Goal: Task Accomplishment & Management: Use online tool/utility

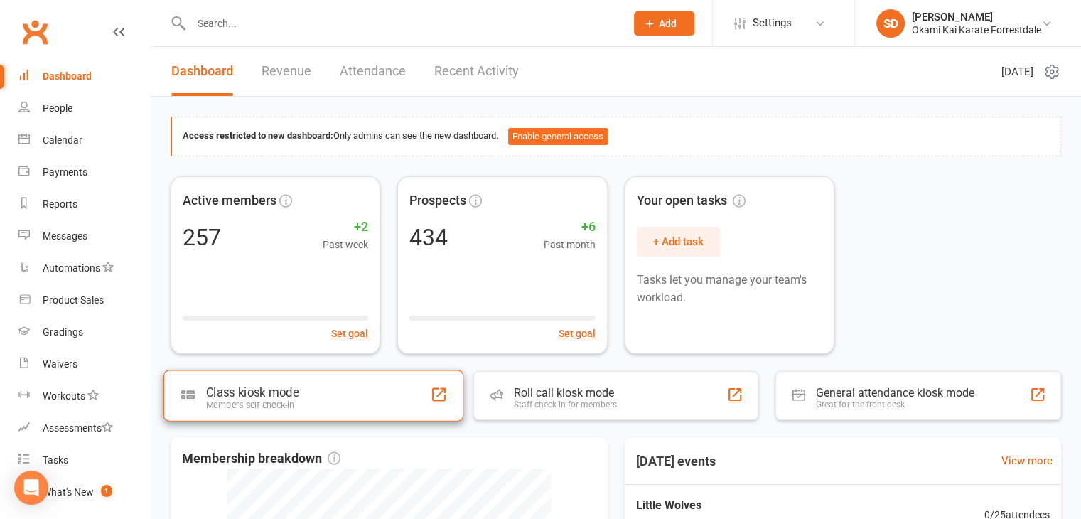
click at [284, 389] on div "Class kiosk mode" at bounding box center [252, 392] width 92 height 14
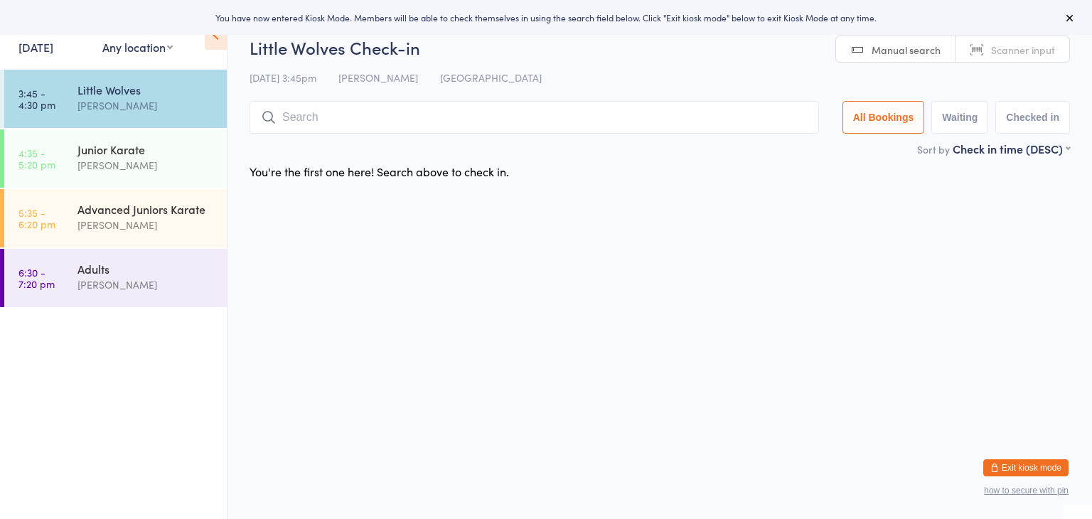
click at [377, 119] on input "search" at bounding box center [533, 117] width 569 height 33
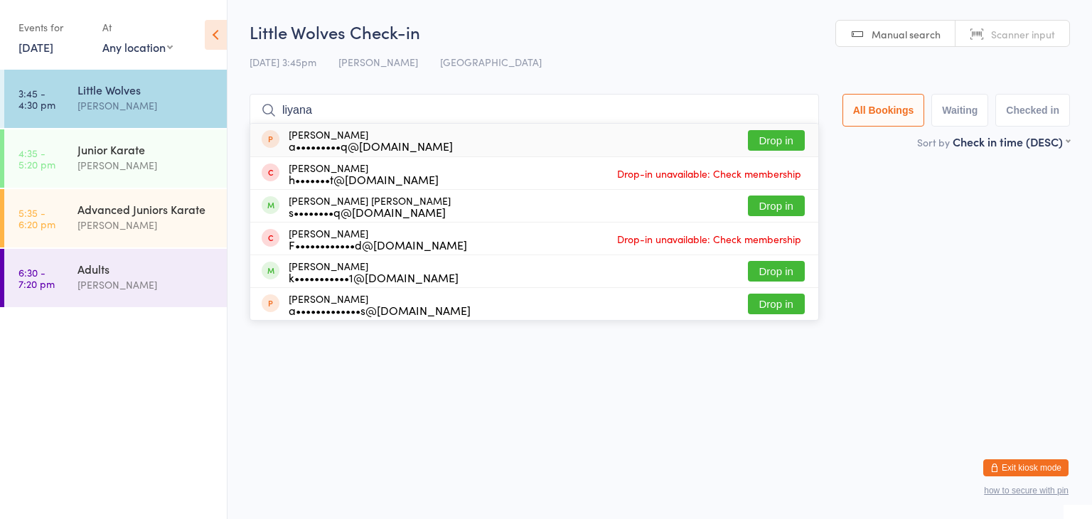
type input "liyana"
click at [768, 138] on button "Drop in" at bounding box center [776, 140] width 57 height 21
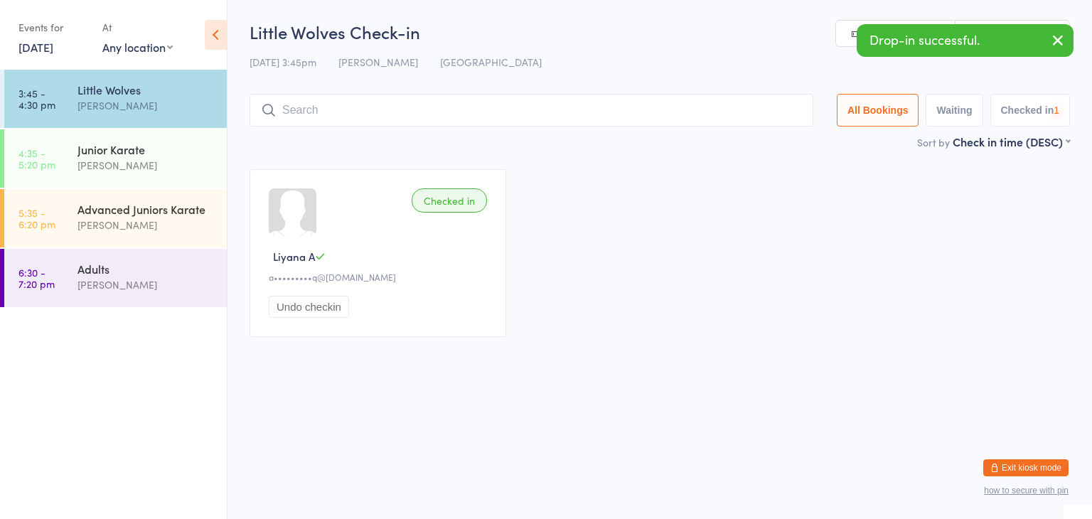
click at [758, 111] on input "search" at bounding box center [531, 110] width 564 height 33
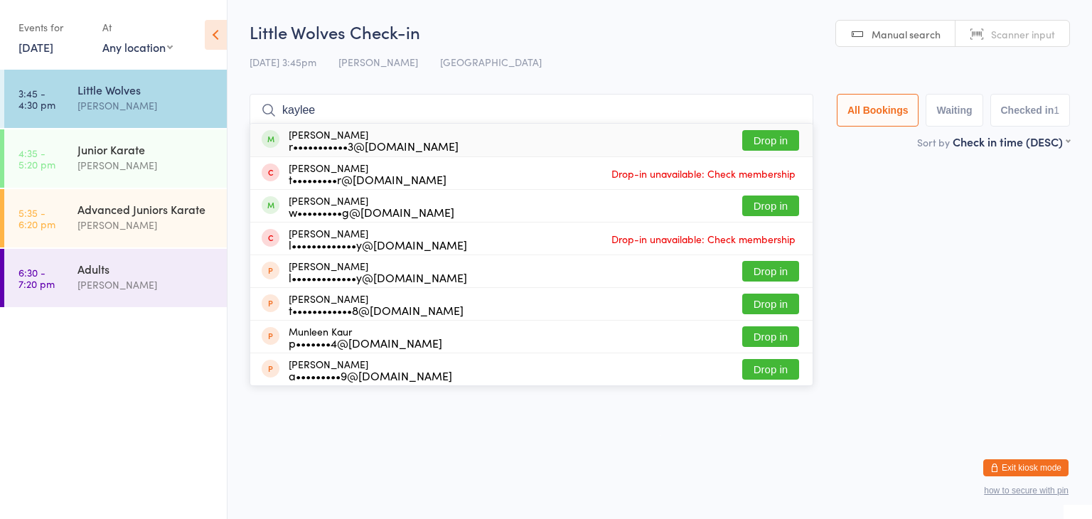
type input "kaylee"
click at [776, 137] on button "Drop in" at bounding box center [770, 140] width 57 height 21
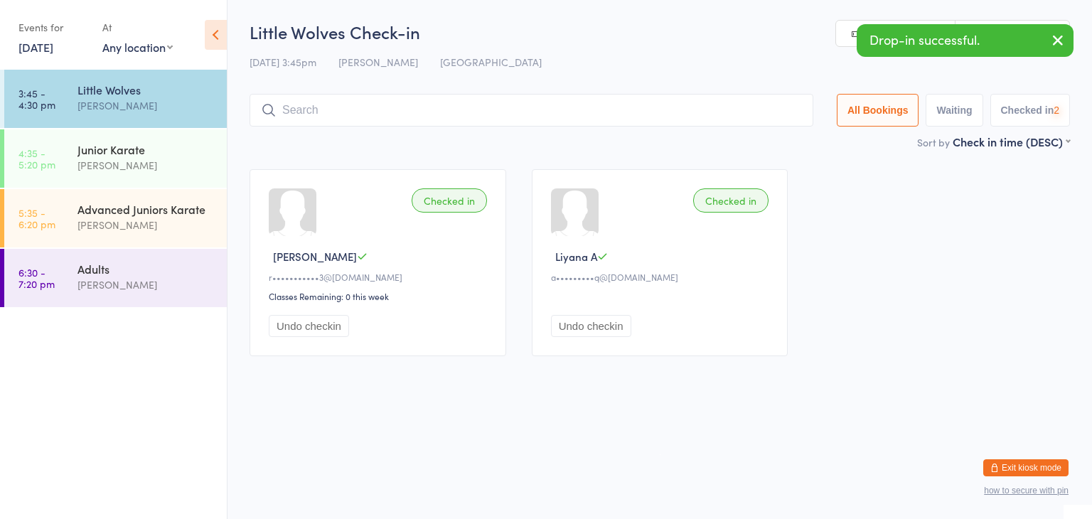
click at [770, 112] on input "search" at bounding box center [531, 110] width 564 height 33
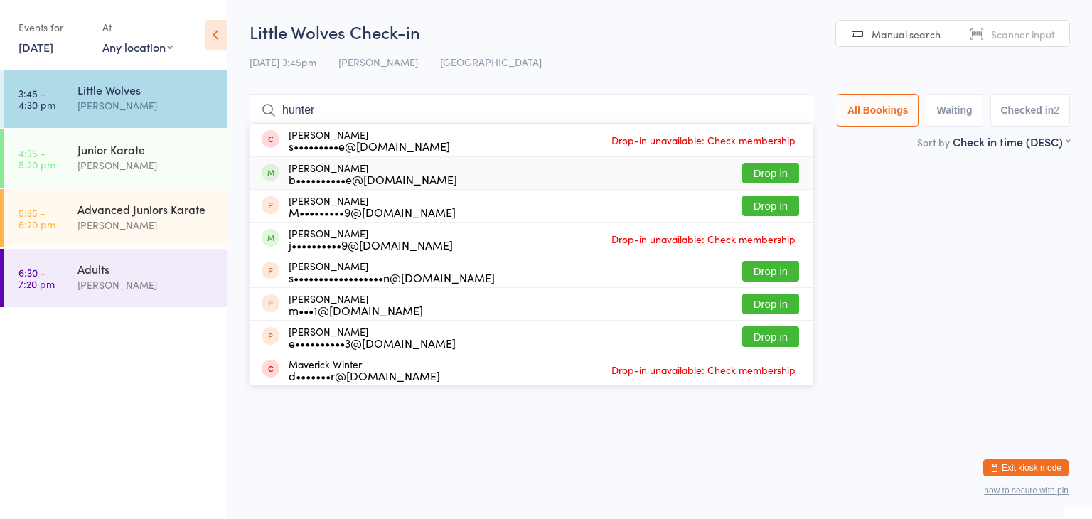
type input "hunter"
click at [774, 174] on button "Drop in" at bounding box center [770, 173] width 57 height 21
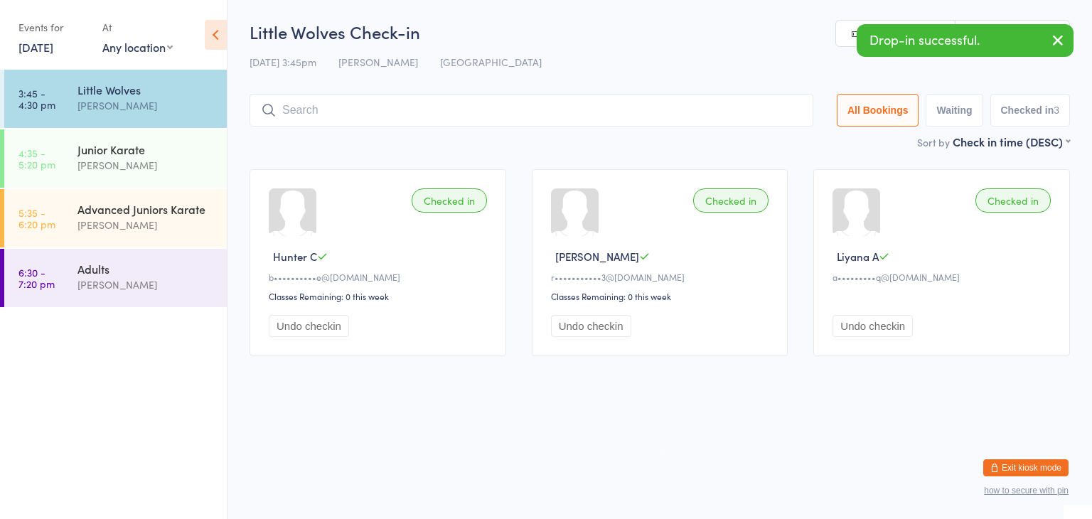
click at [763, 122] on input "search" at bounding box center [531, 110] width 564 height 33
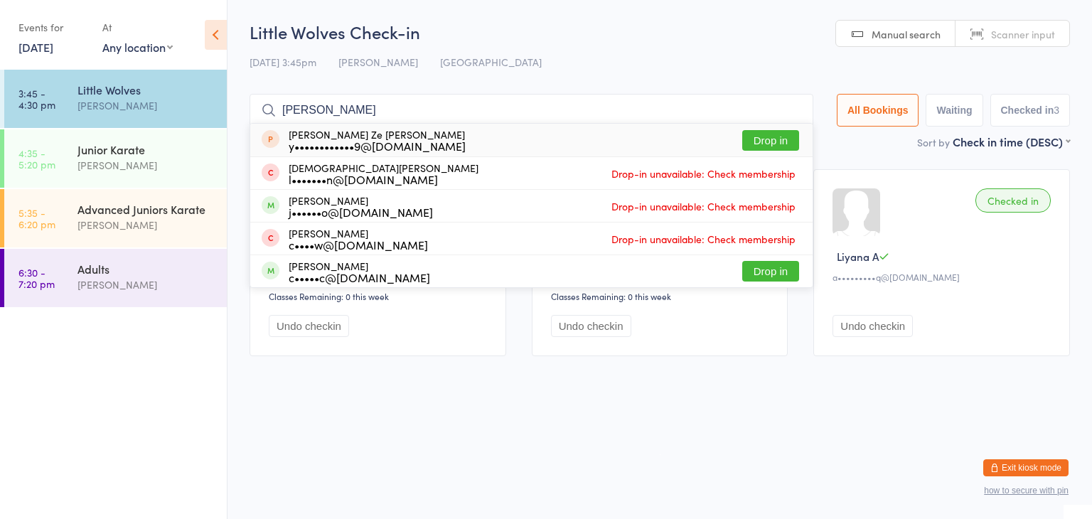
type input "chris"
click at [768, 138] on button "Drop in" at bounding box center [770, 140] width 57 height 21
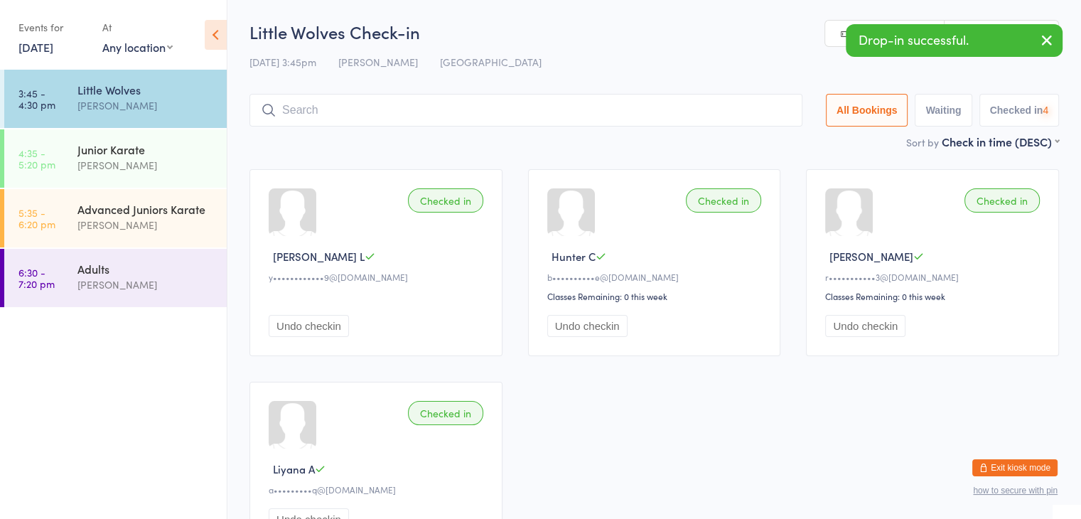
click at [756, 117] on input "search" at bounding box center [525, 110] width 553 height 33
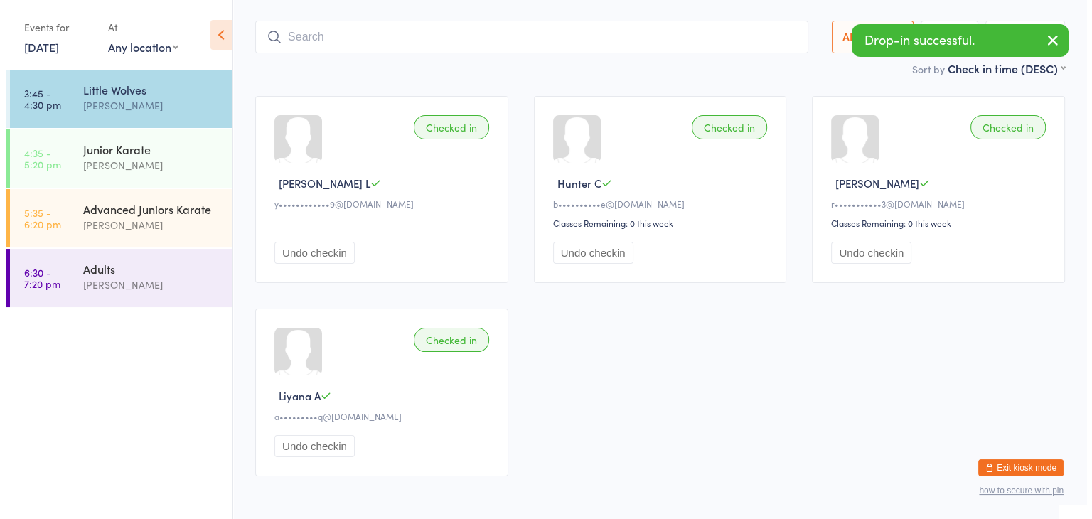
scroll to position [94, 0]
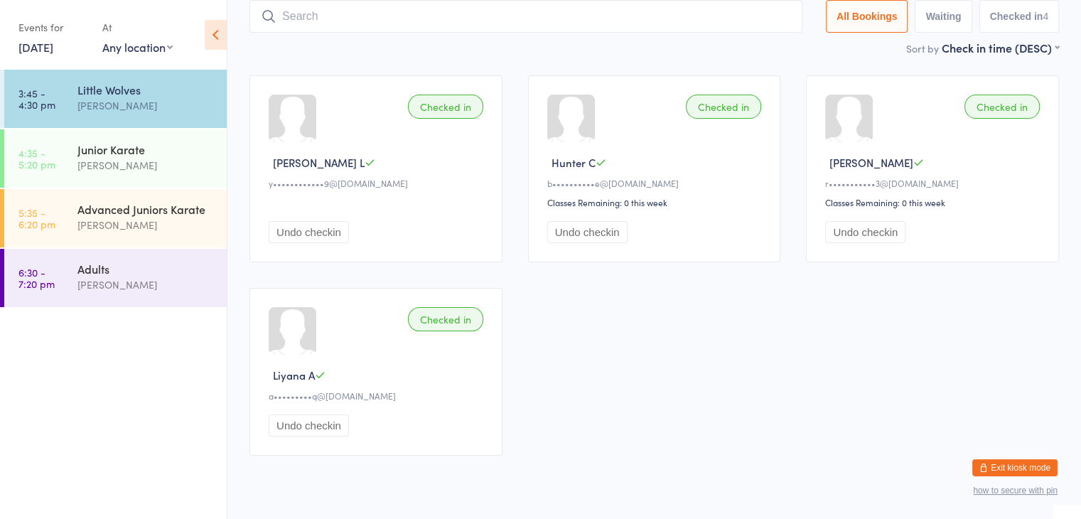
click at [655, 21] on input "search" at bounding box center [525, 16] width 553 height 33
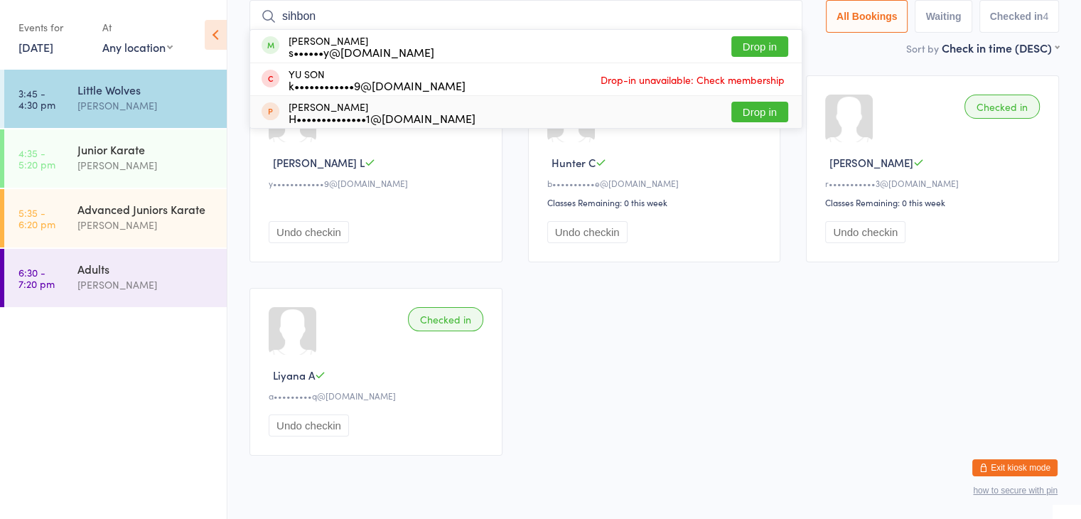
type input "sihbon"
click at [751, 110] on button "Drop in" at bounding box center [759, 112] width 57 height 21
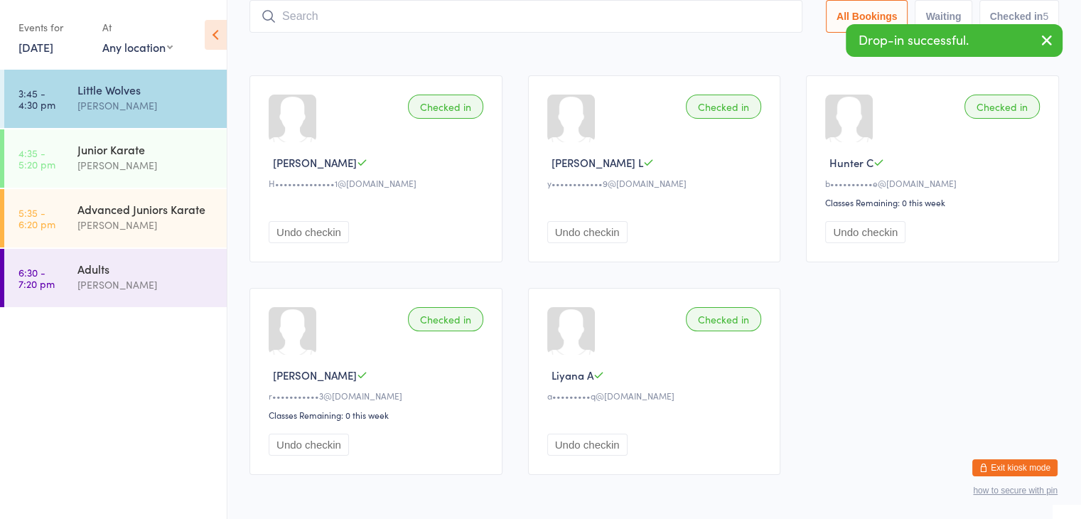
click at [644, 22] on input "search" at bounding box center [525, 16] width 553 height 33
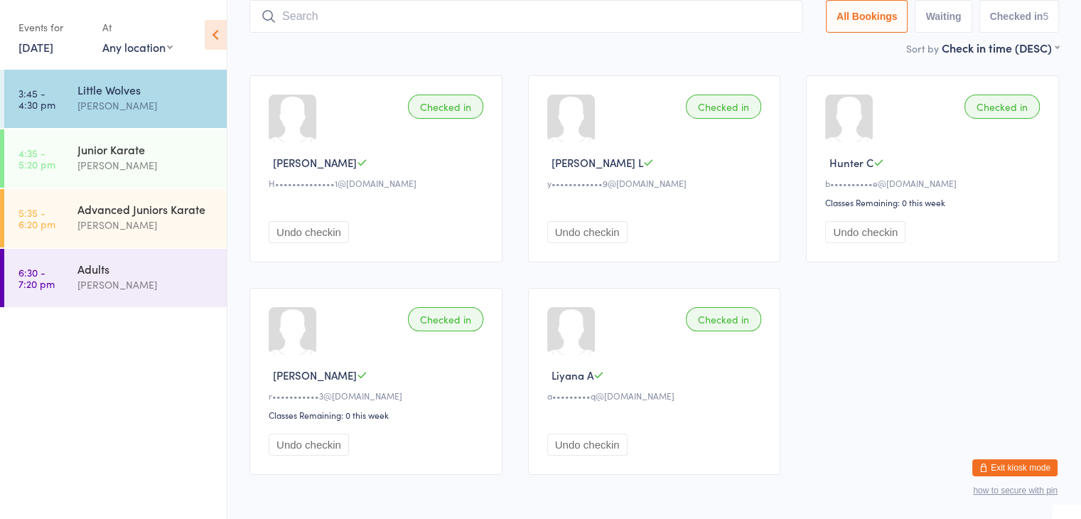
click at [1012, 471] on button "Exit kiosk mode" at bounding box center [1014, 467] width 85 height 17
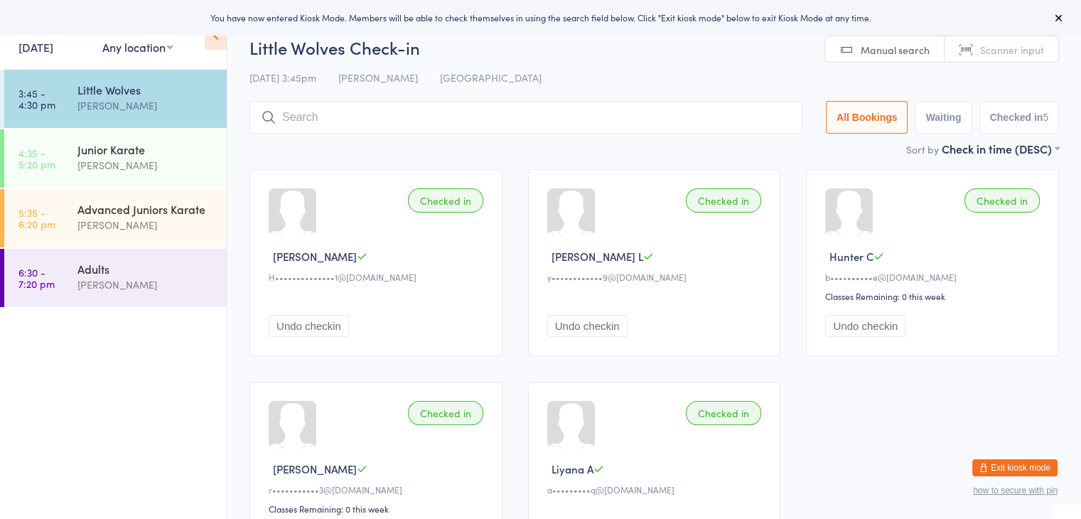
click at [990, 463] on button "Exit kiosk mode" at bounding box center [1014, 467] width 85 height 17
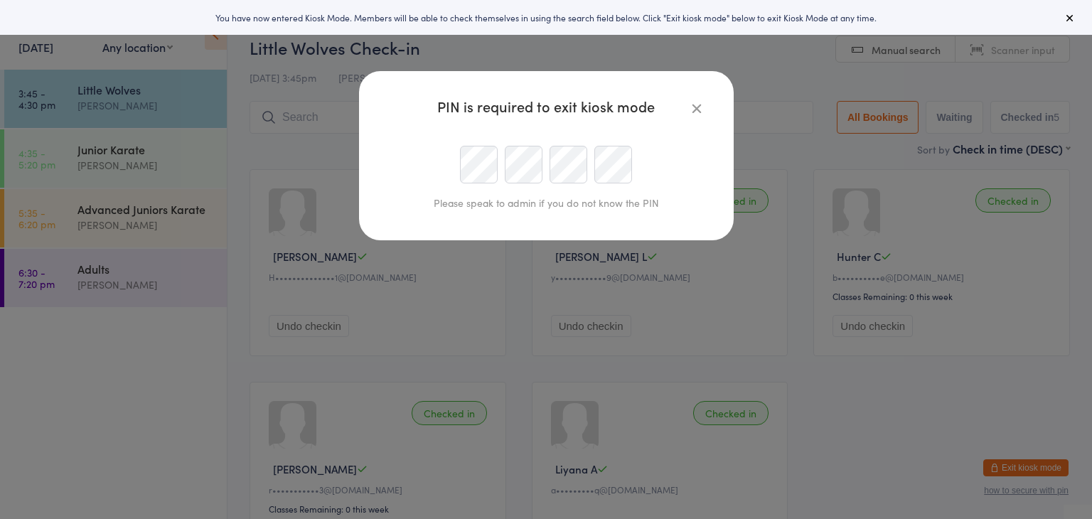
type input "Sonya@okamikai.au"
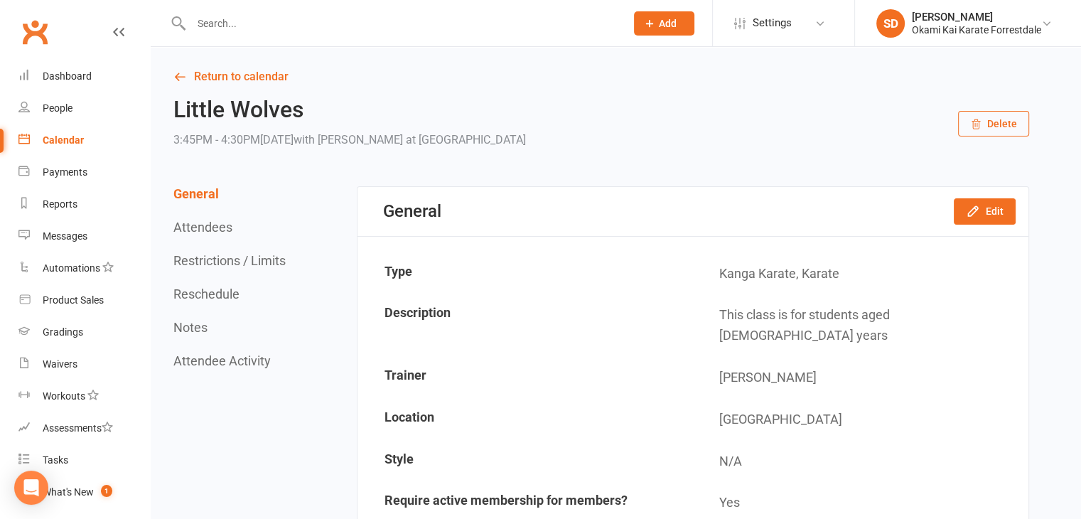
click at [478, 21] on input "text" at bounding box center [401, 24] width 429 height 20
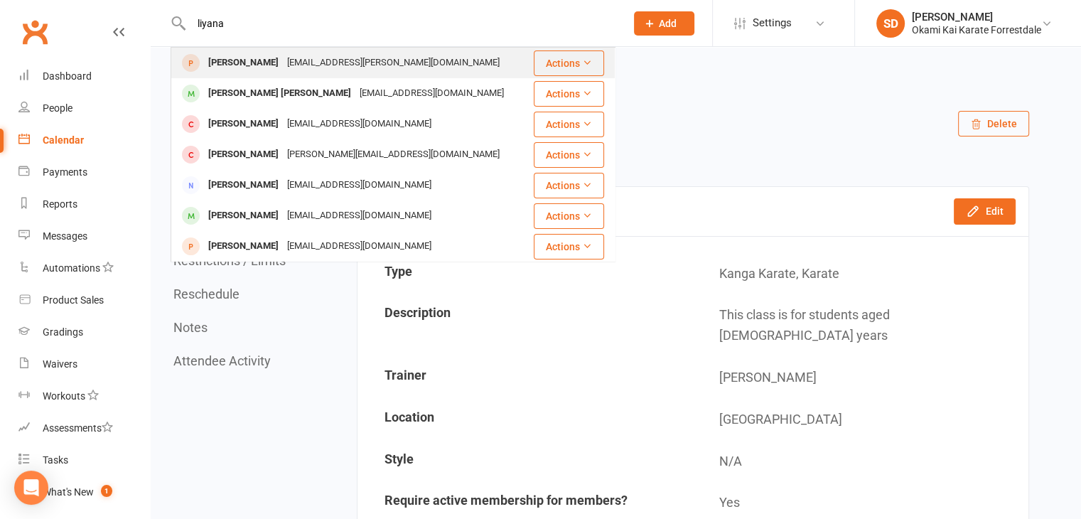
type input "liyana"
click at [243, 64] on div "[PERSON_NAME]" at bounding box center [243, 63] width 79 height 21
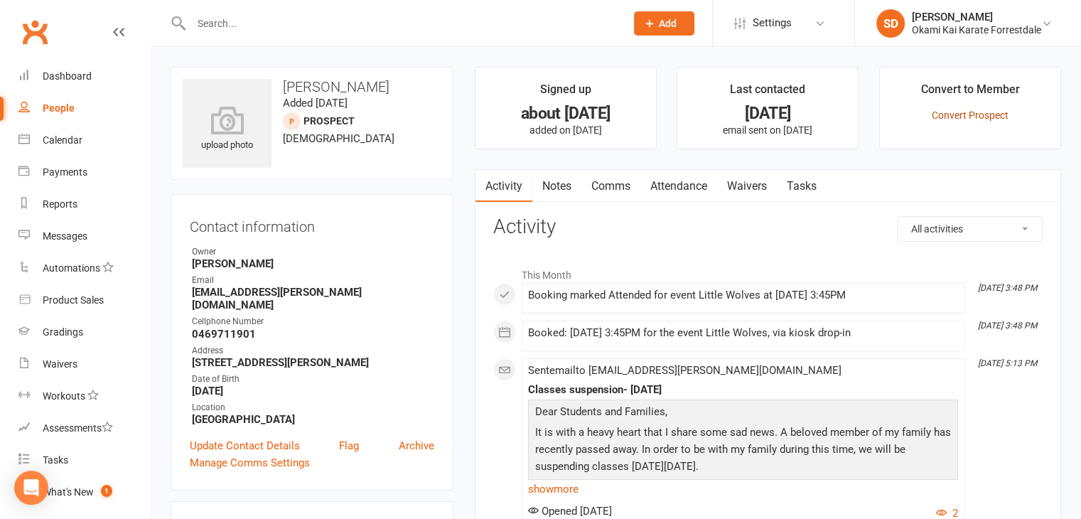
click at [981, 114] on link "Convert Prospect" at bounding box center [970, 114] width 77 height 11
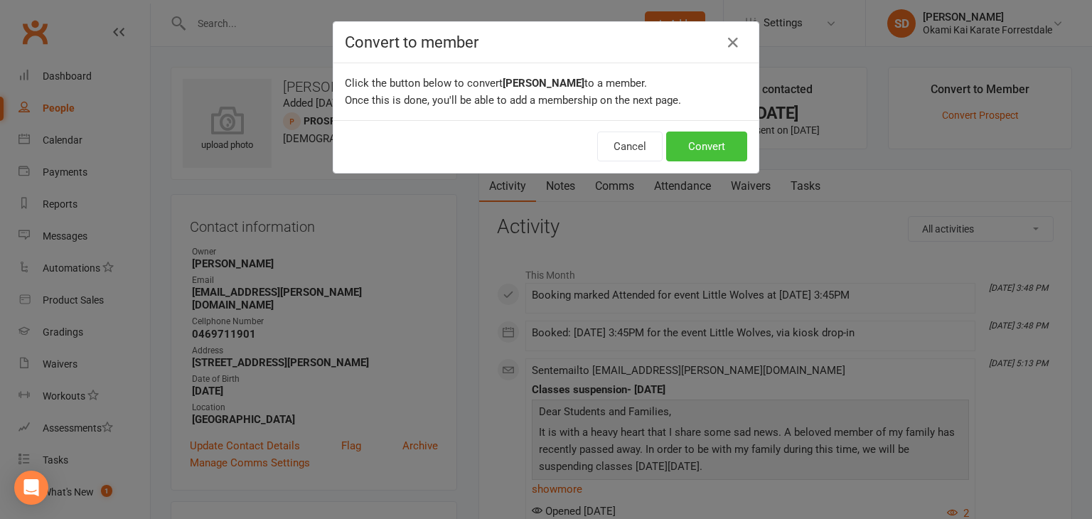
click at [714, 151] on button "Convert" at bounding box center [706, 146] width 81 height 30
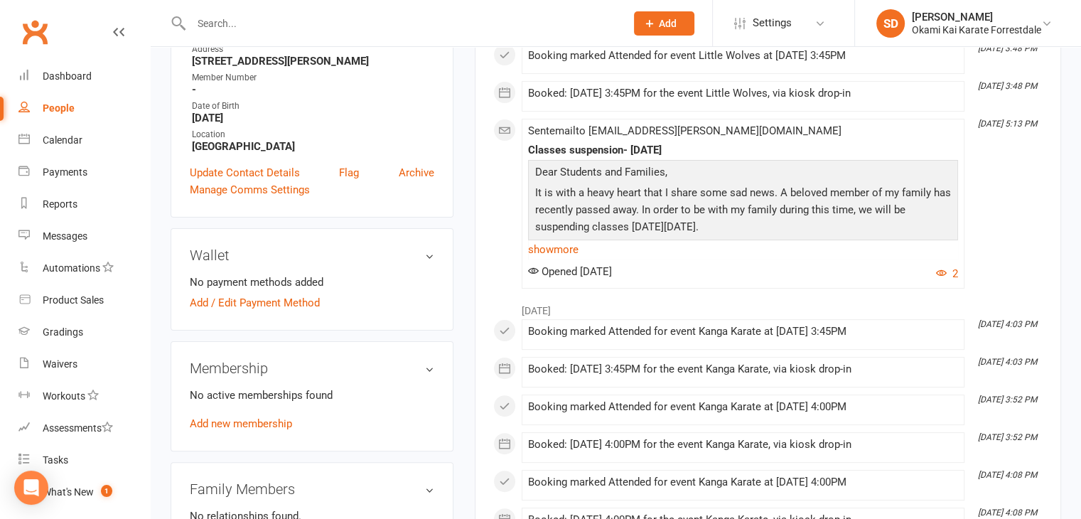
scroll to position [330, 0]
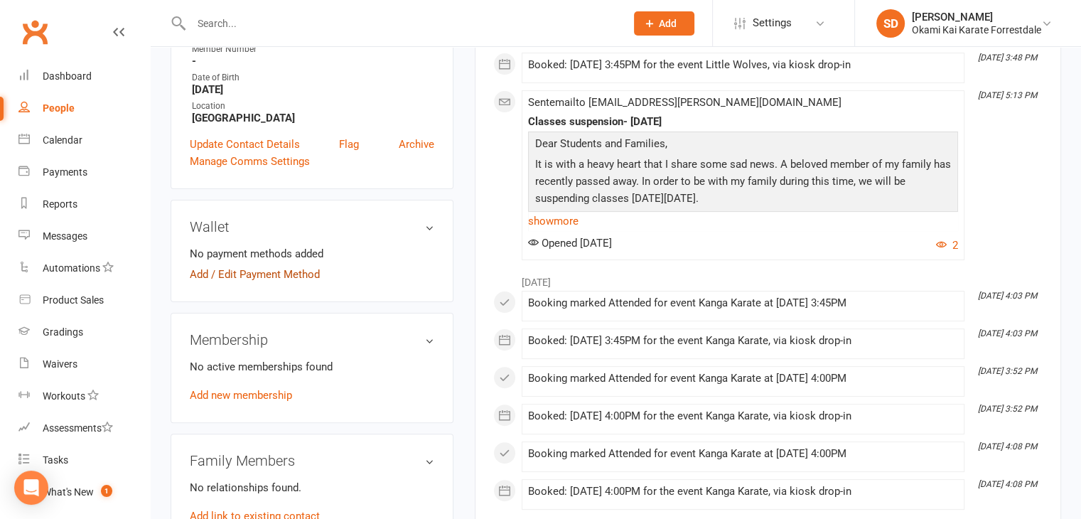
click at [263, 266] on link "Add / Edit Payment Method" at bounding box center [255, 274] width 130 height 17
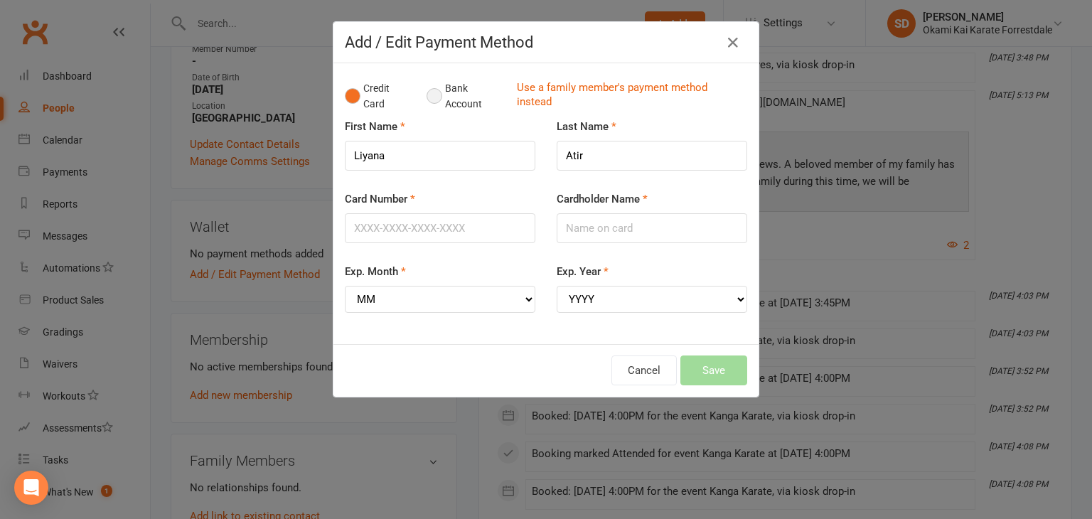
click at [432, 100] on button "Bank Account" at bounding box center [465, 96] width 79 height 43
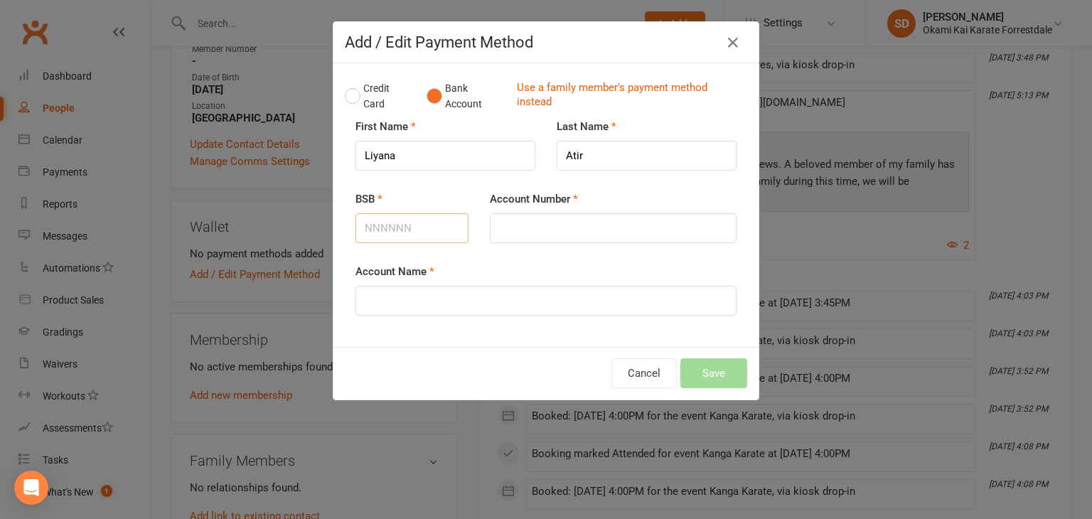
click at [415, 230] on input "BSB" at bounding box center [411, 228] width 113 height 30
type input "066134"
type input "11015137"
type input "Hina Ismail"
click at [705, 376] on button "Save" at bounding box center [713, 373] width 67 height 30
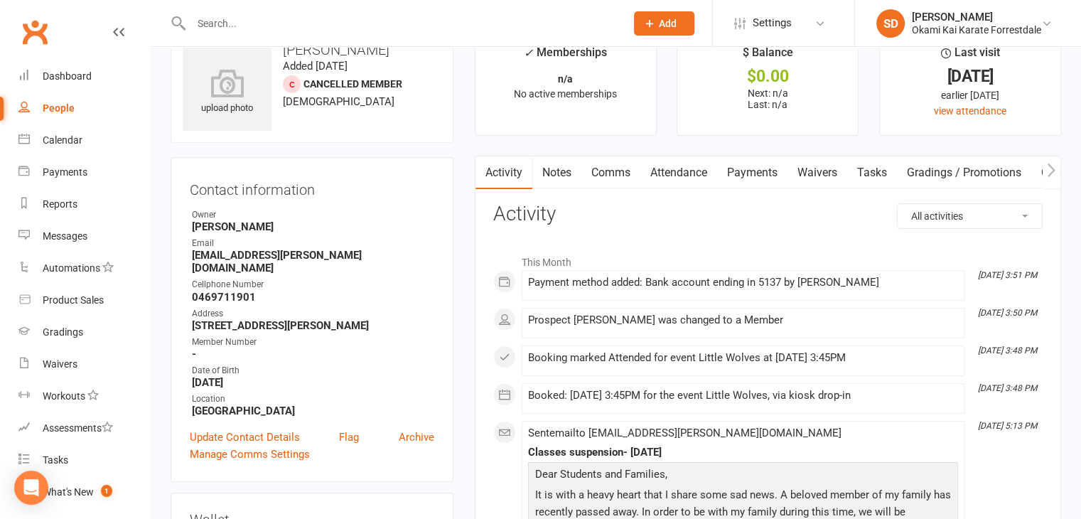
scroll to position [0, 0]
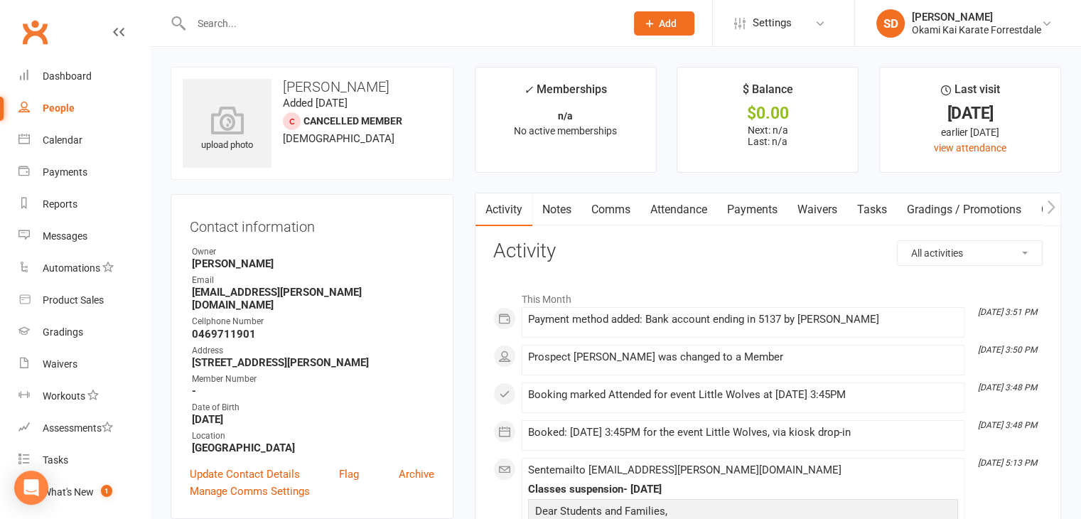
click at [755, 213] on link "Payments" at bounding box center [752, 209] width 70 height 33
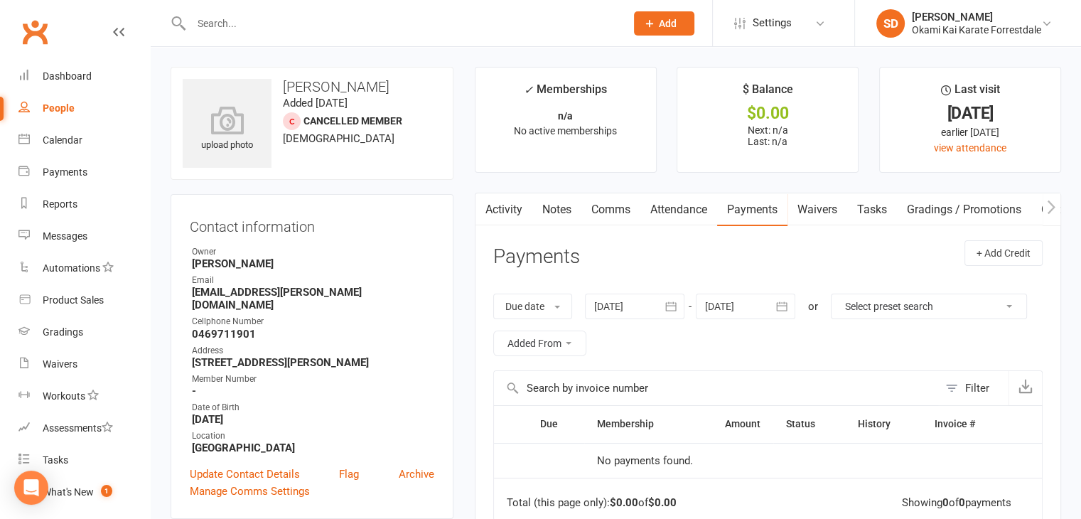
click at [667, 212] on link "Attendance" at bounding box center [678, 209] width 77 height 33
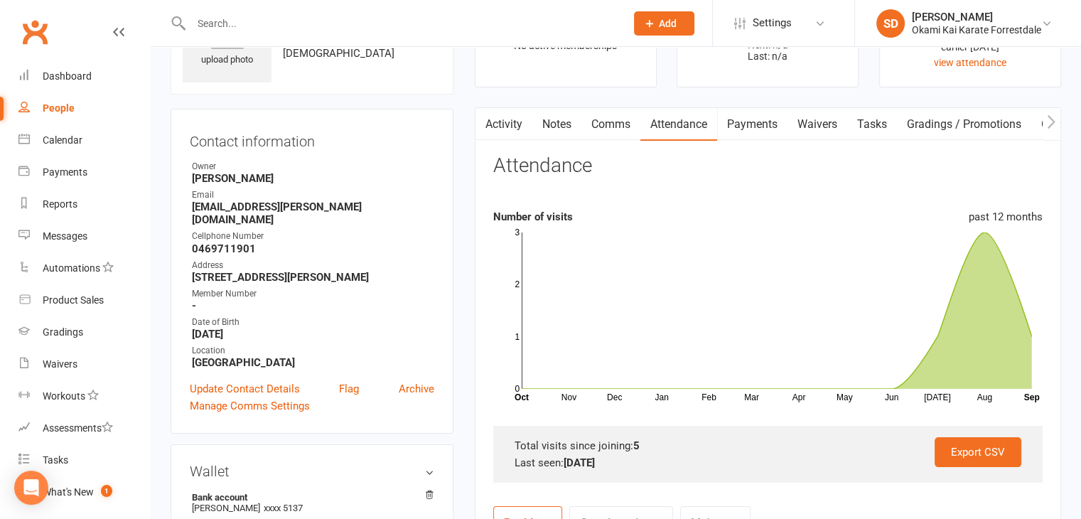
scroll to position [114, 0]
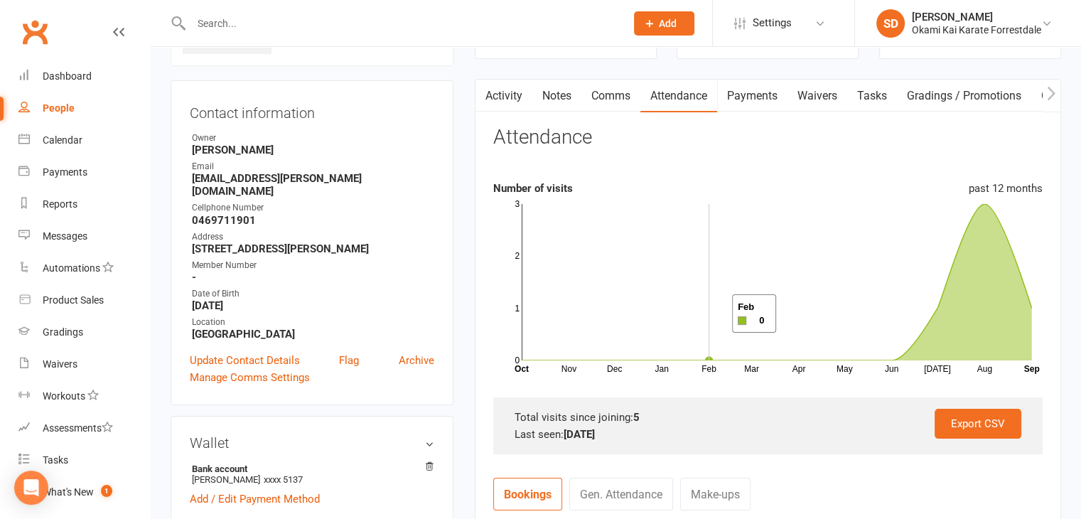
click at [714, 313] on rect at bounding box center [777, 282] width 510 height 156
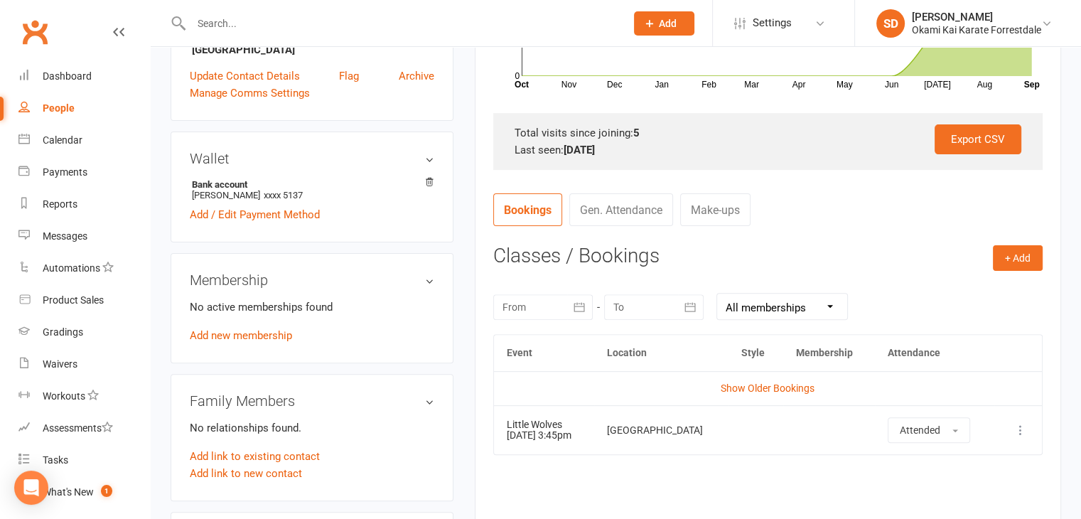
scroll to position [426, 0]
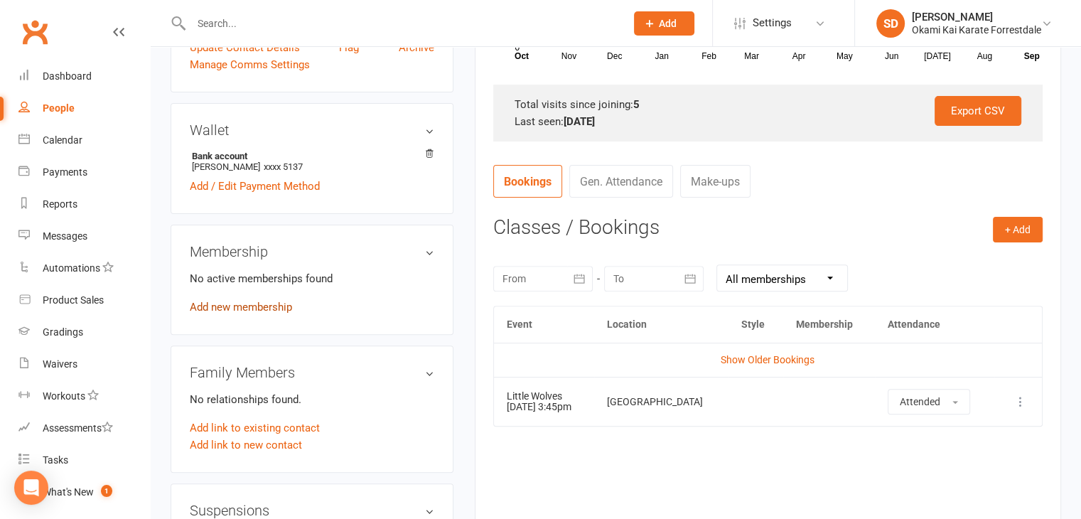
click at [264, 301] on link "Add new membership" at bounding box center [241, 307] width 102 height 13
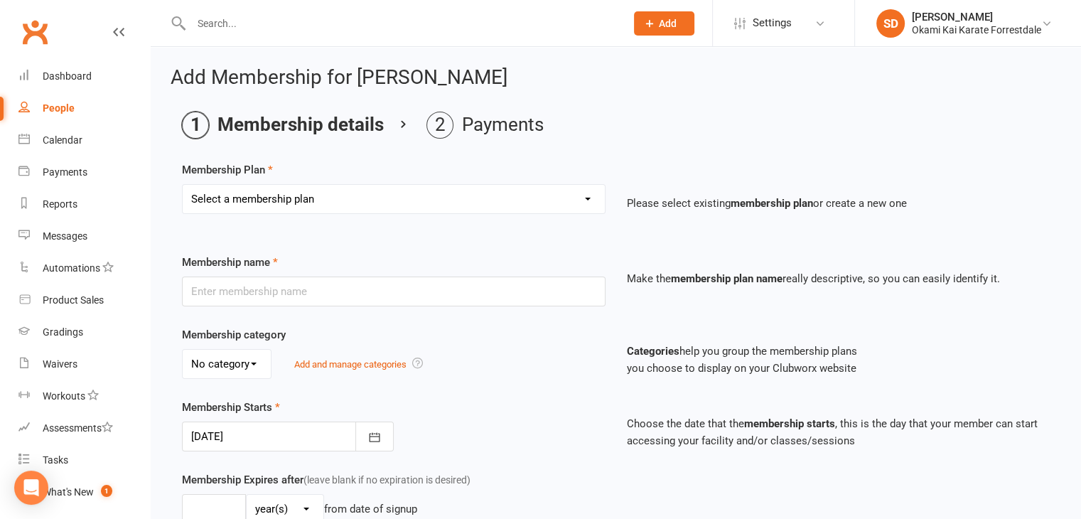
click at [588, 200] on select "Select a membership plan Create new Membership Plan Unlimited Training - fortni…" at bounding box center [394, 199] width 422 height 28
select select "2"
click at [183, 185] on select "Select a membership plan Create new Membership Plan Unlimited Training - fortni…" at bounding box center [394, 199] width 422 height 28
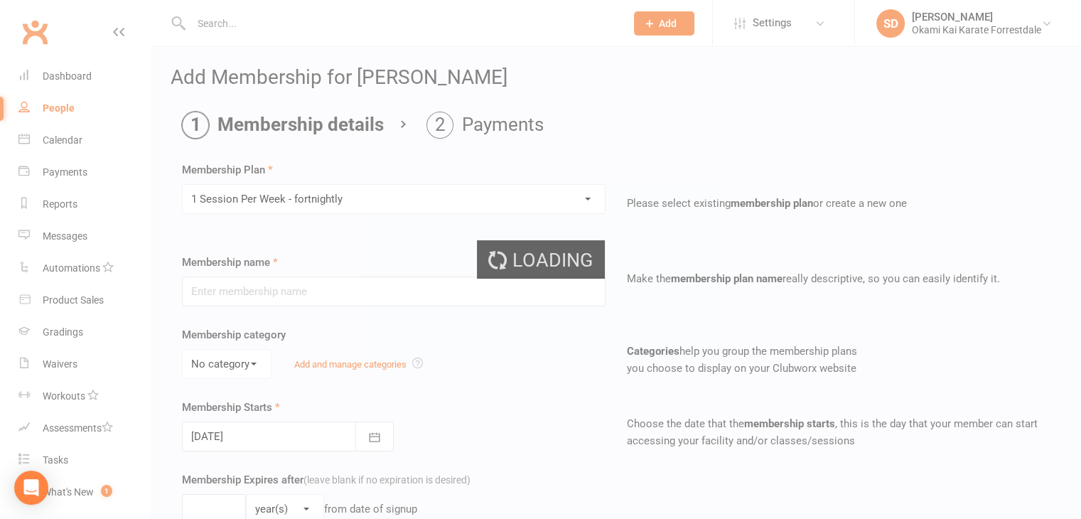
type input "1 Session Per Week - fortnightly"
select select "0"
type input "0"
type input "1"
select select "?"
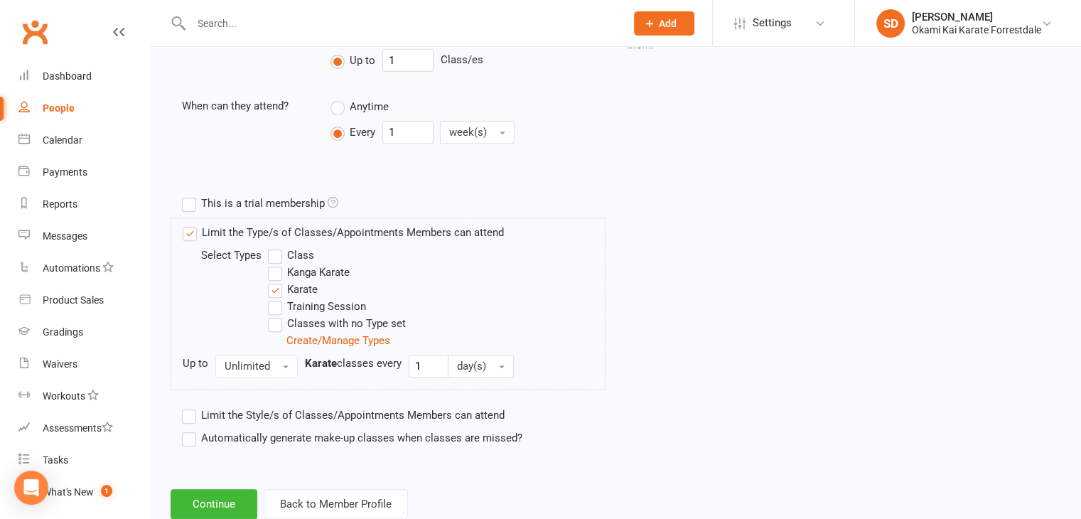
scroll to position [584, 0]
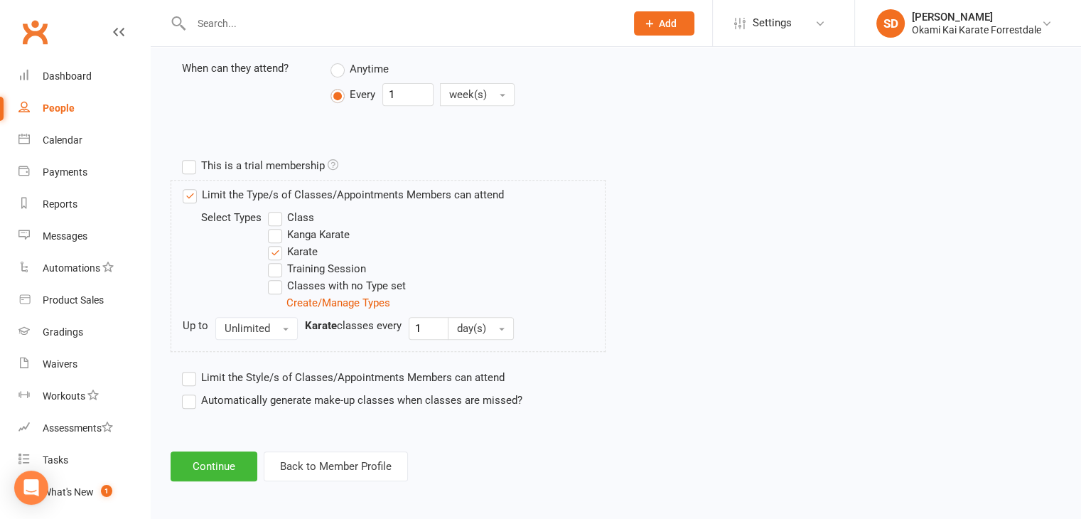
click at [190, 399] on label "Automatically generate make-up classes when classes are missed?" at bounding box center [352, 400] width 340 height 17
click at [190, 392] on input "Automatically generate make-up classes when classes are missed?" at bounding box center [186, 392] width 9 height 0
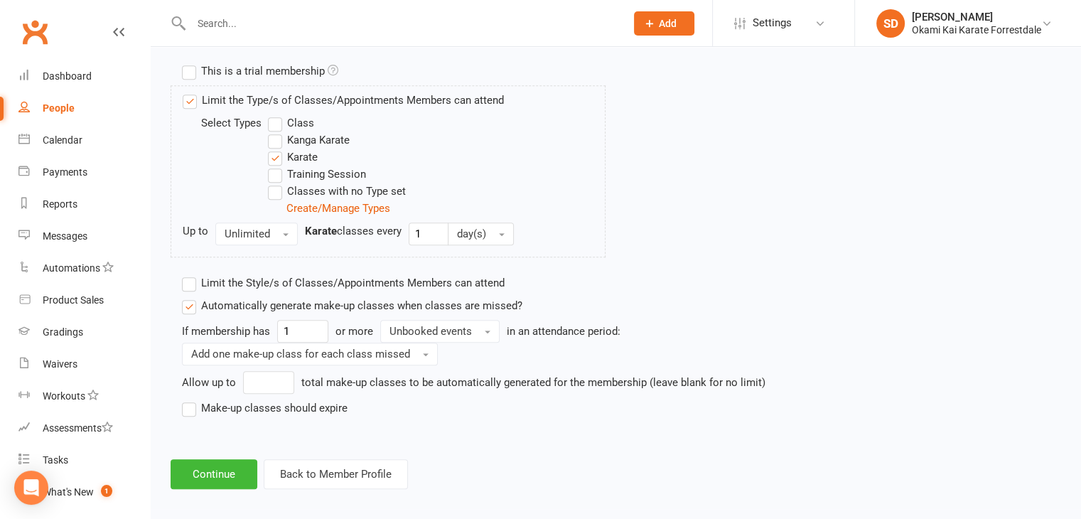
scroll to position [687, 0]
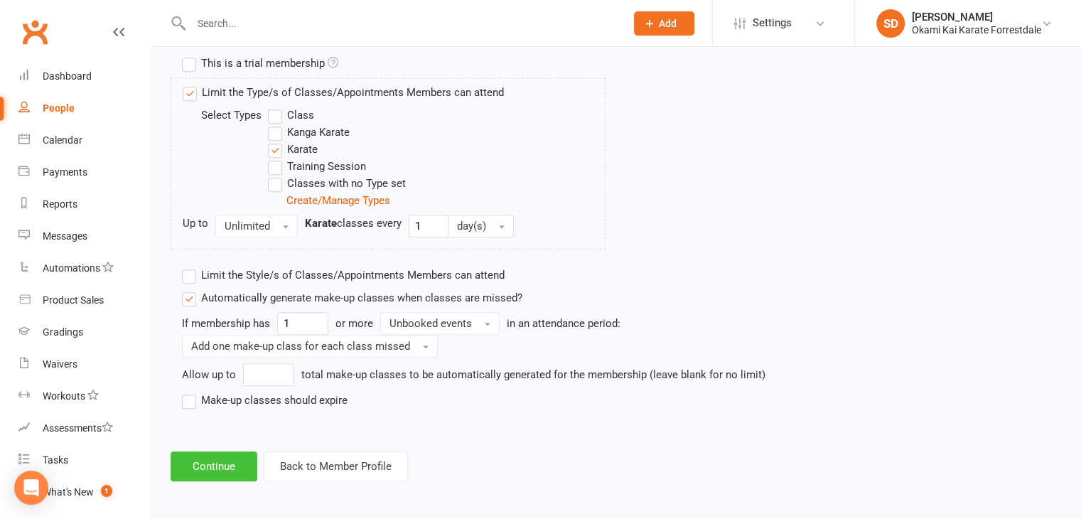
click at [233, 470] on button "Continue" at bounding box center [214, 466] width 87 height 30
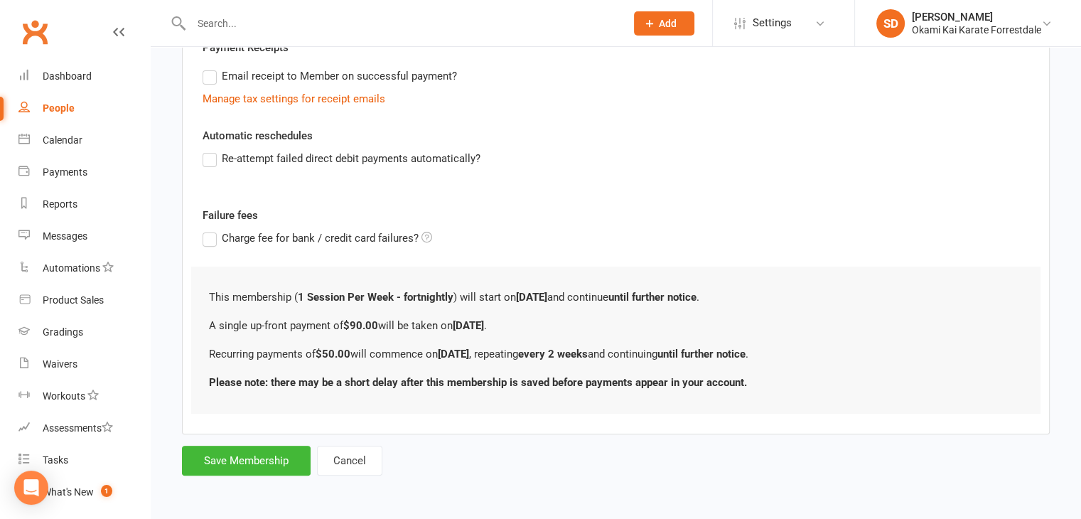
scroll to position [0, 0]
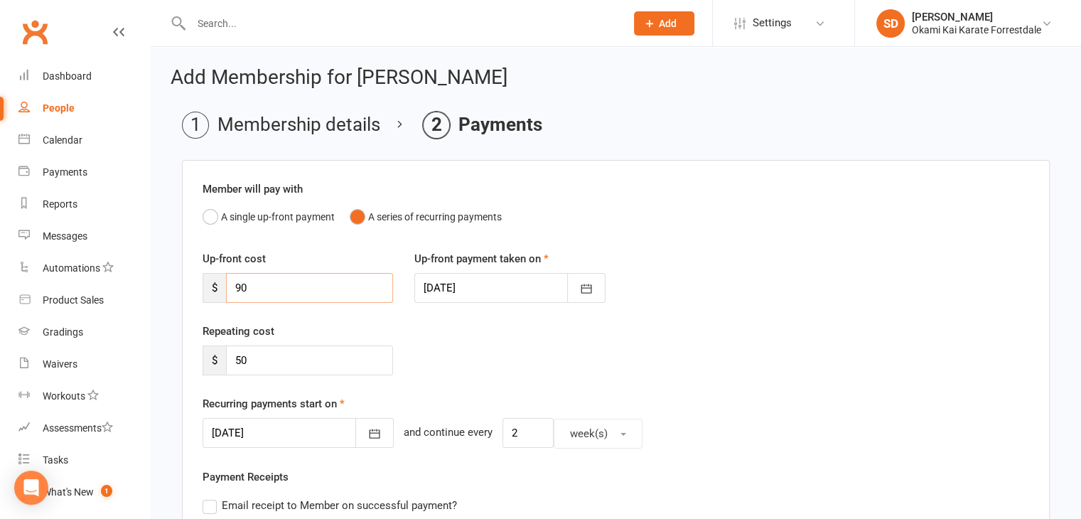
click at [264, 289] on input "90" at bounding box center [309, 288] width 167 height 30
type input "9"
click at [367, 431] on icon "button" at bounding box center [374, 433] width 14 height 14
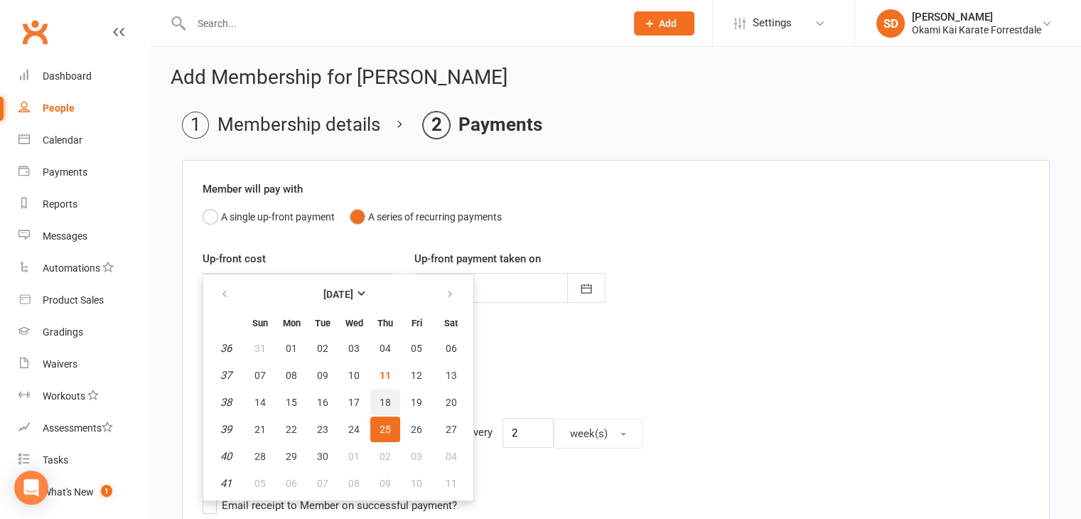
click at [389, 393] on button "18" at bounding box center [385, 402] width 30 height 26
type input "18 Sep 2025"
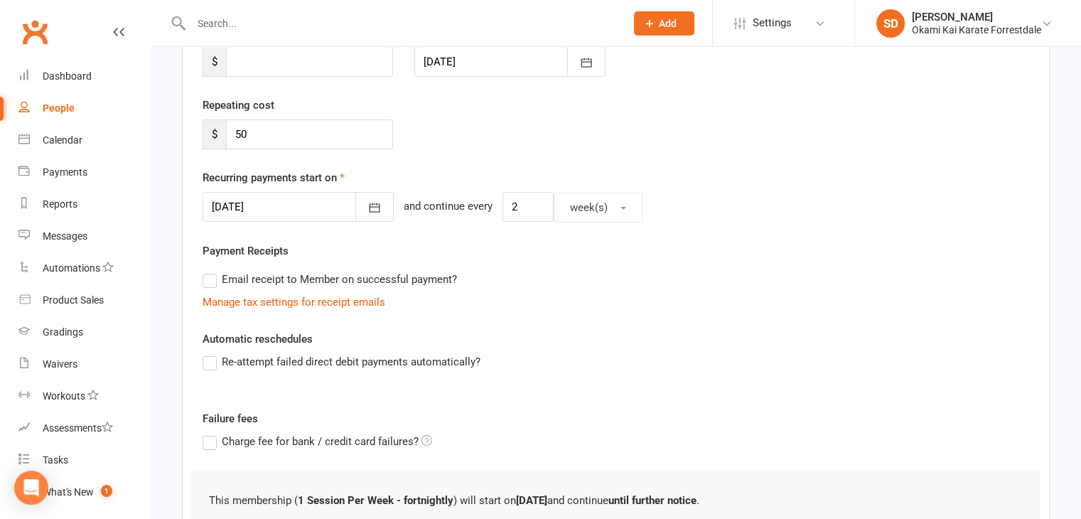
scroll to position [292, 0]
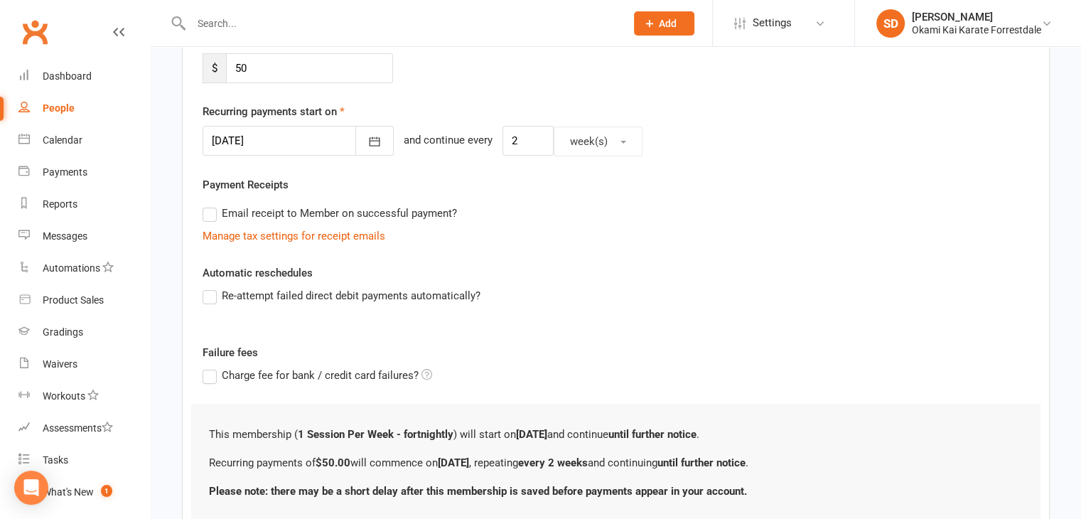
click at [213, 298] on label "Re-attempt failed direct debit payments automatically?" at bounding box center [342, 295] width 278 height 17
click at [212, 287] on input "Re-attempt failed direct debit payments automatically?" at bounding box center [207, 287] width 9 height 0
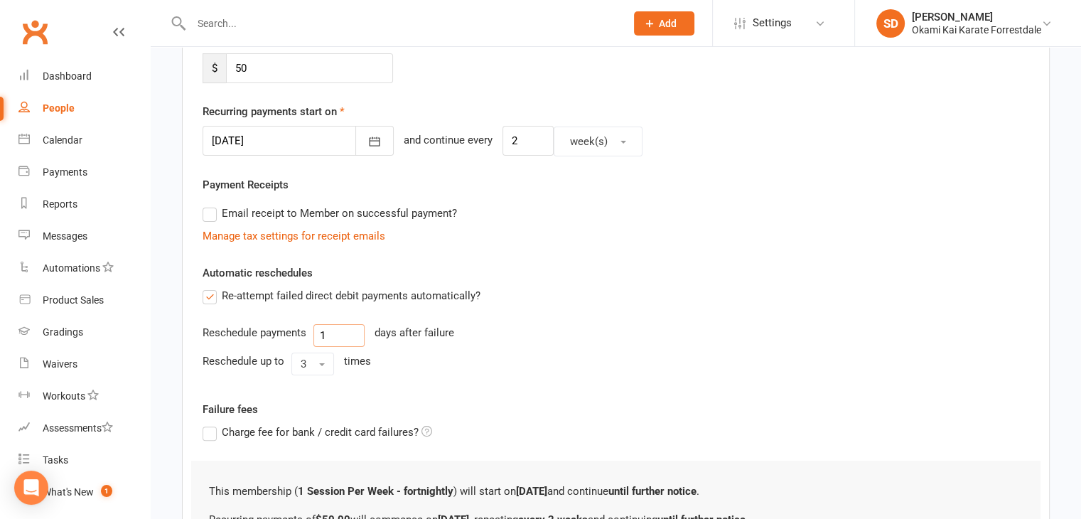
click at [338, 333] on input "1" at bounding box center [338, 335] width 51 height 23
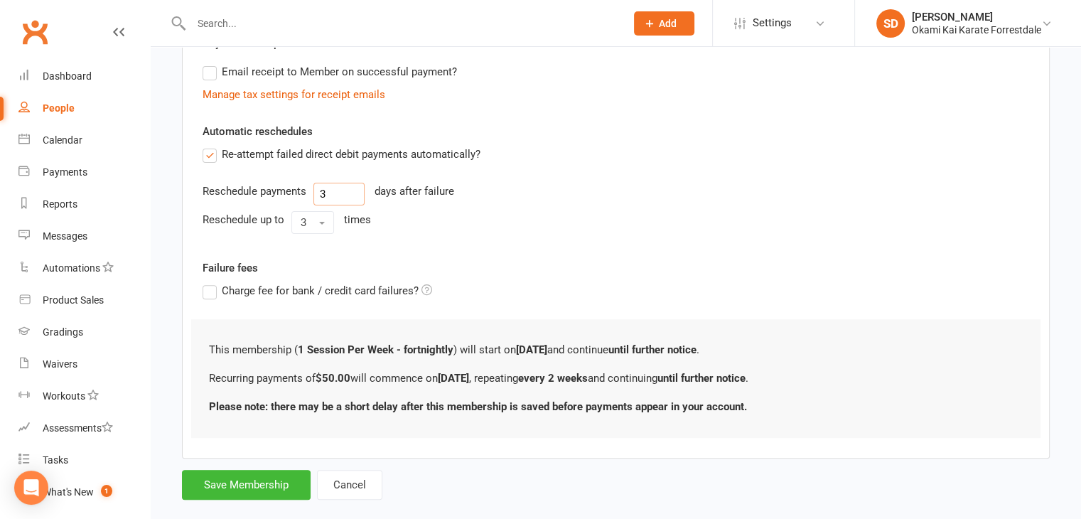
scroll to position [456, 0]
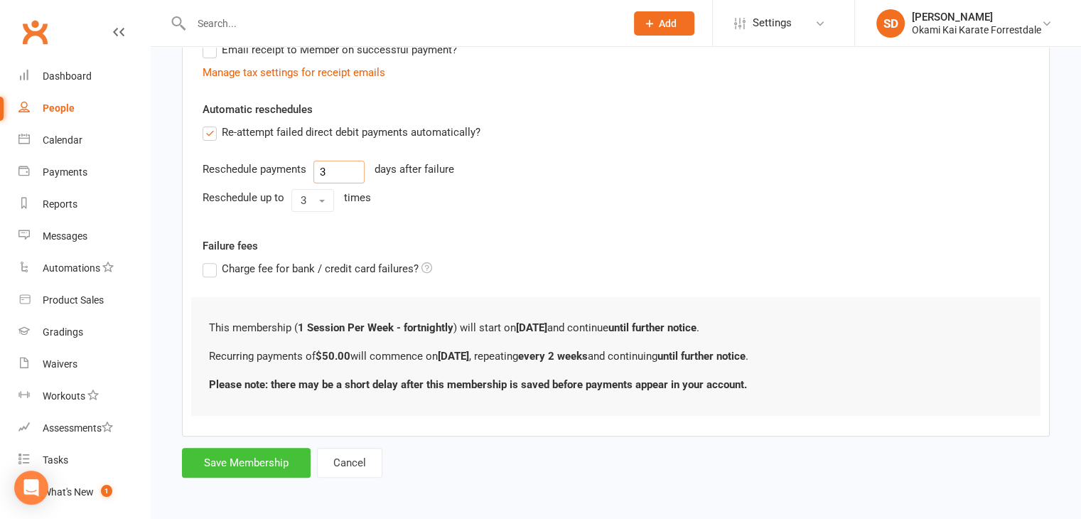
type input "3"
click at [254, 459] on button "Save Membership" at bounding box center [246, 463] width 129 height 30
type input "0"
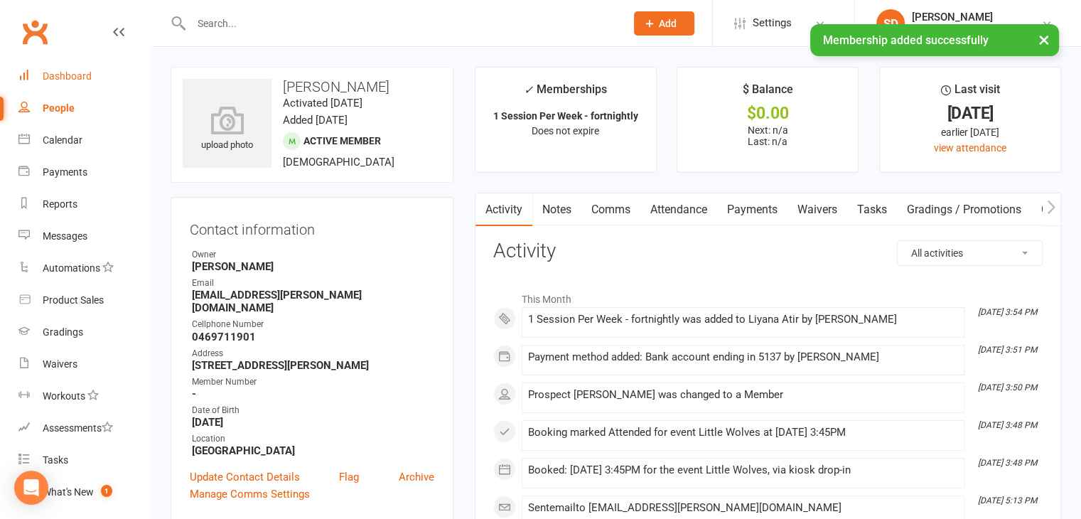
click at [72, 72] on div "Dashboard" at bounding box center [67, 75] width 49 height 11
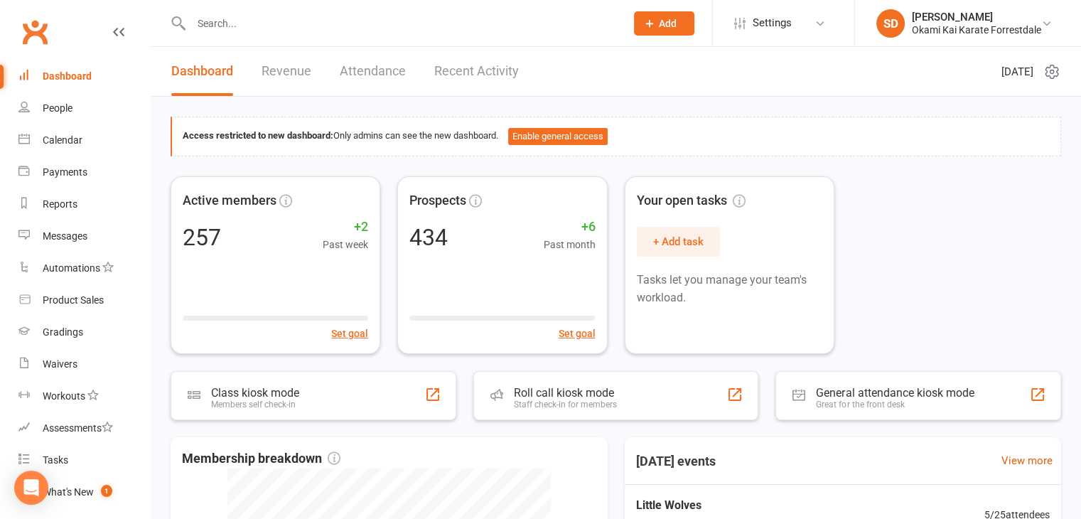
click at [650, 26] on icon at bounding box center [649, 23] width 13 height 13
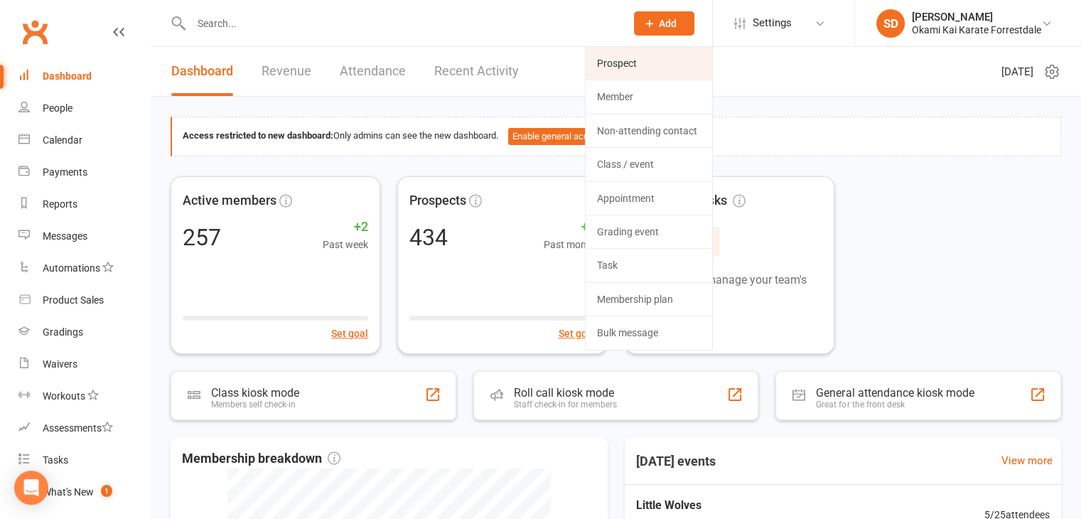
click at [629, 67] on link "Prospect" at bounding box center [649, 63] width 127 height 33
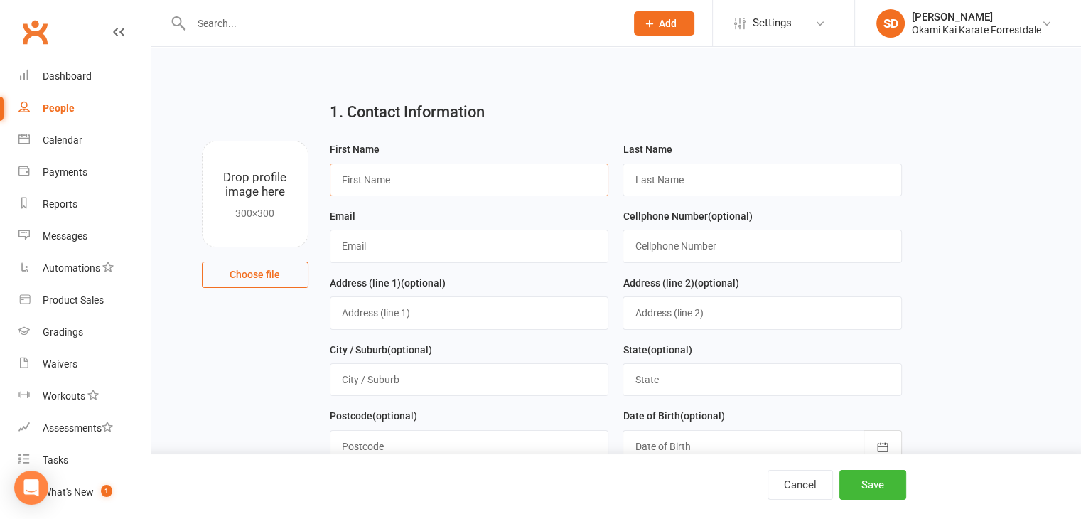
click at [490, 183] on input "text" at bounding box center [469, 179] width 279 height 33
type input "Sienna"
type input "Henry"
type input "davidsonalexpt1@gmail.com"
type input "0430280180"
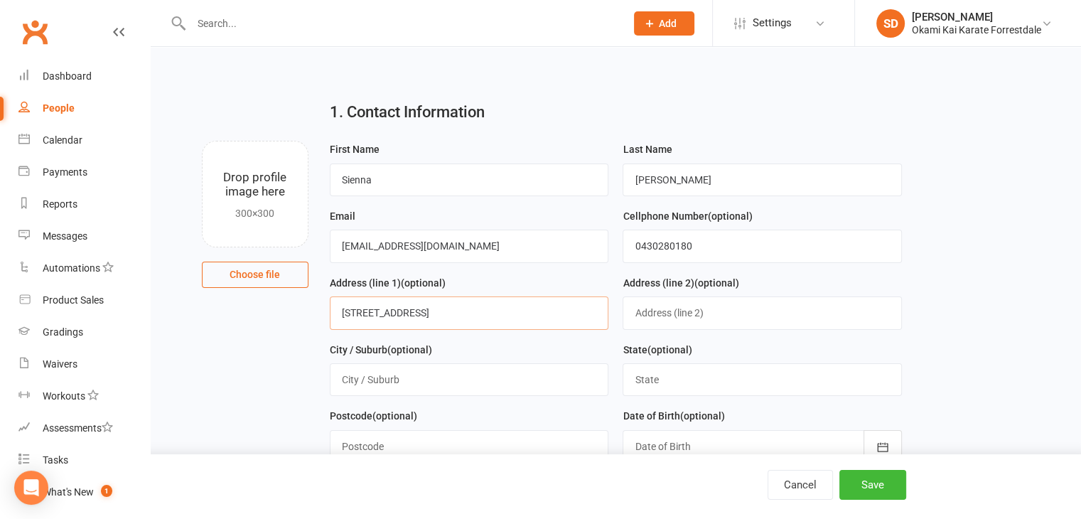
type input "unit 8 25 Dale rd"
type input "Armadale"
click at [731, 377] on input "text" at bounding box center [762, 379] width 279 height 33
type input "Western Australia"
click at [595, 438] on input "text" at bounding box center [469, 446] width 279 height 33
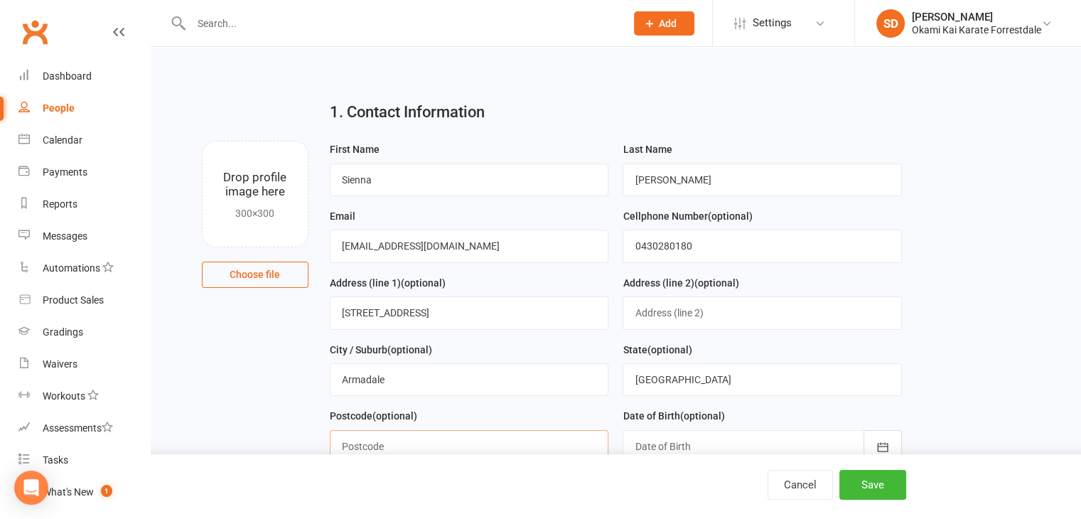
type input "6112"
click at [879, 447] on icon "button" at bounding box center [883, 447] width 14 height 14
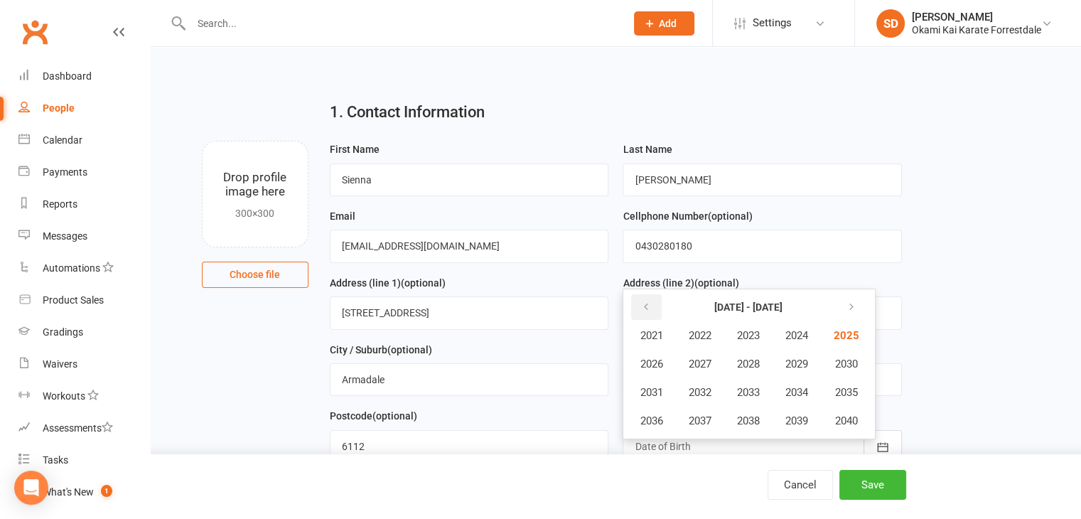
click at [647, 306] on icon "button" at bounding box center [645, 306] width 10 height 11
click at [851, 418] on span "2020" at bounding box center [844, 420] width 23 height 13
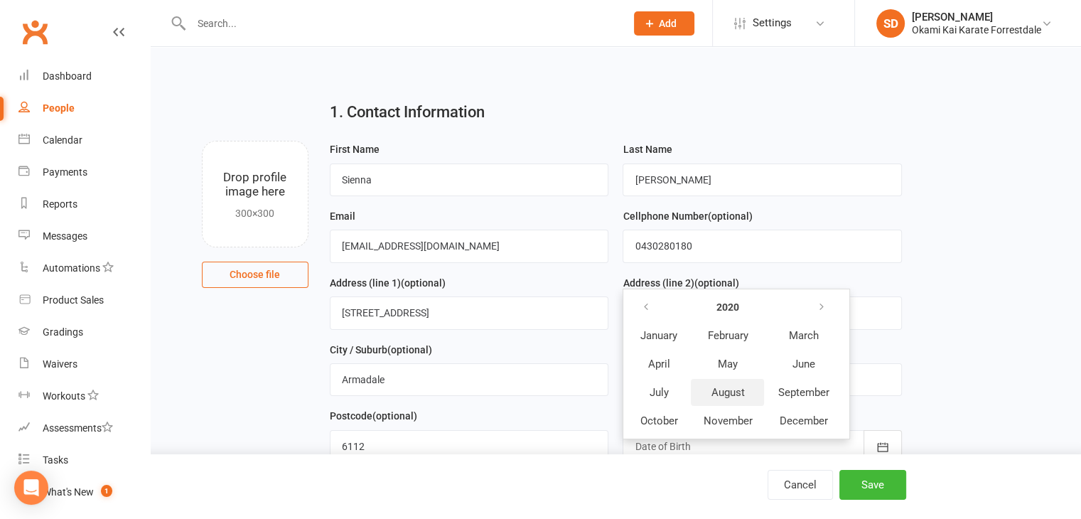
click at [716, 391] on span "August" at bounding box center [727, 392] width 33 height 13
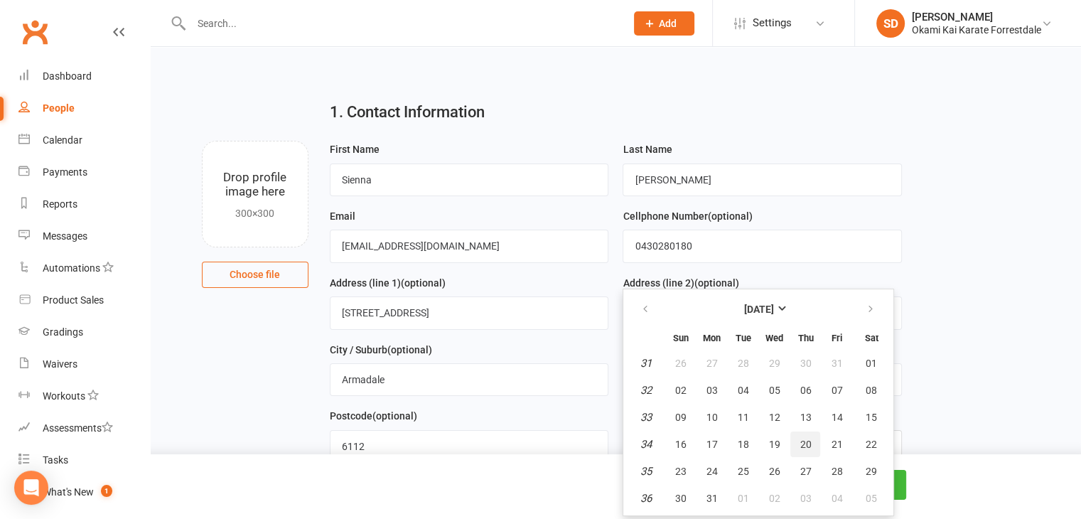
click at [800, 439] on span "20" at bounding box center [805, 443] width 11 height 11
type input "20 Aug 2020"
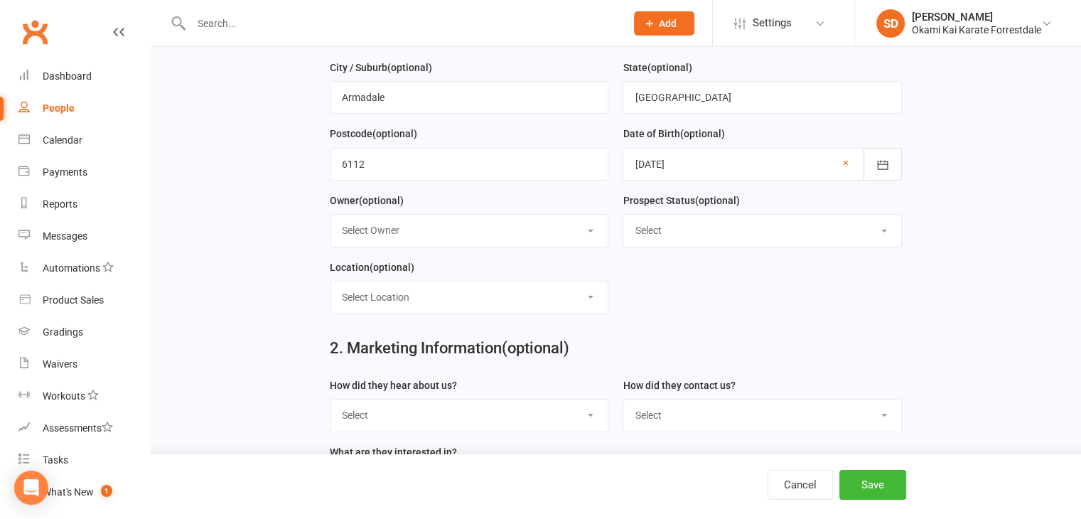
scroll to position [311, 0]
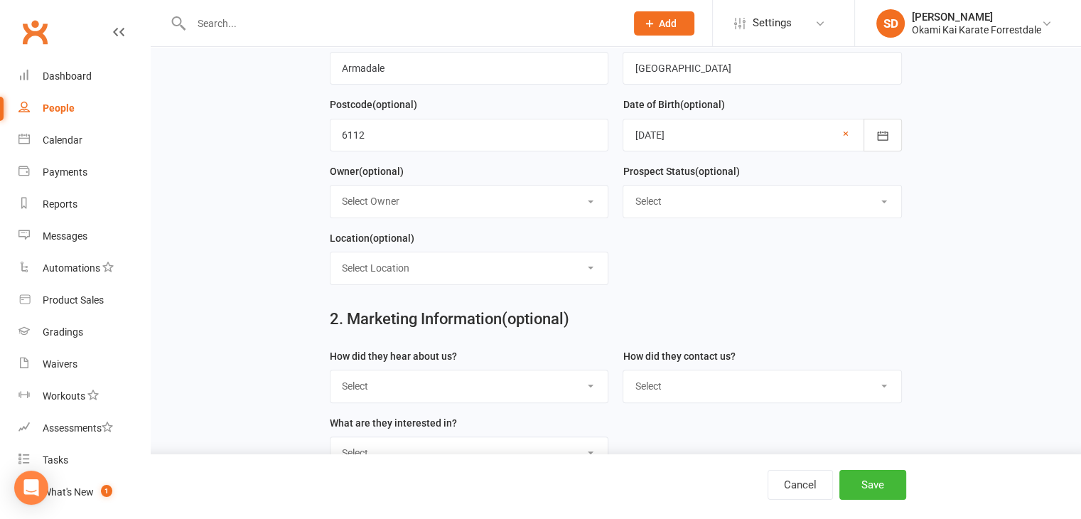
click at [593, 204] on select "Select Owner Sonya Del Carlo" at bounding box center [469, 200] width 278 height 31
select select "0"
click at [330, 185] on select "Select Owner Sonya Del Carlo" at bounding box center [469, 200] width 278 height 31
click at [588, 262] on select "Select Location Forrestdale" at bounding box center [469, 267] width 278 height 31
select select "0"
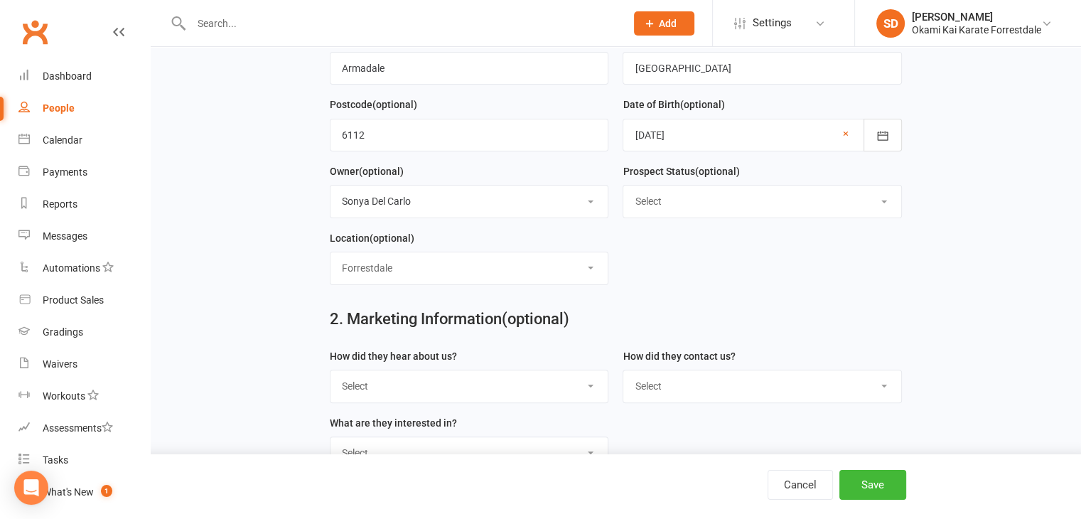
click at [330, 252] on select "Select Location Forrestdale" at bounding box center [469, 267] width 278 height 31
click at [592, 387] on select "Select Google Through A Friend Poster Magazine Walk by Letter Box Drop Facebook" at bounding box center [469, 385] width 278 height 31
select select "Facebook"
click at [330, 370] on select "Select Google Through A Friend Poster Magazine Walk by Letter Box Drop Facebook" at bounding box center [469, 385] width 278 height 31
click at [886, 384] on select "Select Phone Email In-Facility" at bounding box center [762, 385] width 278 height 31
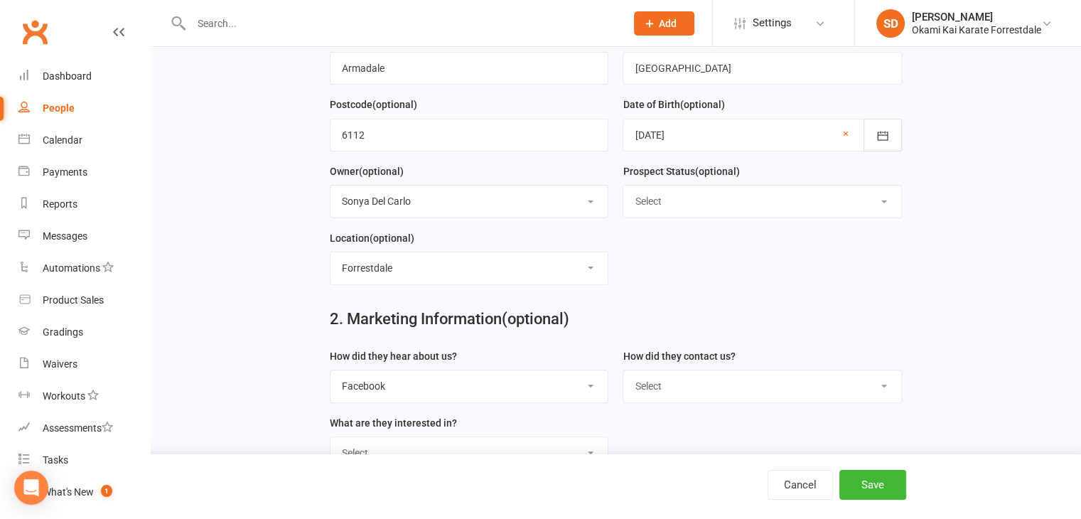
select select "In-Facility"
click at [623, 370] on select "Select Phone Email In-Facility" at bounding box center [762, 385] width 278 height 31
click at [593, 441] on select "Select Classes Personal Training Weight Loss Body Building De-Stressing Diet/Fo…" at bounding box center [469, 452] width 278 height 31
select select "Classes"
click at [330, 437] on select "Select Classes Personal Training Weight Loss Body Building De-Stressing Diet/Fo…" at bounding box center [469, 452] width 278 height 31
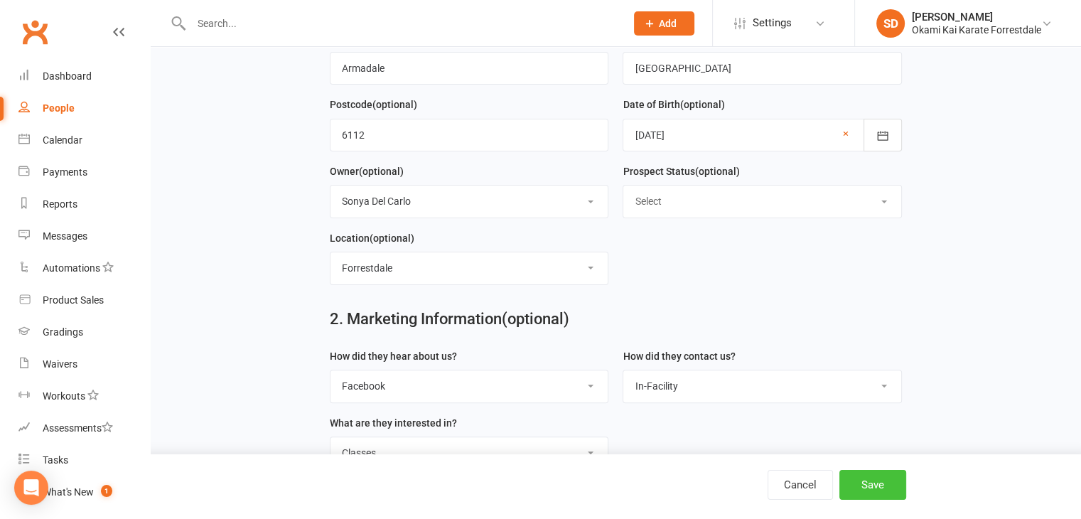
click at [893, 485] on button "Save" at bounding box center [872, 485] width 67 height 30
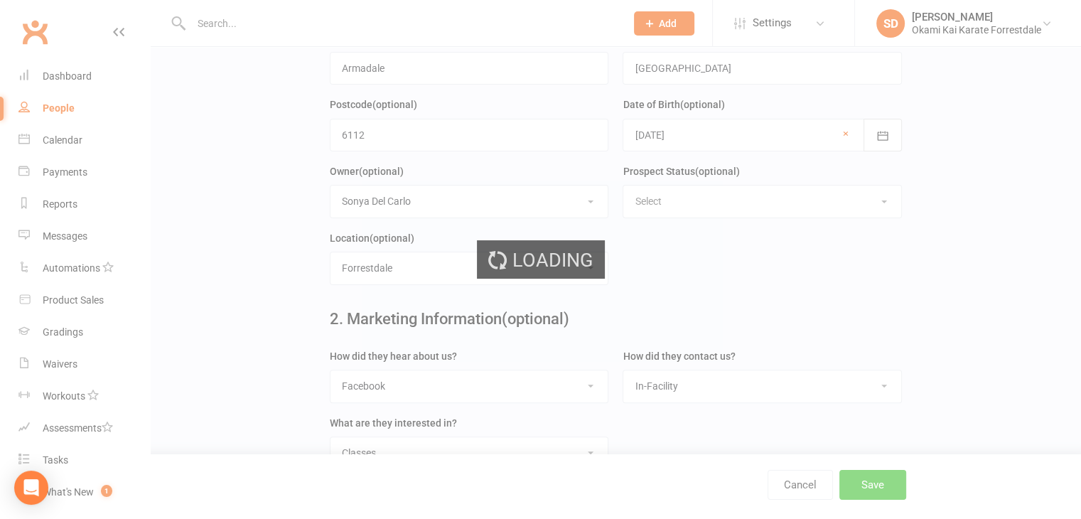
scroll to position [0, 0]
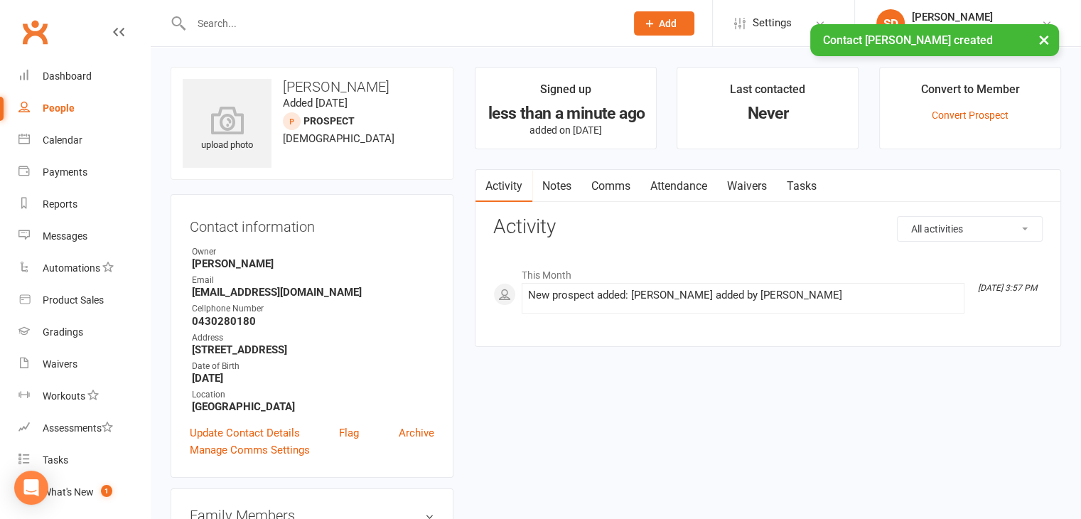
click at [666, 23] on span "Add" at bounding box center [668, 23] width 18 height 11
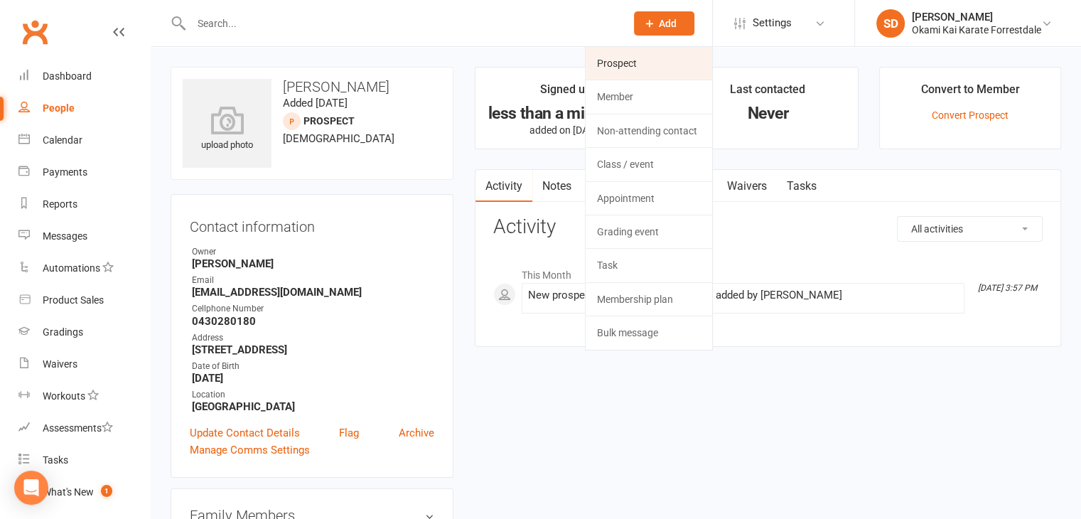
click at [635, 68] on link "Prospect" at bounding box center [649, 63] width 127 height 33
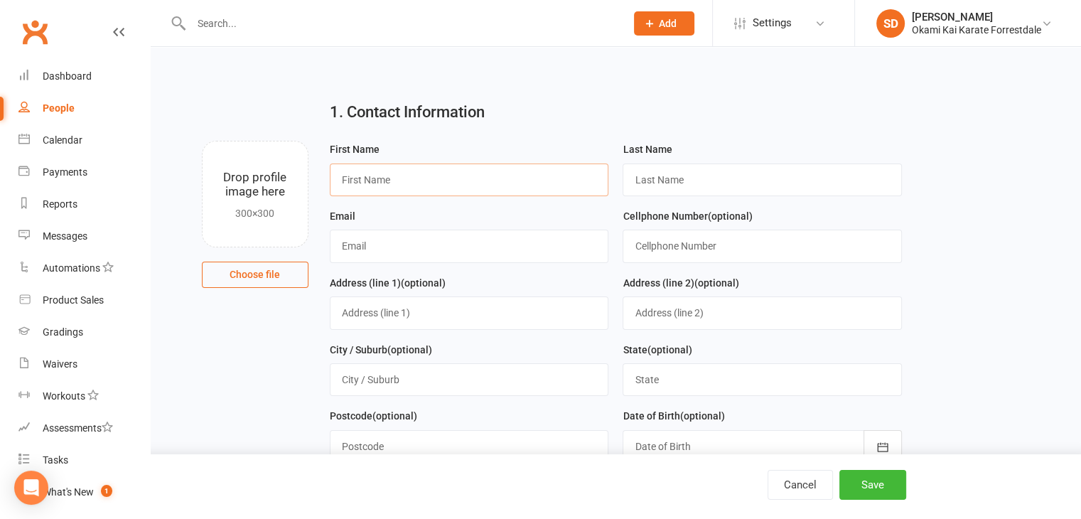
click at [462, 177] on input "text" at bounding box center [469, 179] width 279 height 33
type input "Jack"
type input "Henry"
type input "davidsonalexpt1@gmail.com"
type input "0430280180"
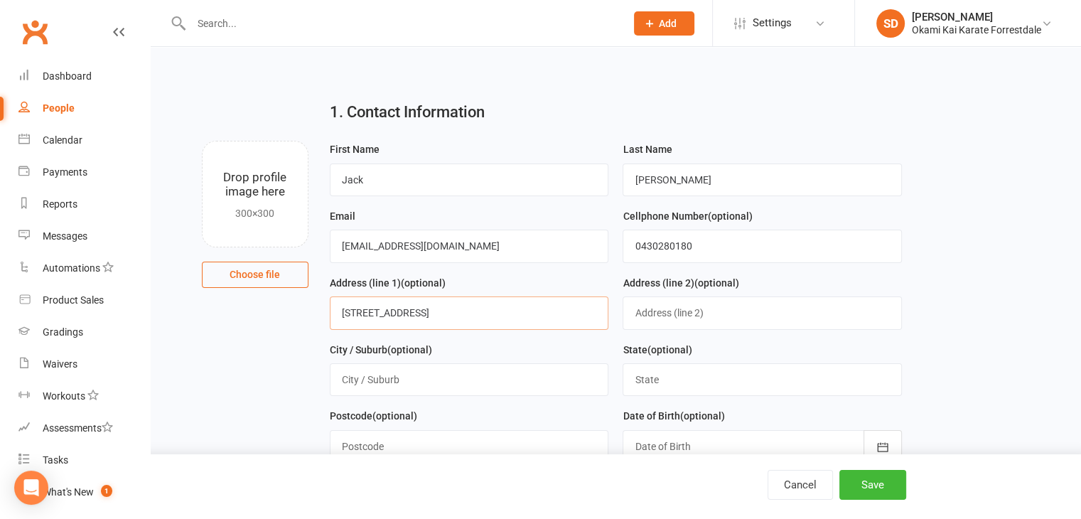
type input "unit 8 25 Dale Rd"
type input "Armadale"
click at [732, 375] on input "text" at bounding box center [762, 379] width 279 height 33
type input "Western Australia"
click at [574, 447] on input "text" at bounding box center [469, 446] width 279 height 33
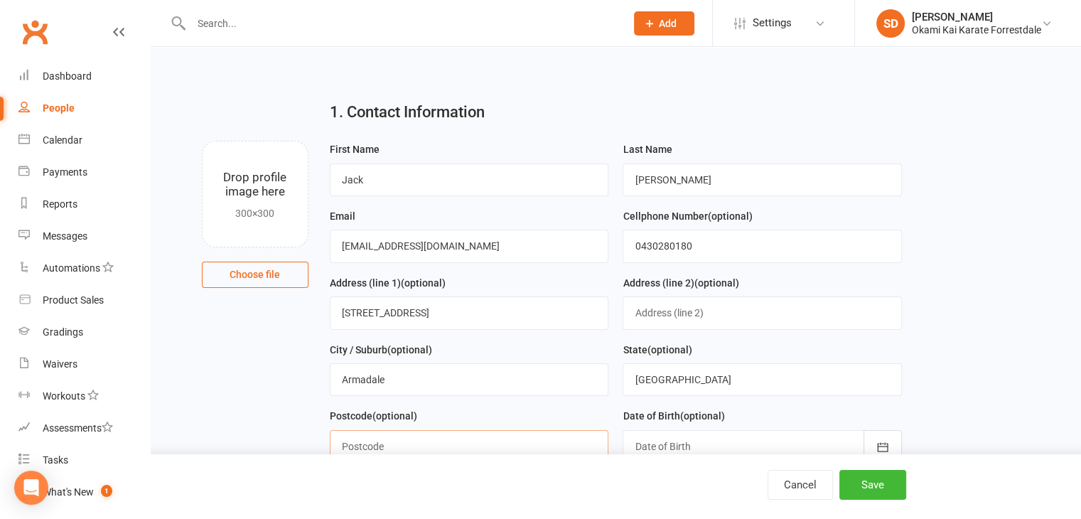
type input "6112"
click at [879, 444] on icon "button" at bounding box center [883, 447] width 14 height 14
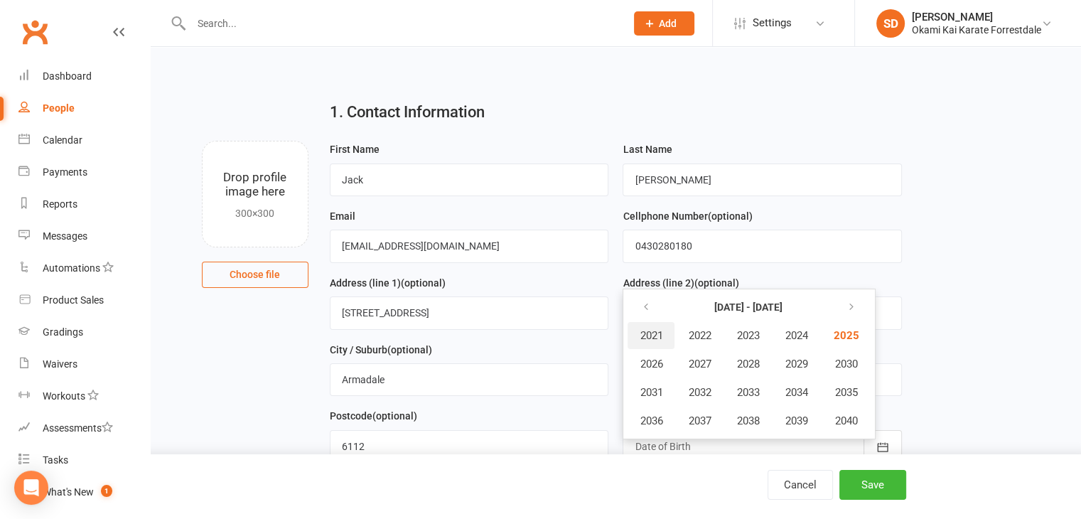
click at [645, 331] on span "2021" at bounding box center [651, 335] width 23 height 13
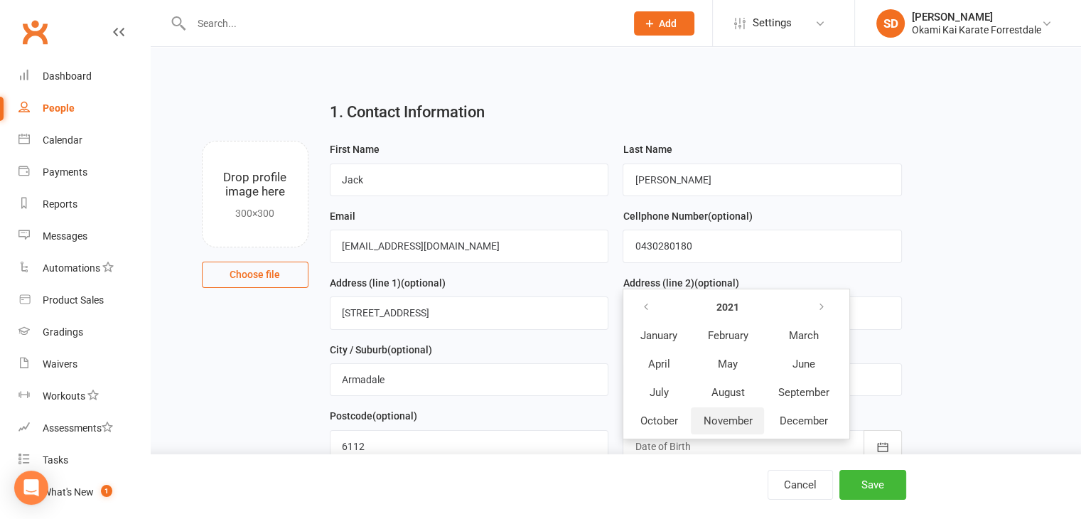
click at [736, 416] on span "November" at bounding box center [727, 420] width 49 height 13
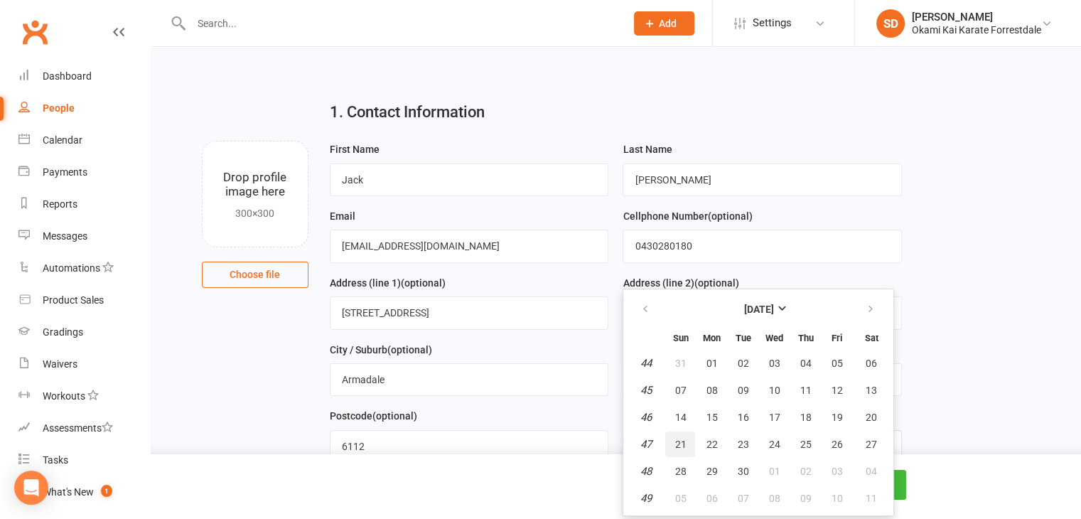
click at [682, 438] on span "21" at bounding box center [679, 443] width 11 height 11
type input "21 Nov 2021"
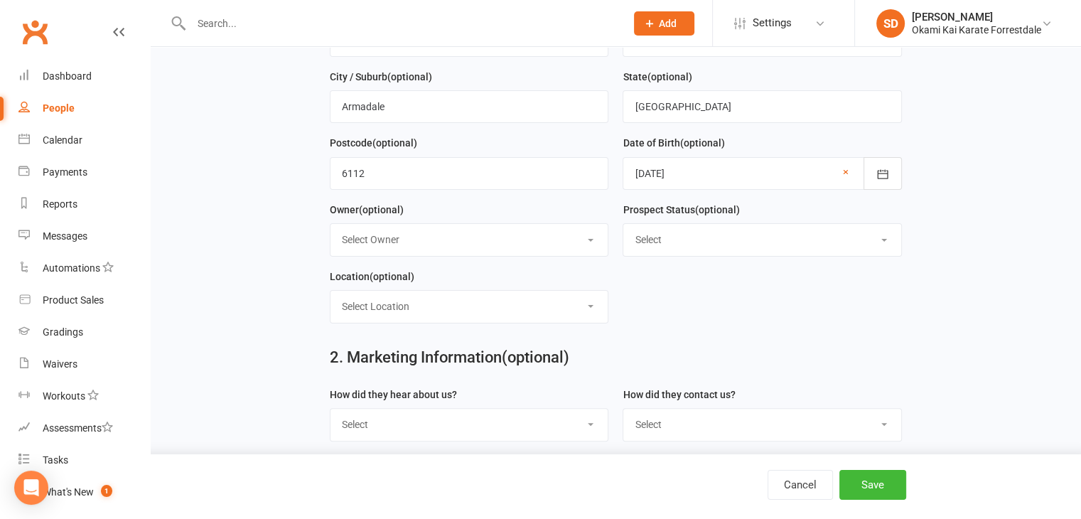
scroll to position [292, 0]
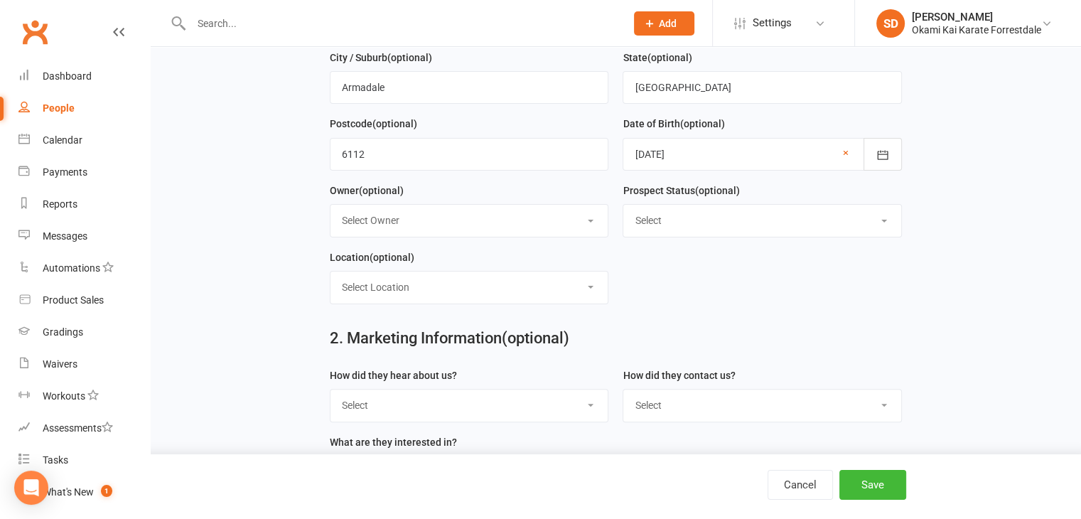
click at [590, 222] on select "Select Owner Sonya Del Carlo" at bounding box center [469, 220] width 278 height 31
select select "0"
click at [330, 205] on select "Select Owner Sonya Del Carlo" at bounding box center [469, 220] width 278 height 31
click at [599, 282] on select "Select Location Forrestdale" at bounding box center [469, 286] width 278 height 31
select select "0"
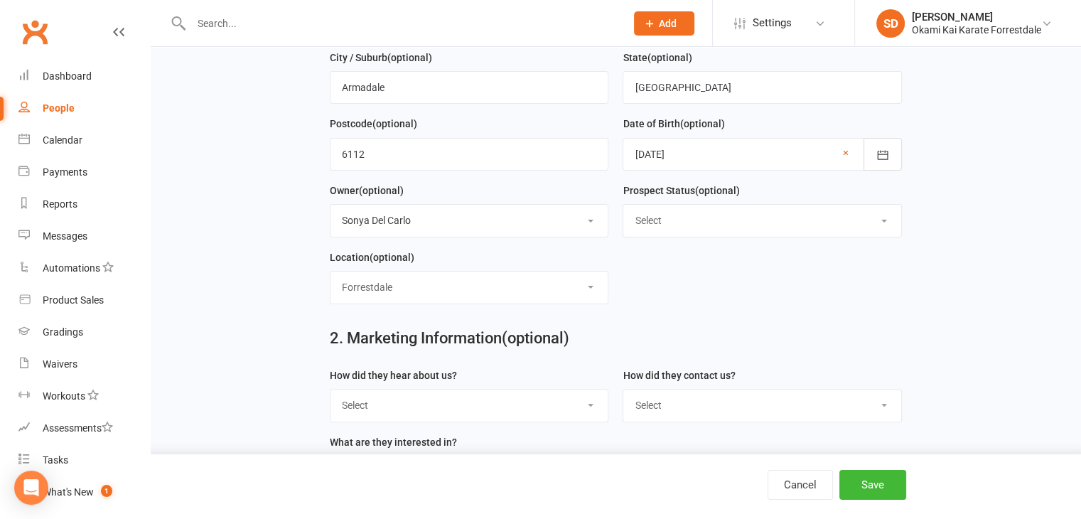
click at [330, 271] on select "Select Location Forrestdale" at bounding box center [469, 286] width 278 height 31
click at [591, 404] on select "Select Google Through A Friend Poster Magazine Walk by Letter Box Drop Facebook" at bounding box center [469, 404] width 278 height 31
select select "Facebook"
click at [330, 389] on select "Select Google Through A Friend Poster Magazine Walk by Letter Box Drop Facebook" at bounding box center [469, 404] width 278 height 31
click at [881, 404] on select "Select Phone Email In-Facility" at bounding box center [762, 404] width 278 height 31
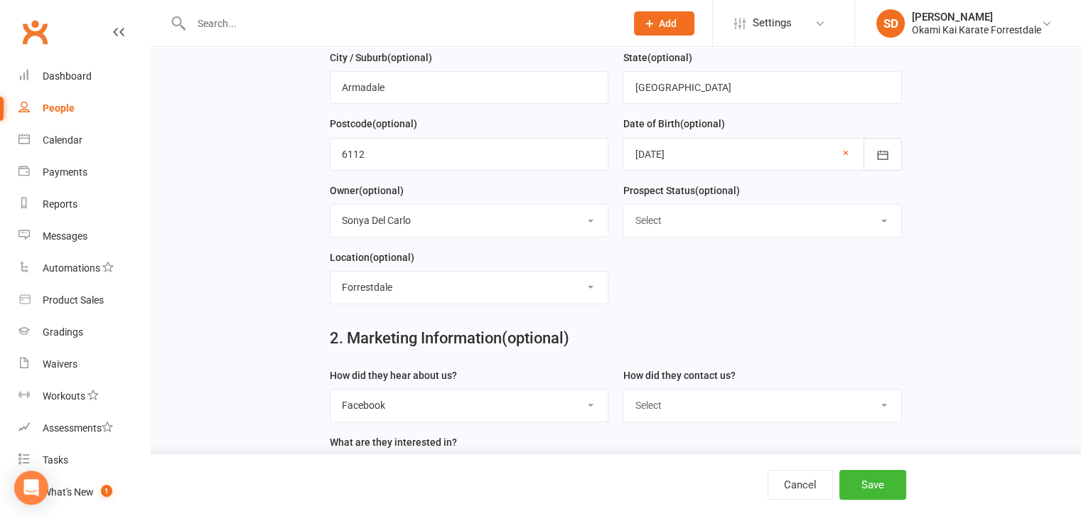
select select "In-Facility"
click at [623, 389] on select "Select Phone Email In-Facility" at bounding box center [762, 404] width 278 height 31
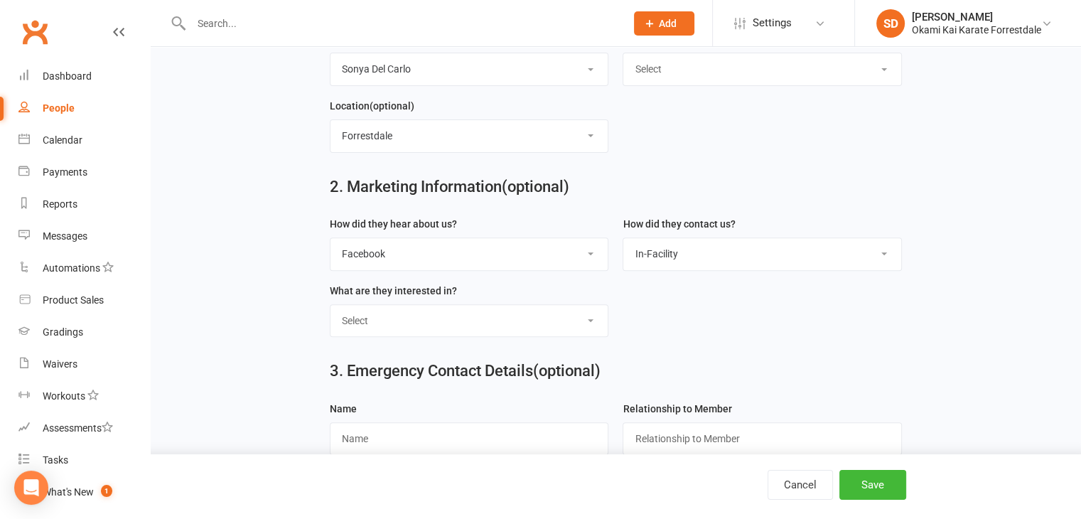
scroll to position [500, 0]
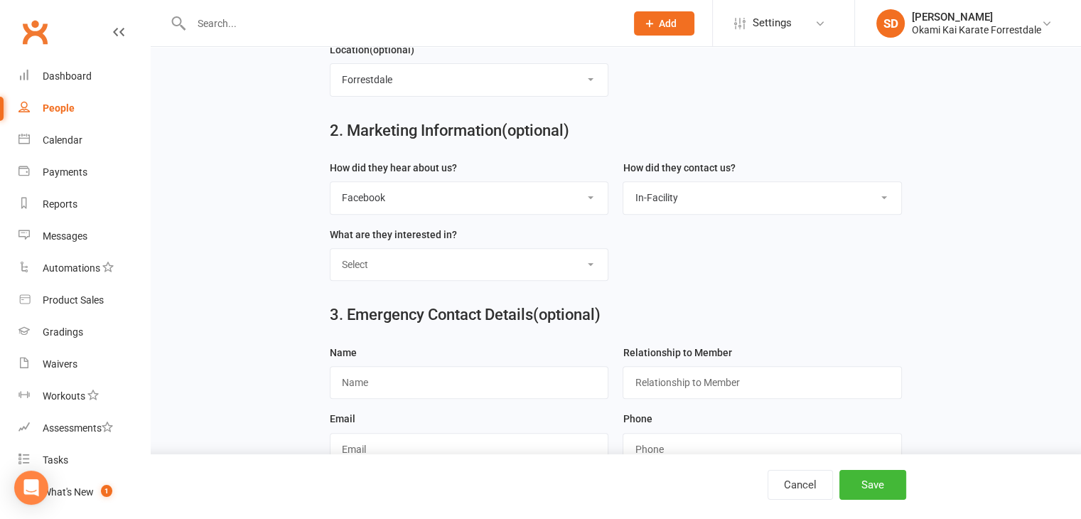
click at [589, 257] on select "Select Classes Personal Training Weight Loss Body Building De-Stressing Diet/Fo…" at bounding box center [469, 264] width 278 height 31
select select "Classes"
click at [330, 249] on select "Select Classes Personal Training Weight Loss Body Building De-Stressing Diet/Fo…" at bounding box center [469, 264] width 278 height 31
click at [870, 483] on button "Save" at bounding box center [872, 485] width 67 height 30
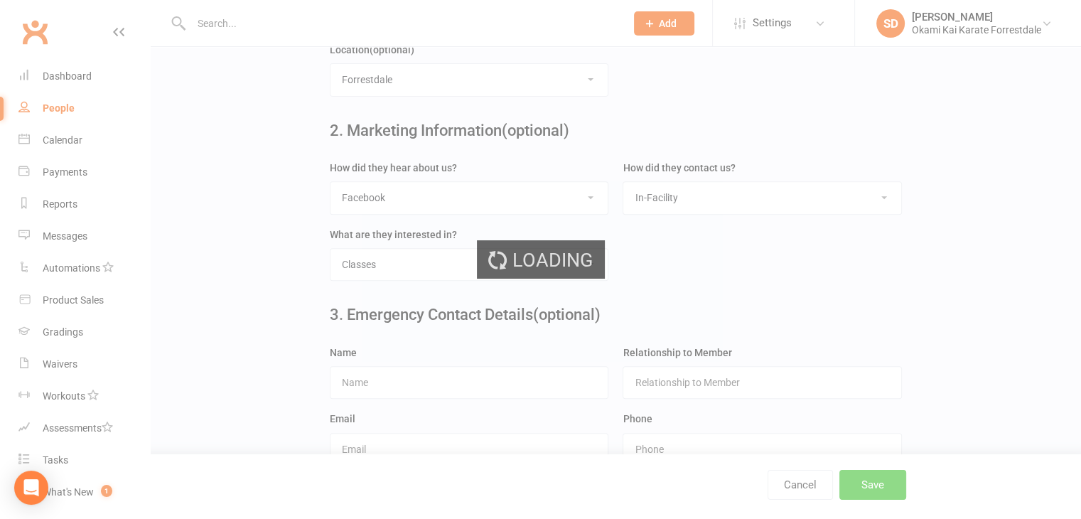
scroll to position [0, 0]
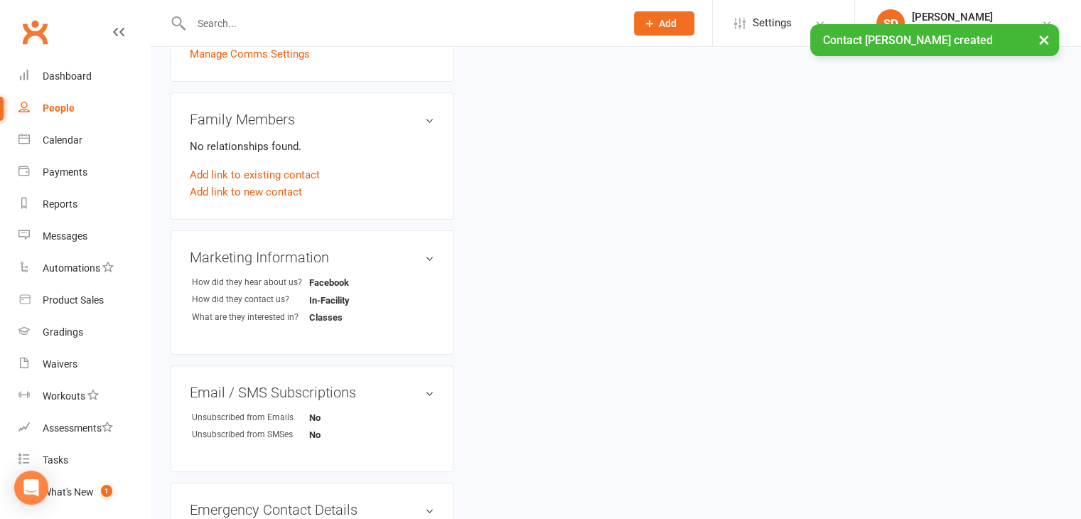
scroll to position [415, 0]
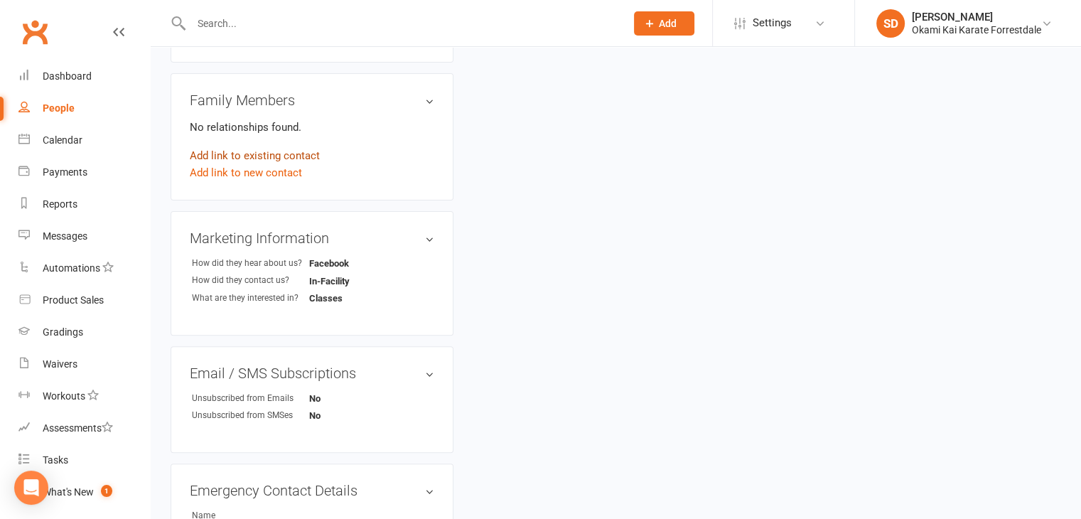
click at [259, 164] on link "Add link to existing contact" at bounding box center [255, 155] width 130 height 17
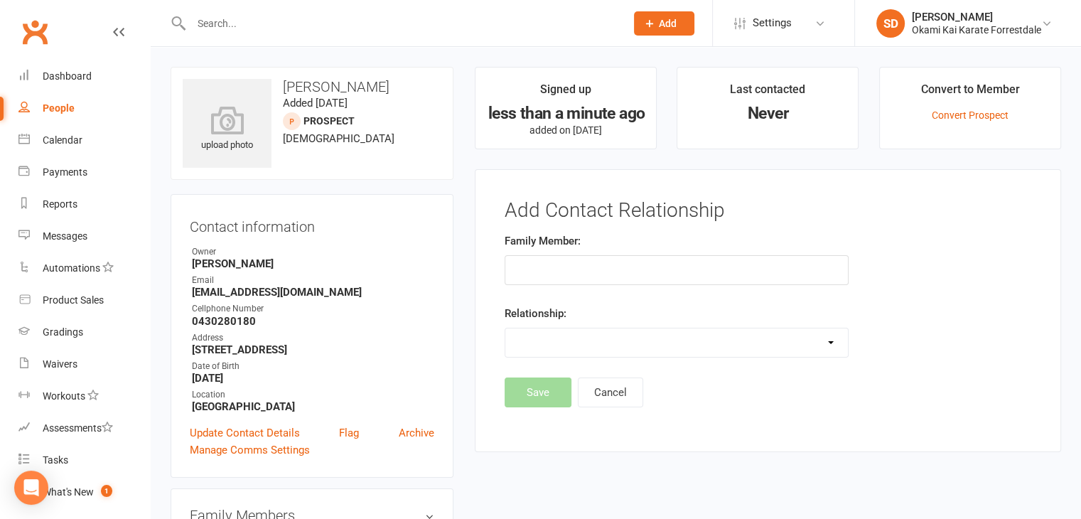
click at [550, 279] on input "text" at bounding box center [677, 270] width 344 height 30
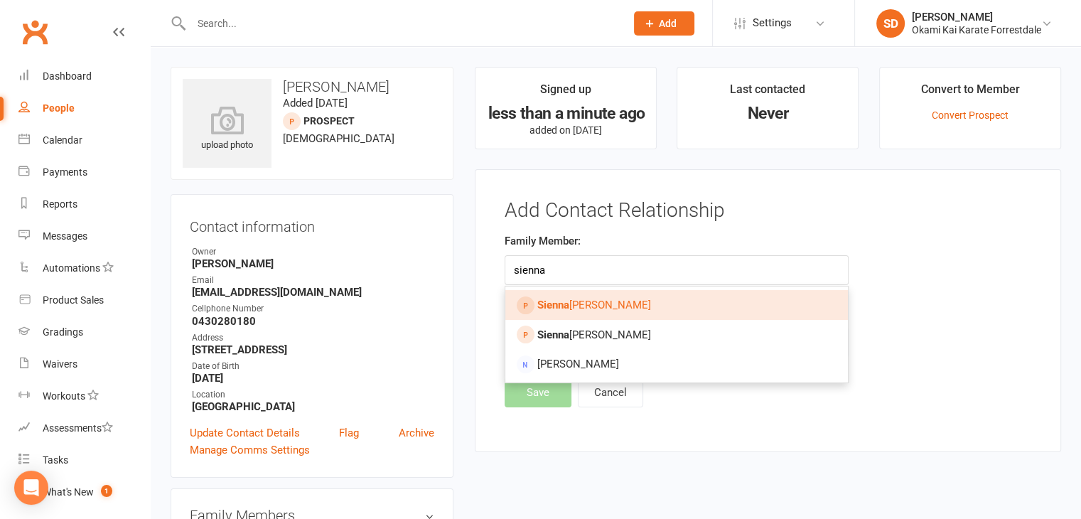
type input "sienna"
click at [551, 300] on strong "Sienna" at bounding box center [553, 304] width 32 height 13
type input "Sienna Henry"
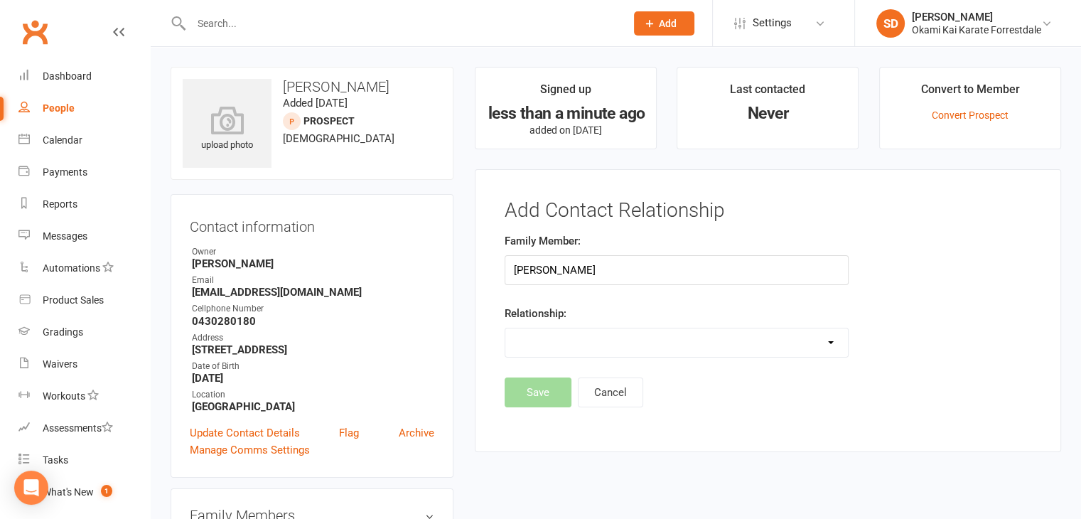
click at [829, 340] on select "Parent / Guardian Child Sibling (parent not in system) Spouse / Partner Cousin …" at bounding box center [676, 342] width 343 height 28
select select "2"
click at [505, 328] on select "Parent / Guardian Child Sibling (parent not in system) Spouse / Partner Cousin …" at bounding box center [676, 342] width 343 height 28
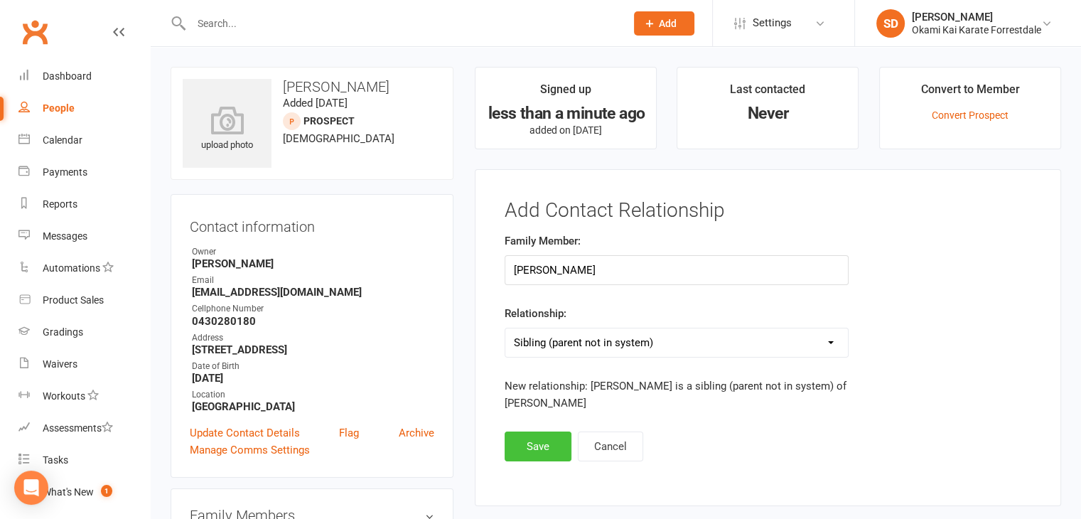
click at [542, 447] on button "Save" at bounding box center [538, 446] width 67 height 30
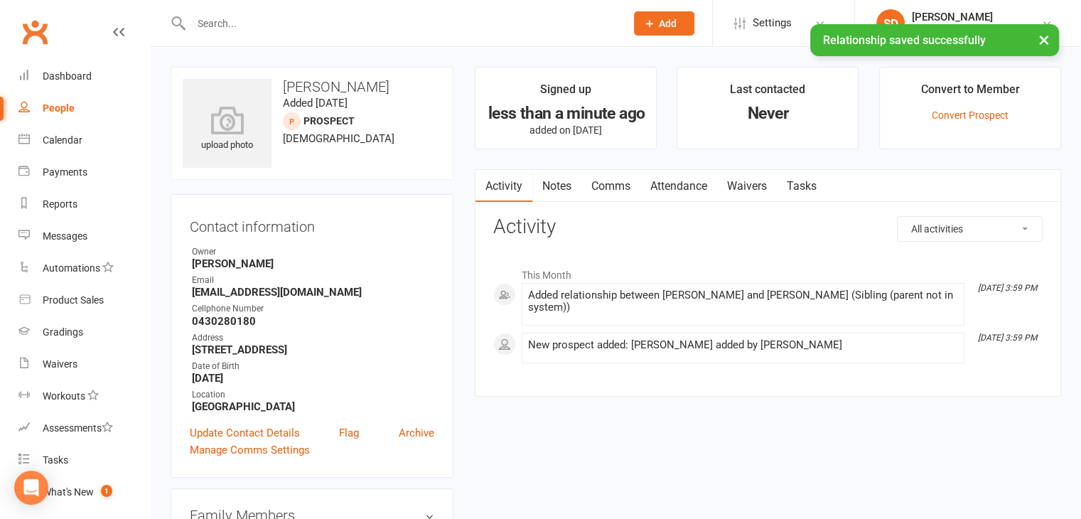
click at [253, 14] on input "text" at bounding box center [401, 24] width 429 height 20
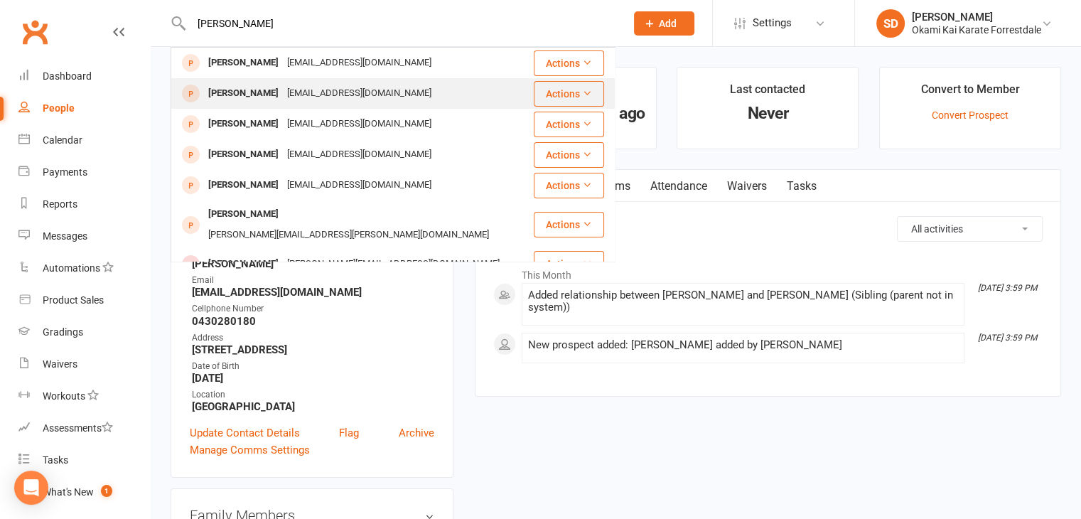
type input "safiya"
click at [236, 95] on div "Sariya Akhtar" at bounding box center [243, 93] width 79 height 21
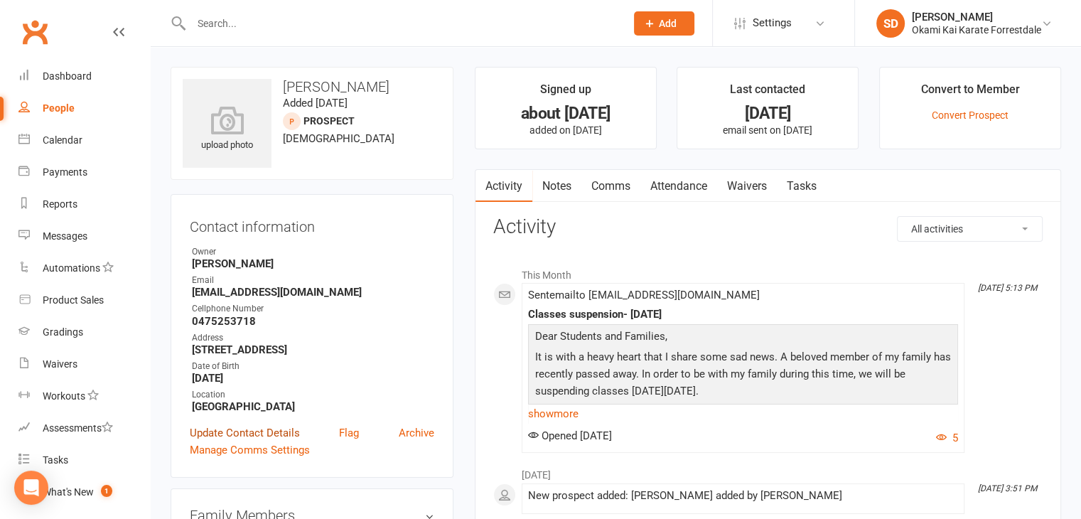
click at [247, 441] on link "Update Contact Details" at bounding box center [245, 432] width 110 height 17
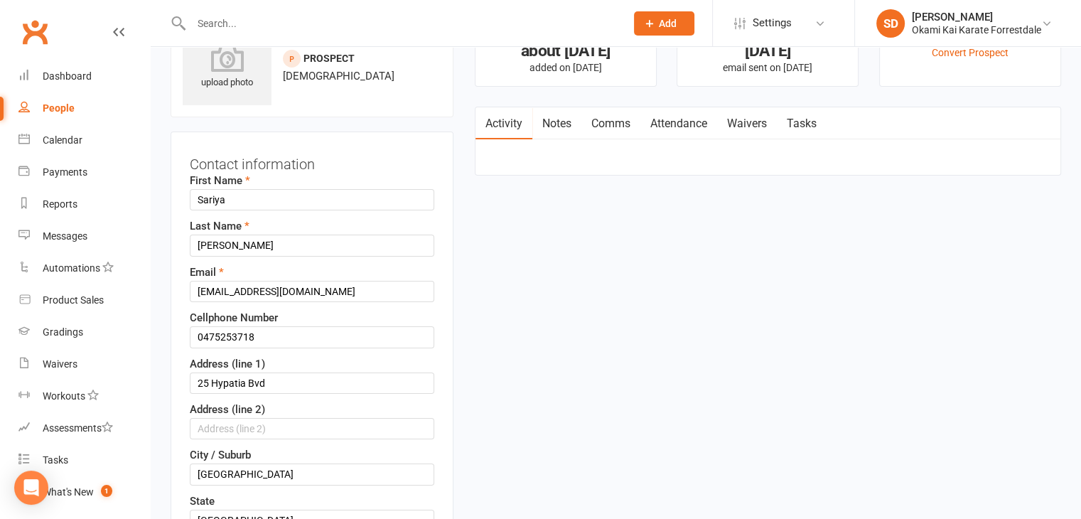
scroll to position [67, 0]
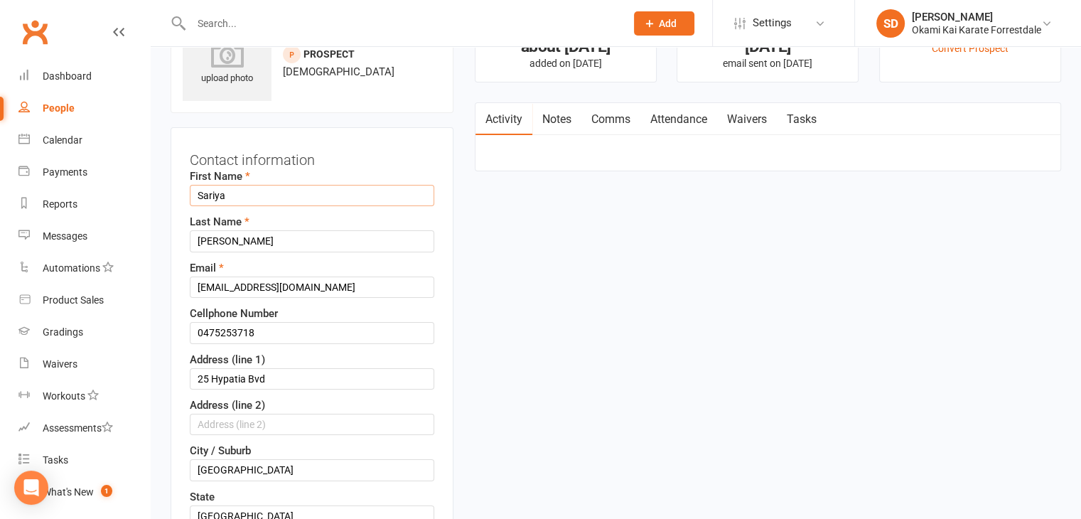
click at [286, 197] on input "Sariya" at bounding box center [312, 195] width 244 height 21
type input "S"
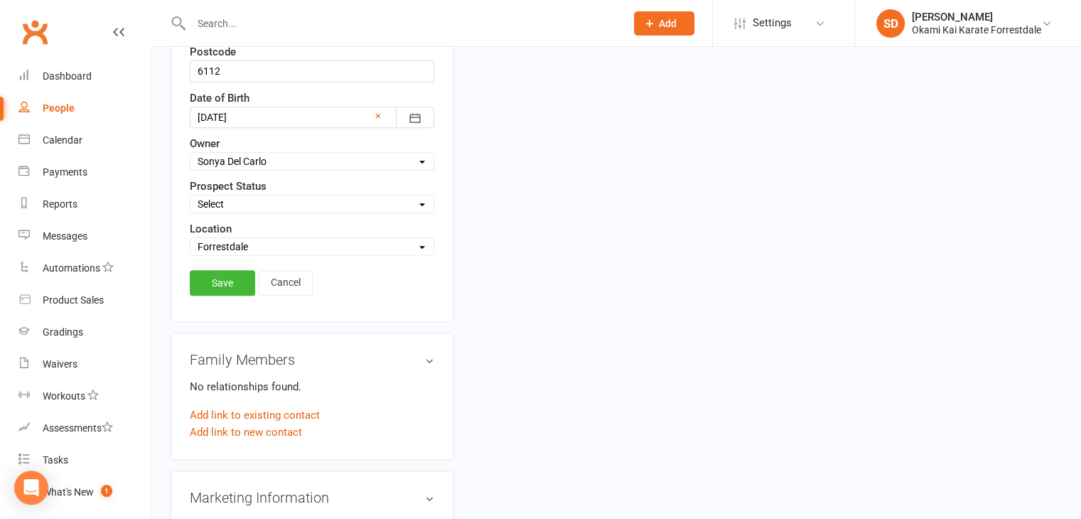
scroll to position [566, 0]
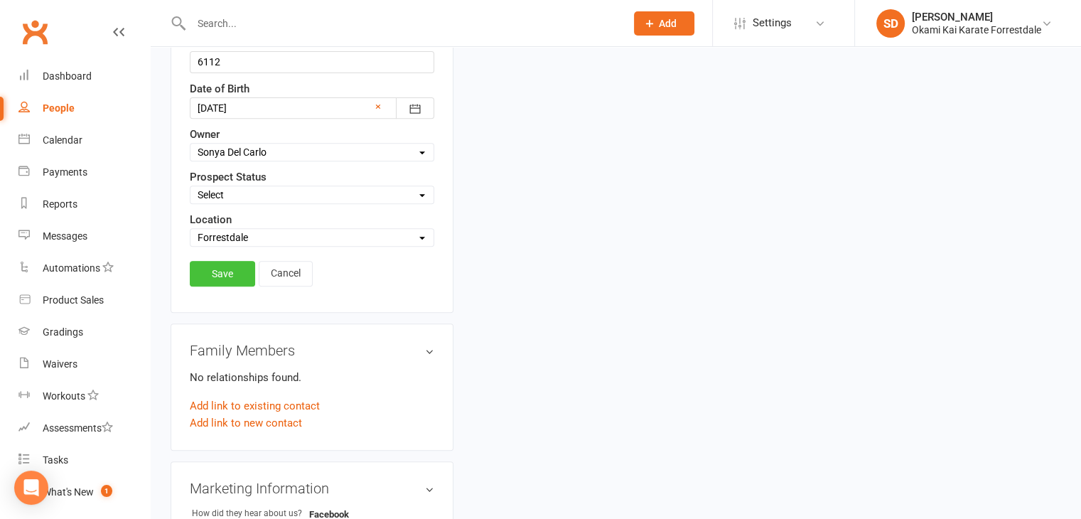
type input "Satah Safiya"
click at [227, 268] on link "Save" at bounding box center [222, 274] width 65 height 26
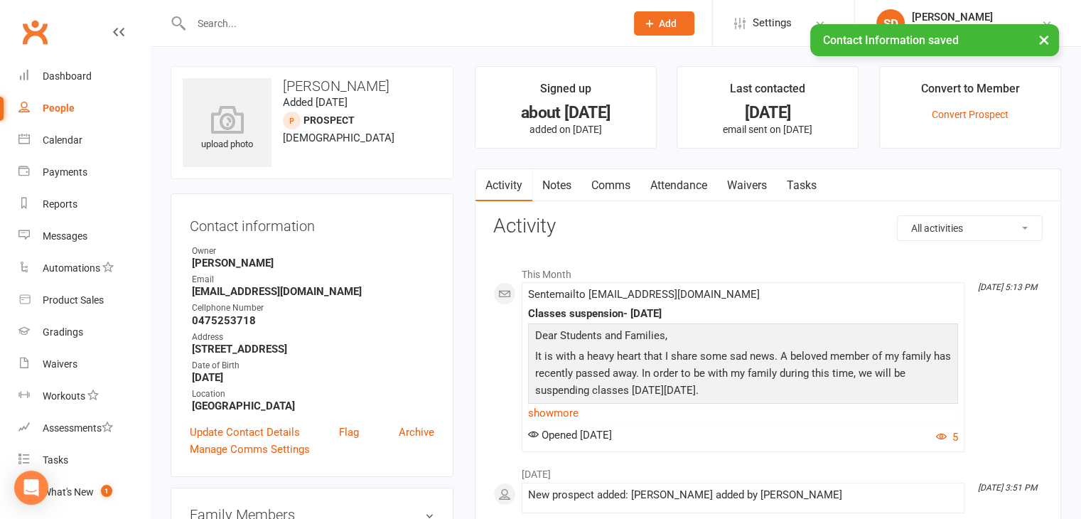
scroll to position [0, 0]
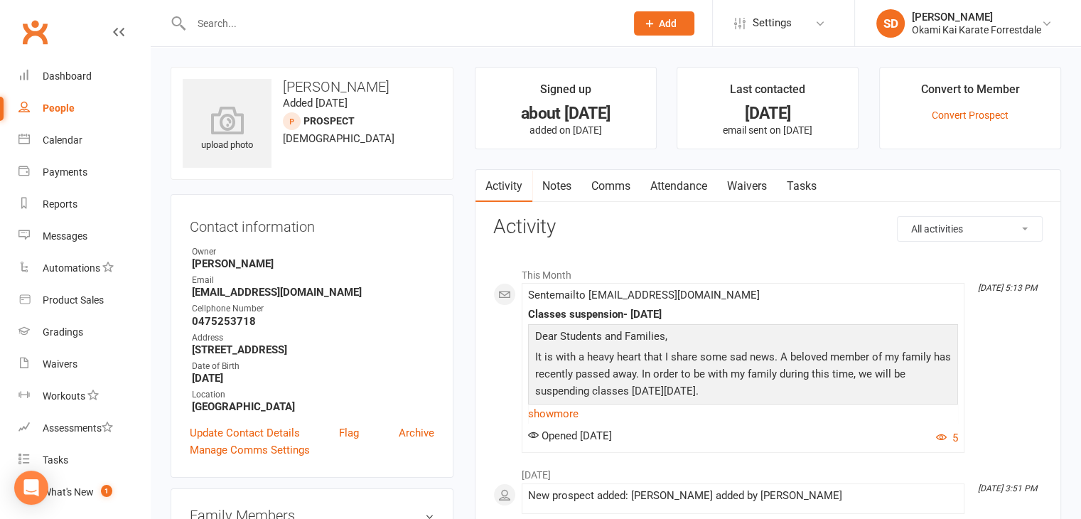
click at [687, 183] on link "Attendance" at bounding box center [678, 186] width 77 height 33
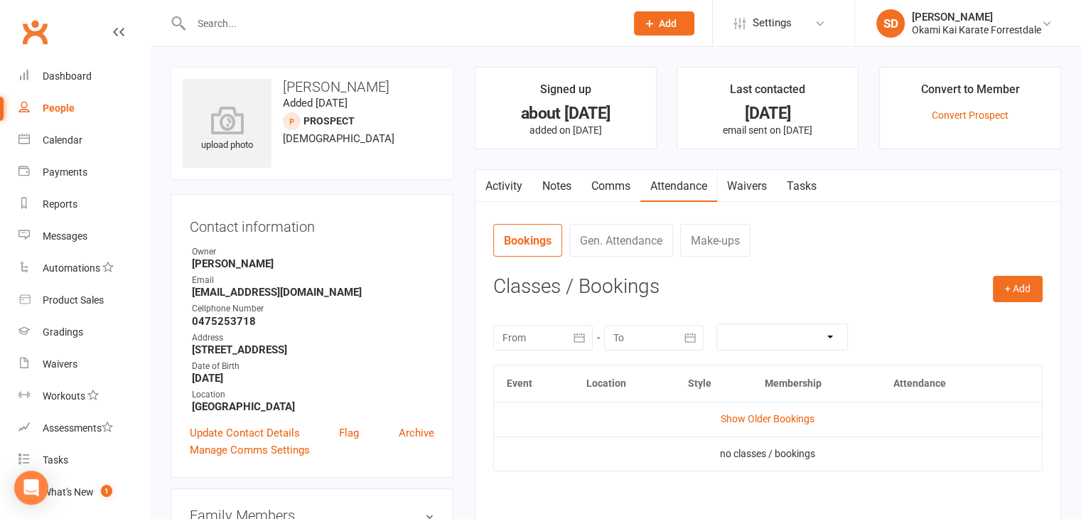
click at [768, 410] on td "Show Older Bookings" at bounding box center [768, 419] width 548 height 34
click at [766, 421] on link "Show Older Bookings" at bounding box center [768, 418] width 94 height 11
click at [766, 421] on link "Hide Older Bookings" at bounding box center [767, 418] width 89 height 11
click at [80, 75] on div "Dashboard" at bounding box center [67, 75] width 49 height 11
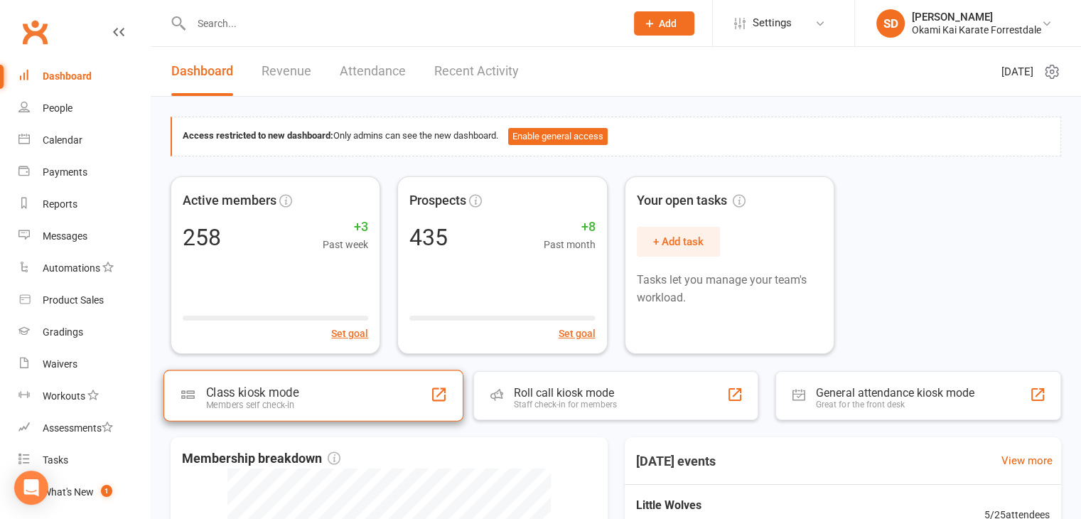
click at [350, 397] on div "Class kiosk mode Members self check-in" at bounding box center [313, 395] width 300 height 51
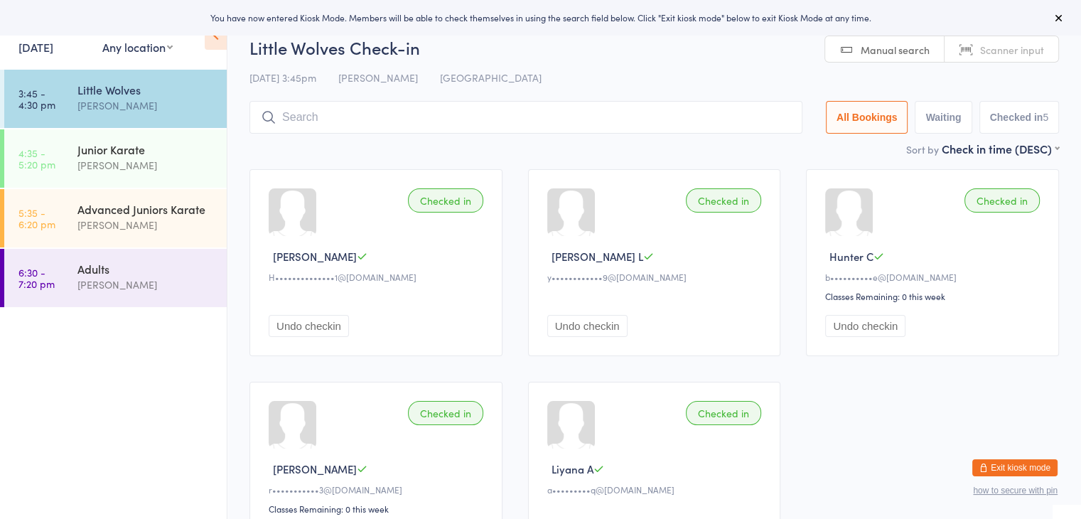
click at [479, 119] on input "search" at bounding box center [525, 117] width 553 height 33
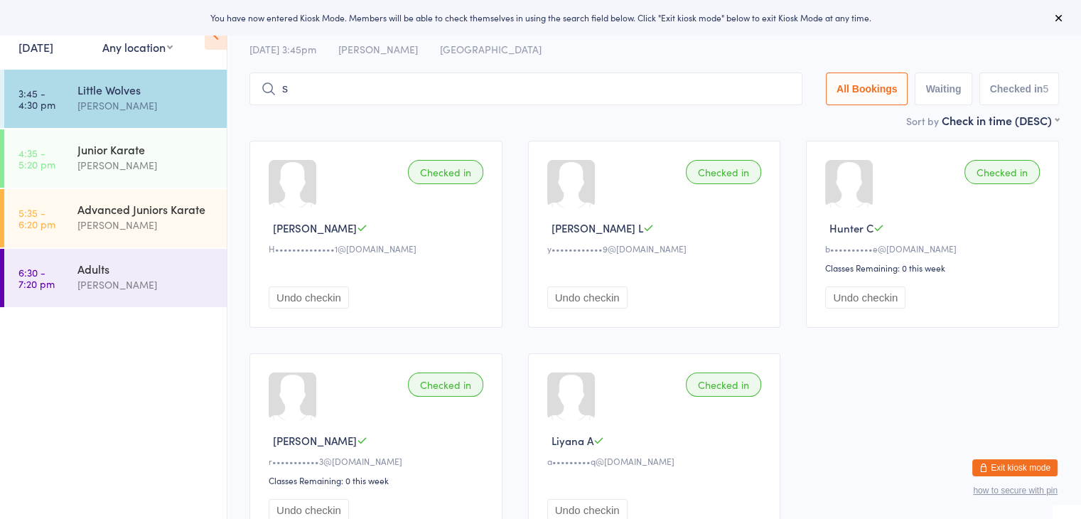
scroll to position [54, 0]
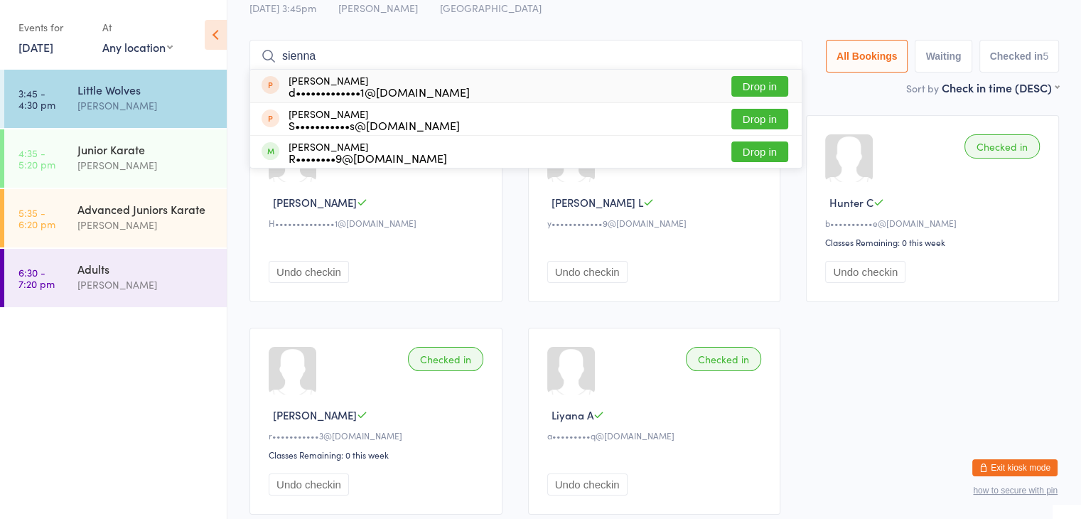
type input "sienna"
click at [753, 95] on button "Drop in" at bounding box center [759, 86] width 57 height 21
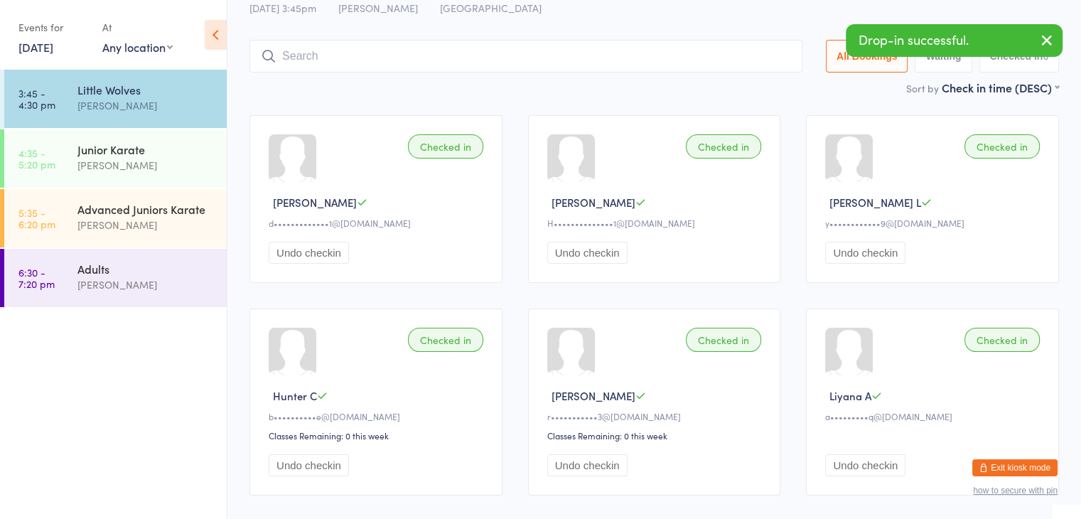
click at [667, 58] on input "search" at bounding box center [525, 56] width 553 height 33
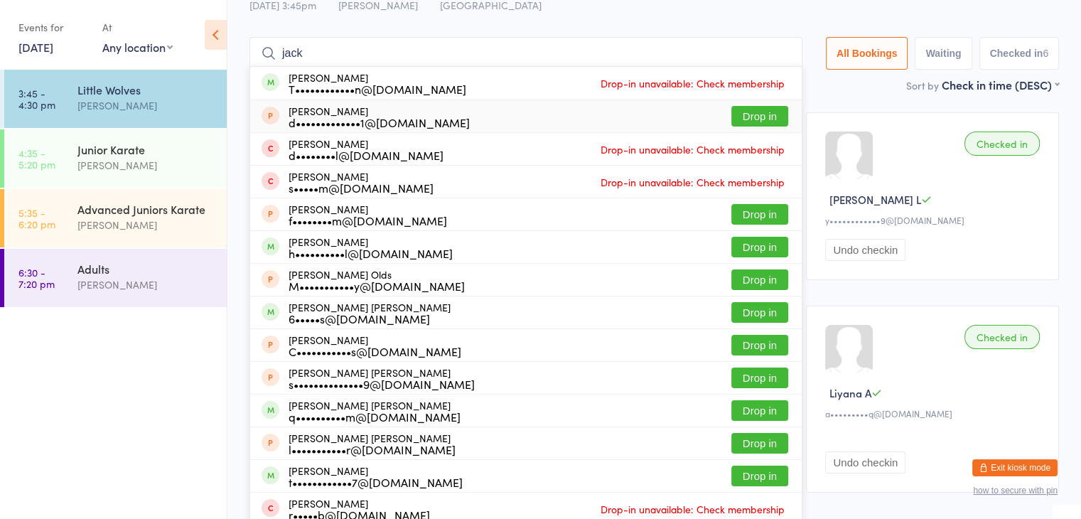
type input "jack"
click at [750, 112] on button "Drop in" at bounding box center [759, 116] width 57 height 21
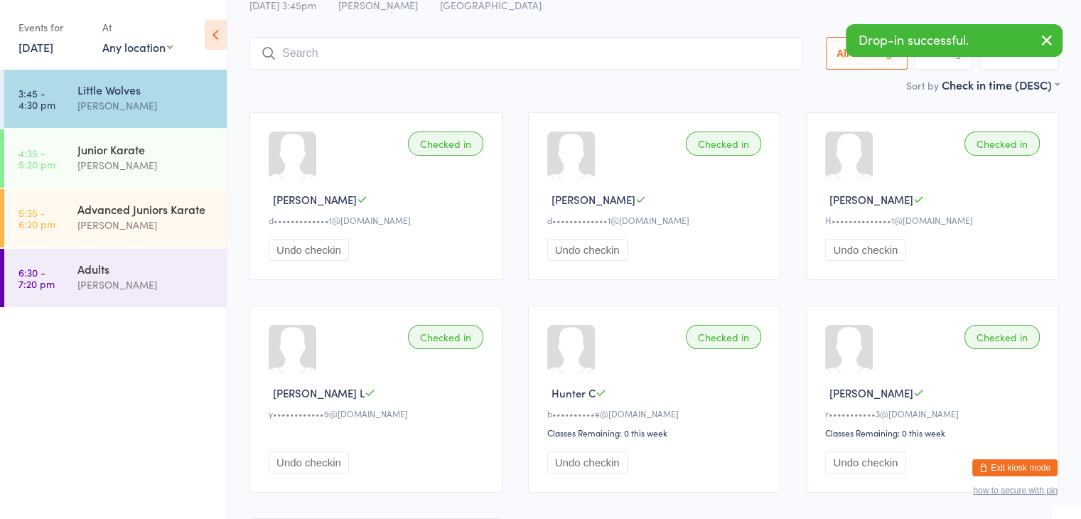
click at [683, 53] on input "search" at bounding box center [525, 53] width 553 height 33
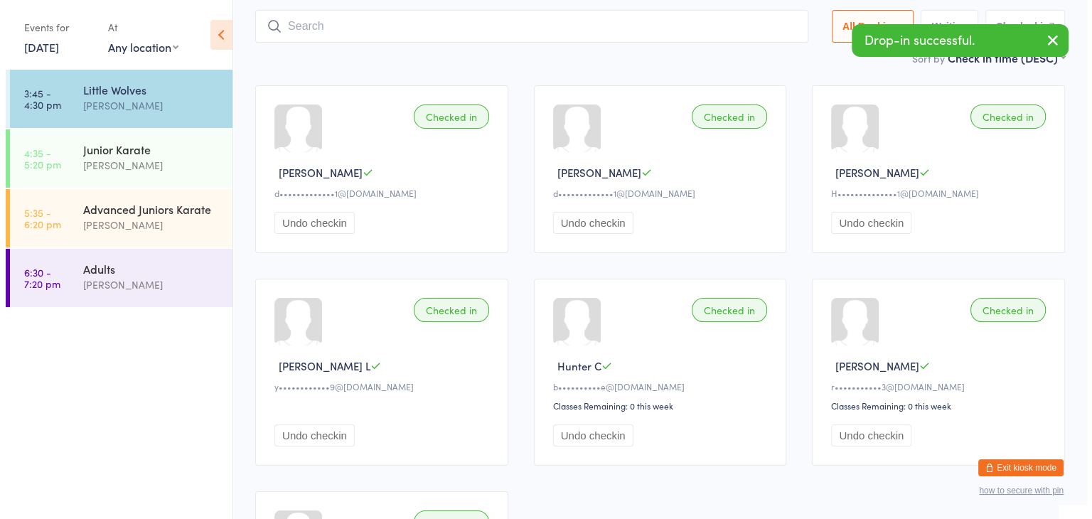
scroll to position [94, 0]
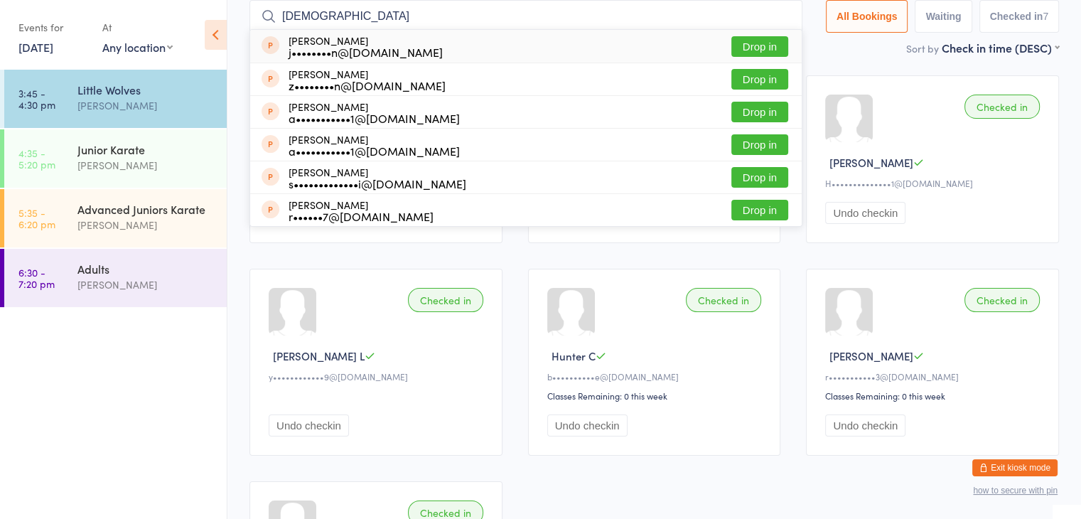
type input "[DEMOGRAPHIC_DATA]"
click at [762, 43] on button "Drop in" at bounding box center [759, 46] width 57 height 21
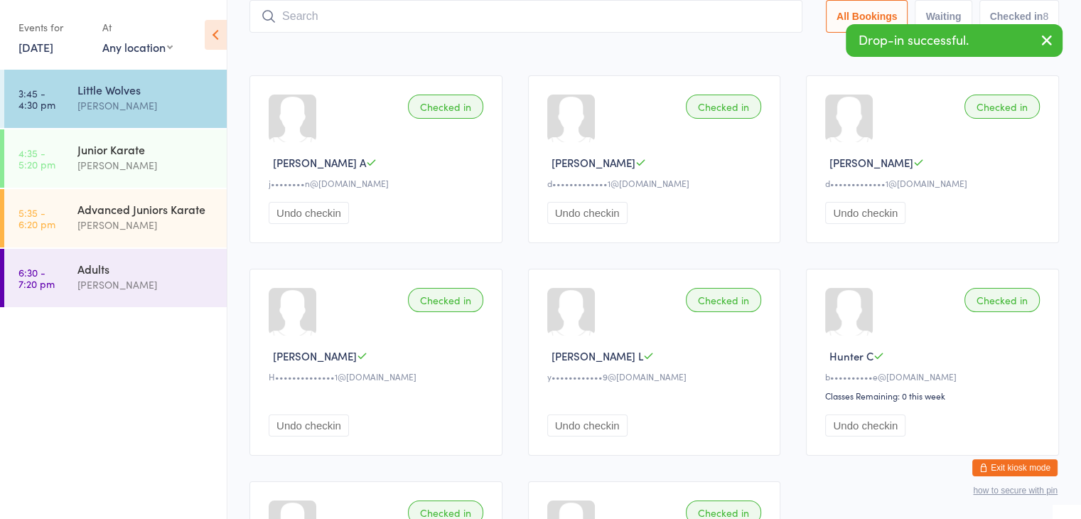
click at [675, 11] on input "search" at bounding box center [525, 16] width 553 height 33
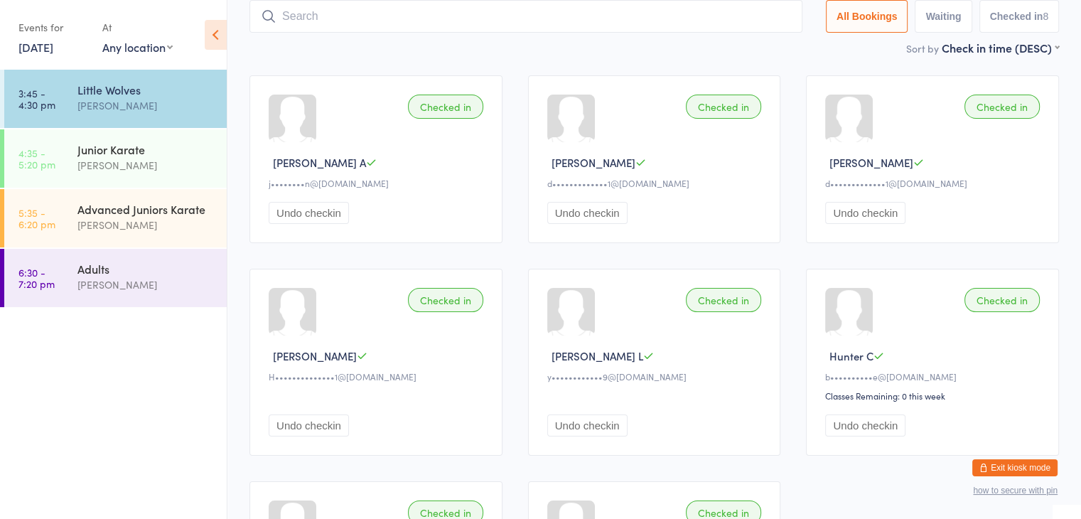
click at [1005, 470] on button "Exit kiosk mode" at bounding box center [1014, 467] width 85 height 17
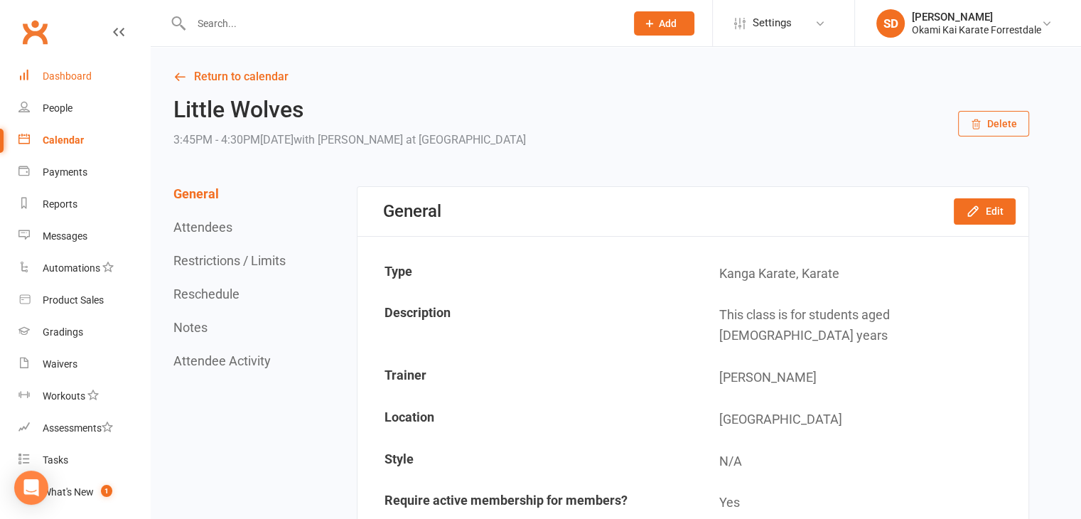
click at [71, 72] on div "Dashboard" at bounding box center [67, 75] width 49 height 11
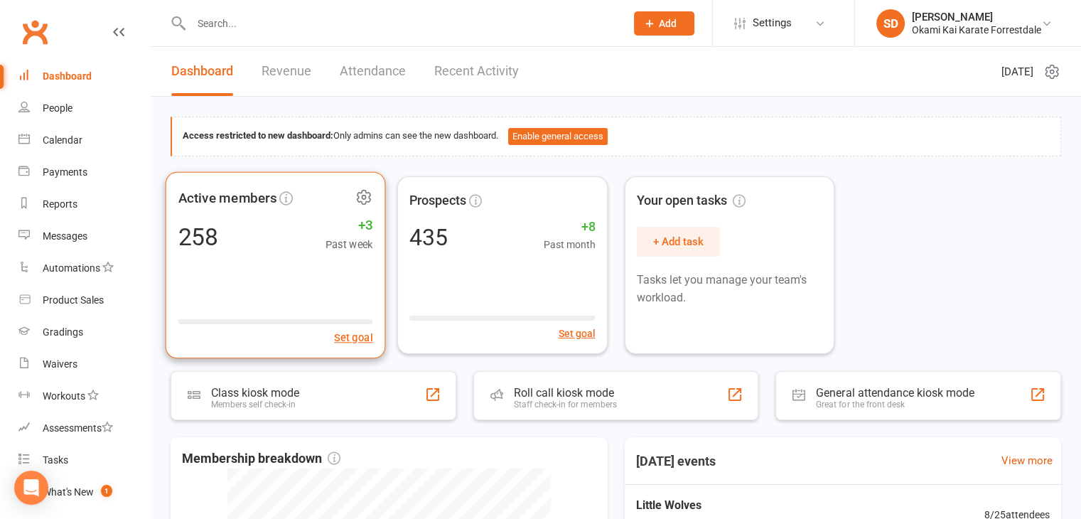
click at [362, 195] on icon at bounding box center [364, 197] width 4 height 4
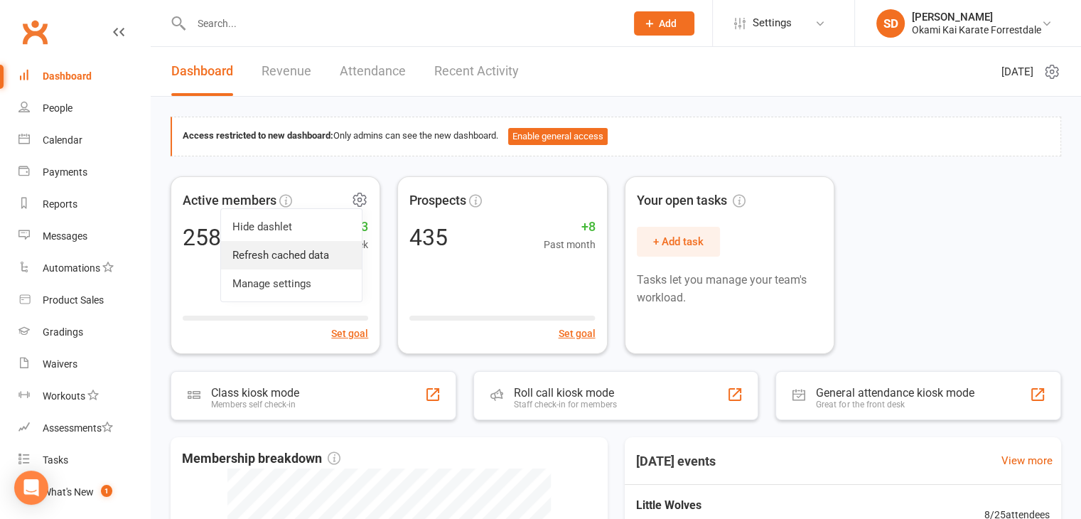
click at [302, 253] on link "Refresh cached data" at bounding box center [291, 255] width 141 height 28
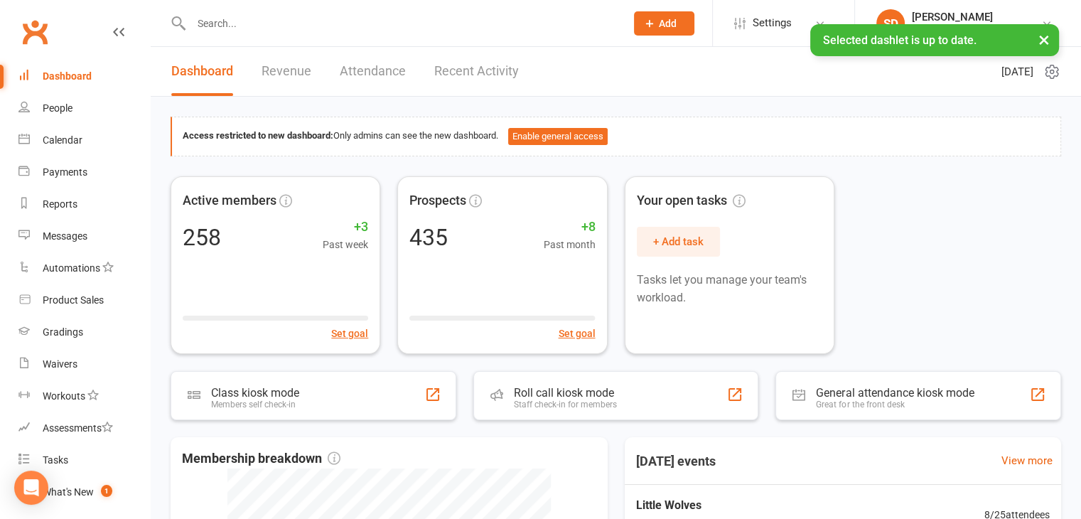
click at [308, 23] on input "text" at bounding box center [401, 24] width 429 height 20
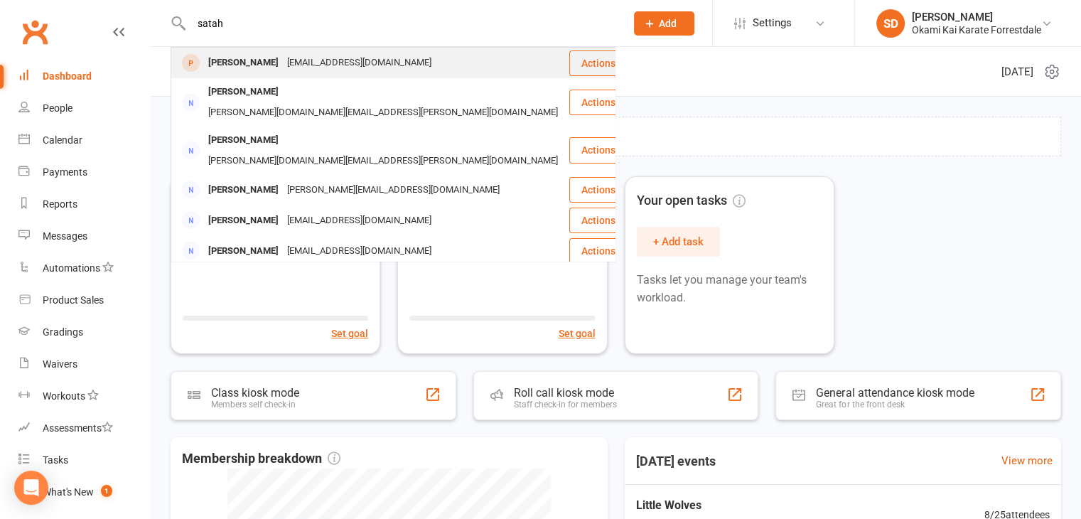
type input "satah"
click at [262, 61] on div "Satah Safiya Akhtar" at bounding box center [243, 63] width 79 height 21
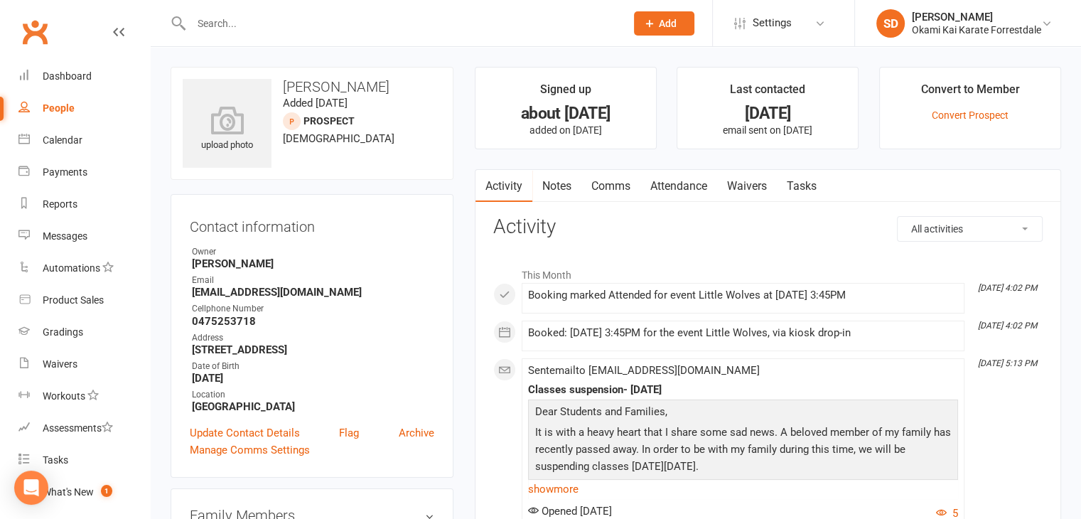
click at [476, 154] on main "Signed up about 2 months ago added on 16 Jul 2025 Last contacted 2 days ago ema…" at bounding box center [768, 352] width 608 height 570
click at [947, 117] on link "Convert Prospect" at bounding box center [970, 114] width 77 height 11
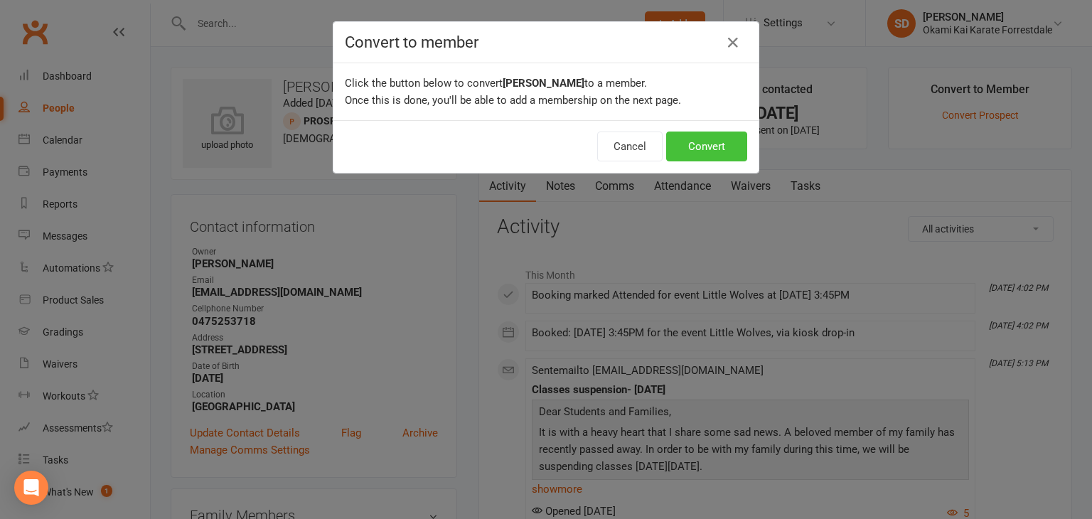
click at [702, 153] on button "Convert" at bounding box center [706, 146] width 81 height 30
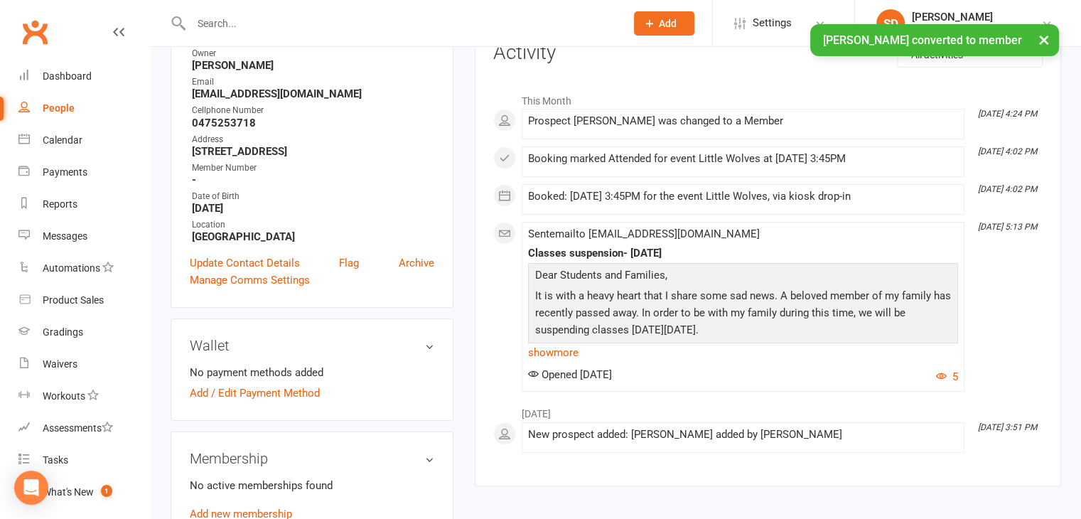
scroll to position [199, 0]
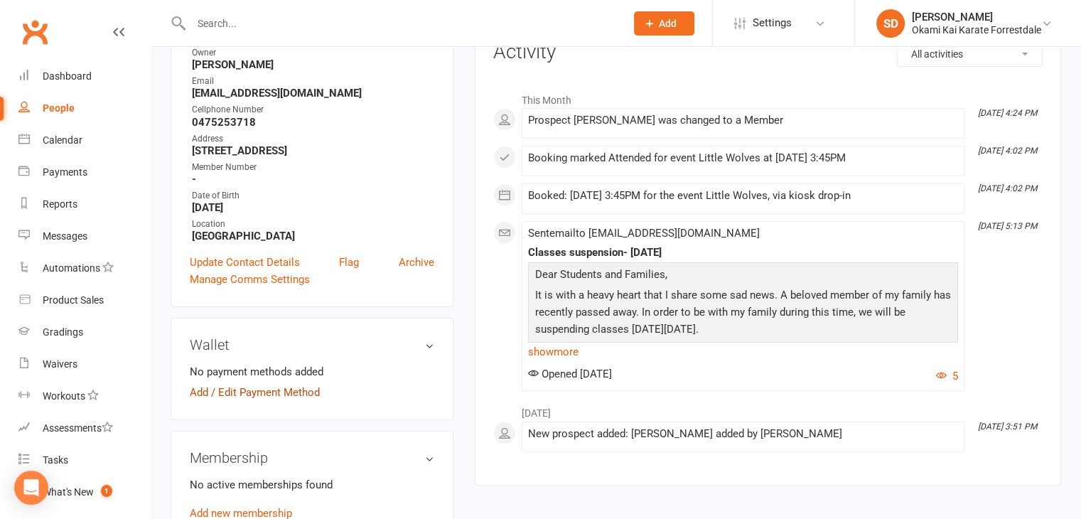
click at [269, 401] on link "Add / Edit Payment Method" at bounding box center [255, 392] width 130 height 17
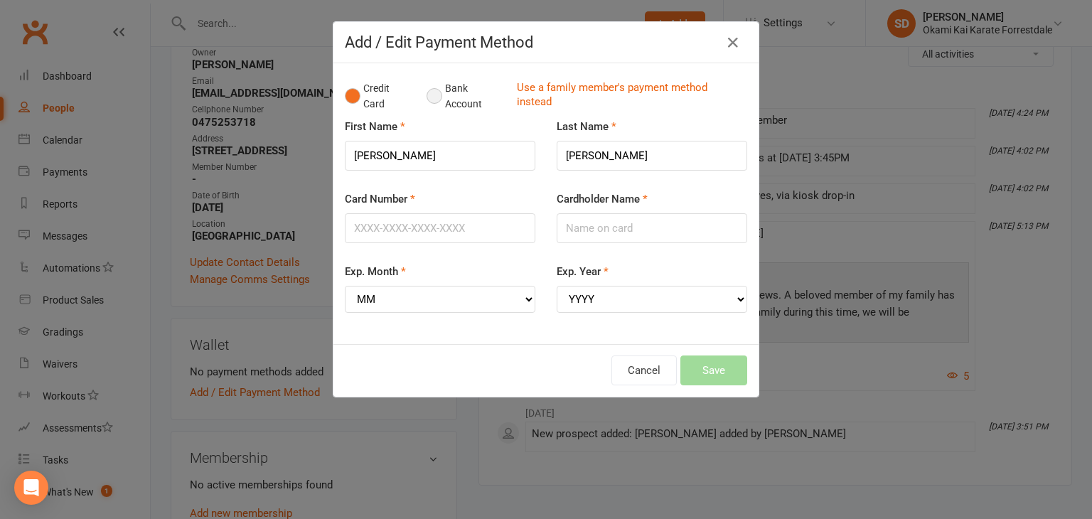
click at [426, 97] on button "Bank Account" at bounding box center [465, 96] width 79 height 43
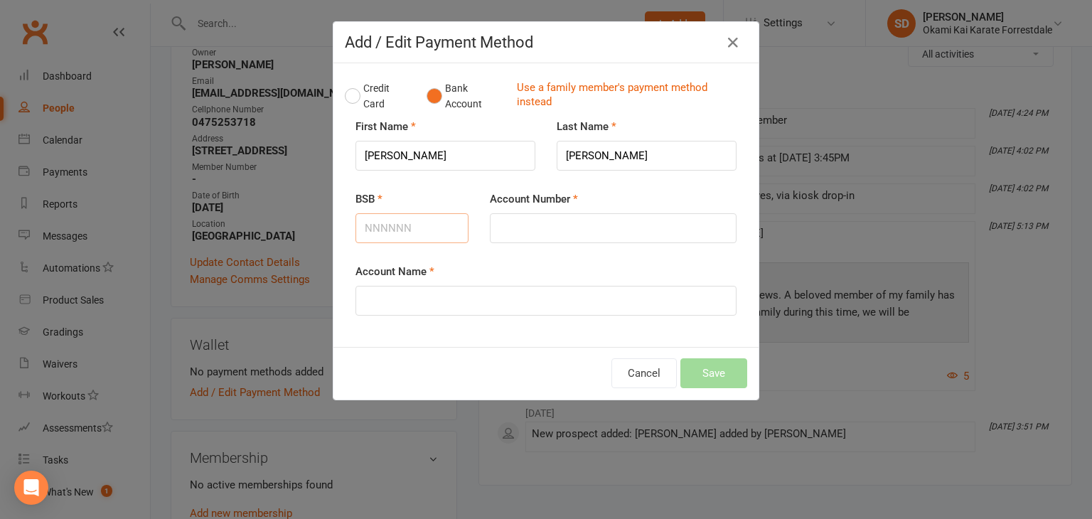
click at [434, 229] on input "BSB" at bounding box center [411, 228] width 113 height 30
type input "066013"
type input "10235482"
click at [434, 298] on input "Account Name" at bounding box center [545, 301] width 381 height 30
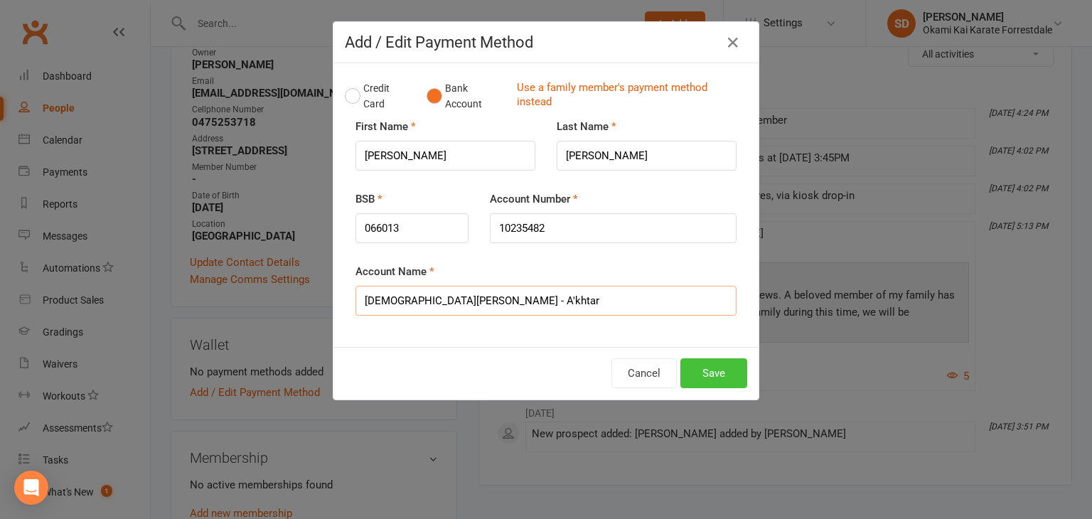
type input "Muhammad - Naeem - A'khtar"
click at [714, 368] on button "Save" at bounding box center [713, 373] width 67 height 30
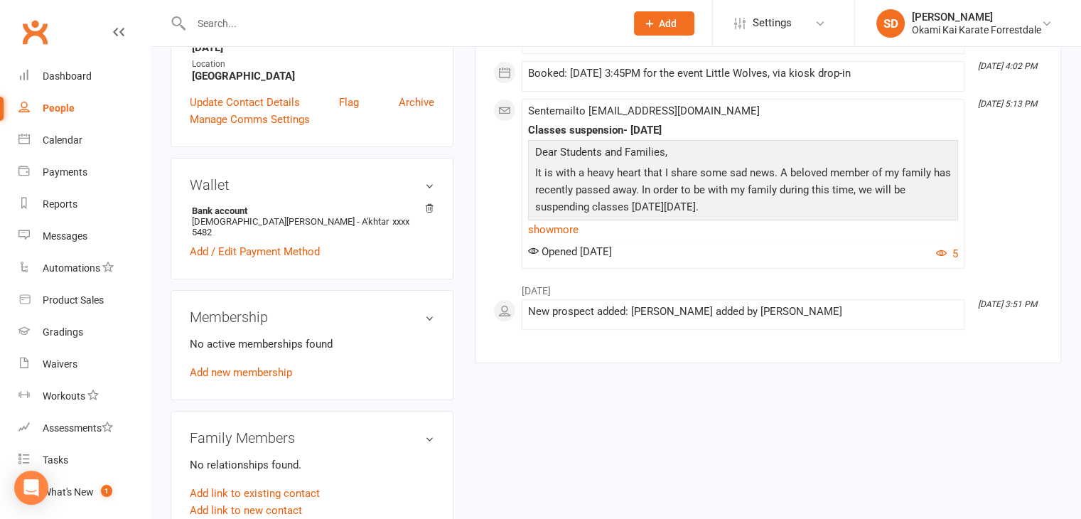
scroll to position [397, 0]
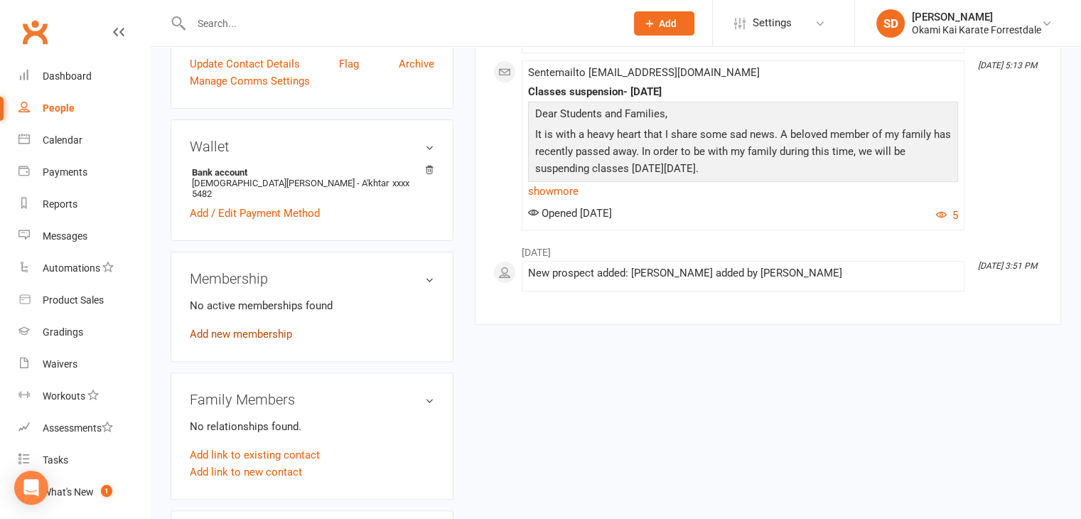
click at [262, 339] on link "Add new membership" at bounding box center [241, 334] width 102 height 13
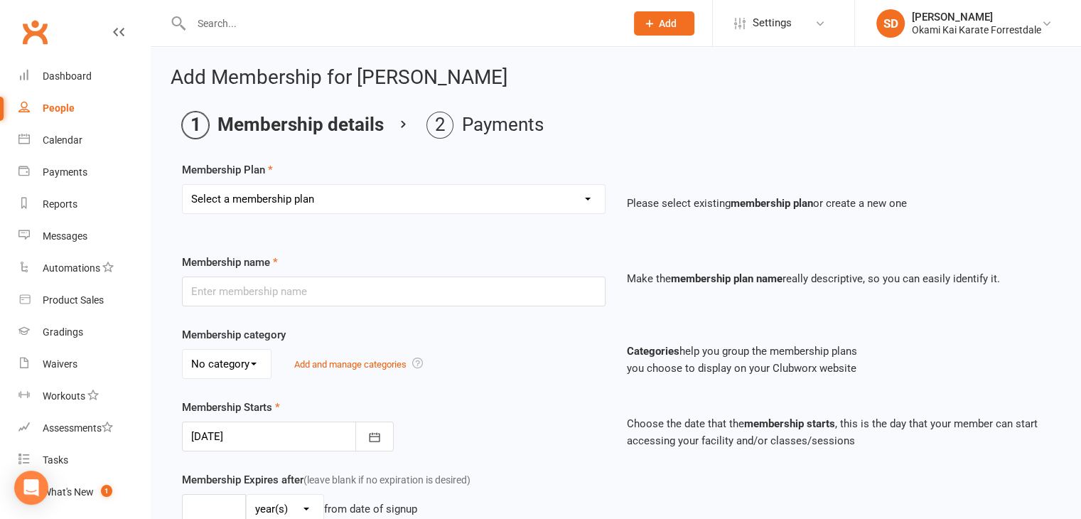
click at [588, 195] on select "Select a membership plan Create new Membership Plan Unlimited Training - fortni…" at bounding box center [394, 199] width 422 height 28
select select "2"
click at [183, 185] on select "Select a membership plan Create new Membership Plan Unlimited Training - fortni…" at bounding box center [394, 199] width 422 height 28
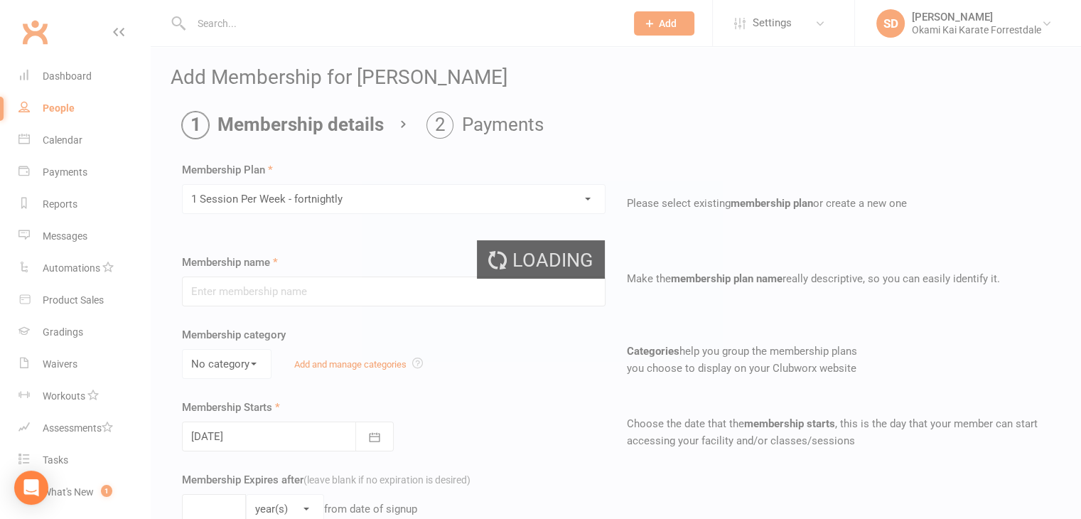
type input "1 Session Per Week - fortnightly"
select select "0"
type input "0"
type input "1"
select select "?"
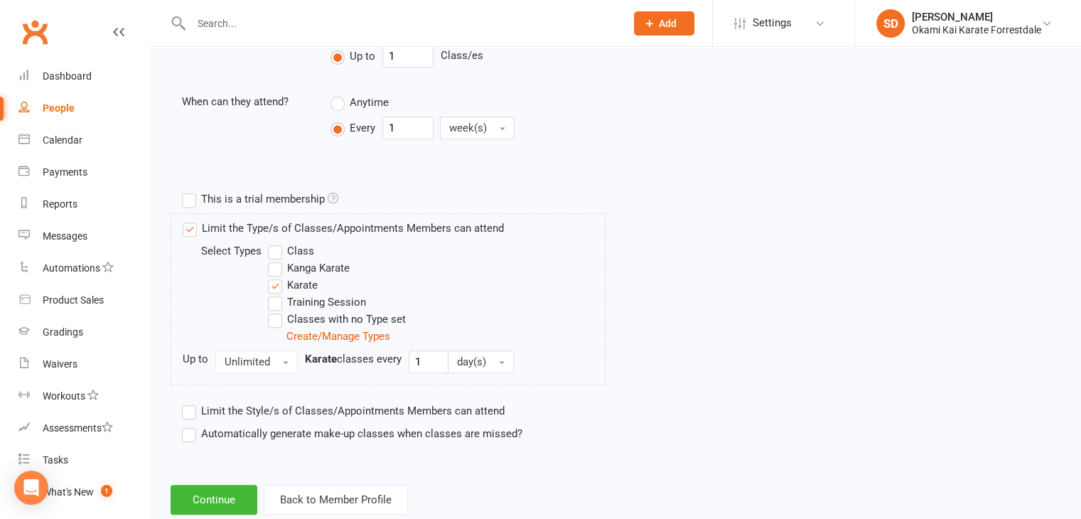
scroll to position [584, 0]
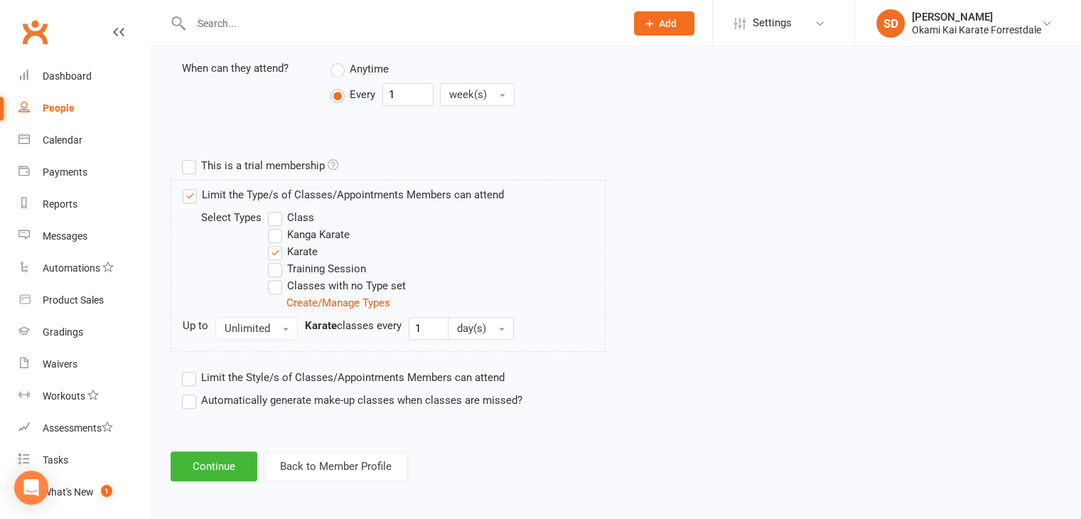
click at [196, 397] on label "Automatically generate make-up classes when classes are missed?" at bounding box center [352, 400] width 340 height 17
click at [191, 392] on input "Automatically generate make-up classes when classes are missed?" at bounding box center [186, 392] width 9 height 0
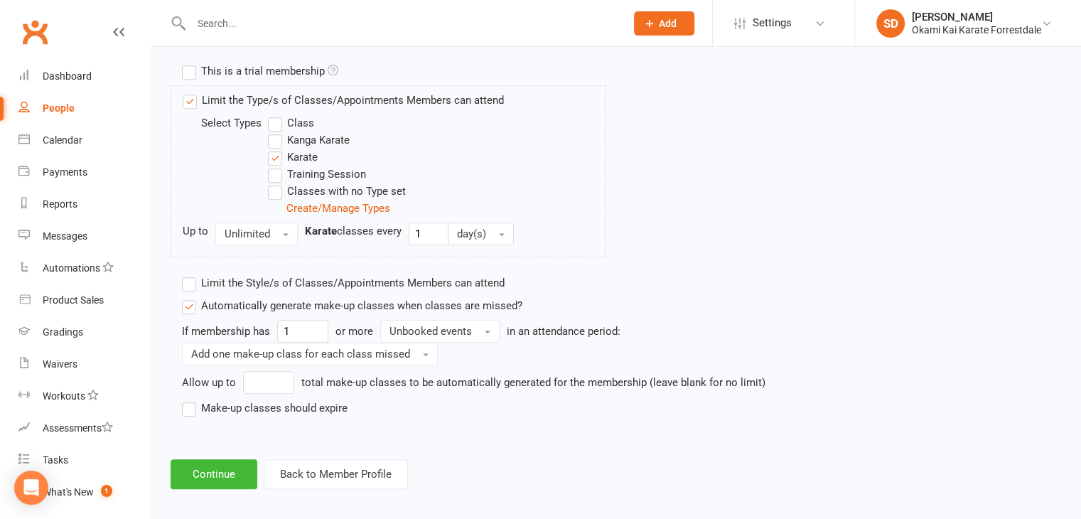
scroll to position [687, 0]
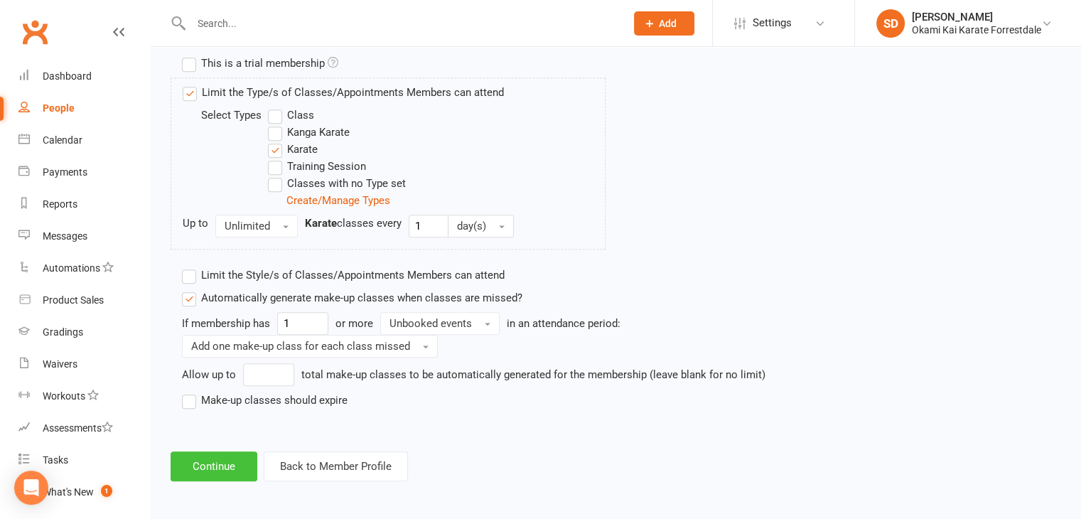
click at [225, 468] on button "Continue" at bounding box center [214, 466] width 87 height 30
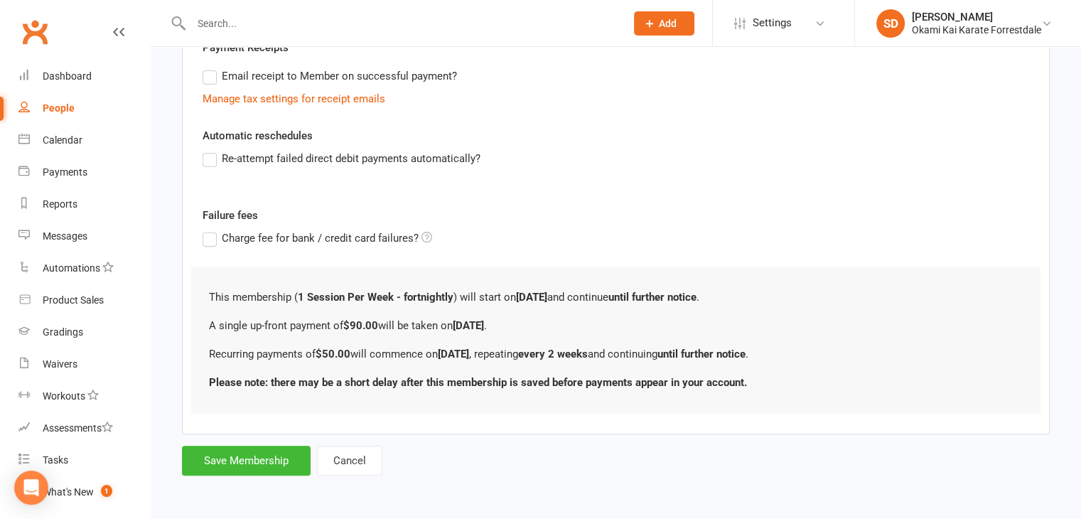
scroll to position [0, 0]
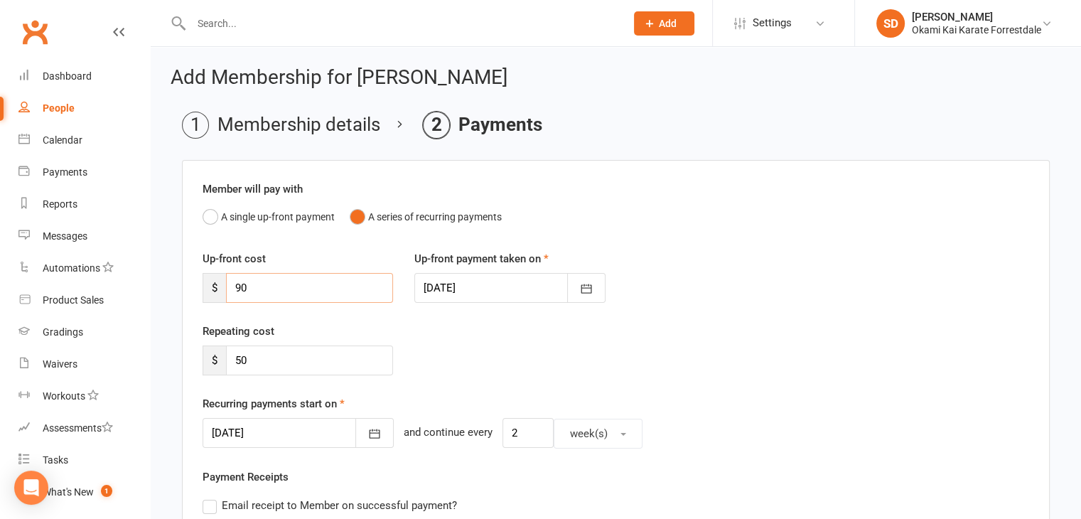
click at [255, 291] on input "90" at bounding box center [309, 288] width 167 height 30
type input "9"
click at [370, 429] on icon "button" at bounding box center [375, 433] width 11 height 9
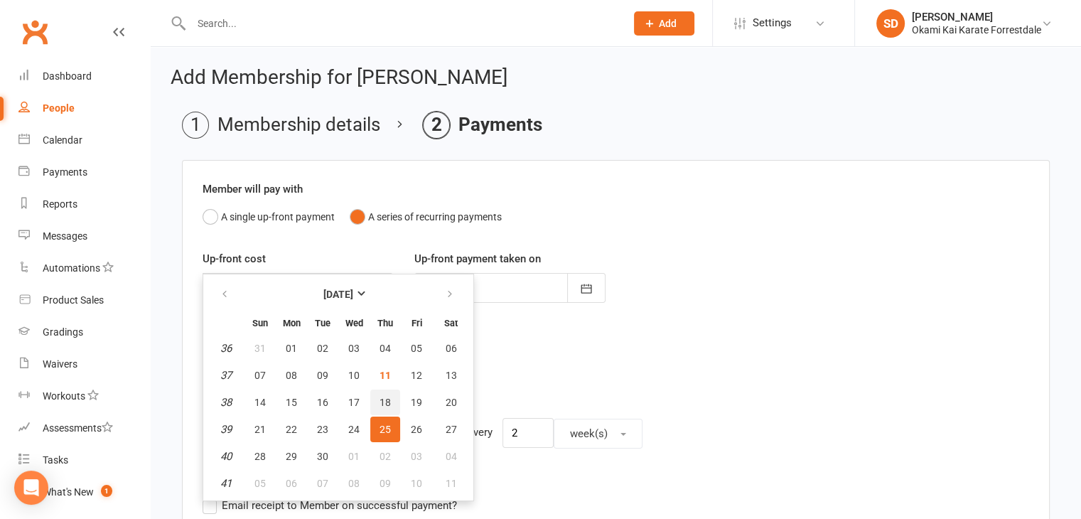
click at [384, 397] on span "18" at bounding box center [385, 402] width 11 height 11
type input "18 Sep 2025"
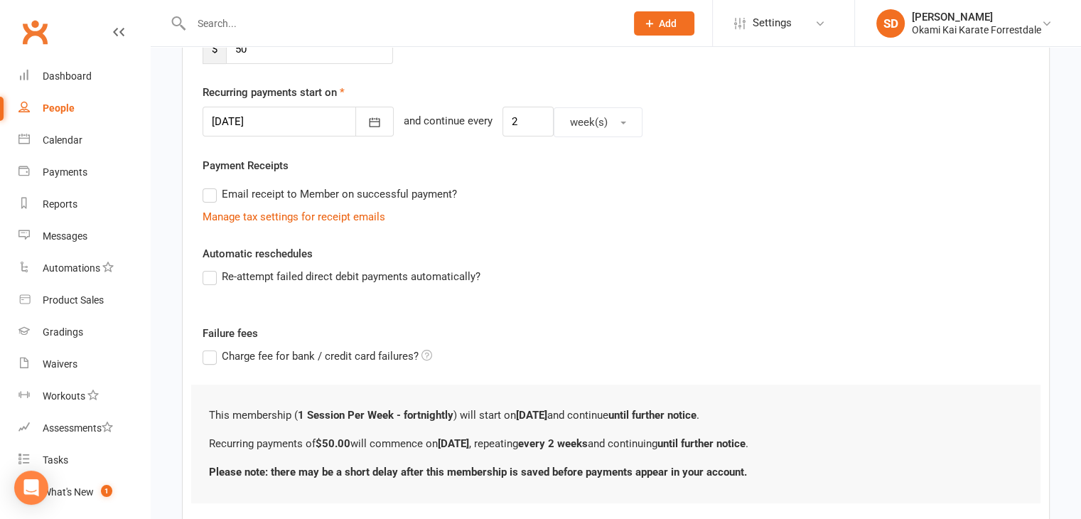
scroll to position [367, 0]
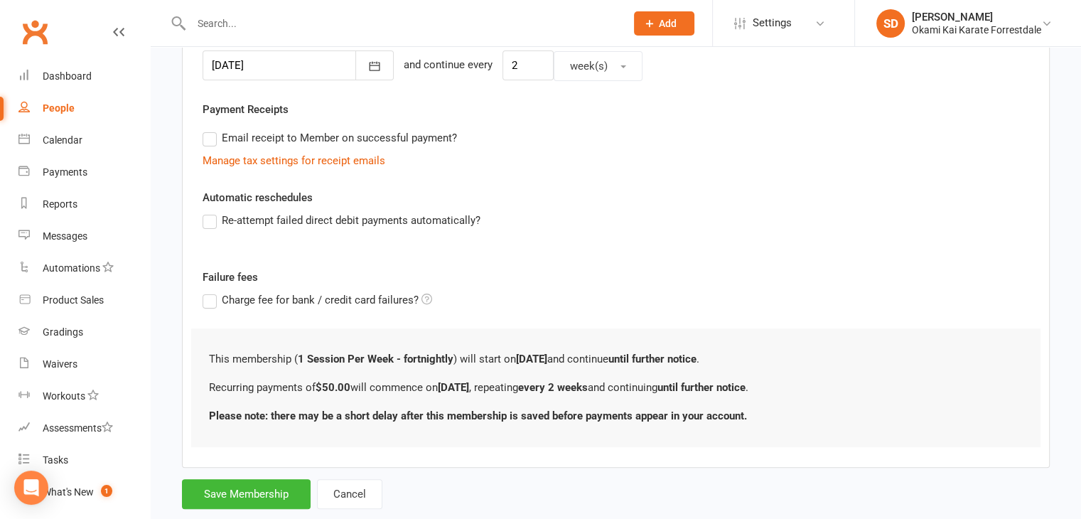
click at [213, 222] on label "Re-attempt failed direct debit payments automatically?" at bounding box center [342, 220] width 278 height 17
click at [212, 212] on input "Re-attempt failed direct debit payments automatically?" at bounding box center [207, 212] width 9 height 0
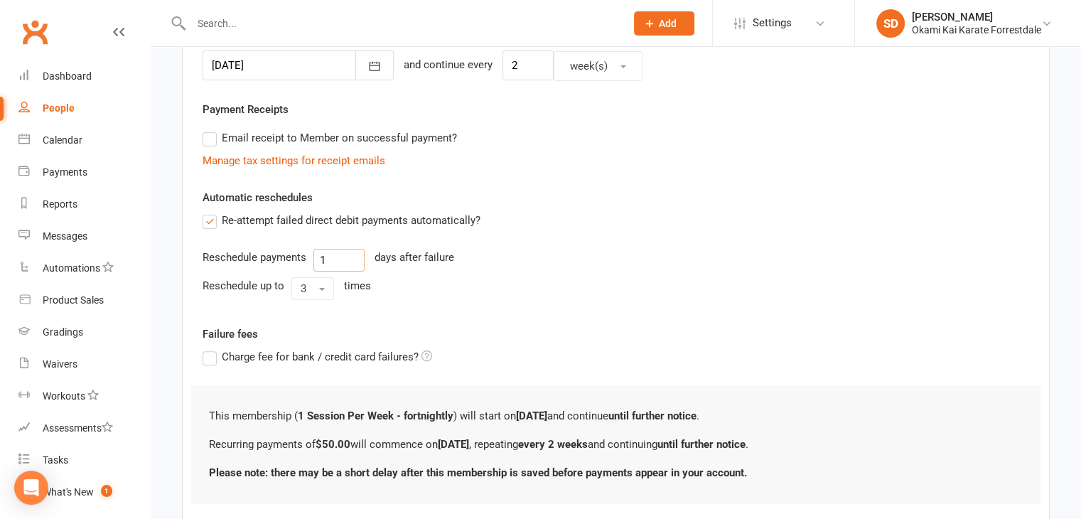
click at [341, 262] on input "1" at bounding box center [338, 260] width 51 height 23
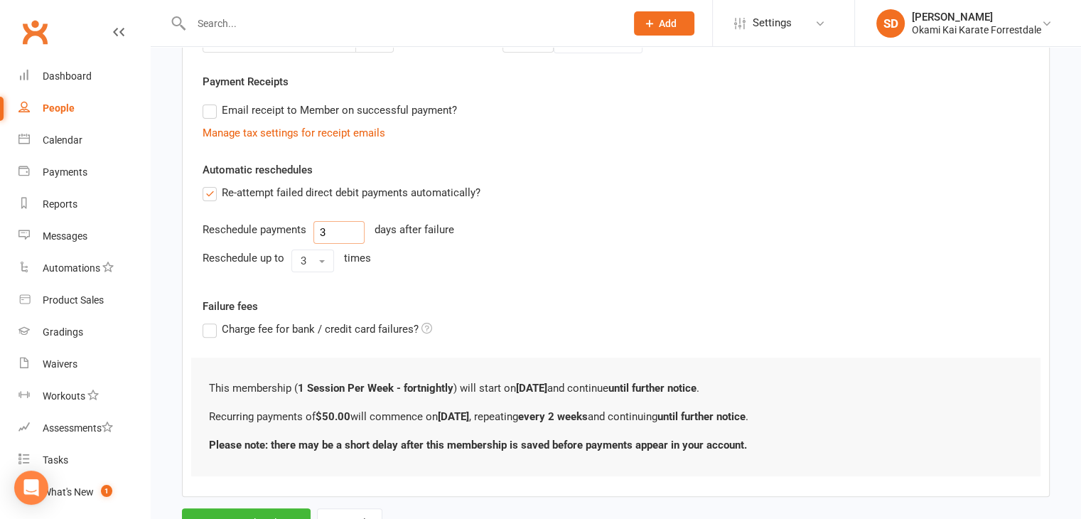
scroll to position [456, 0]
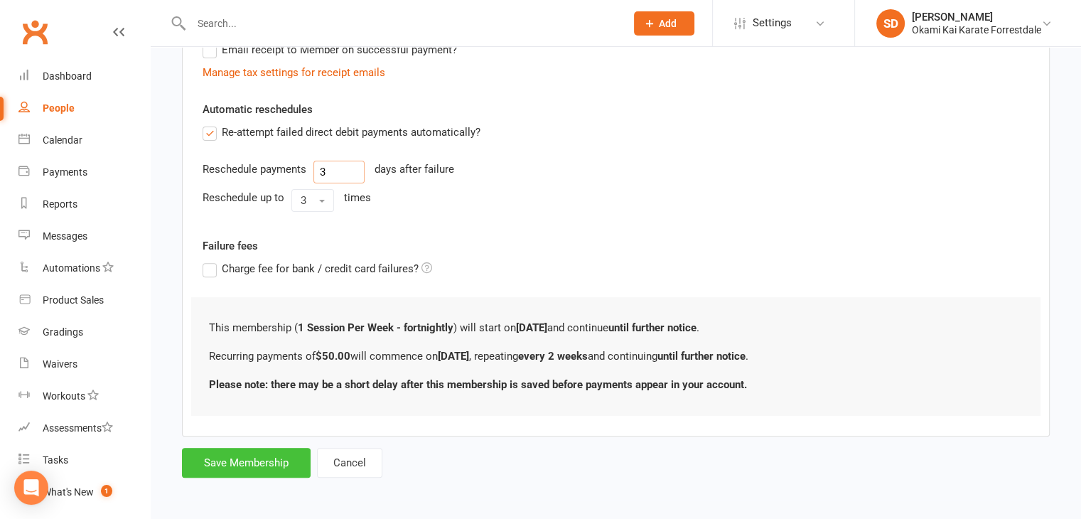
type input "3"
click at [247, 465] on button "Save Membership" at bounding box center [246, 463] width 129 height 30
type input "0"
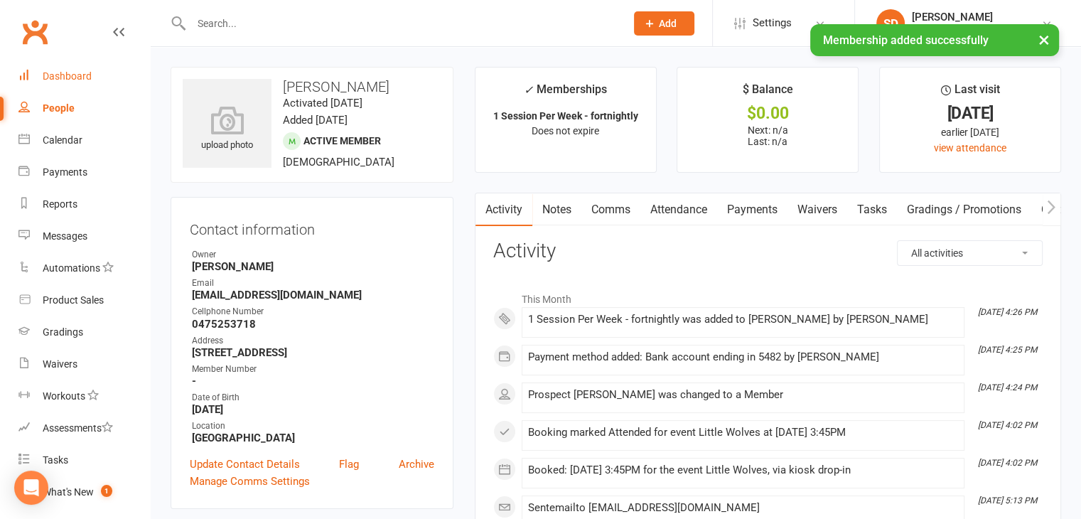
click at [72, 72] on div "Dashboard" at bounding box center [67, 75] width 49 height 11
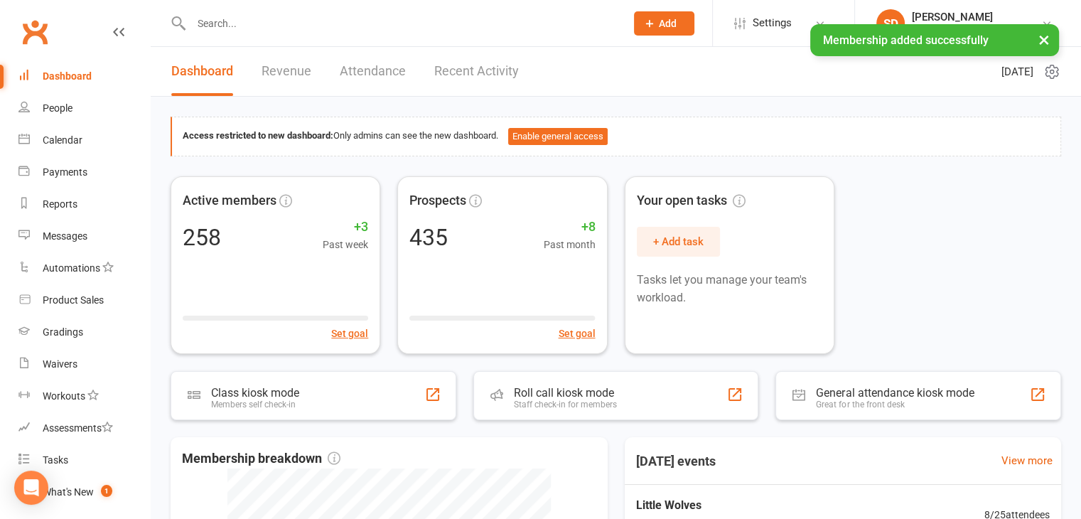
click at [318, 16] on input "text" at bounding box center [401, 24] width 429 height 20
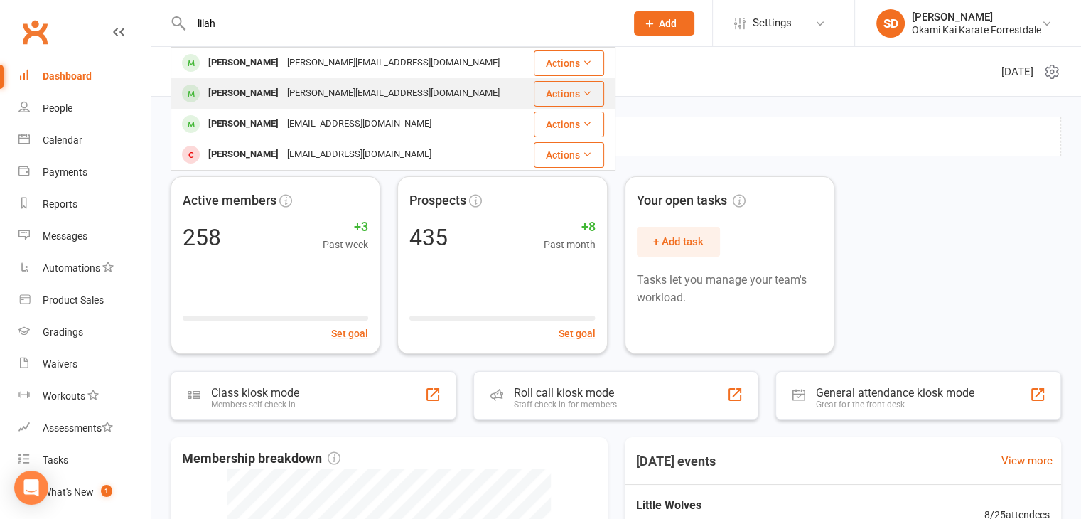
type input "lilah"
click at [244, 92] on div "Lilah Stevens" at bounding box center [243, 93] width 79 height 21
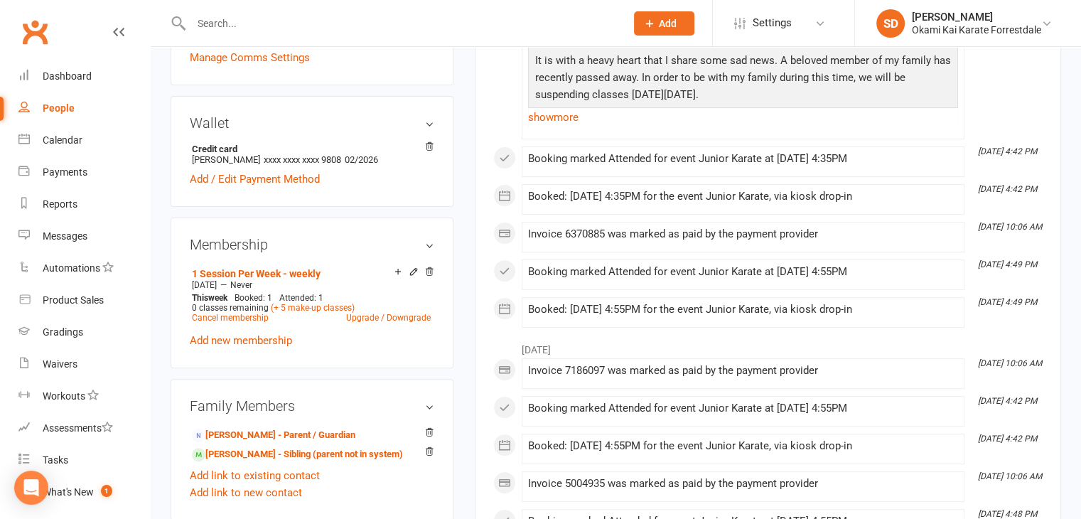
scroll to position [462, 0]
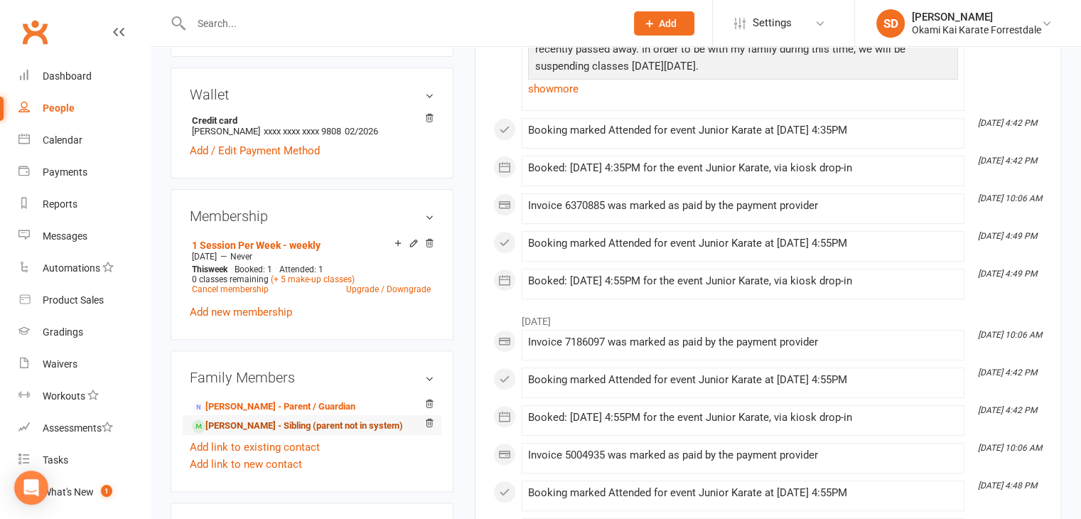
click at [330, 426] on link "Riley Stevens - Sibling (parent not in system)" at bounding box center [297, 426] width 211 height 15
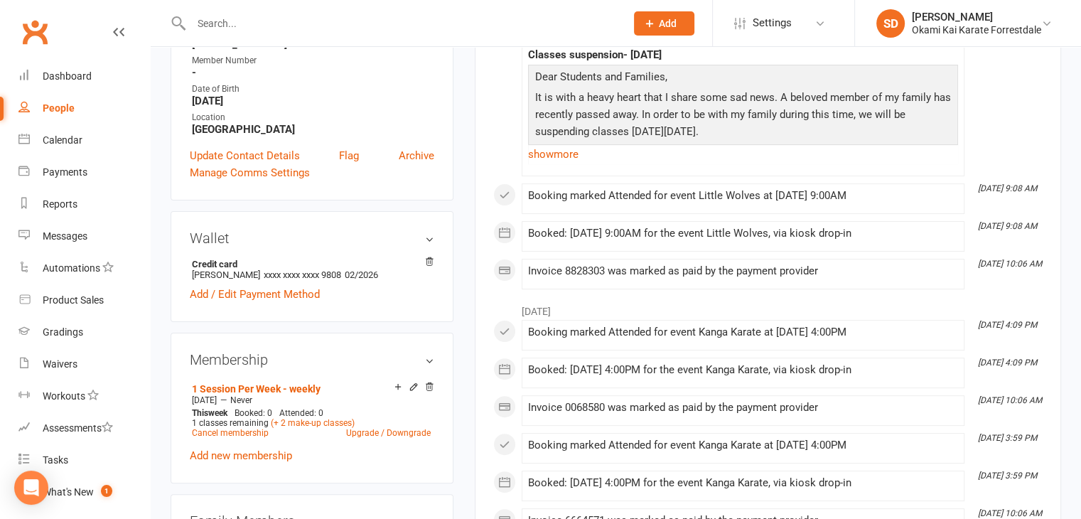
scroll to position [341, 0]
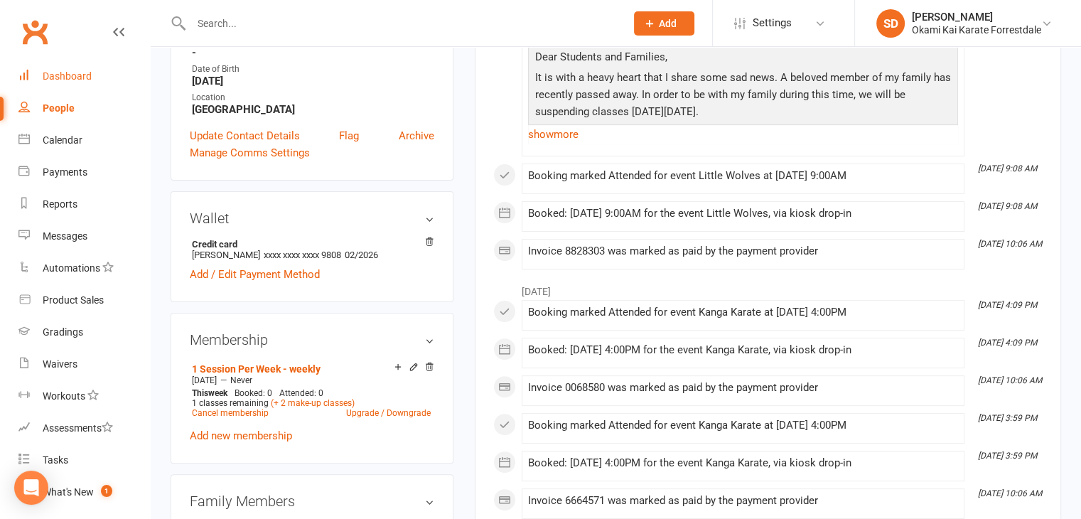
click at [73, 76] on div "Dashboard" at bounding box center [67, 75] width 49 height 11
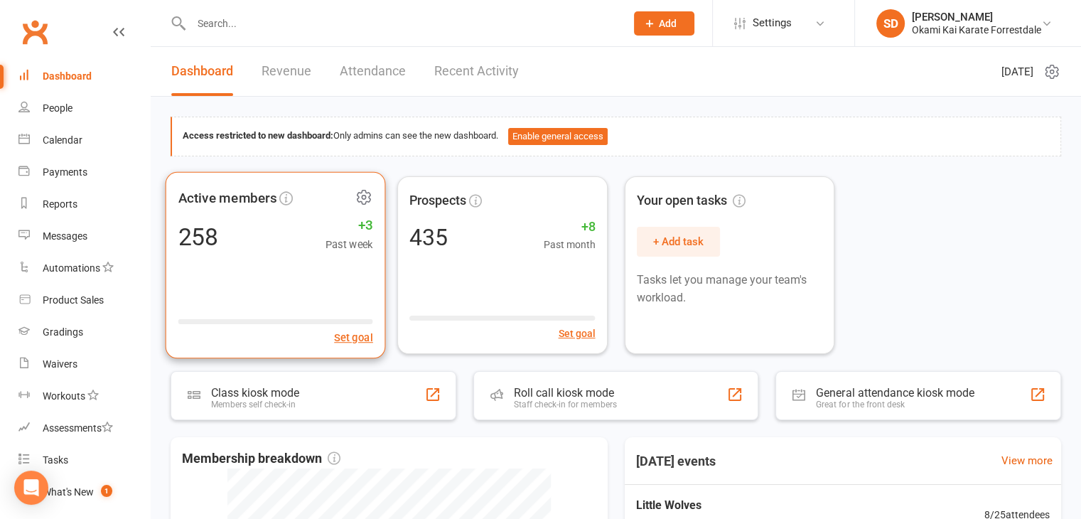
click at [364, 195] on icon at bounding box center [364, 197] width 18 height 18
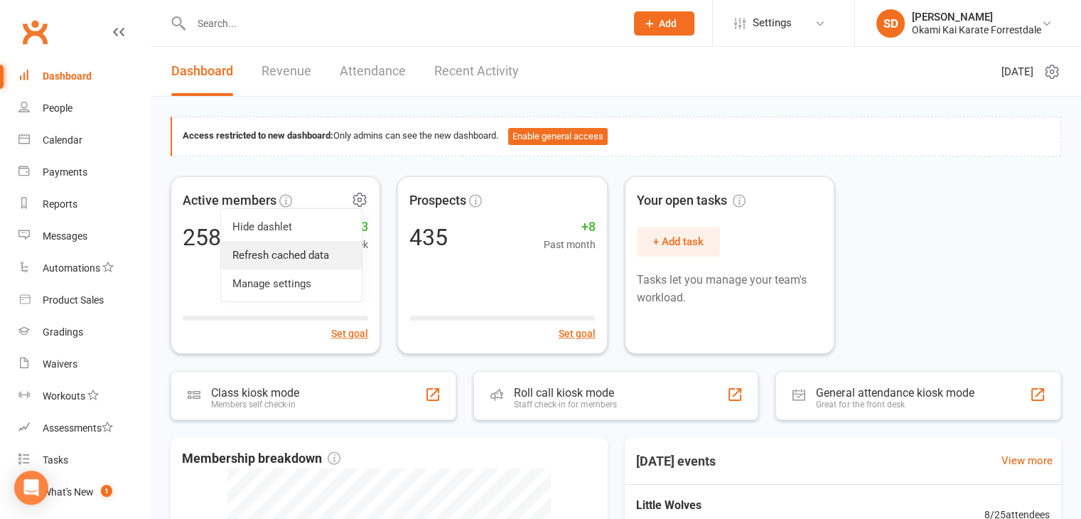
click at [298, 256] on link "Refresh cached data" at bounding box center [291, 255] width 141 height 28
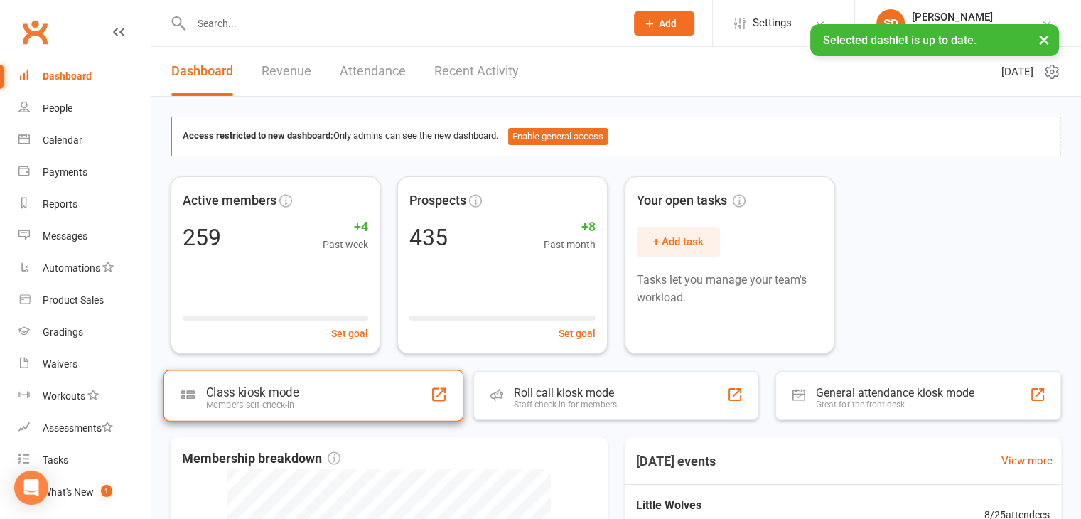
click at [353, 388] on div "Class kiosk mode Members self check-in" at bounding box center [313, 395] width 300 height 51
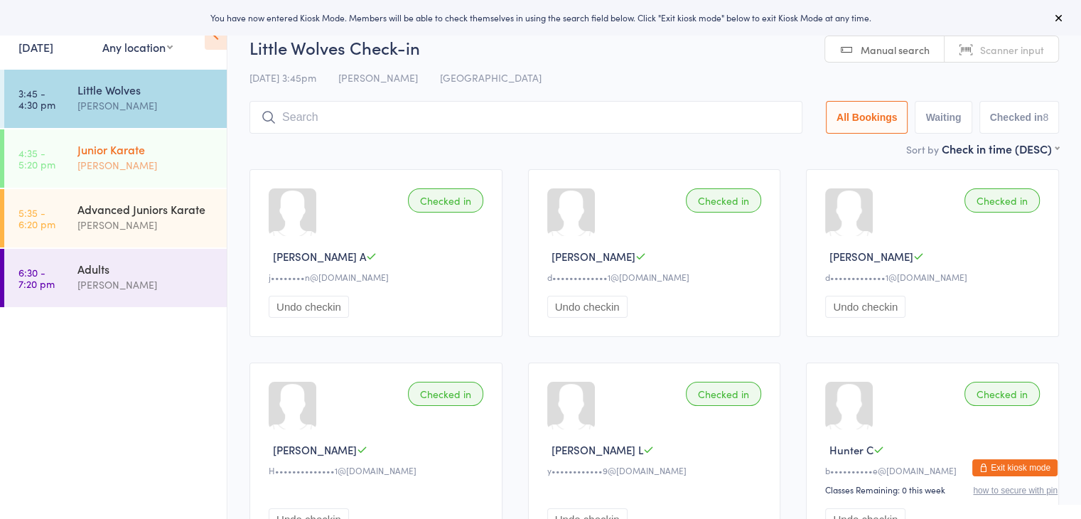
click at [131, 164] on div "[PERSON_NAME]" at bounding box center [145, 165] width 137 height 16
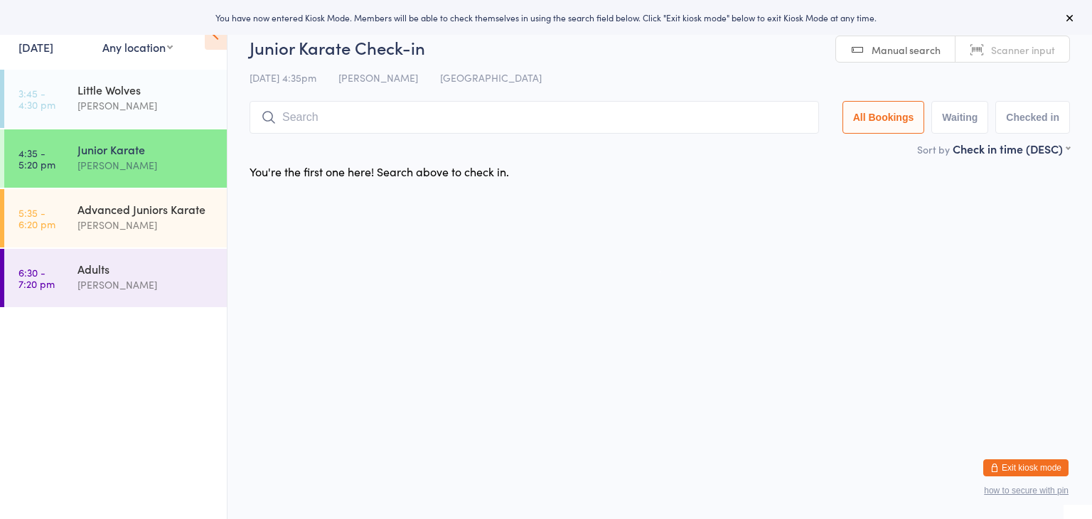
click at [303, 117] on input "search" at bounding box center [533, 117] width 569 height 33
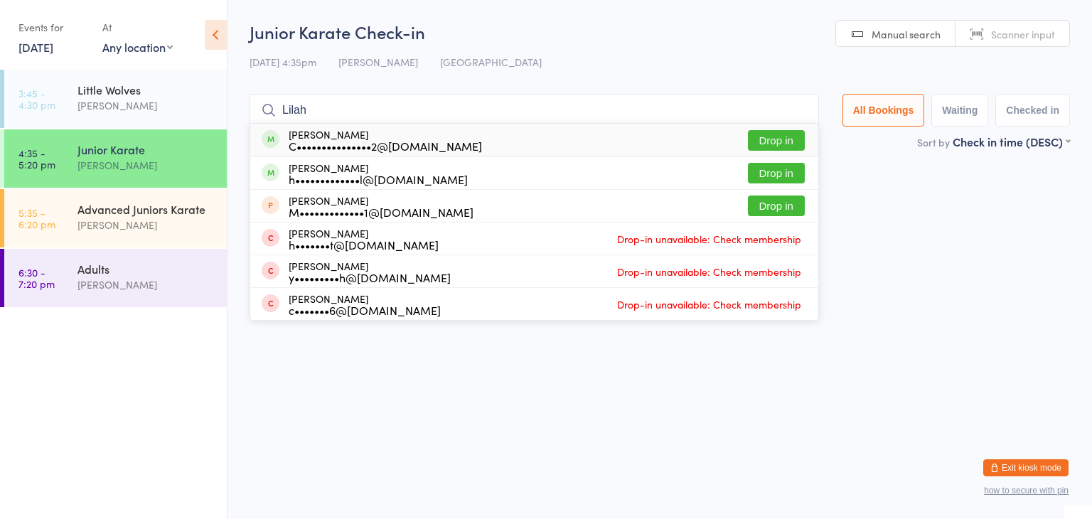
type input "Lilah"
click at [787, 143] on button "Drop in" at bounding box center [776, 140] width 57 height 21
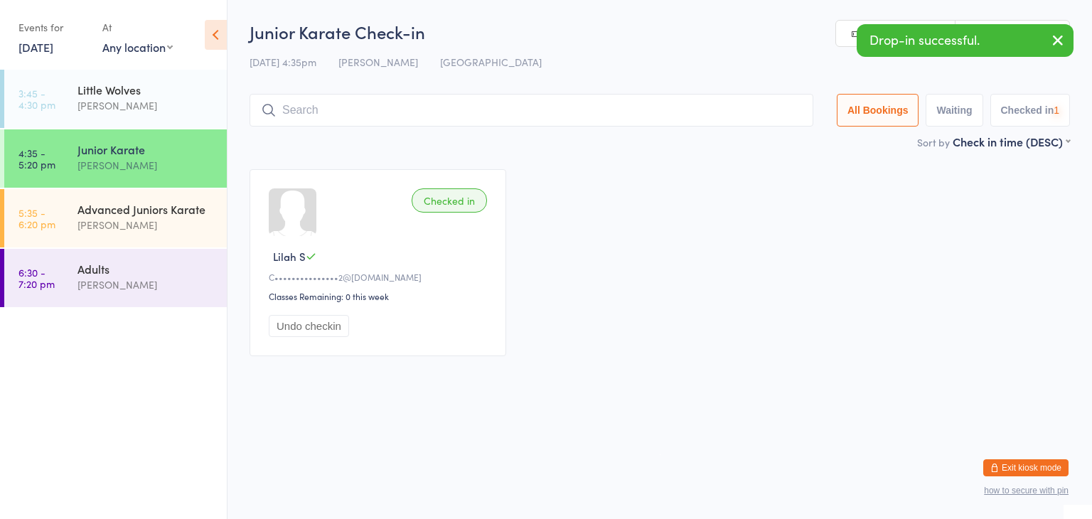
click at [743, 117] on input "search" at bounding box center [531, 110] width 564 height 33
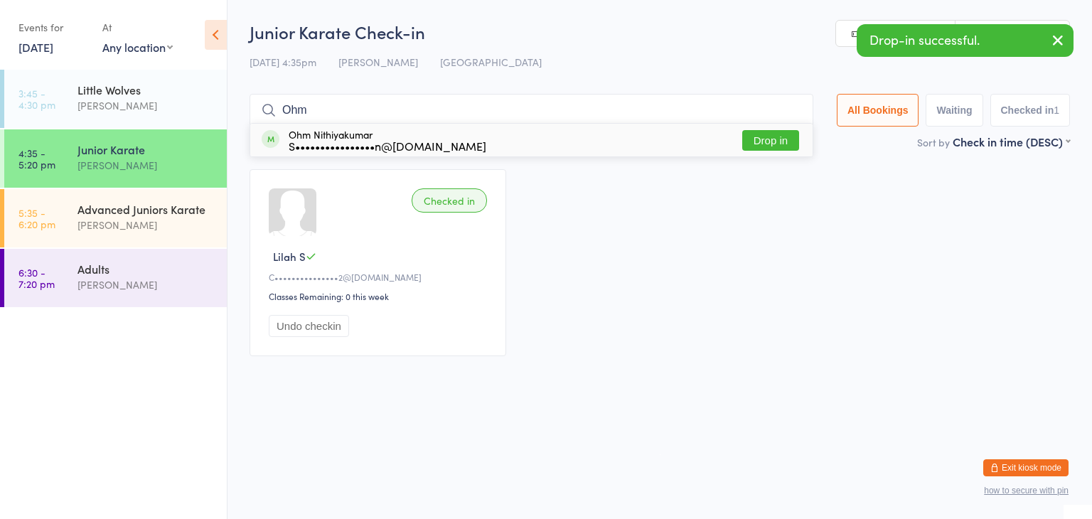
type input "Ohm"
click at [782, 140] on button "Drop in" at bounding box center [770, 140] width 57 height 21
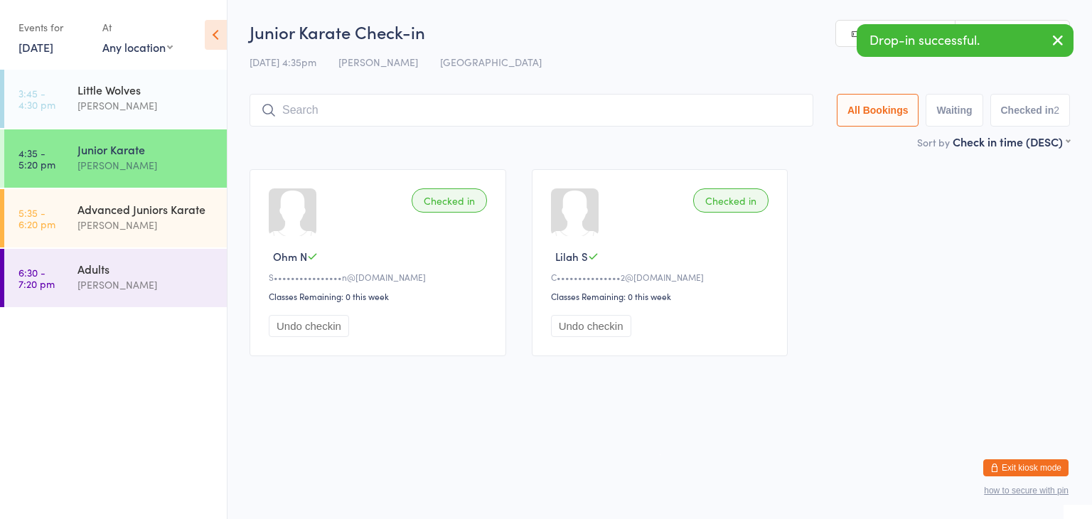
click at [730, 112] on input "search" at bounding box center [531, 110] width 564 height 33
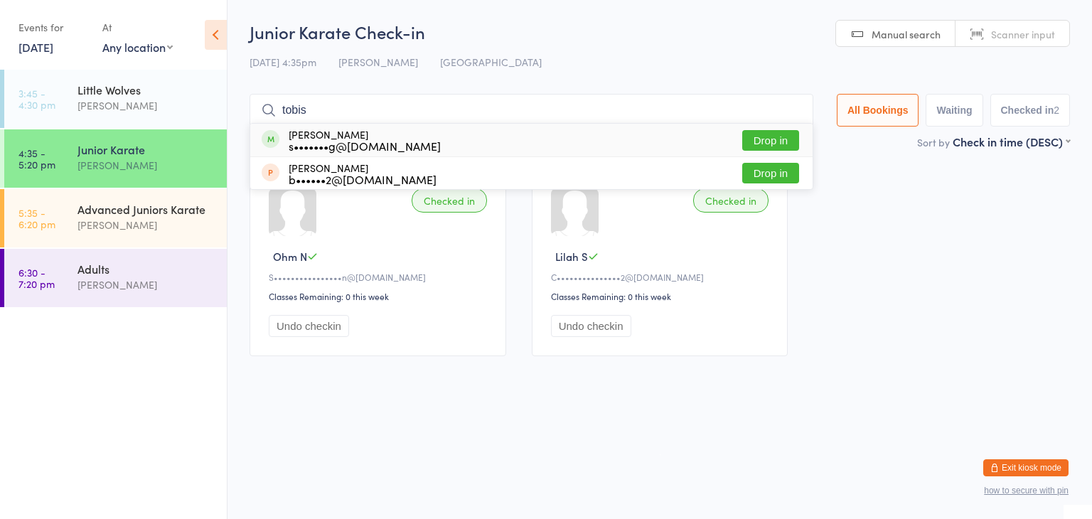
type input "tobis"
click at [781, 139] on button "Drop in" at bounding box center [770, 140] width 57 height 21
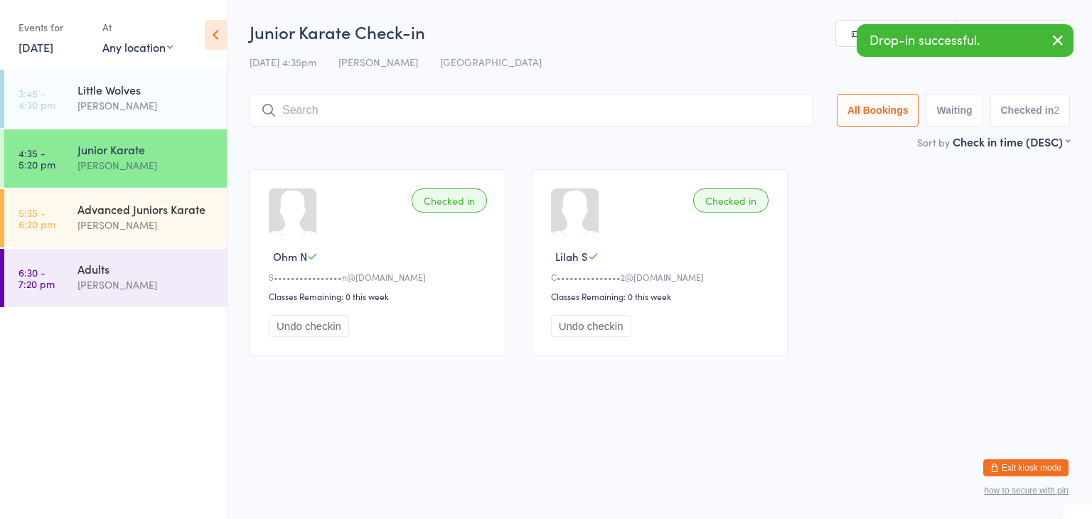
click at [734, 110] on input "search" at bounding box center [531, 110] width 564 height 33
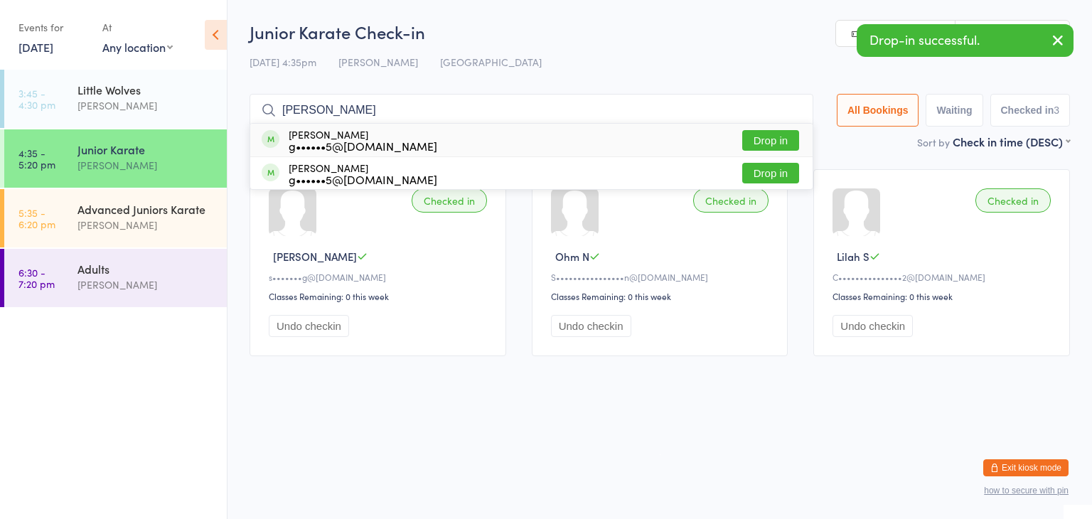
type input "urvish"
click at [763, 133] on button "Drop in" at bounding box center [770, 140] width 57 height 21
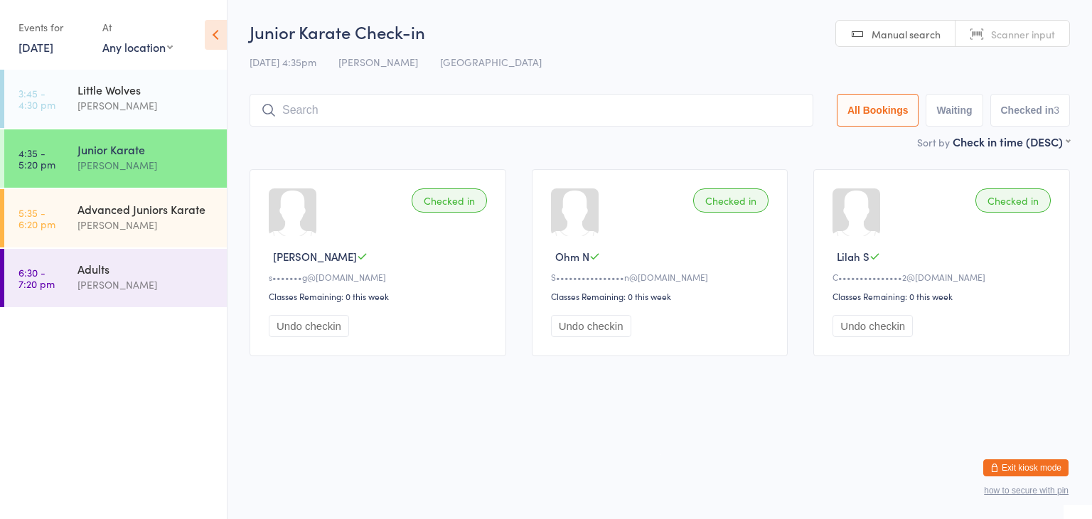
click at [750, 116] on input "c" at bounding box center [531, 110] width 564 height 33
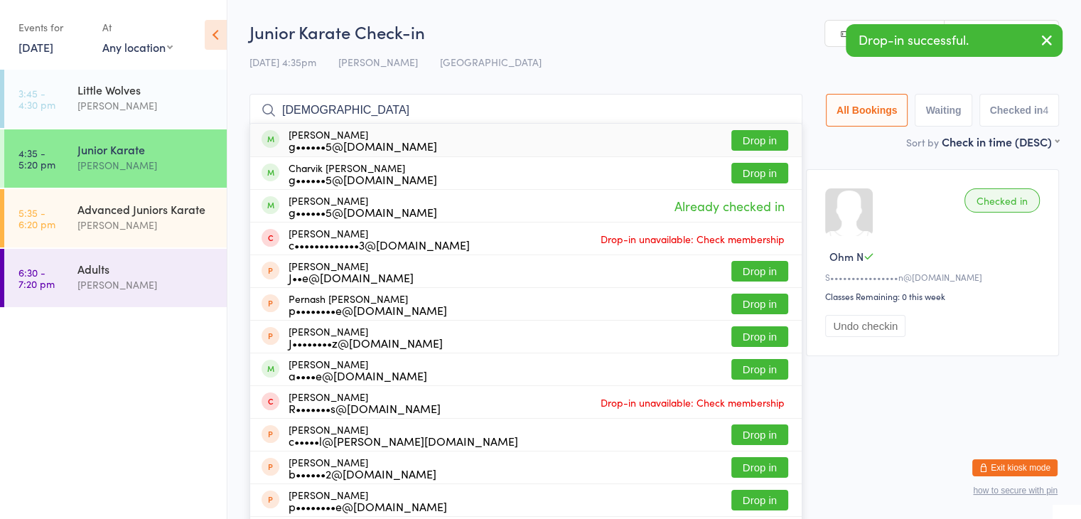
type input "charvish"
click at [762, 137] on button "Drop in" at bounding box center [759, 140] width 57 height 21
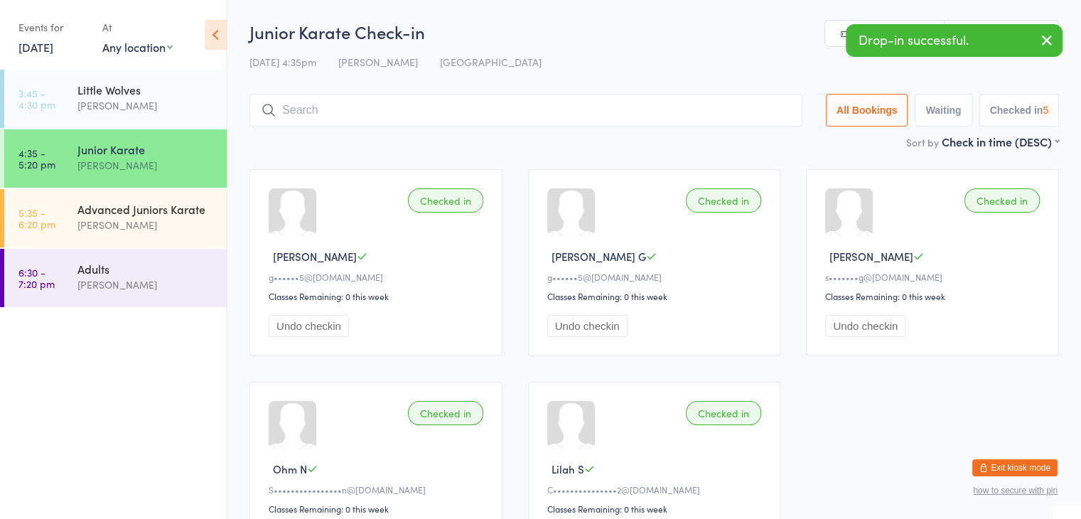
click at [752, 118] on input "search" at bounding box center [525, 110] width 553 height 33
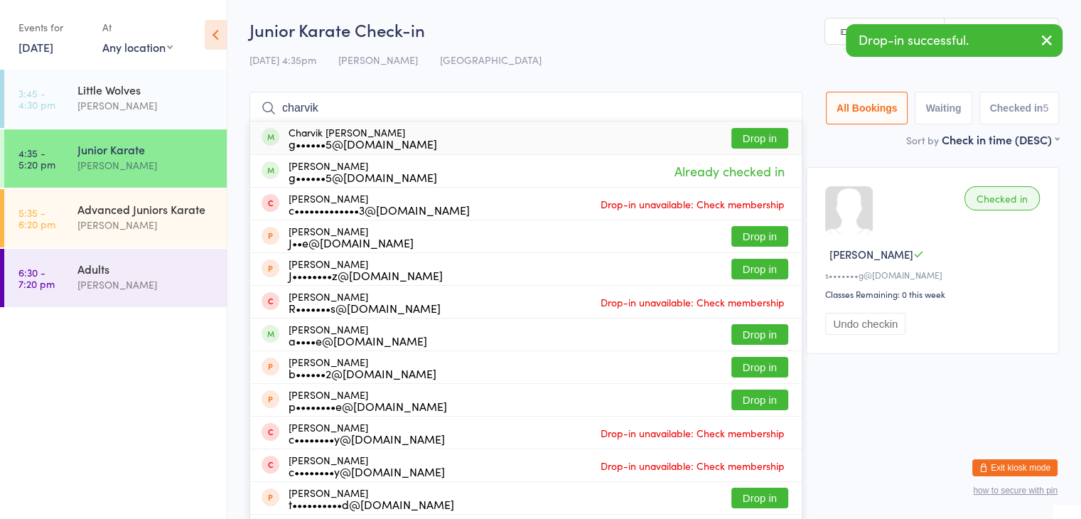
type input "charvik"
click at [765, 134] on button "Drop in" at bounding box center [759, 138] width 57 height 21
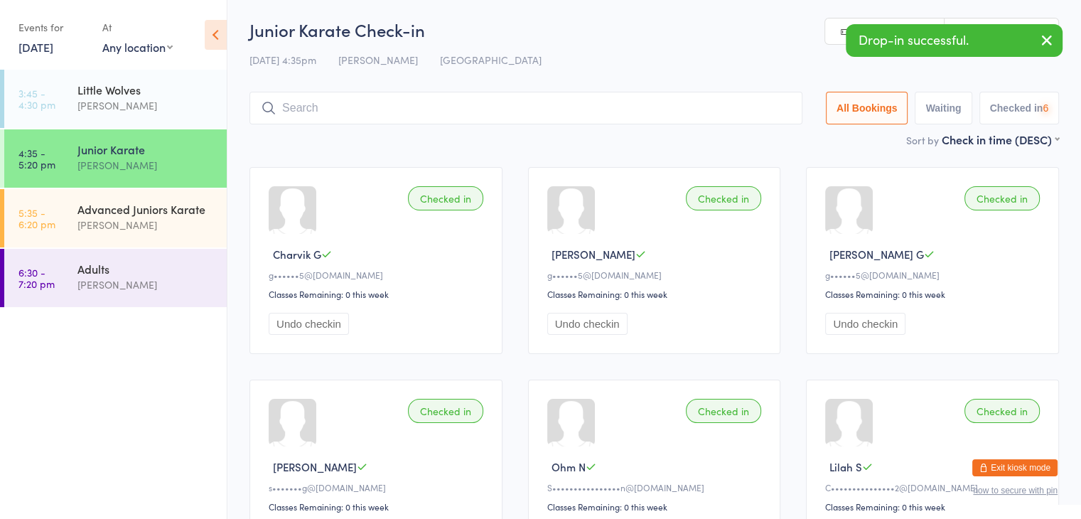
click at [751, 112] on input "search" at bounding box center [525, 108] width 553 height 33
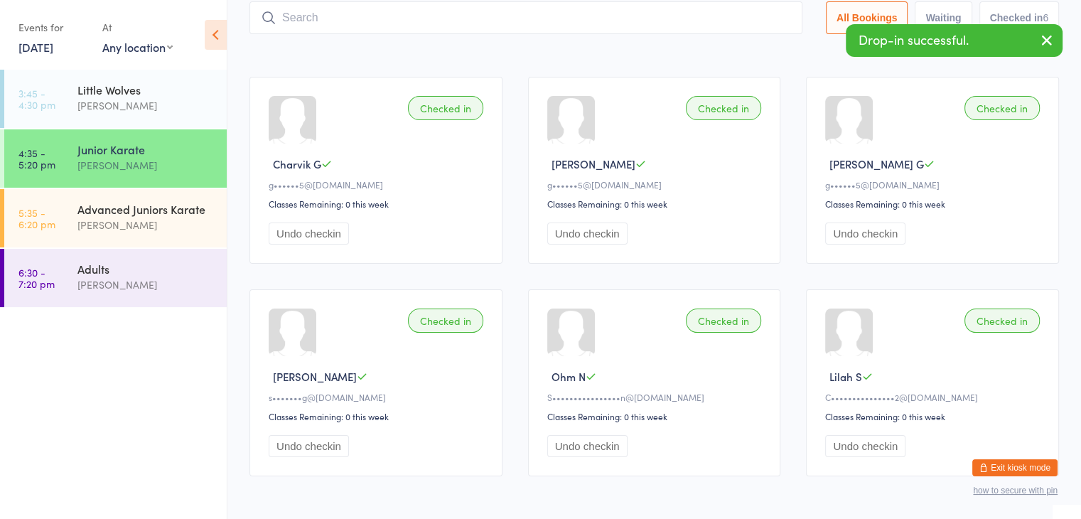
scroll to position [94, 0]
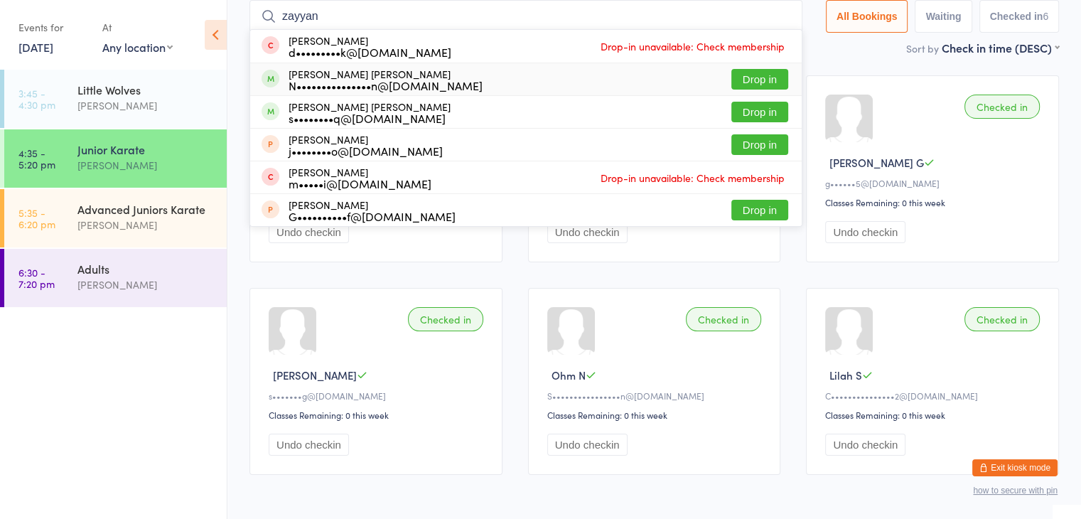
type input "zayyan"
click at [751, 80] on button "Drop in" at bounding box center [759, 79] width 57 height 21
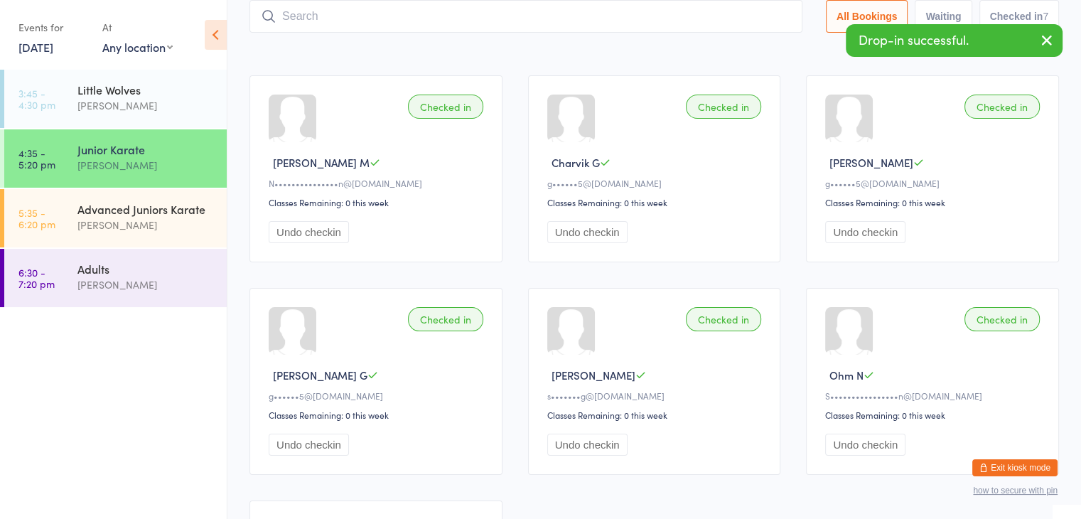
click at [731, 20] on input "search" at bounding box center [525, 16] width 553 height 33
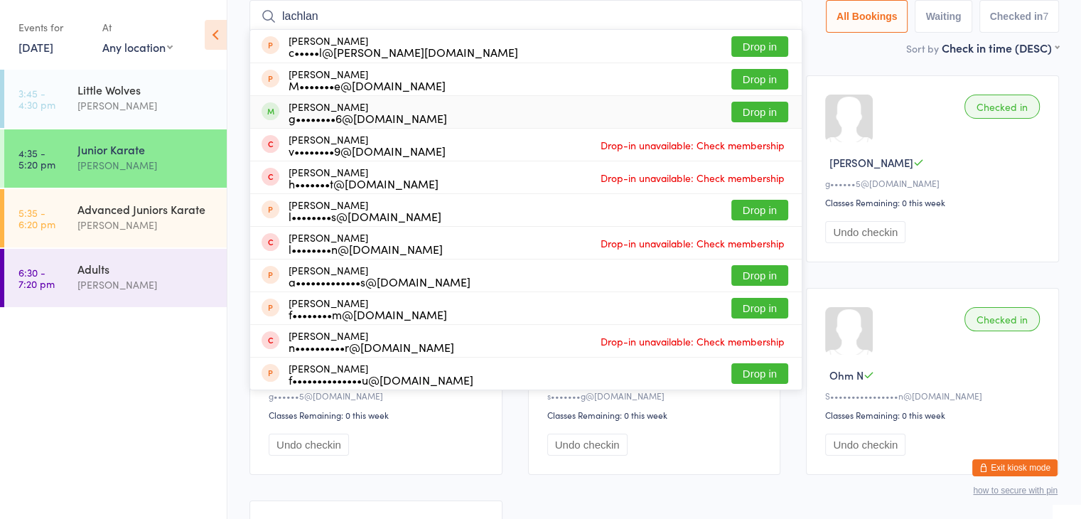
type input "lachlan"
click at [748, 109] on button "Drop in" at bounding box center [759, 112] width 57 height 21
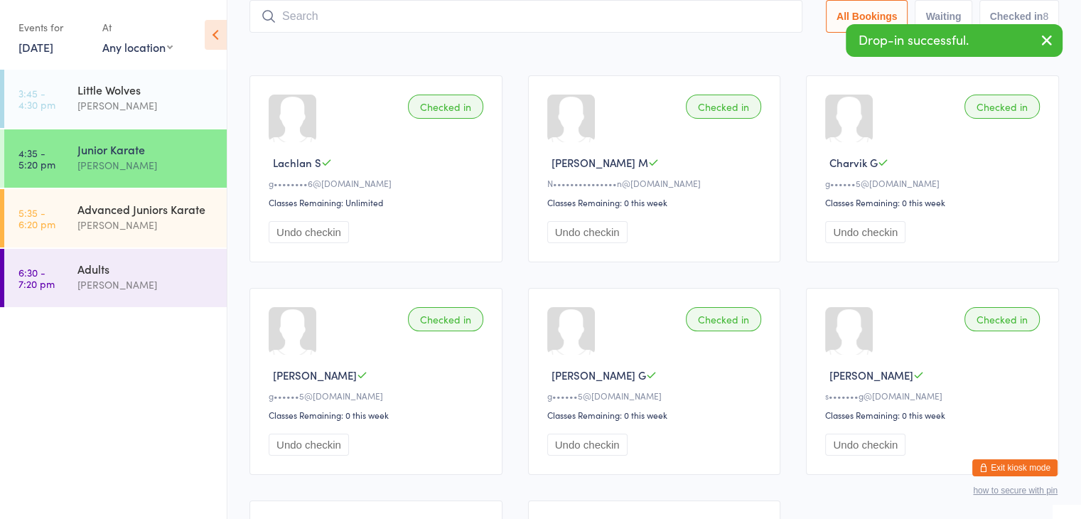
click at [726, 15] on input "search" at bounding box center [525, 16] width 553 height 33
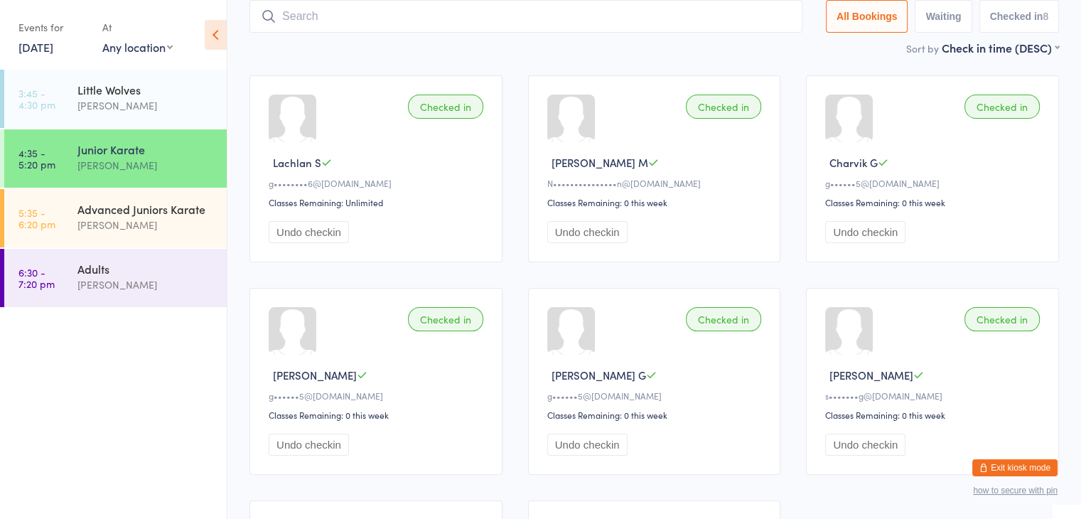
click at [1013, 463] on button "Exit kiosk mode" at bounding box center [1014, 467] width 85 height 17
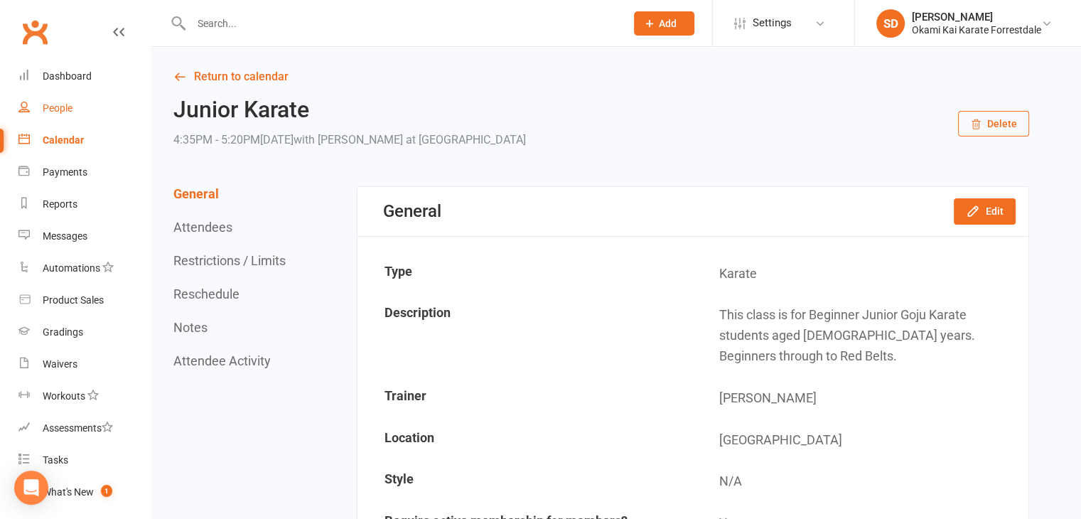
click at [67, 109] on div "People" at bounding box center [58, 107] width 30 height 11
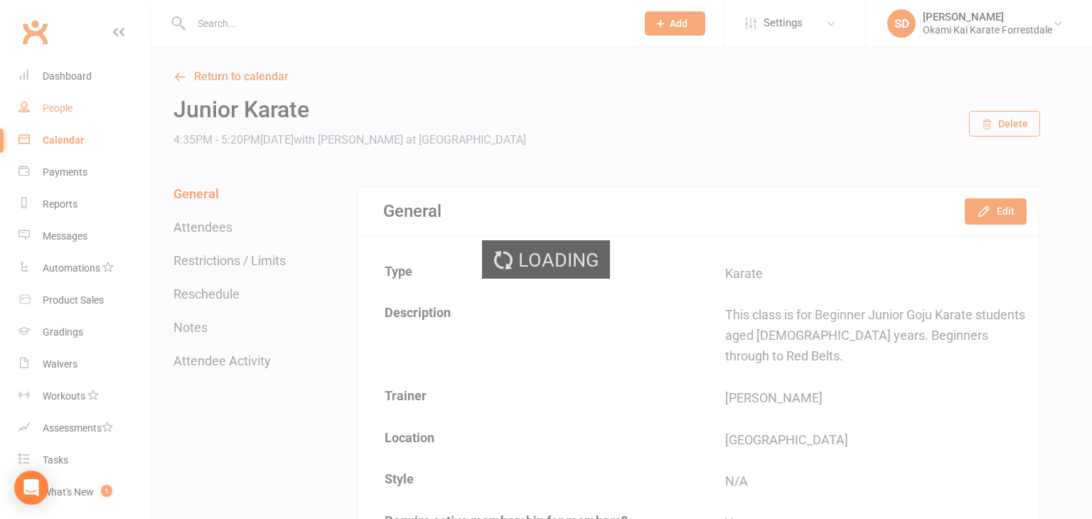
select select "100"
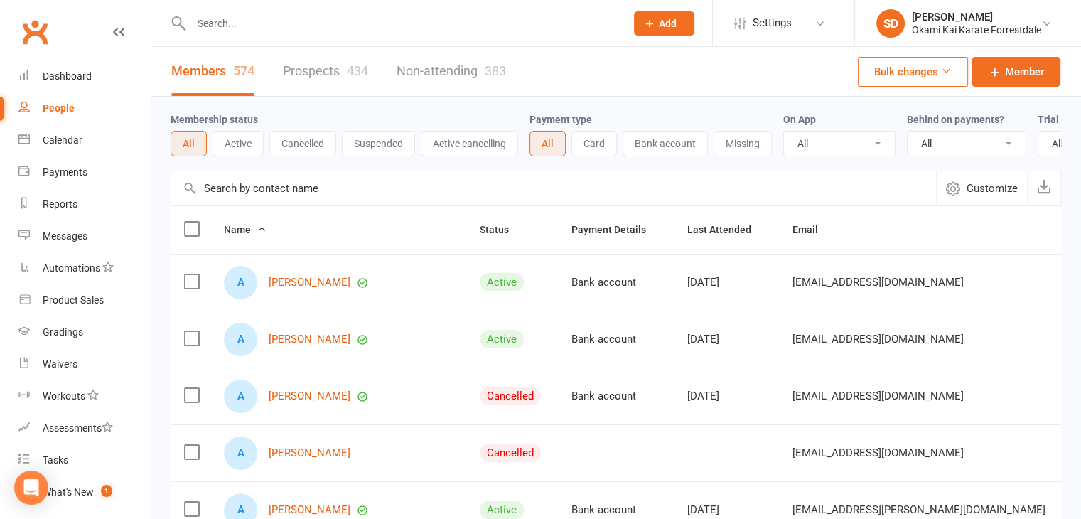
click at [304, 70] on link "Prospects 434" at bounding box center [325, 71] width 85 height 49
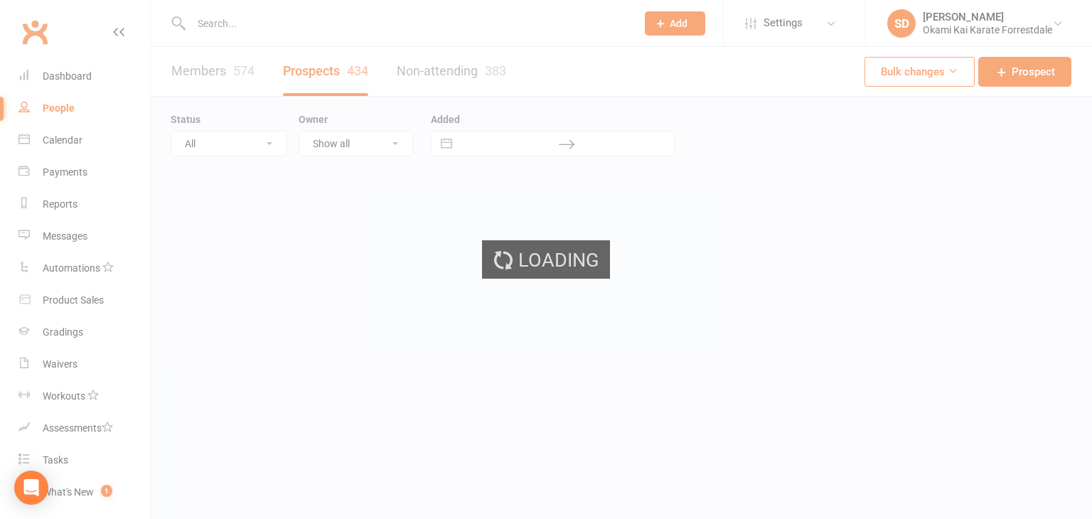
select select "100"
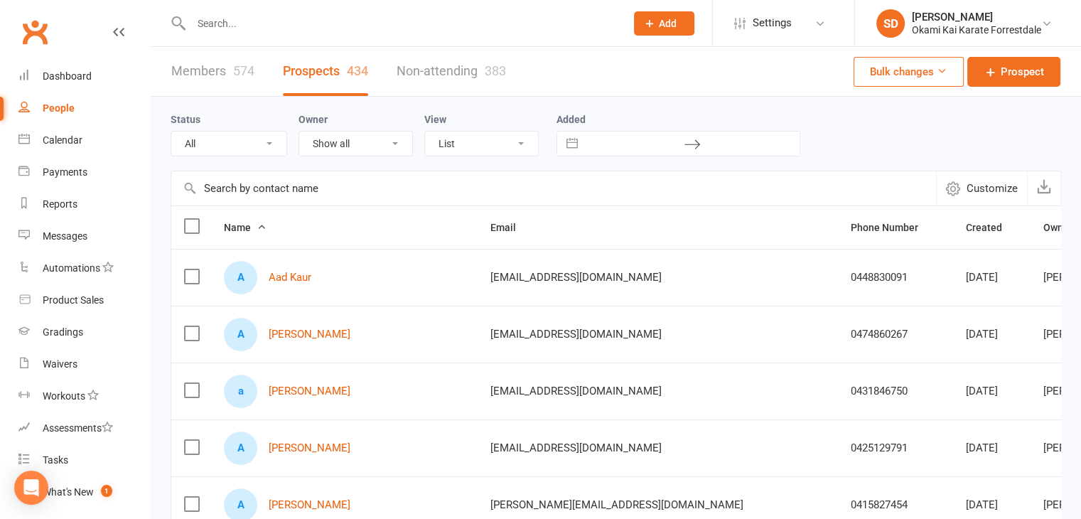
click at [377, 185] on input "text" at bounding box center [553, 188] width 765 height 34
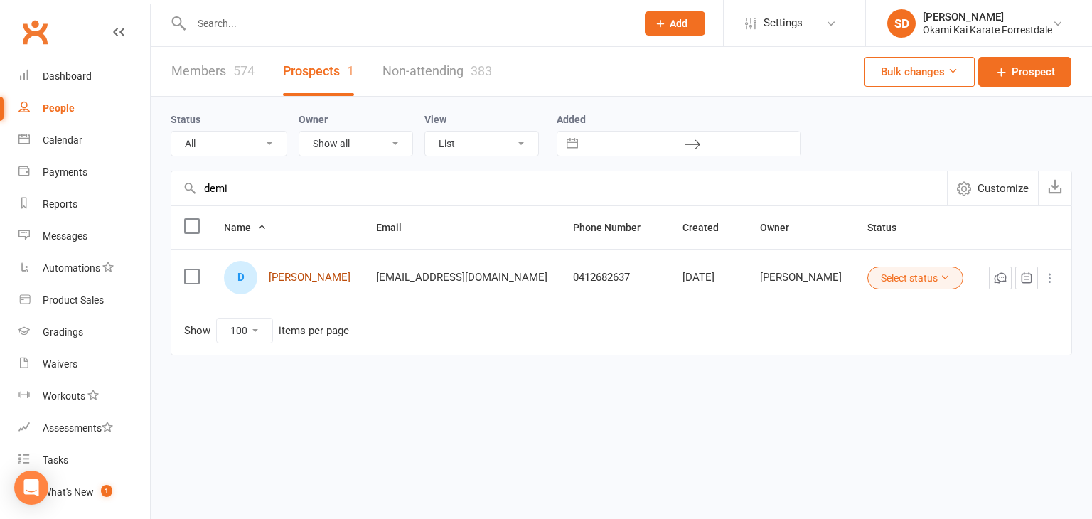
type input "demi"
click at [313, 276] on link "Demi Boden" at bounding box center [310, 277] width 82 height 12
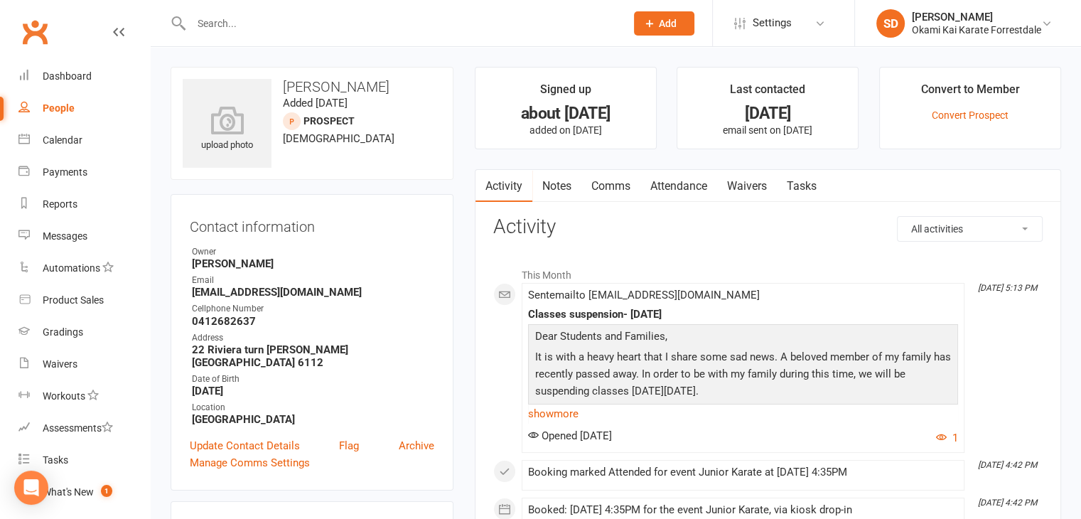
click at [686, 182] on link "Attendance" at bounding box center [678, 186] width 77 height 33
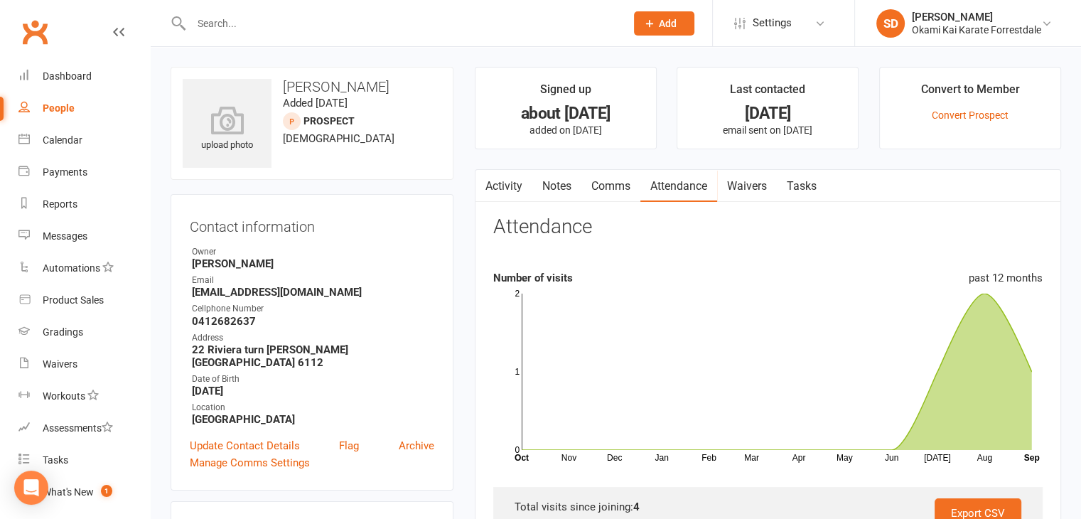
click at [452, 191] on contact-information "upload photo Demi Boden Added 31 July, 2025 prospect 7 years old Contact inform…" at bounding box center [312, 279] width 283 height 424
click at [980, 117] on link "Convert Prospect" at bounding box center [970, 114] width 77 height 11
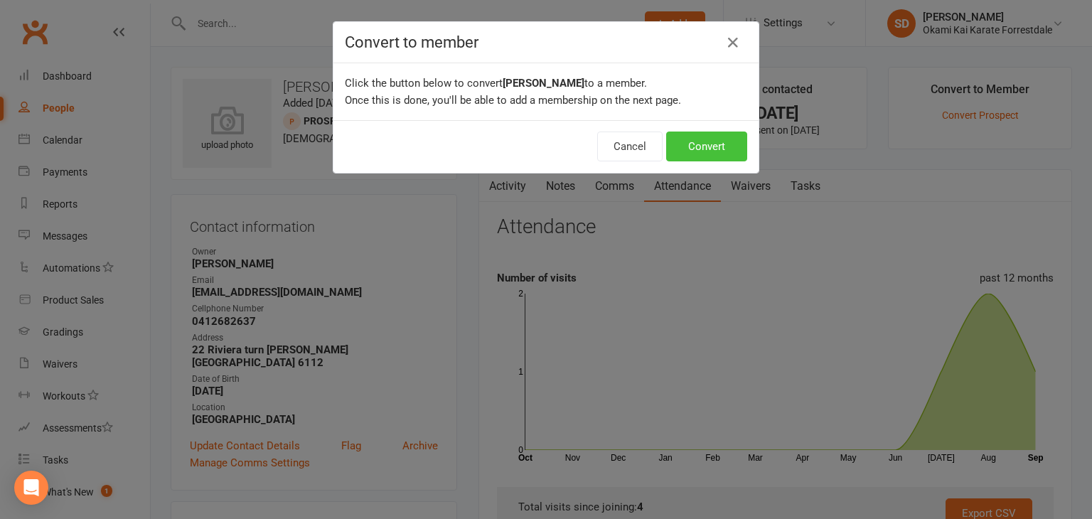
click at [698, 150] on button "Convert" at bounding box center [706, 146] width 81 height 30
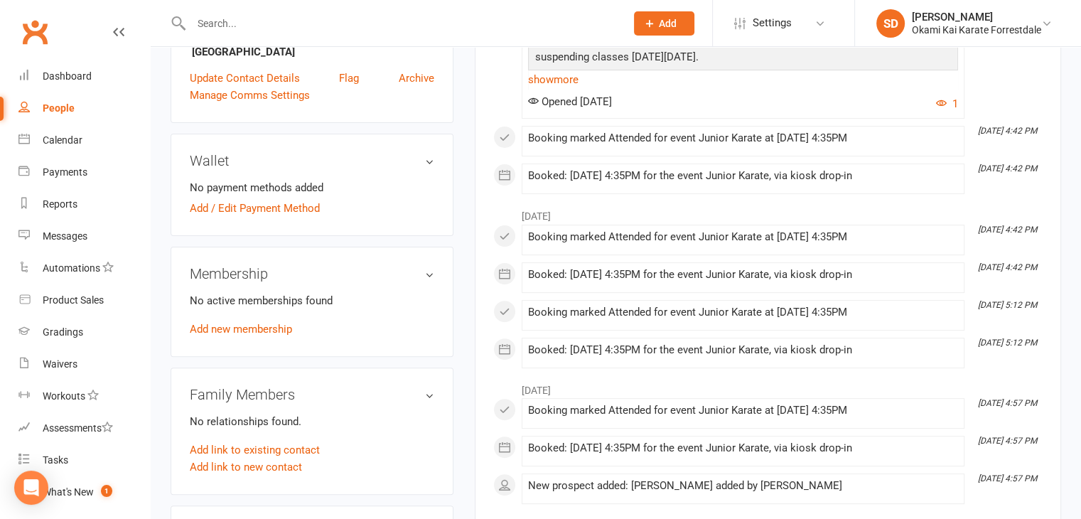
scroll to position [434, 0]
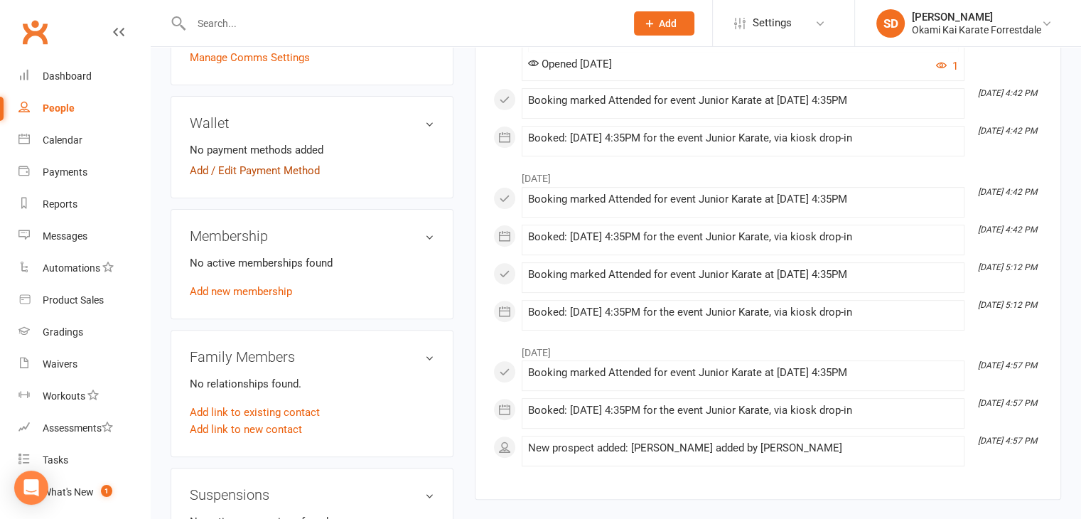
click at [289, 168] on link "Add / Edit Payment Method" at bounding box center [255, 170] width 130 height 17
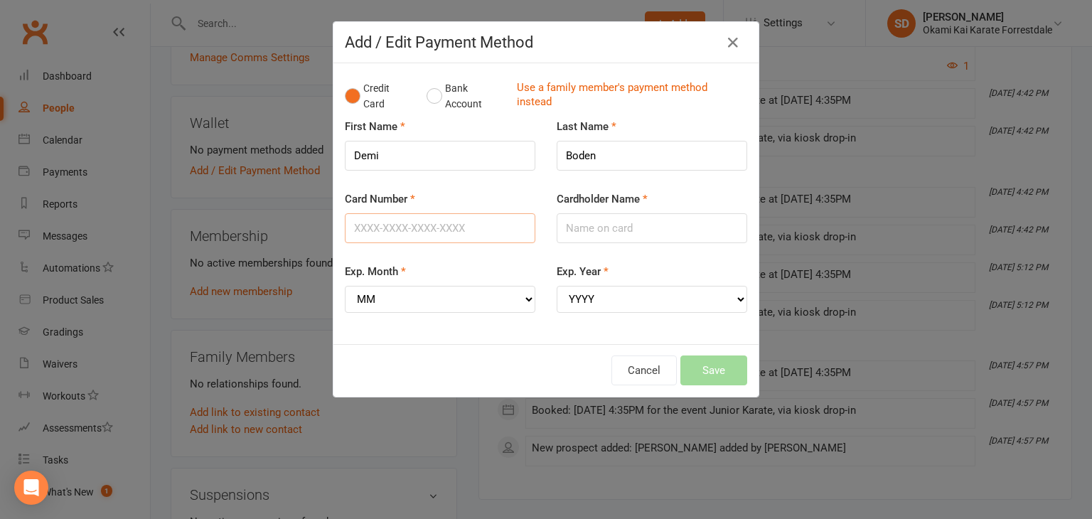
click at [395, 220] on input "Card Number" at bounding box center [440, 228] width 190 height 30
type input "4622390858763001"
type input "Thomas Luke Boden"
click at [523, 297] on select "MM 01 02 03 04 05 06 07 08 09 10 11 12" at bounding box center [440, 299] width 190 height 27
select select "11"
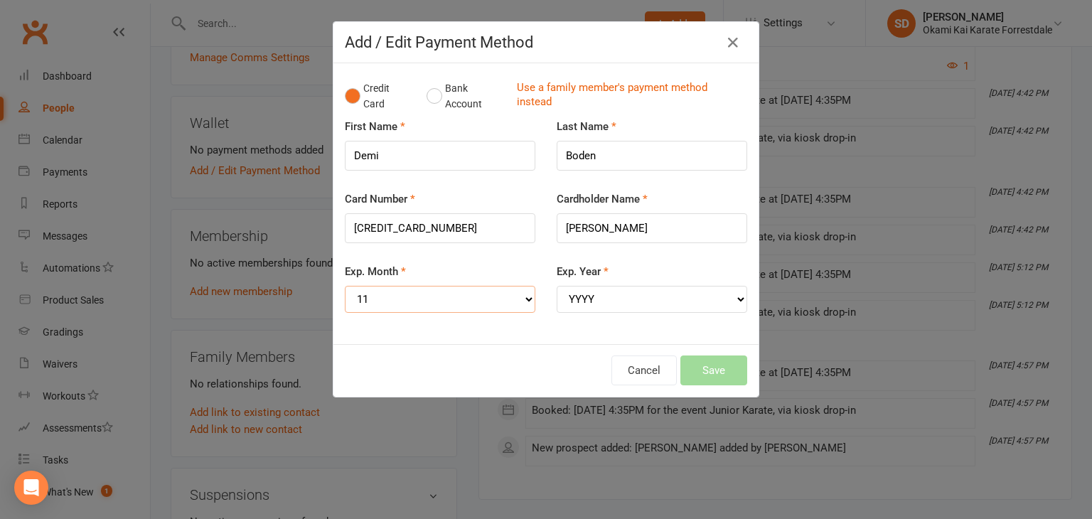
click at [345, 286] on select "MM 01 02 03 04 05 06 07 08 09 10 11 12" at bounding box center [440, 299] width 190 height 27
click at [733, 297] on select "YYYY 2025 2026 2027 2028 2029 2030 2031 2032 2033 2034" at bounding box center [651, 299] width 190 height 27
select select "2026"
click at [556, 286] on select "YYYY 2025 2026 2027 2028 2029 2030 2031 2032 2033 2034" at bounding box center [651, 299] width 190 height 27
click at [715, 369] on button "Save" at bounding box center [713, 370] width 67 height 30
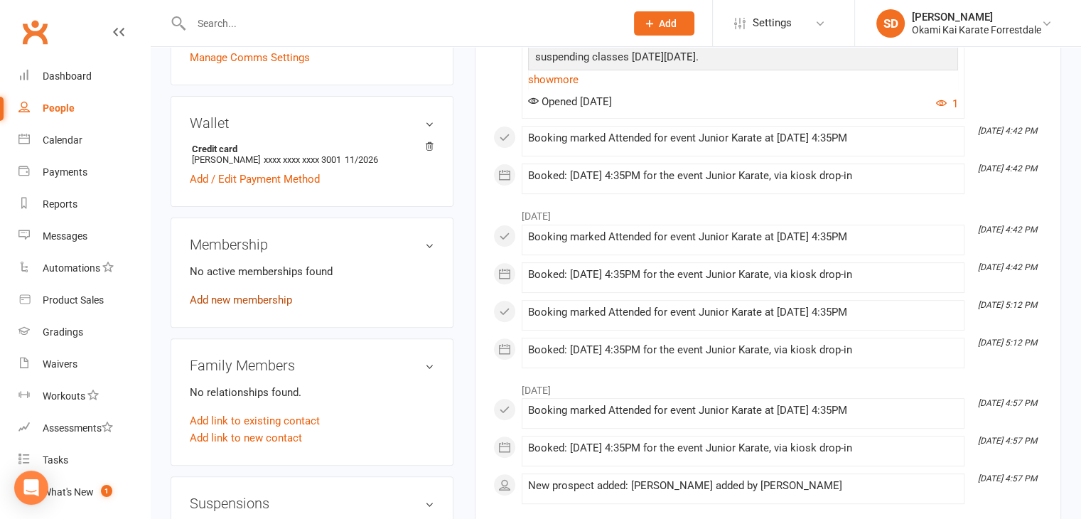
click at [248, 306] on link "Add new membership" at bounding box center [241, 300] width 102 height 13
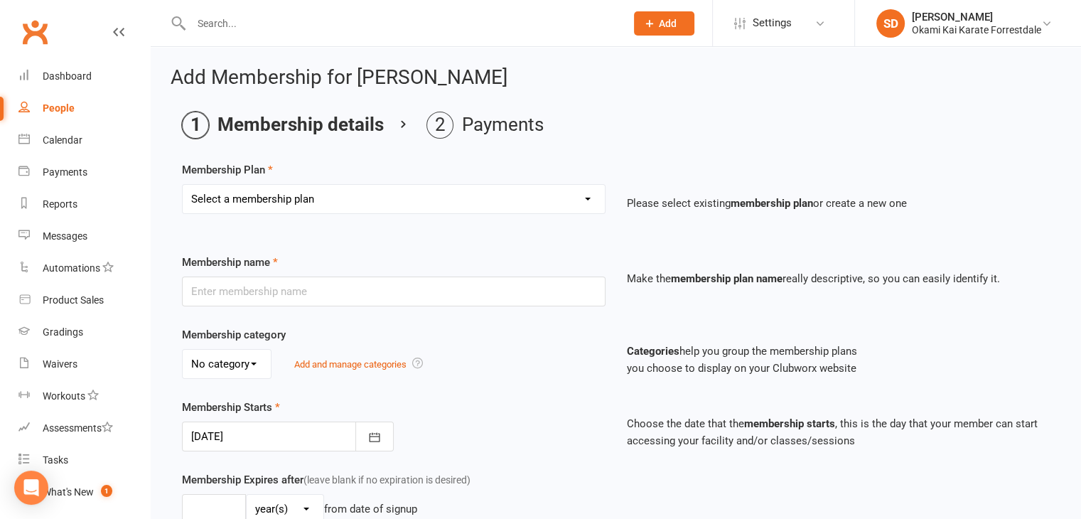
click at [587, 198] on select "Select a membership plan Create new Membership Plan Unlimited Training - fortni…" at bounding box center [394, 199] width 422 height 28
select select "2"
click at [183, 185] on select "Select a membership plan Create new Membership Plan Unlimited Training - fortni…" at bounding box center [394, 199] width 422 height 28
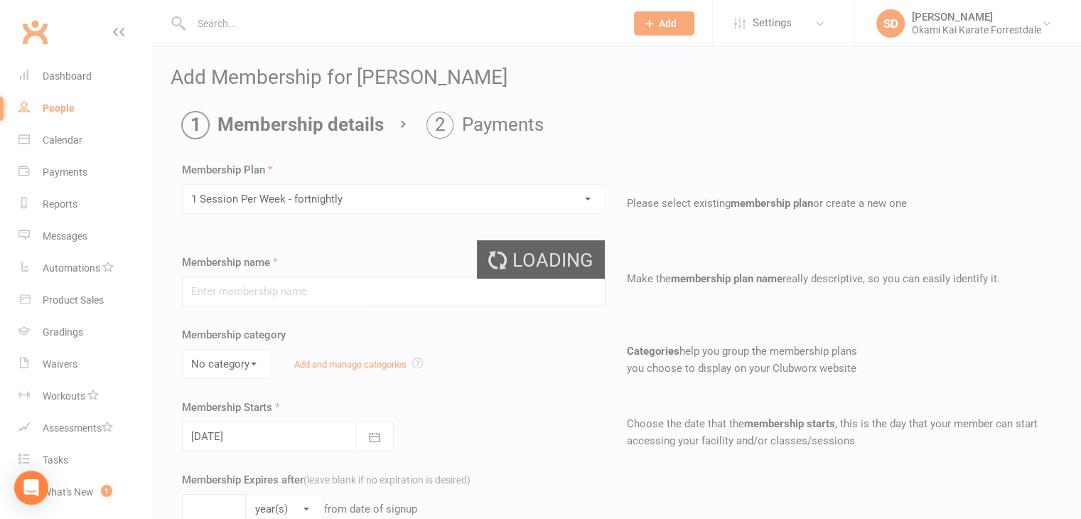
type input "1 Session Per Week - fortnightly"
select select "0"
type input "0"
type input "1"
select select "?"
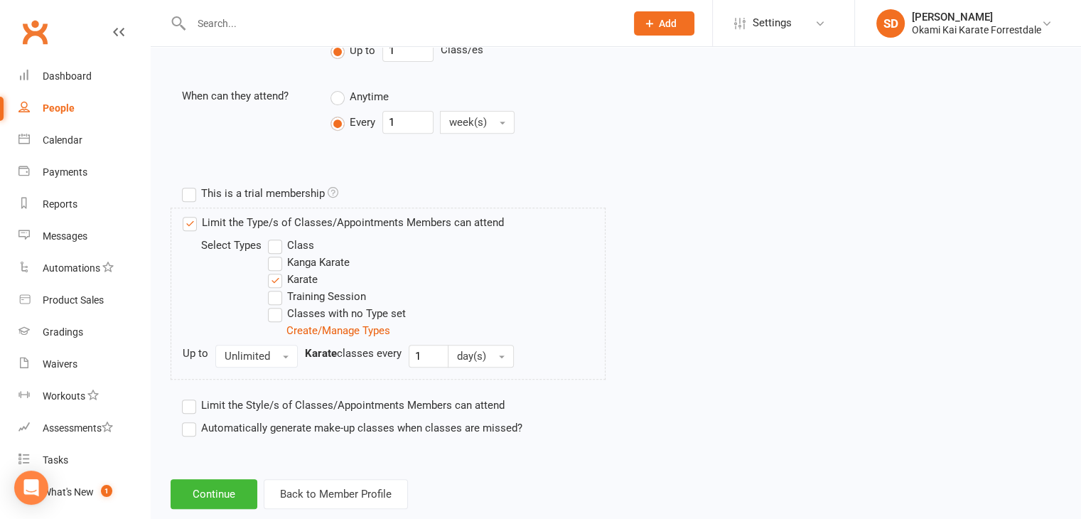
scroll to position [584, 0]
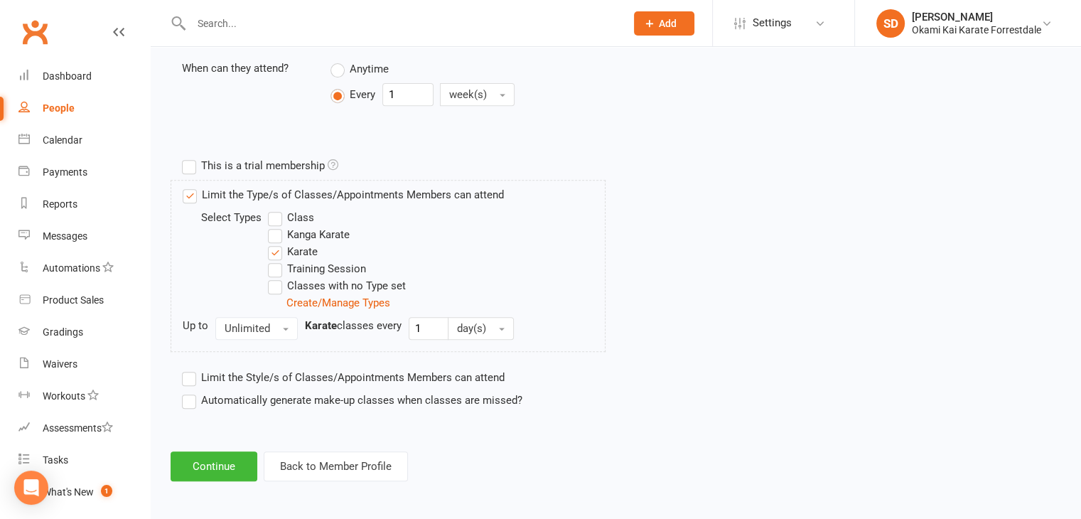
click at [189, 401] on label "Automatically generate make-up classes when classes are missed?" at bounding box center [352, 400] width 340 height 17
click at [189, 392] on input "Automatically generate make-up classes when classes are missed?" at bounding box center [186, 392] width 9 height 0
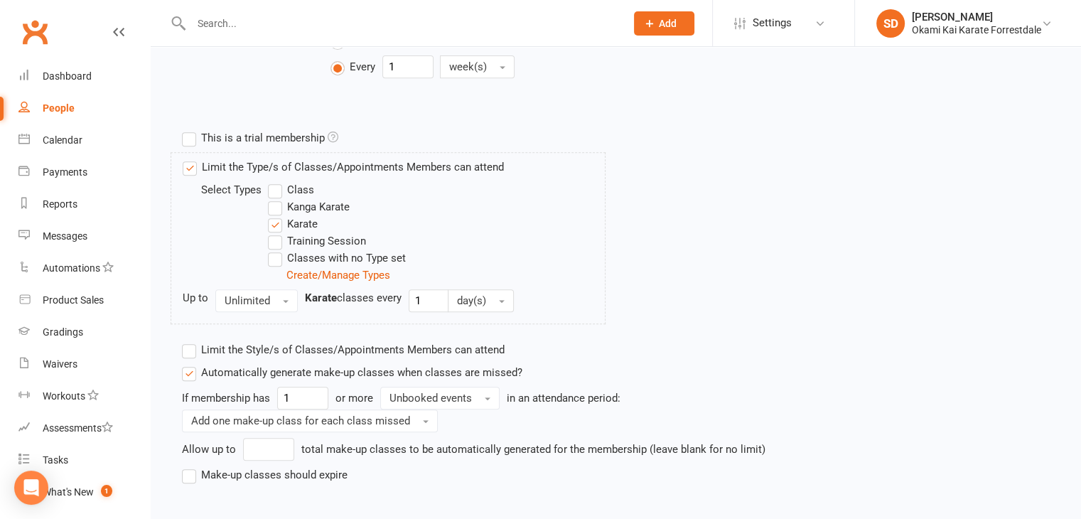
scroll to position [687, 0]
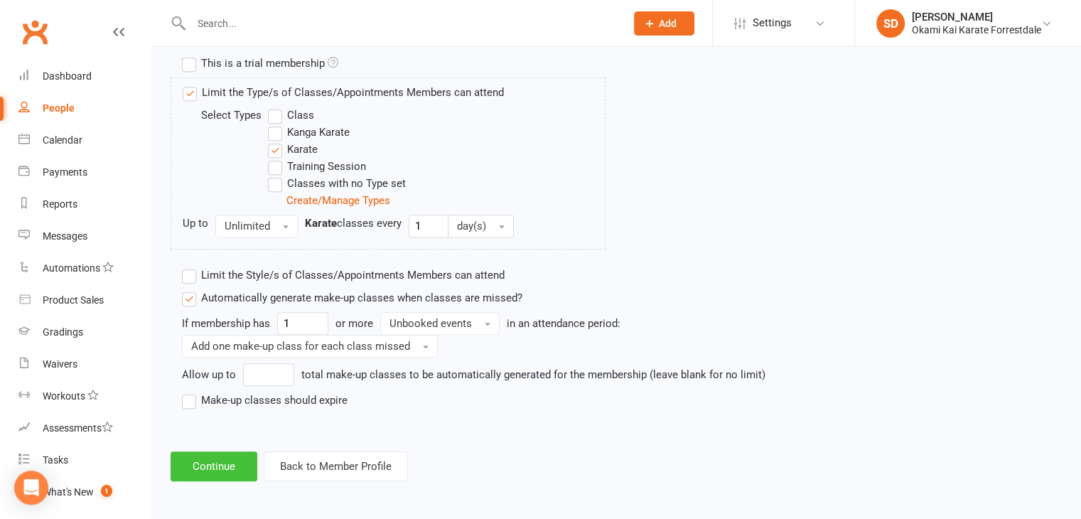
click at [229, 464] on button "Continue" at bounding box center [214, 466] width 87 height 30
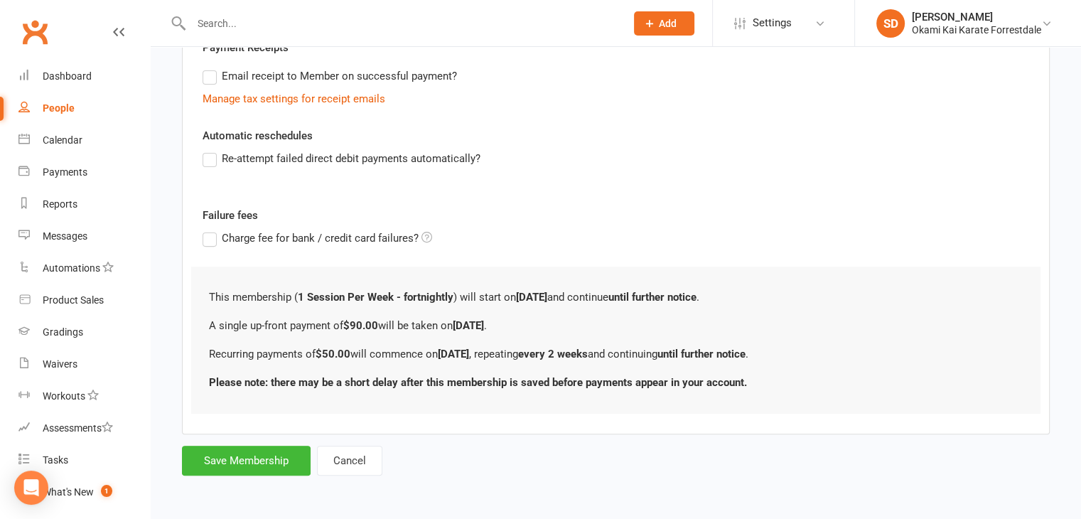
scroll to position [0, 0]
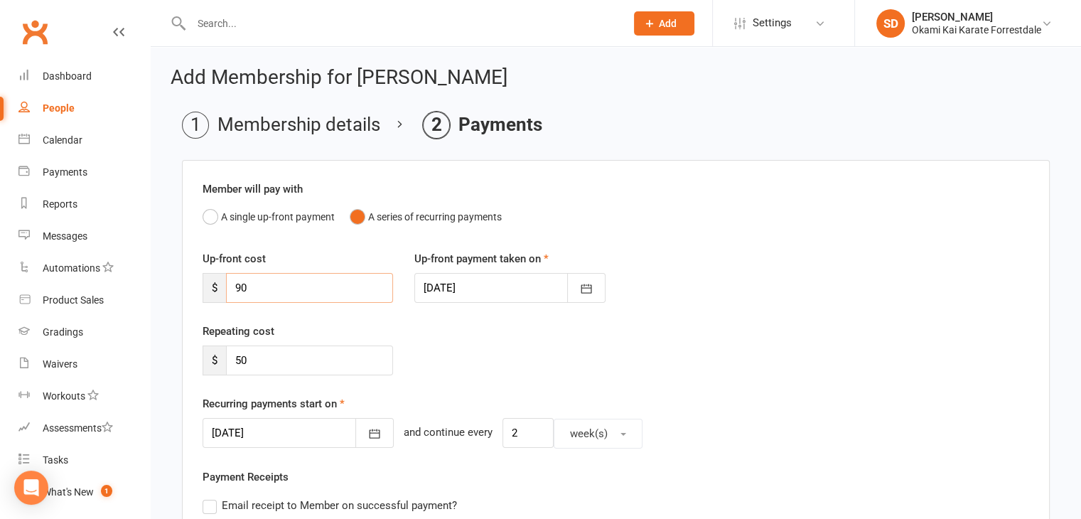
click at [284, 285] on input "90" at bounding box center [309, 288] width 167 height 30
type input "9"
click at [367, 432] on icon "button" at bounding box center [374, 433] width 14 height 14
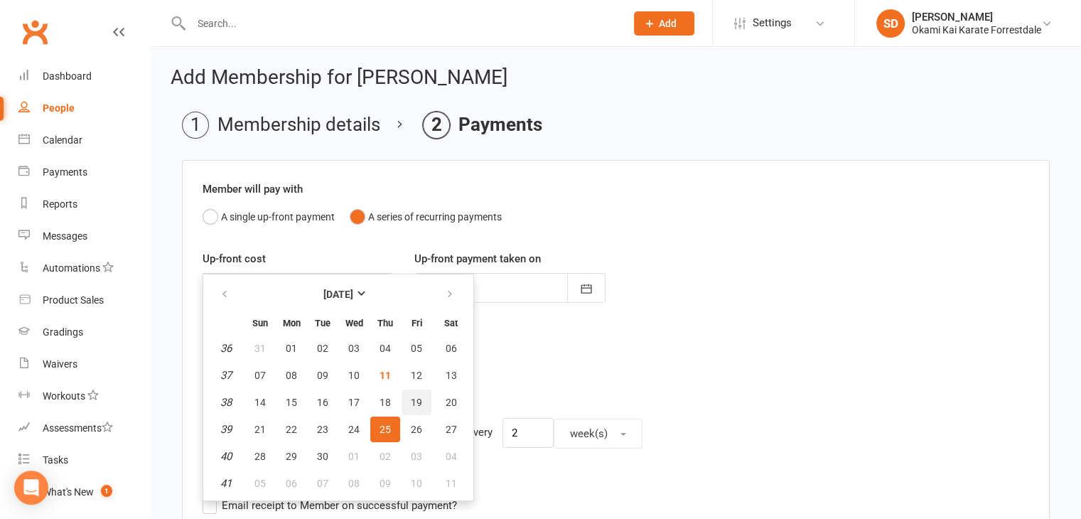
click at [411, 397] on span "19" at bounding box center [416, 402] width 11 height 11
type input "19 Sep 2025"
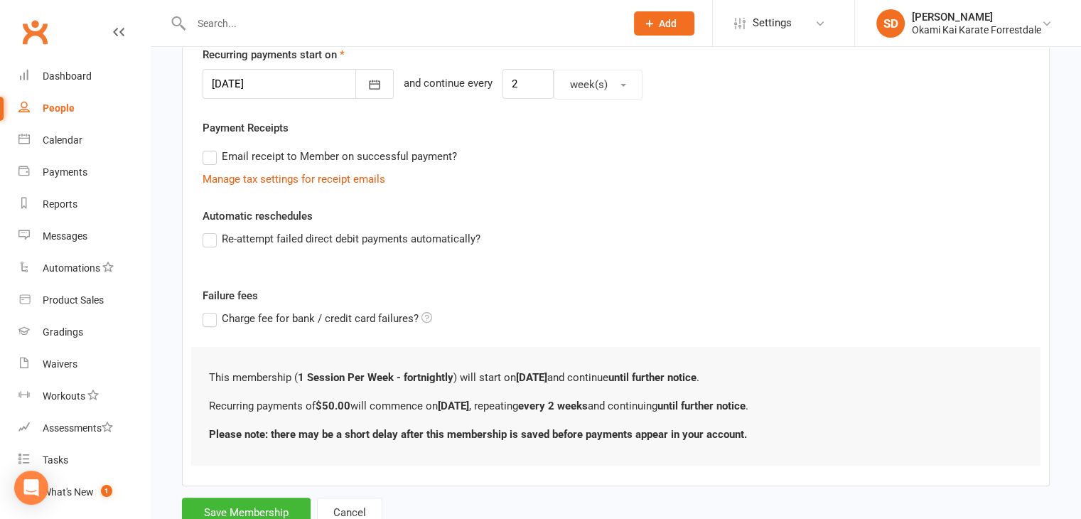
scroll to position [399, 0]
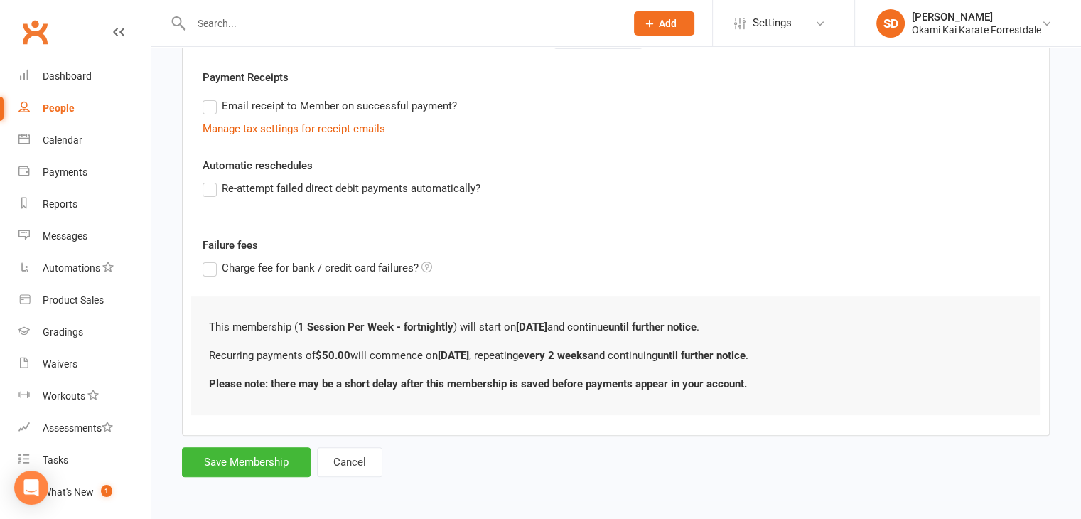
click at [210, 187] on label "Re-attempt failed direct debit payments automatically?" at bounding box center [342, 188] width 278 height 17
click at [210, 180] on input "Re-attempt failed direct debit payments automatically?" at bounding box center [207, 180] width 9 height 0
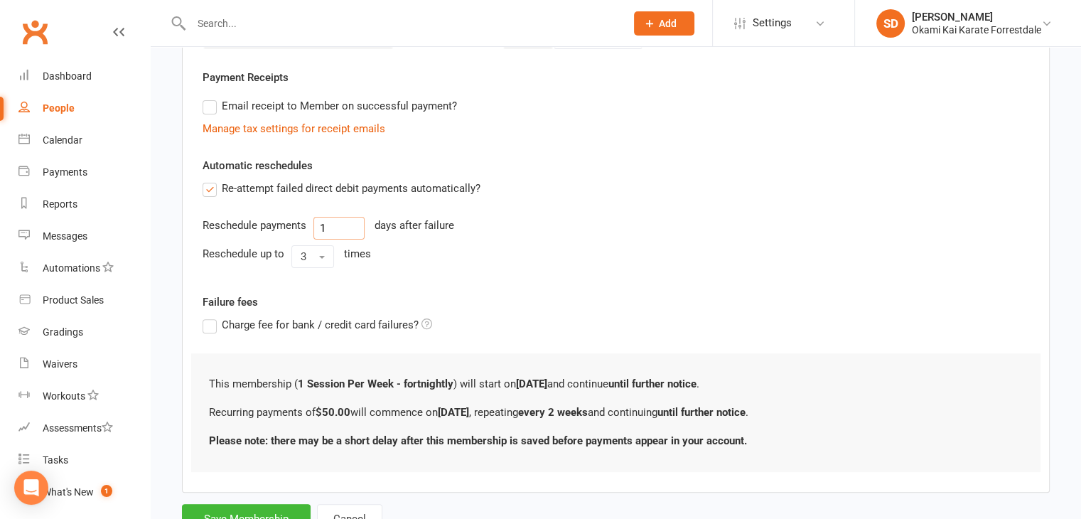
click at [338, 225] on input "1" at bounding box center [338, 228] width 51 height 23
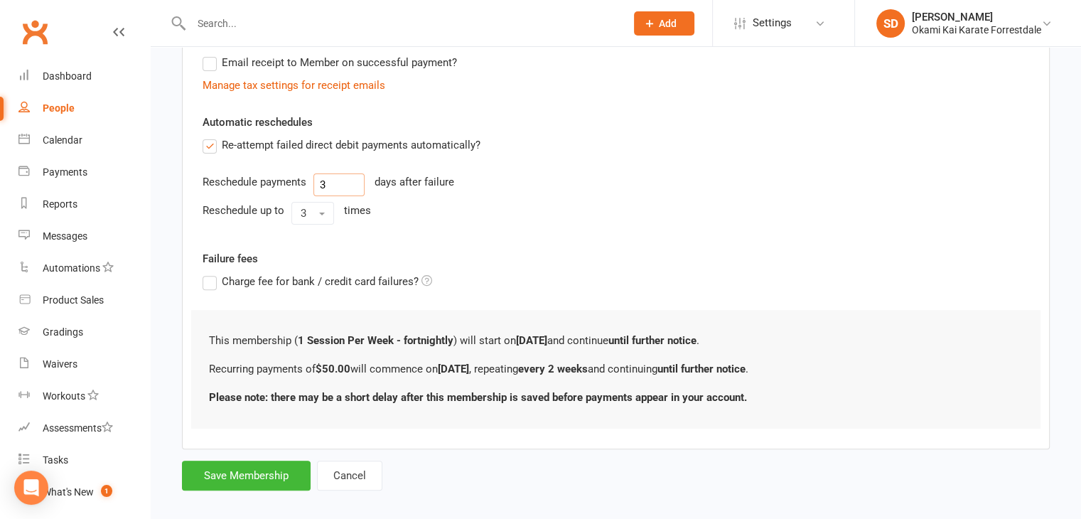
scroll to position [456, 0]
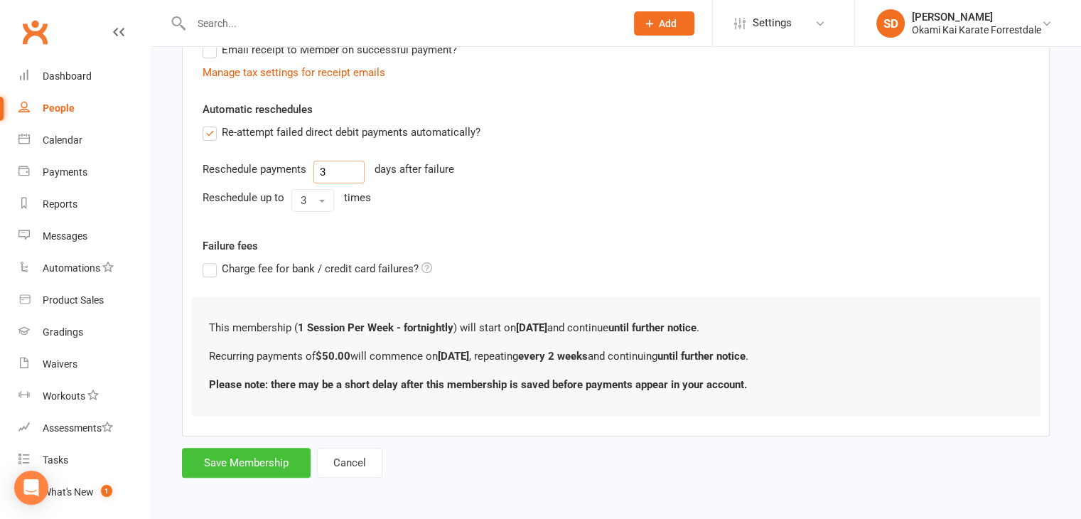
type input "3"
click at [270, 460] on button "Save Membership" at bounding box center [246, 463] width 129 height 30
type input "0"
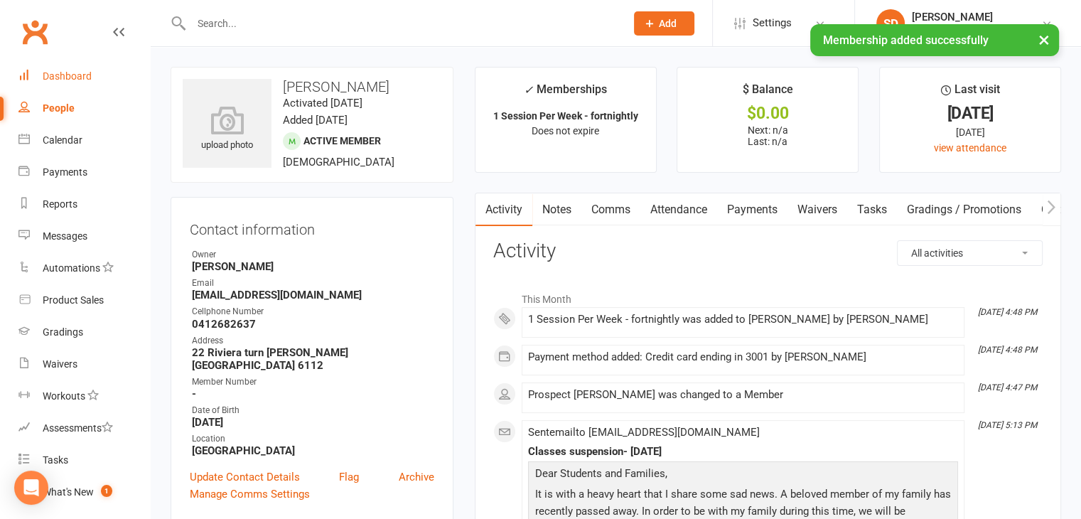
click at [73, 81] on div "Dashboard" at bounding box center [67, 75] width 49 height 11
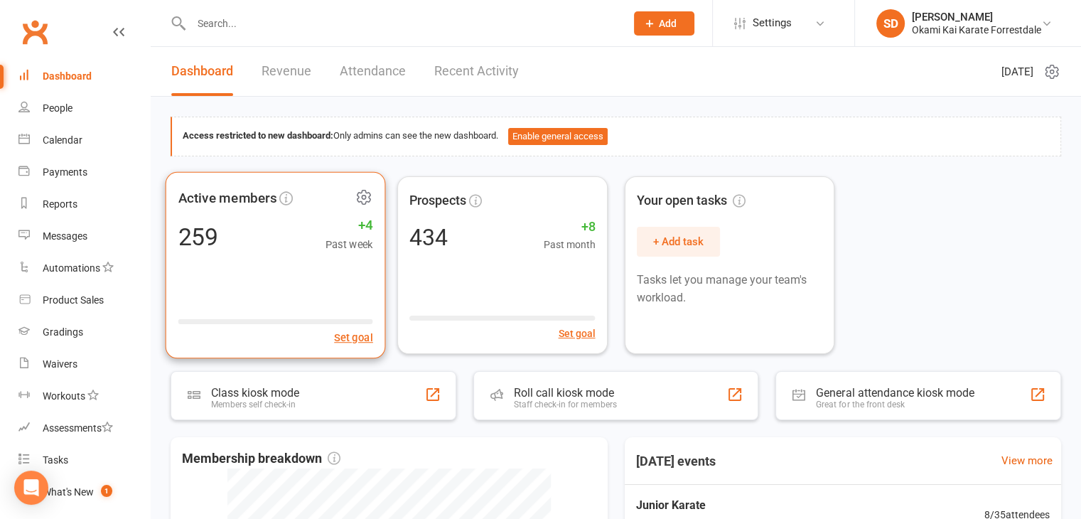
click at [363, 195] on icon at bounding box center [364, 197] width 18 height 18
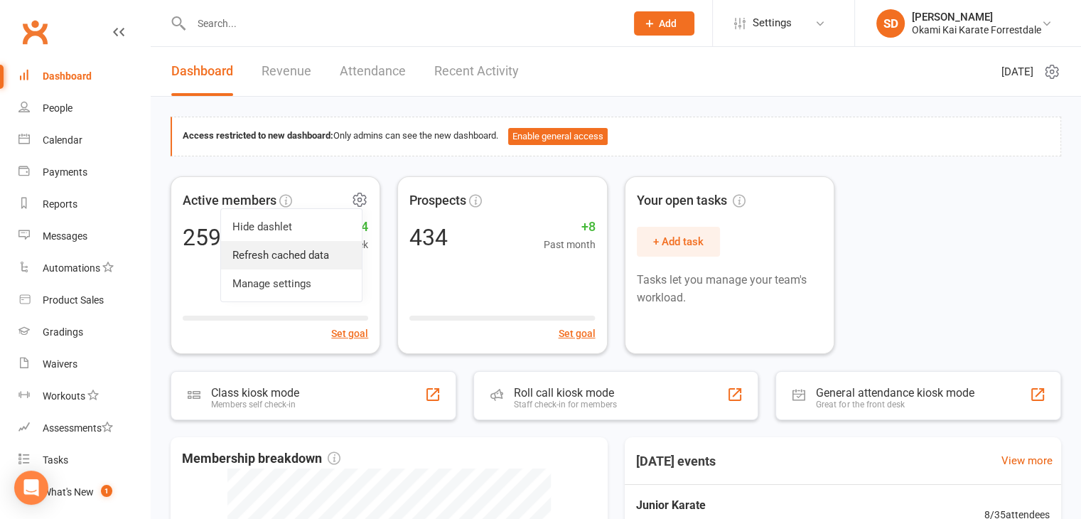
click at [296, 257] on link "Refresh cached data" at bounding box center [291, 255] width 141 height 28
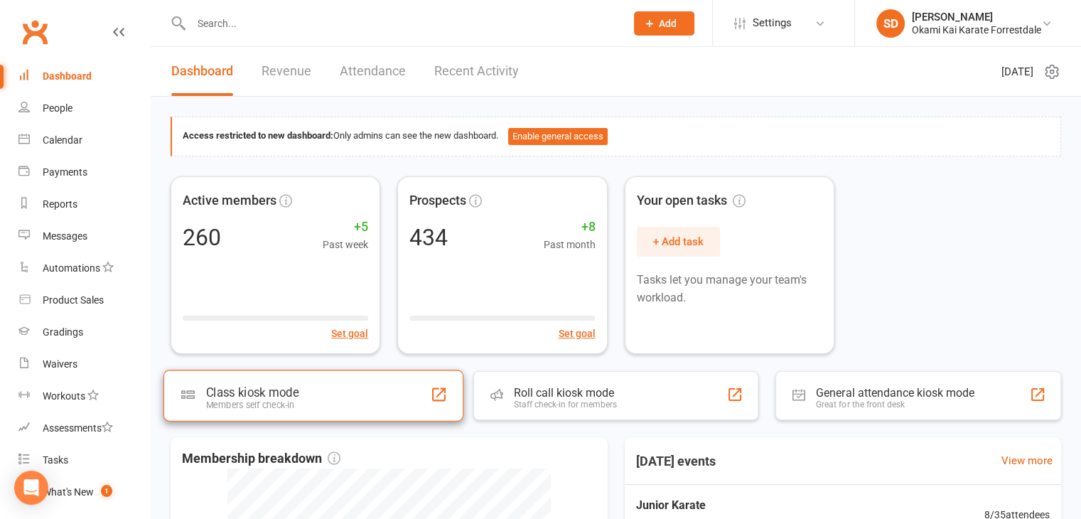
click at [312, 399] on div "Class kiosk mode Members self check-in" at bounding box center [313, 395] width 300 height 51
click at [310, 399] on div "Class kiosk mode Members self check-in" at bounding box center [313, 395] width 300 height 51
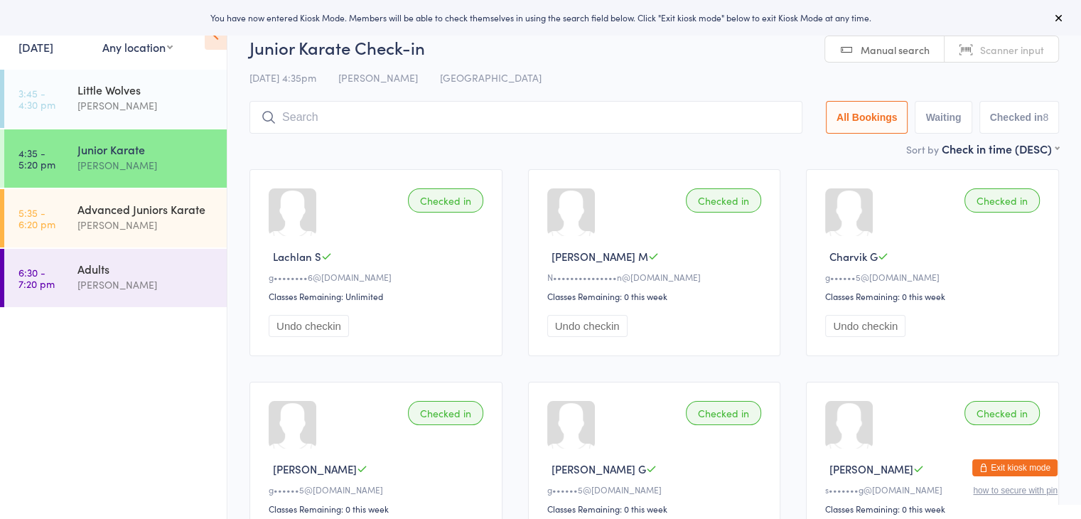
click at [476, 120] on input "search" at bounding box center [525, 117] width 553 height 33
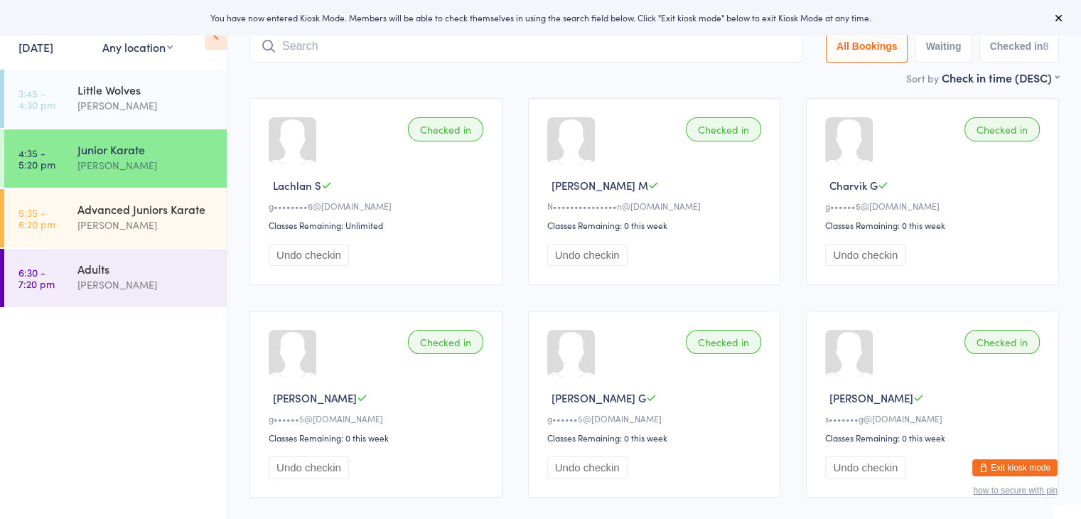
scroll to position [102, 0]
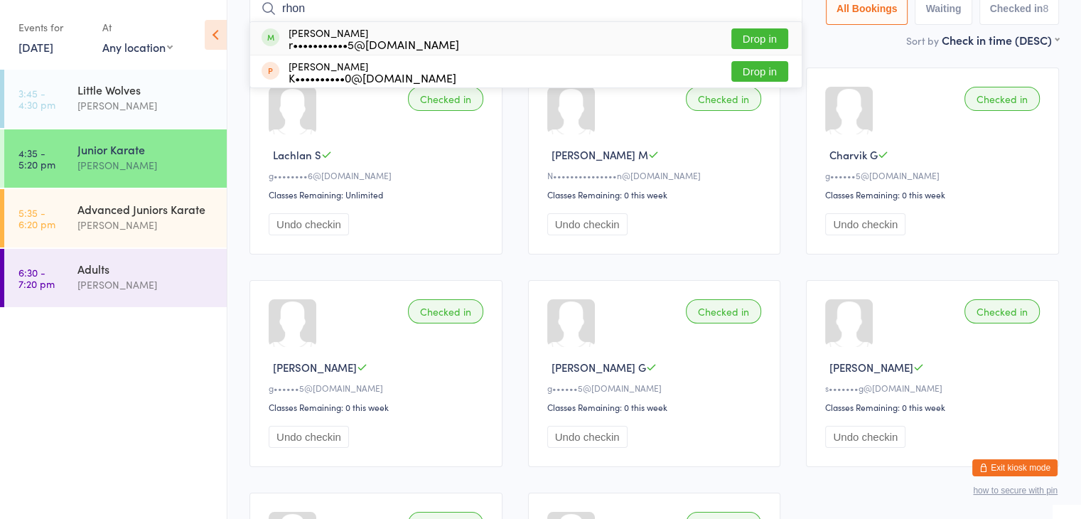
type input "rhon"
click at [765, 38] on button "Drop in" at bounding box center [759, 38] width 57 height 21
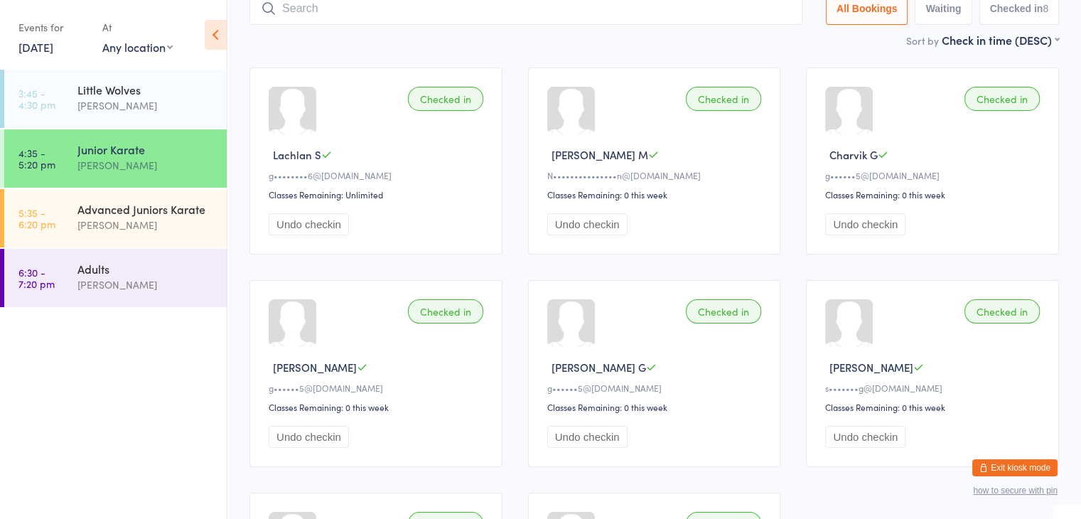
scroll to position [94, 0]
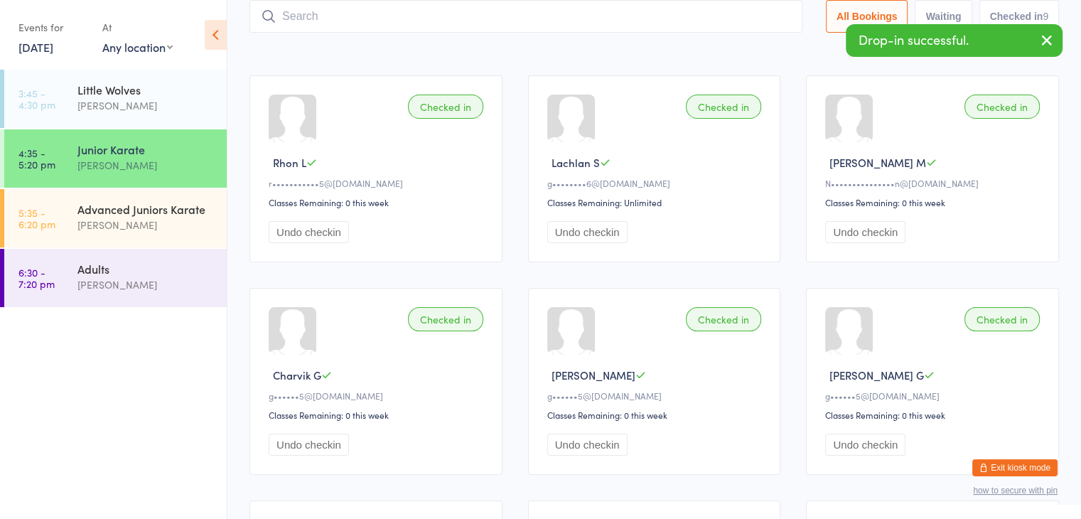
click at [706, 16] on input "search" at bounding box center [525, 16] width 553 height 33
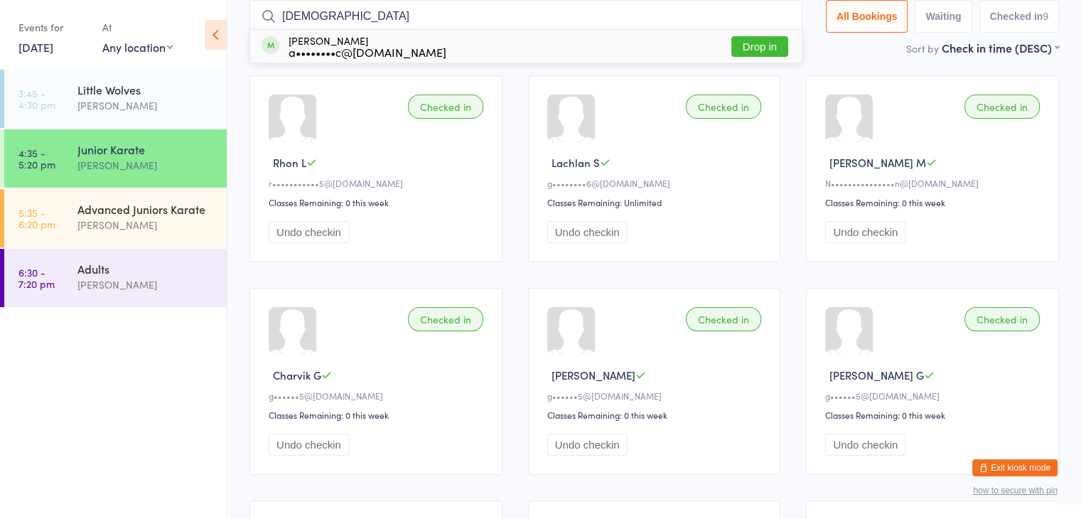
type input "[DEMOGRAPHIC_DATA]"
click at [757, 43] on button "Drop in" at bounding box center [759, 46] width 57 height 21
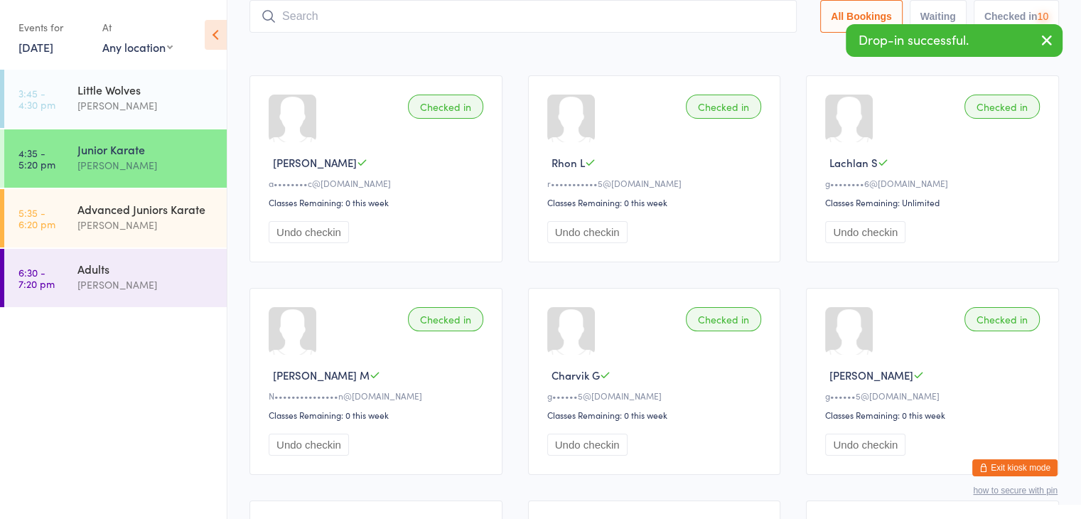
click at [742, 23] on input "search" at bounding box center [522, 16] width 547 height 33
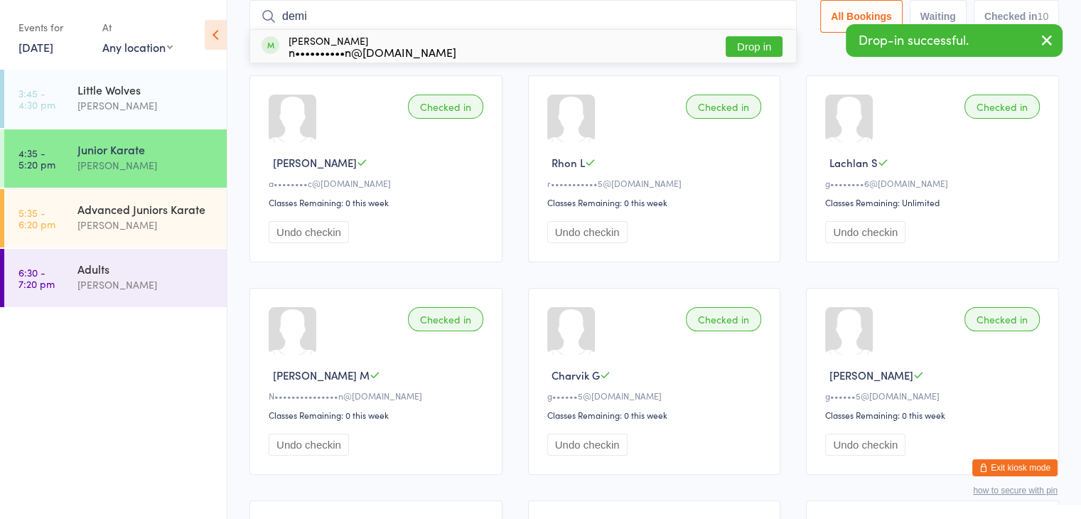
type input "demi"
click at [760, 43] on button "Drop in" at bounding box center [754, 46] width 57 height 21
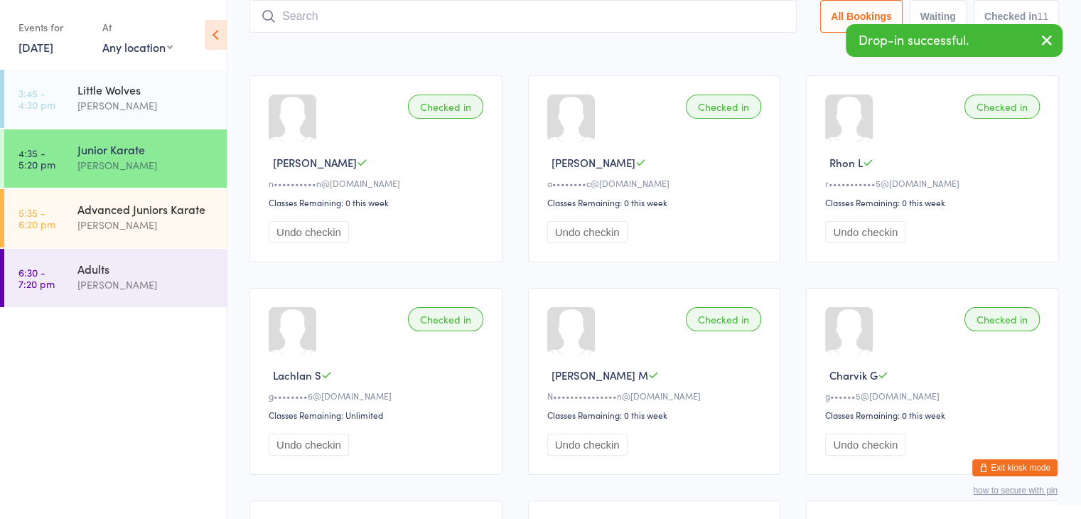
click at [754, 19] on input "search" at bounding box center [522, 16] width 547 height 33
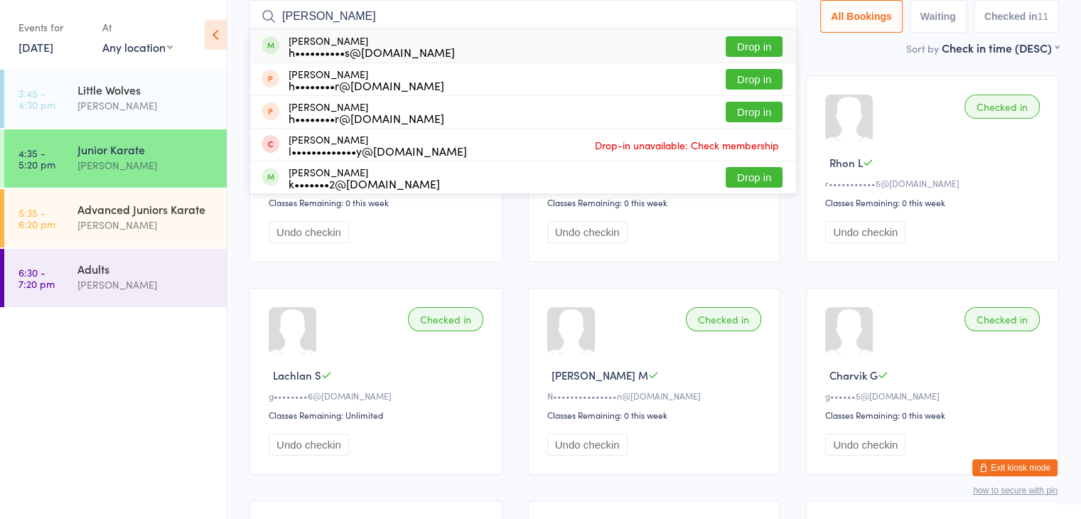
type input "[PERSON_NAME]"
click at [758, 41] on button "Drop in" at bounding box center [754, 46] width 57 height 21
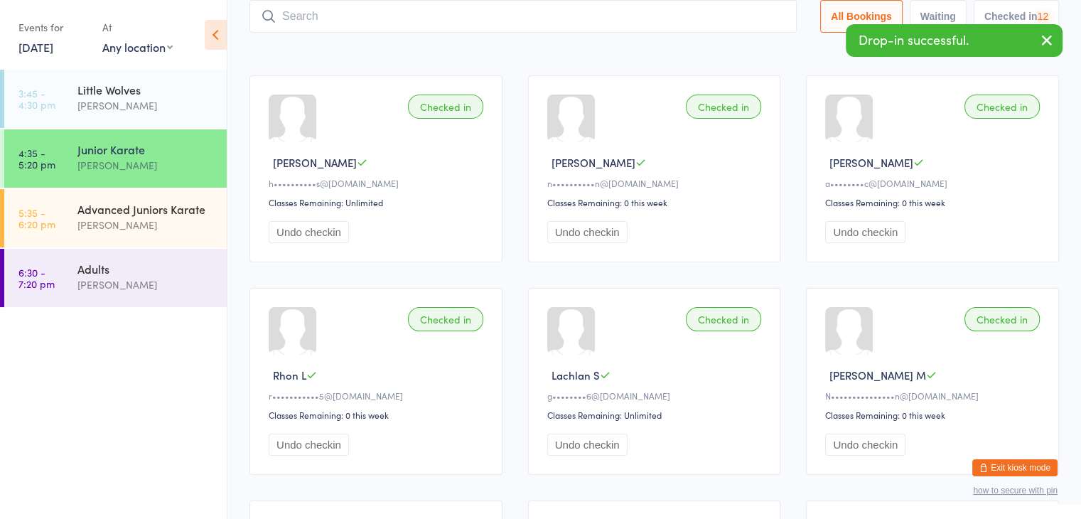
click at [750, 18] on input "search" at bounding box center [522, 16] width 547 height 33
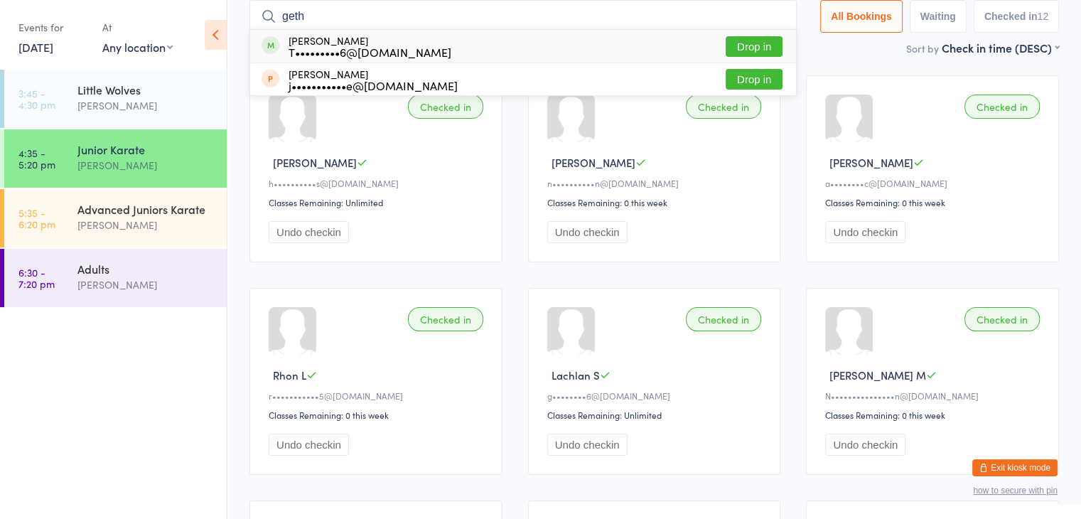
type input "geth"
click at [754, 42] on button "Drop in" at bounding box center [754, 46] width 57 height 21
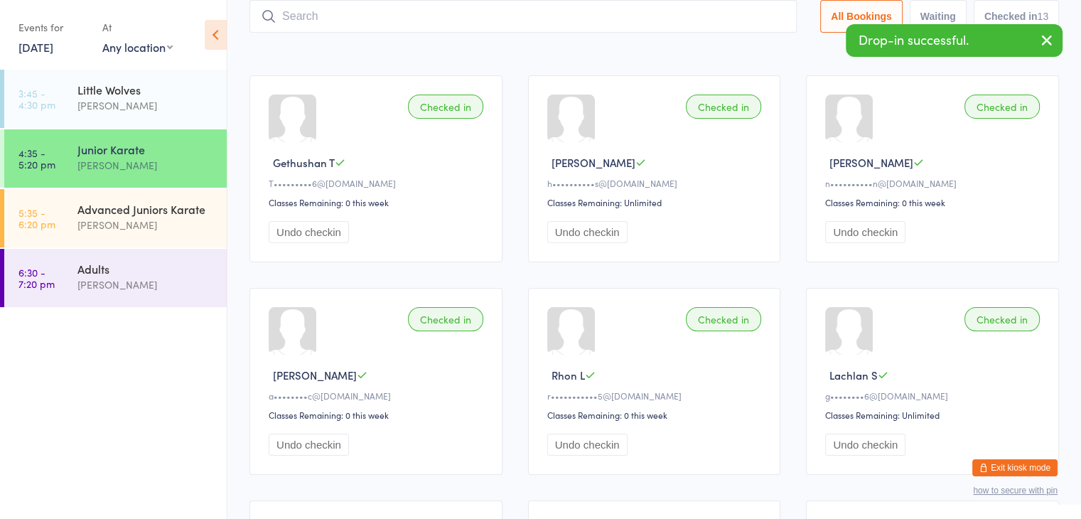
click at [748, 18] on input "search" at bounding box center [522, 16] width 547 height 33
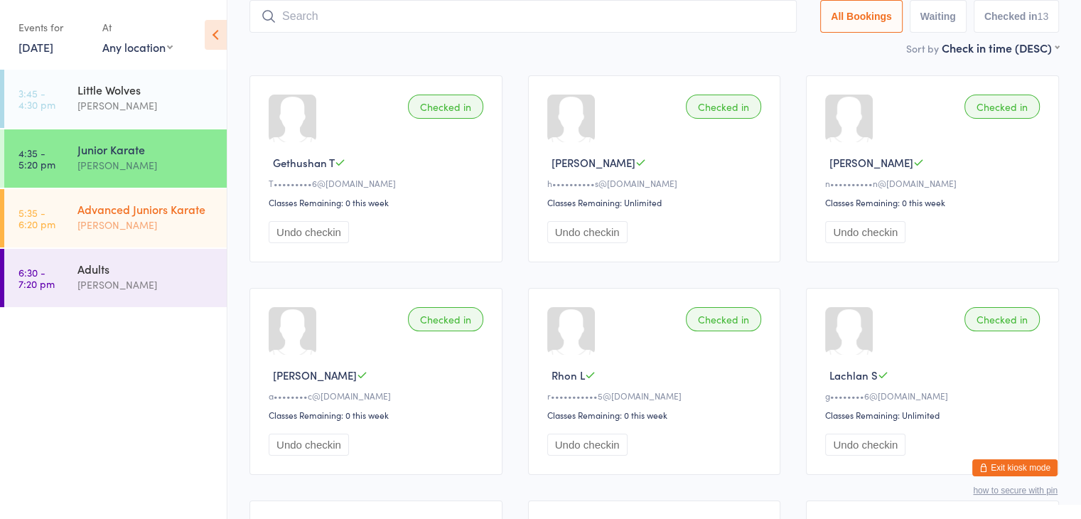
click at [190, 231] on div "[PERSON_NAME]" at bounding box center [145, 225] width 137 height 16
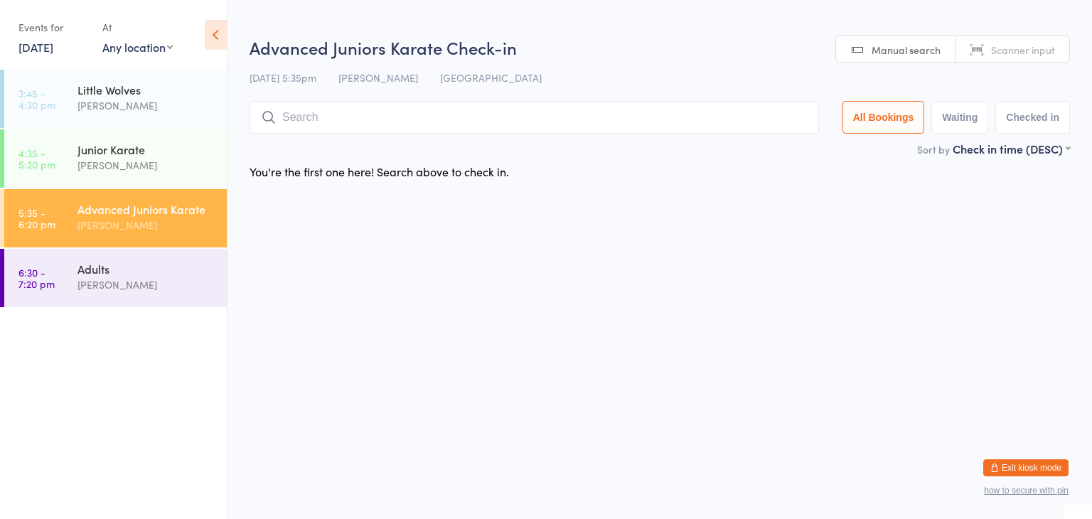
click at [355, 131] on input "search" at bounding box center [533, 117] width 569 height 33
type input "Z"
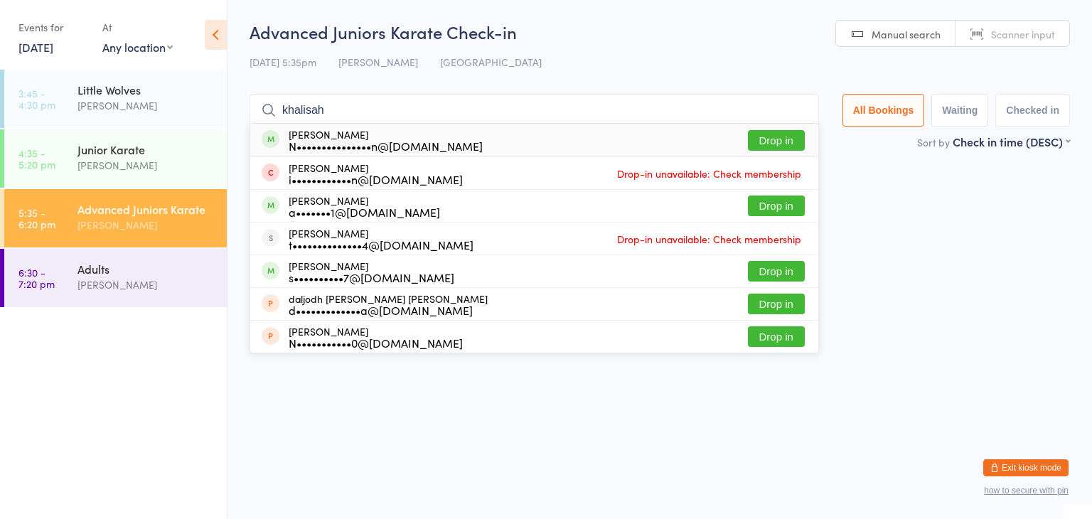
type input "khalisah"
click at [767, 134] on button "Drop in" at bounding box center [776, 140] width 57 height 21
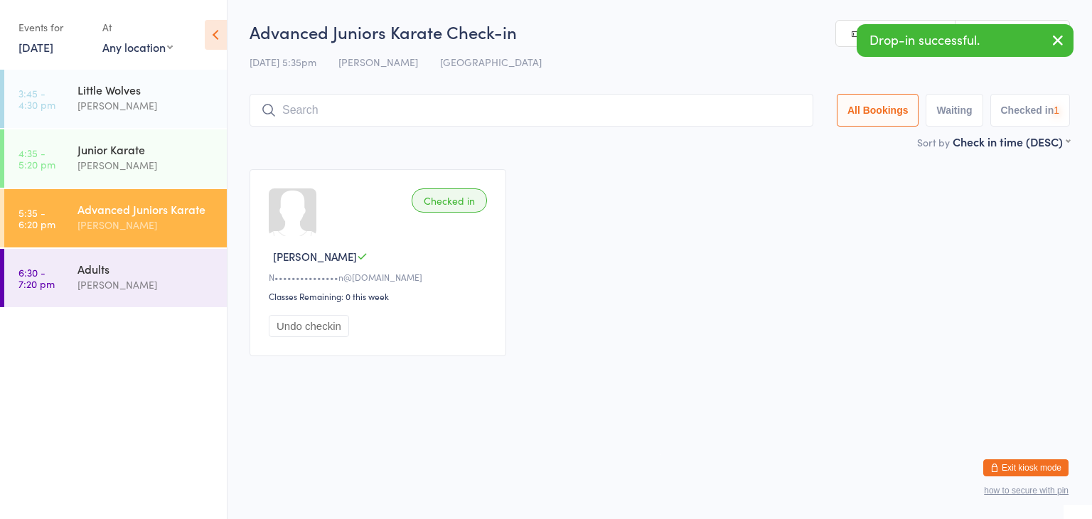
click at [738, 114] on input "search" at bounding box center [531, 110] width 564 height 33
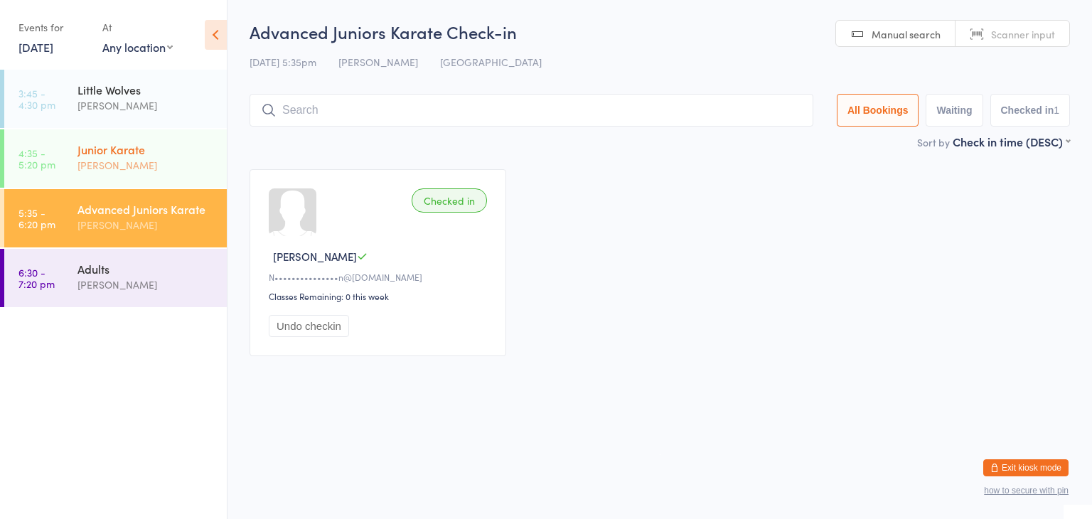
click at [147, 146] on div "Junior Karate" at bounding box center [145, 149] width 137 height 16
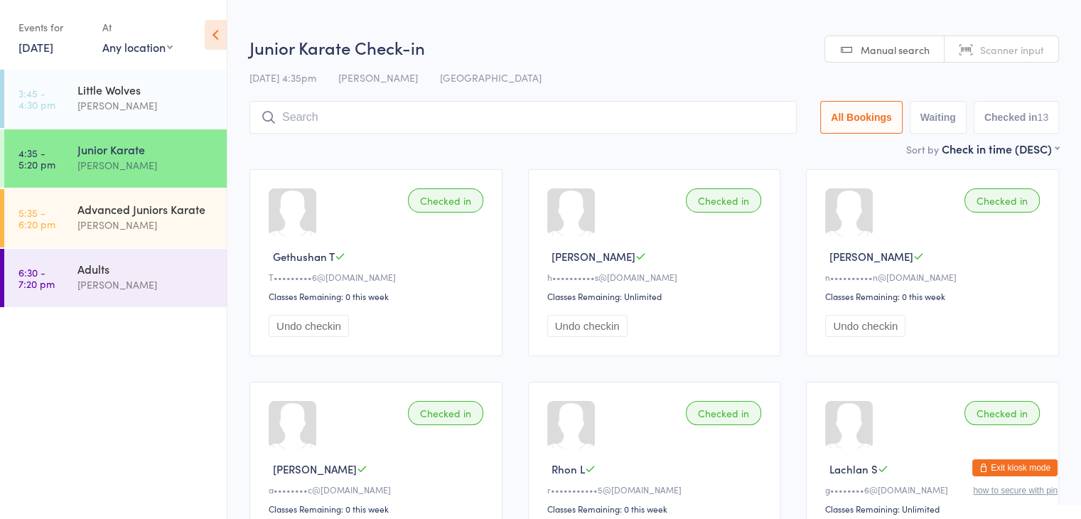
click at [350, 120] on input "search" at bounding box center [522, 117] width 547 height 33
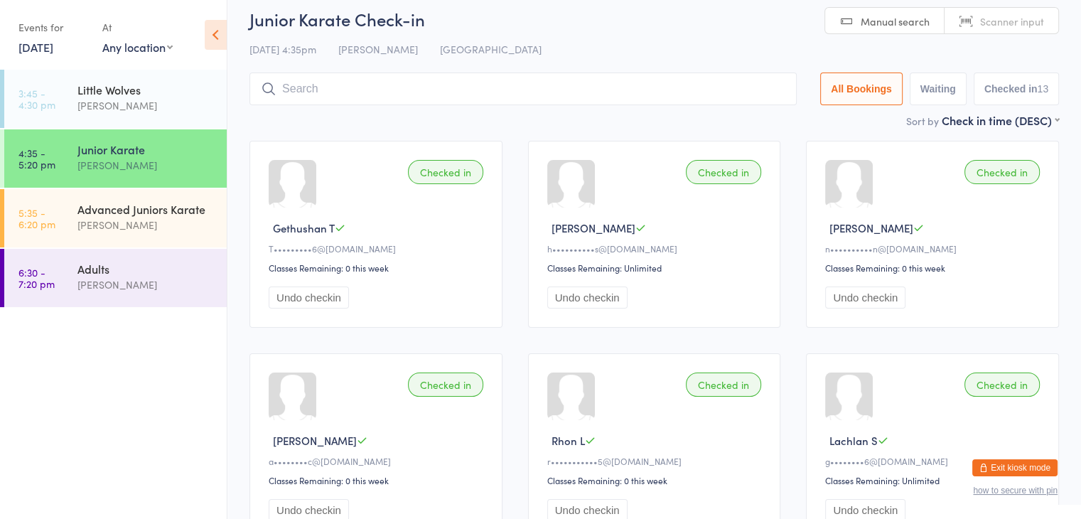
scroll to position [102, 0]
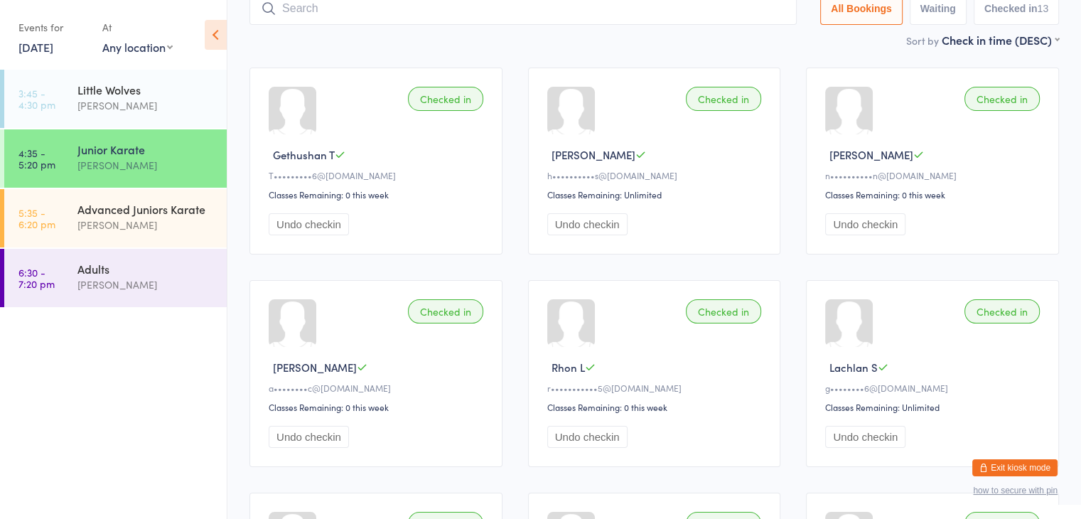
click at [368, 17] on input "search" at bounding box center [522, 8] width 547 height 33
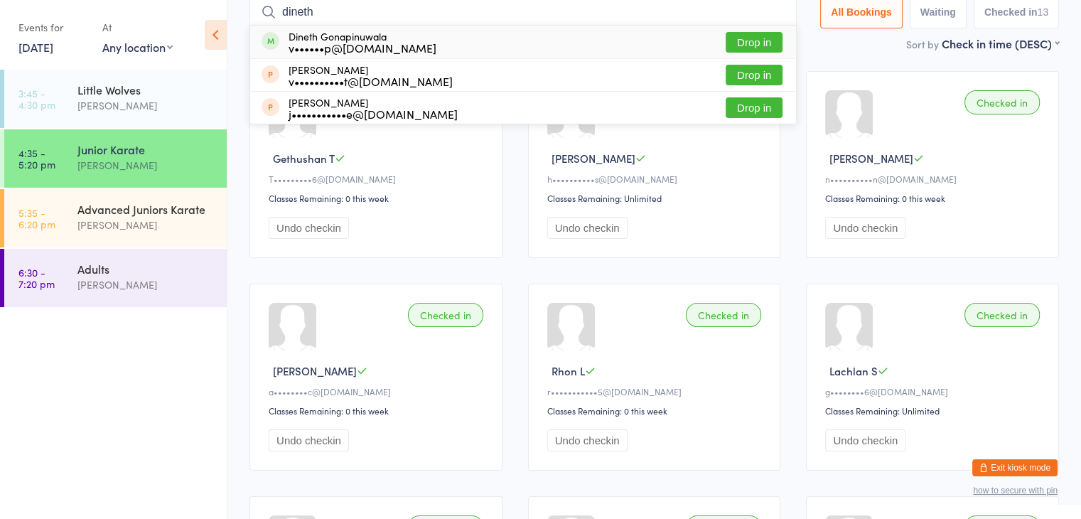
type input "dineth"
click at [745, 45] on button "Drop in" at bounding box center [754, 42] width 57 height 21
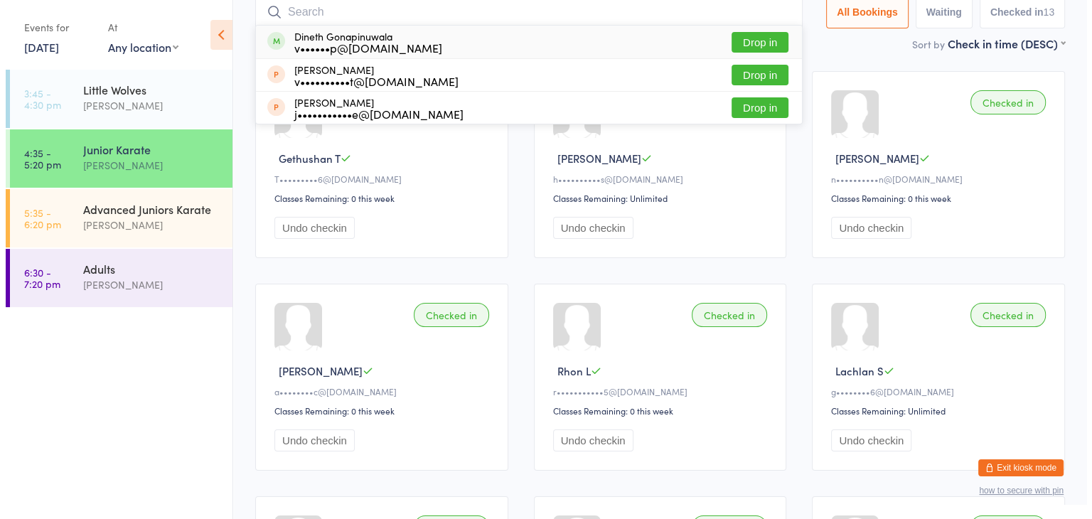
scroll to position [94, 0]
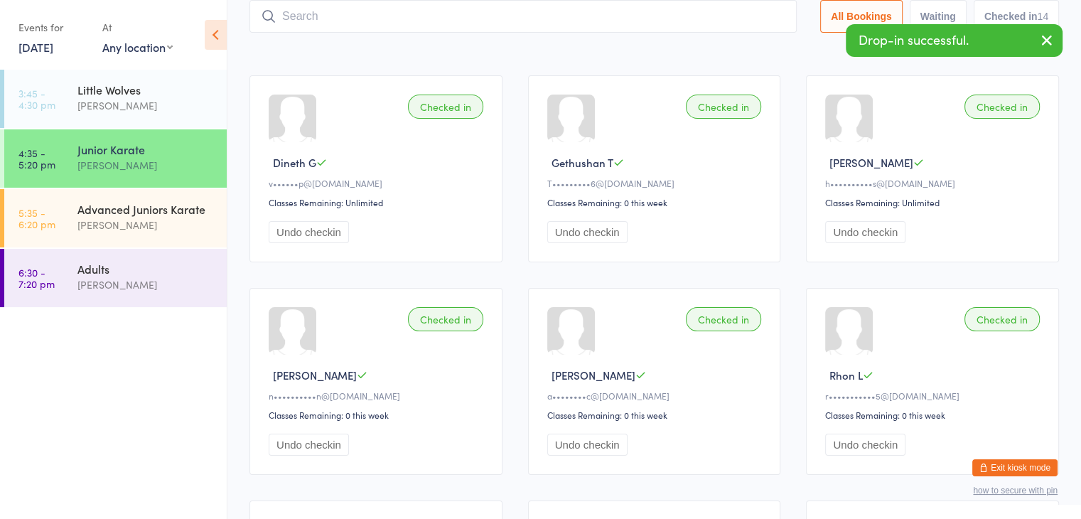
click at [658, 17] on input "search" at bounding box center [522, 16] width 547 height 33
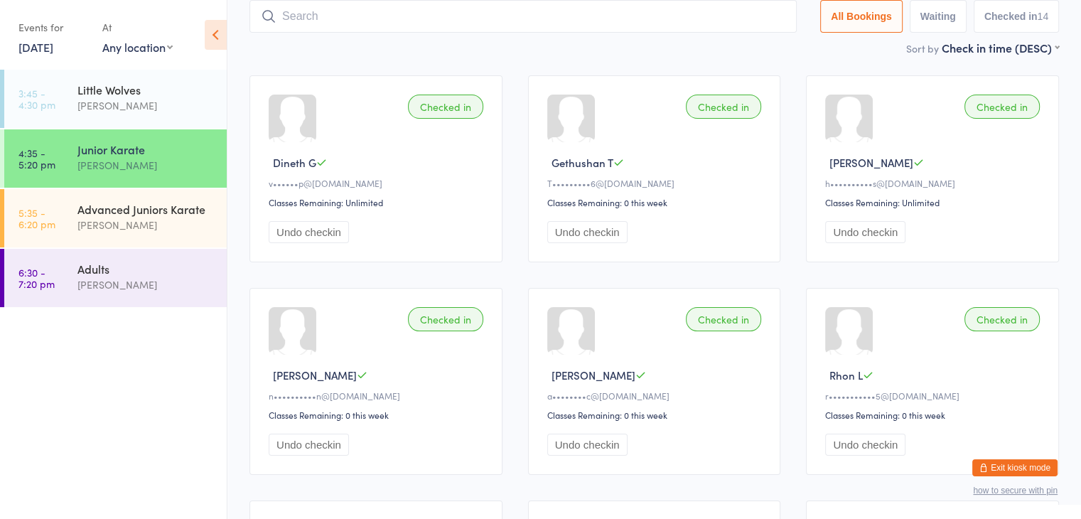
click at [1014, 469] on button "Exit kiosk mode" at bounding box center [1014, 467] width 85 height 17
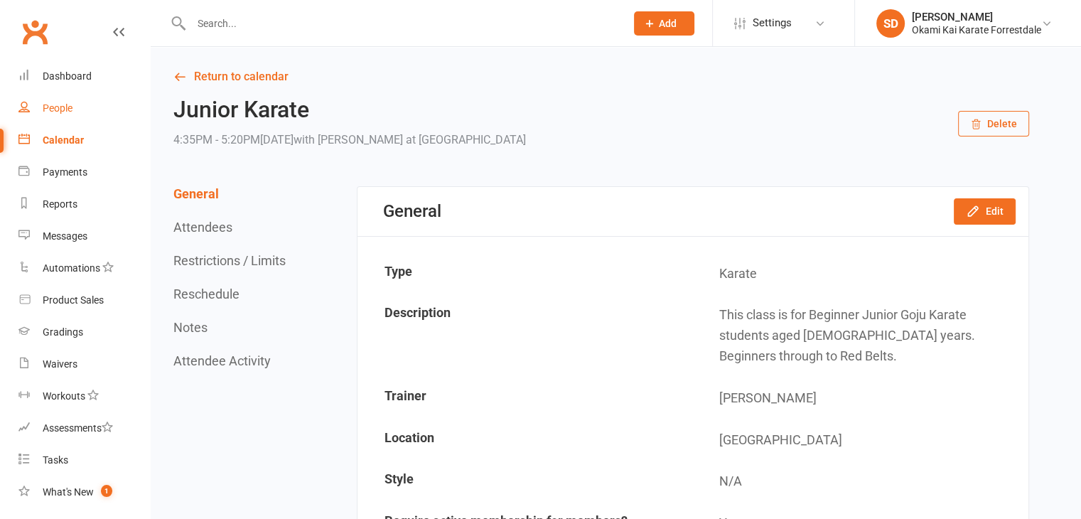
click at [61, 109] on div "People" at bounding box center [58, 107] width 30 height 11
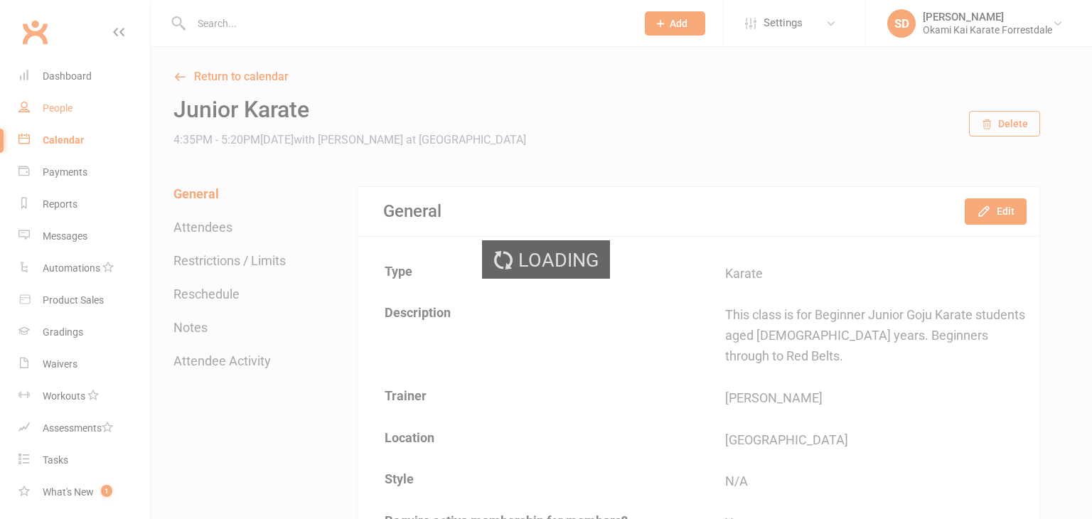
select select "100"
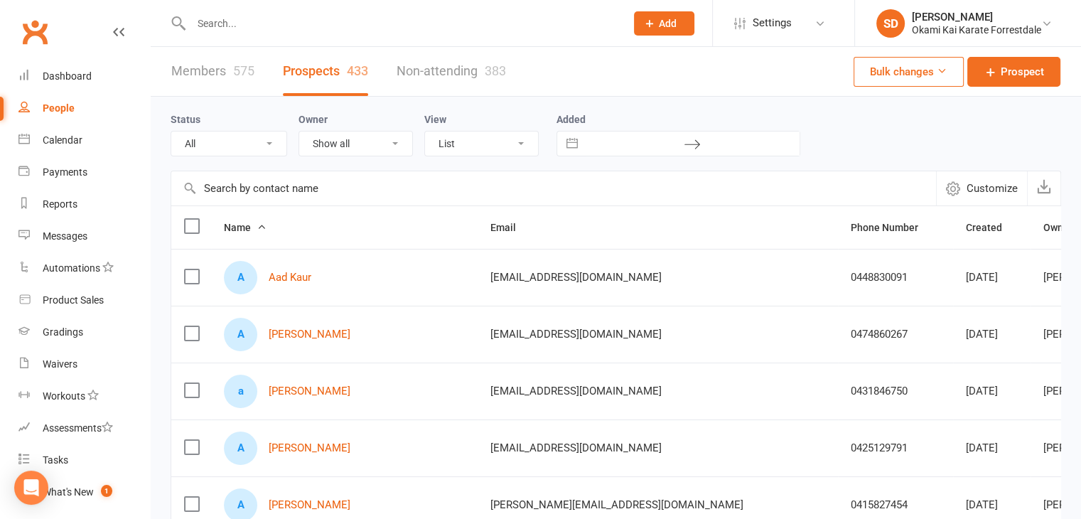
click at [205, 70] on link "Members 575" at bounding box center [212, 71] width 83 height 49
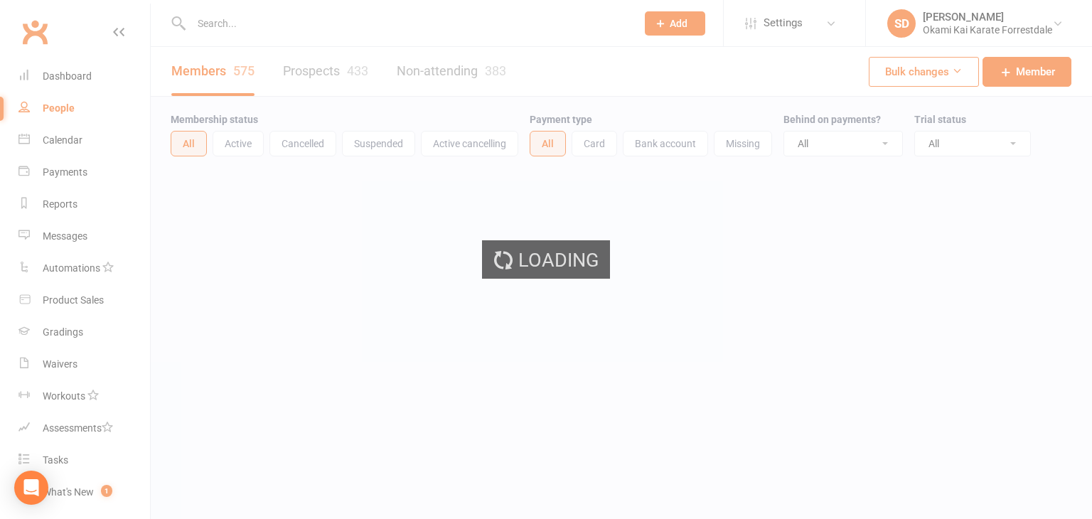
select select "100"
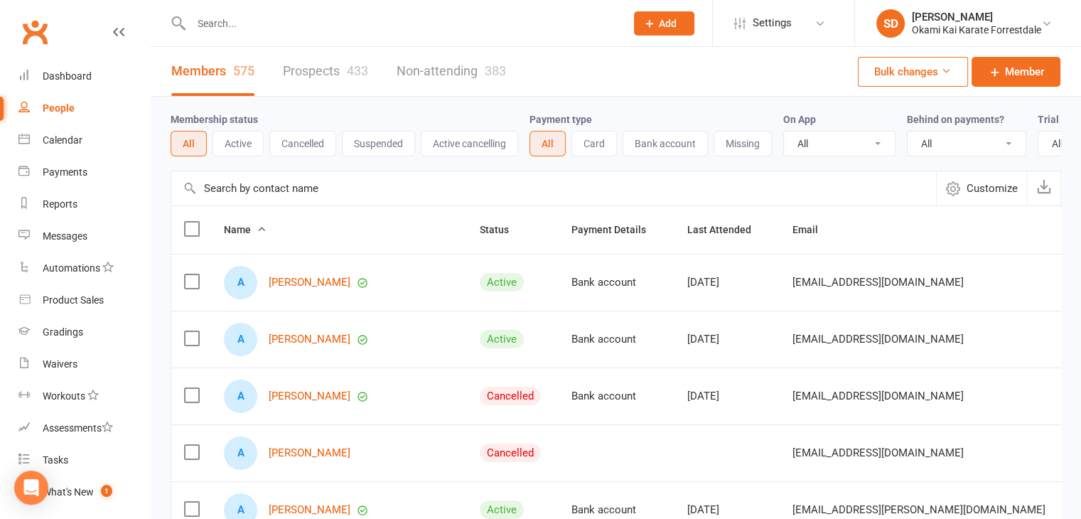
click at [501, 193] on input "text" at bounding box center [553, 188] width 765 height 34
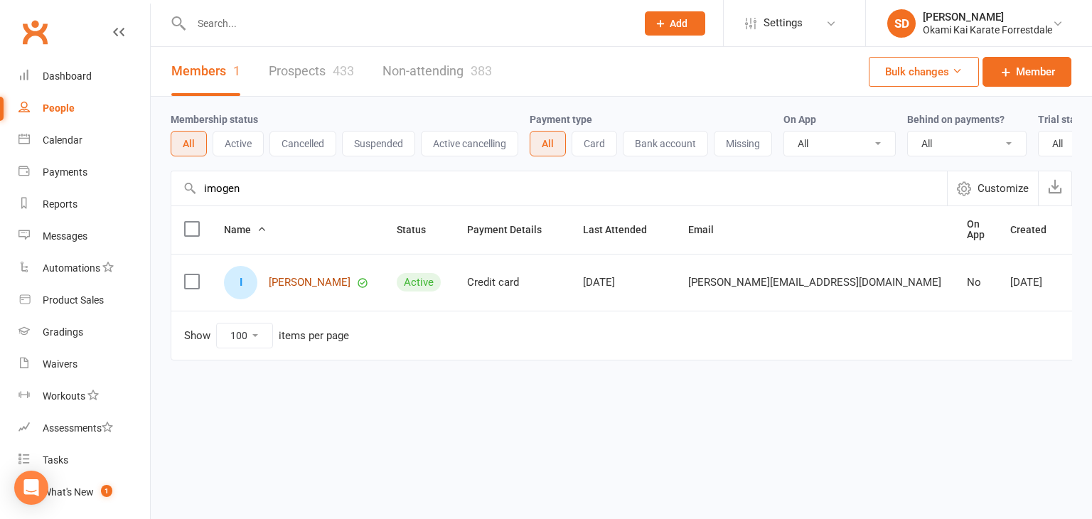
type input "imogen"
click at [315, 289] on link "Imogen Campbell" at bounding box center [310, 282] width 82 height 12
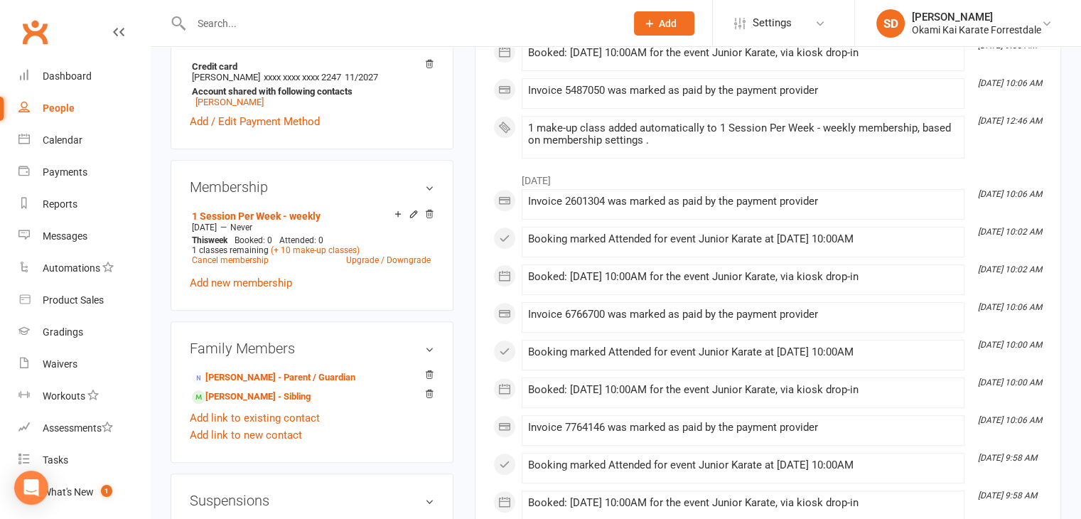
scroll to position [566, 0]
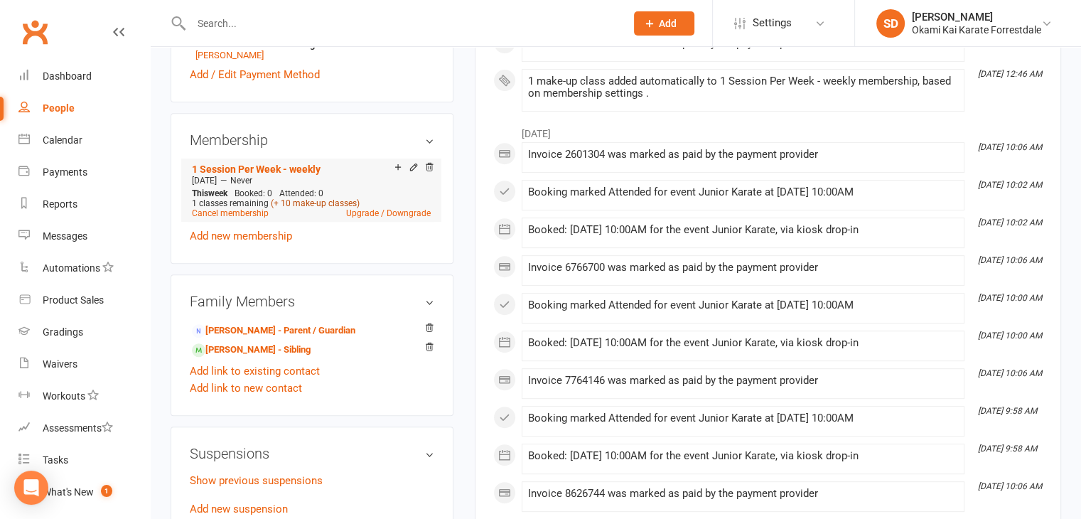
click at [330, 203] on link "(+ 10 make-up classes)" at bounding box center [315, 203] width 89 height 10
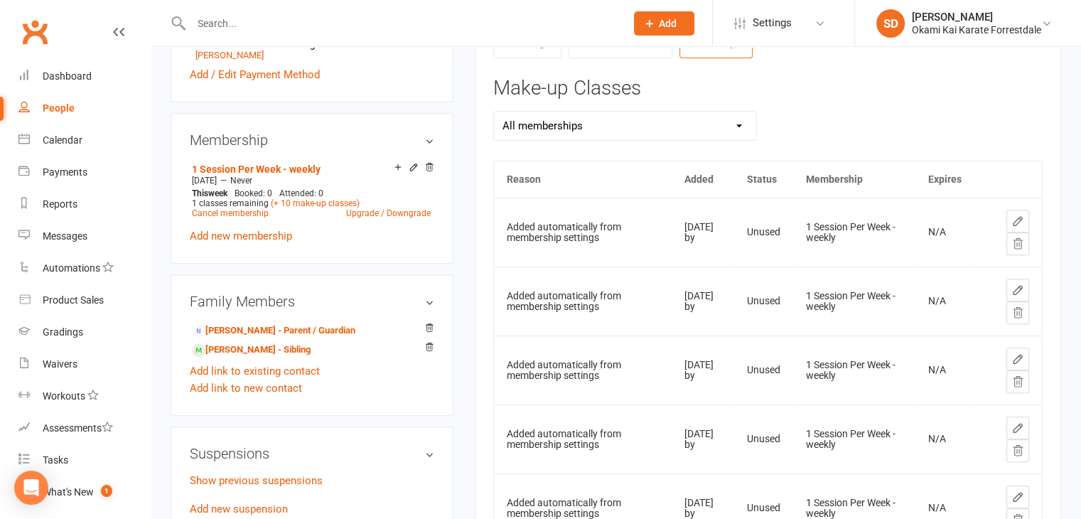
click at [1018, 243] on icon at bounding box center [1017, 243] width 13 height 13
click at [1021, 242] on icon at bounding box center [1017, 243] width 9 height 10
click at [1018, 245] on icon at bounding box center [1017, 243] width 13 height 13
click at [1019, 240] on icon at bounding box center [1017, 243] width 9 height 10
click at [1023, 243] on icon at bounding box center [1017, 243] width 13 height 13
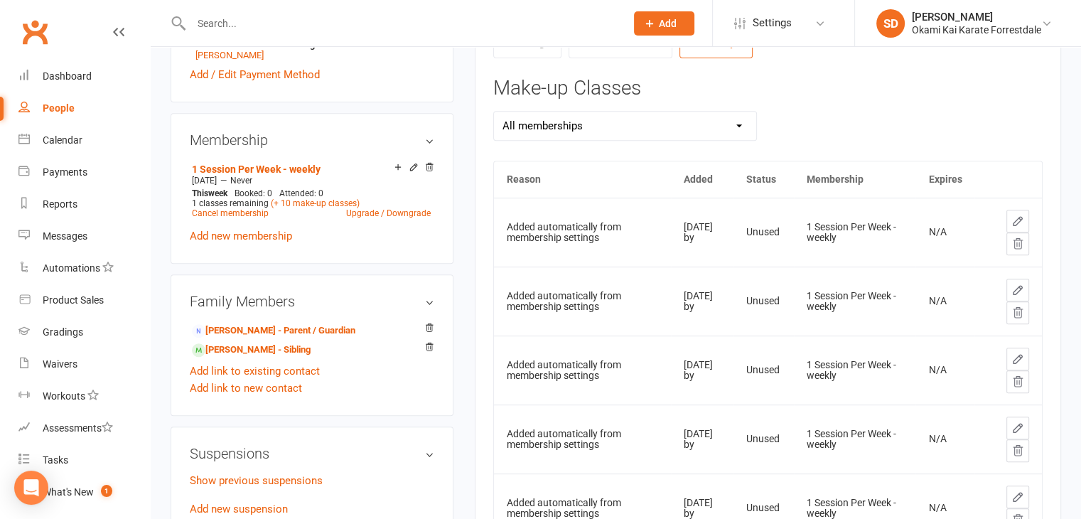
click at [1016, 240] on icon at bounding box center [1017, 243] width 13 height 13
click at [385, 109] on aside "upload photo Imogen Campbell Activated 5 March, 2024 Added 28 December, 2023 Ac…" at bounding box center [312, 229] width 283 height 1456
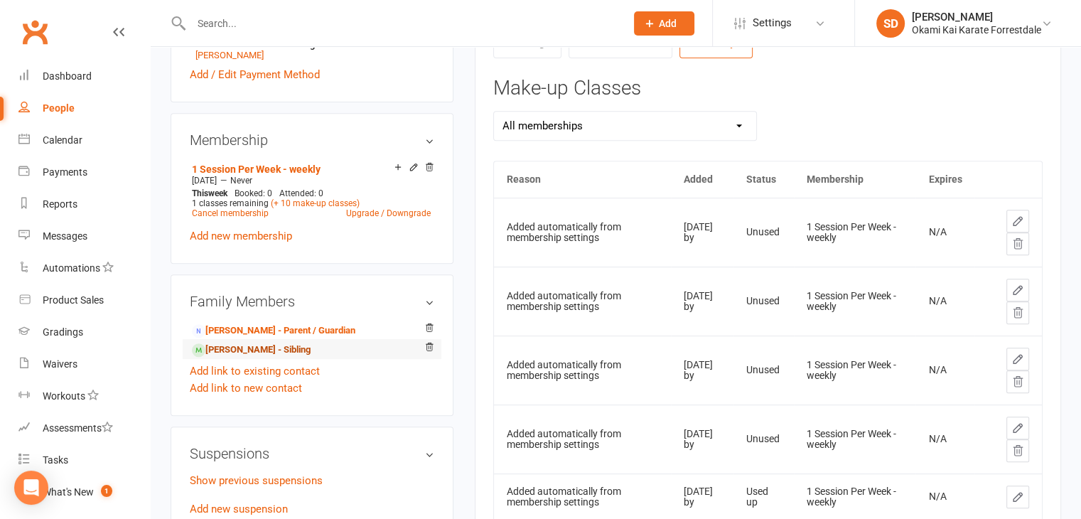
click at [250, 351] on link "Lilah Campbell - Sibling" at bounding box center [251, 350] width 119 height 15
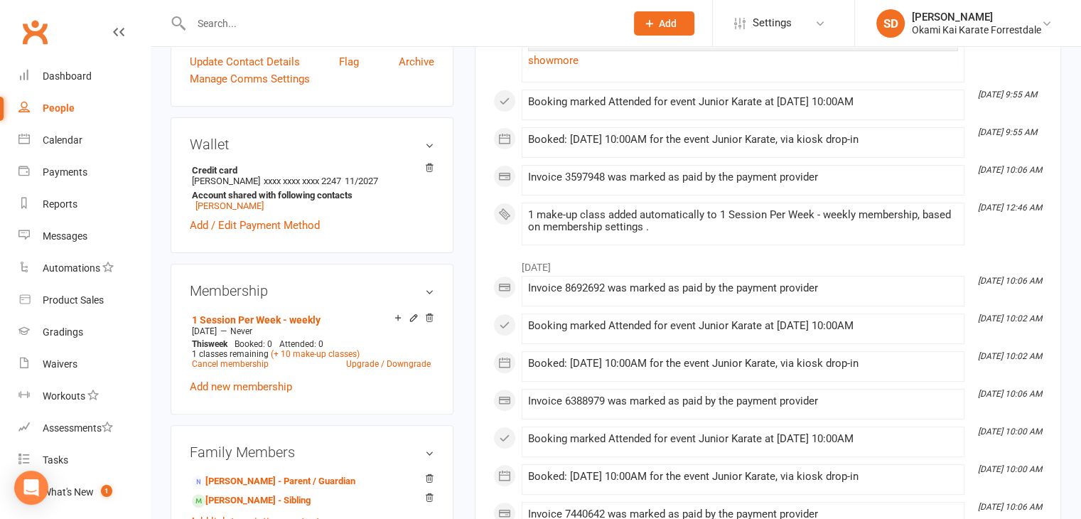
scroll to position [452, 0]
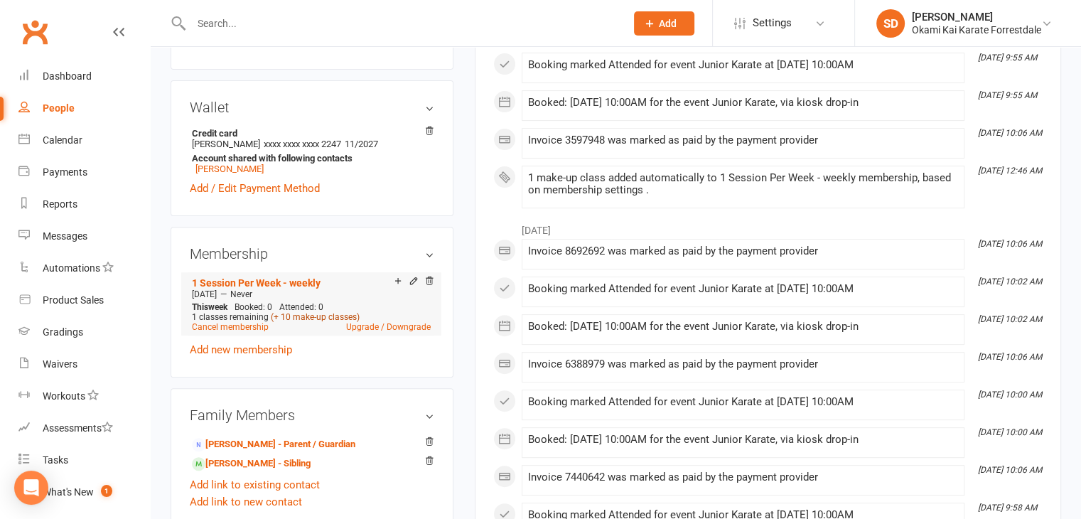
click at [324, 315] on link "(+ 10 make-up classes)" at bounding box center [315, 317] width 89 height 10
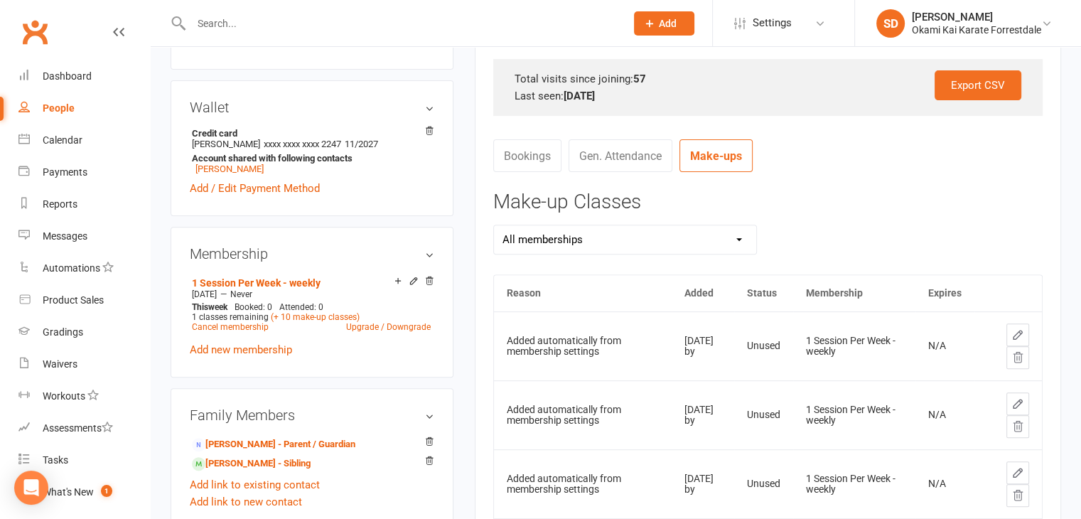
click at [1021, 355] on icon at bounding box center [1017, 357] width 9 height 10
click at [1022, 354] on icon at bounding box center [1017, 357] width 13 height 13
click at [1016, 355] on icon at bounding box center [1017, 357] width 13 height 13
click at [1011, 351] on icon at bounding box center [1017, 357] width 13 height 13
click at [1018, 356] on icon at bounding box center [1017, 357] width 9 height 10
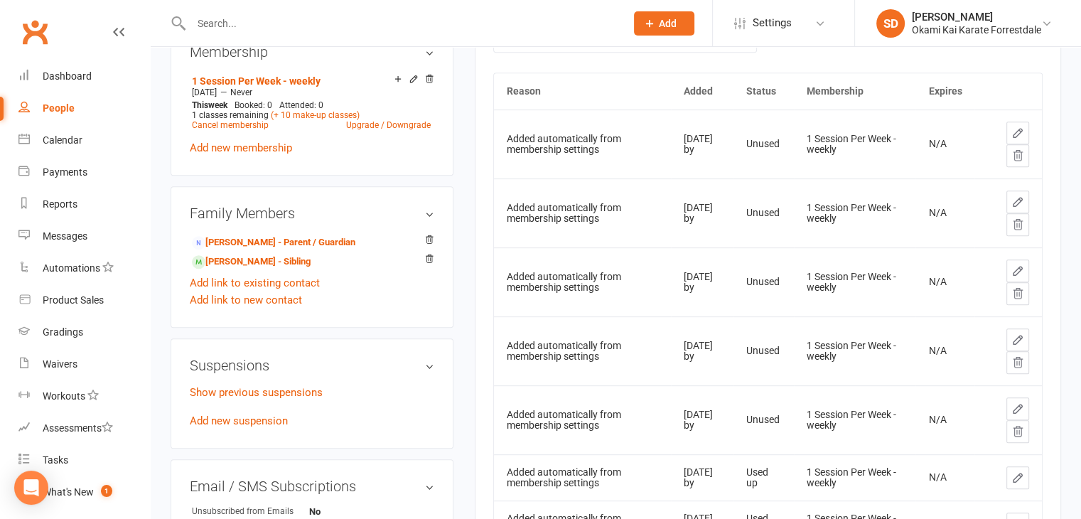
scroll to position [651, 0]
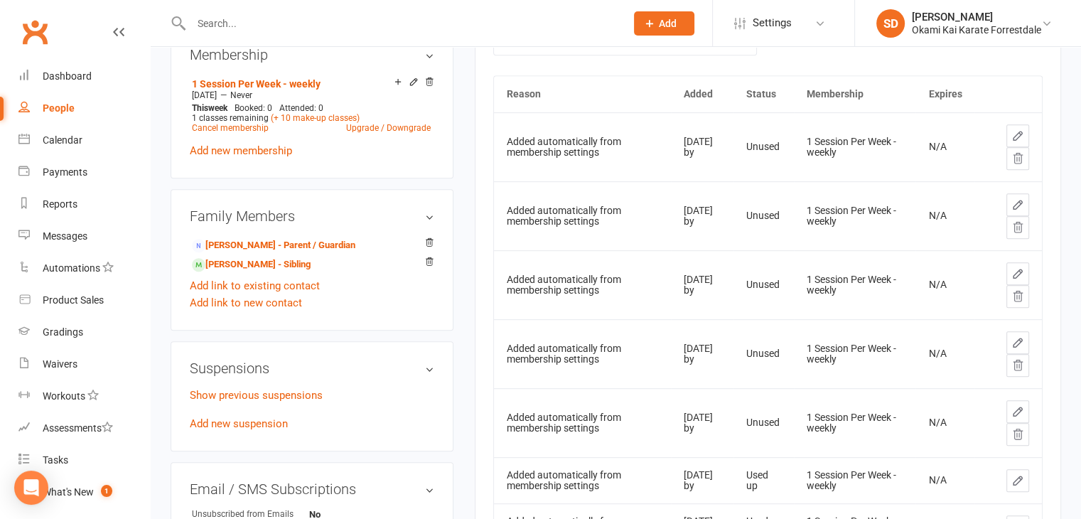
click at [1021, 157] on icon at bounding box center [1017, 158] width 9 height 10
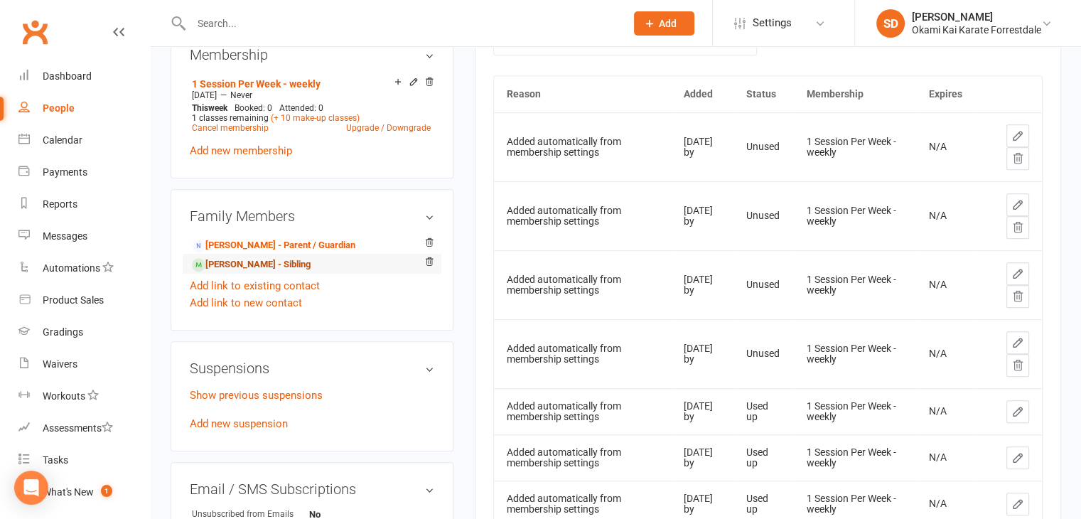
click at [247, 263] on link "Imogen Campbell - Sibling" at bounding box center [251, 264] width 119 height 15
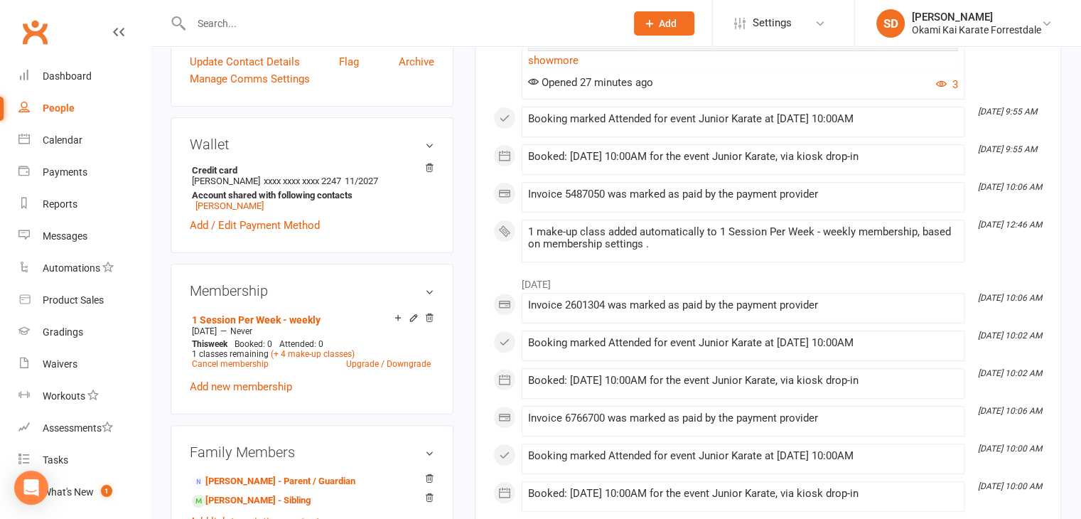
scroll to position [480, 0]
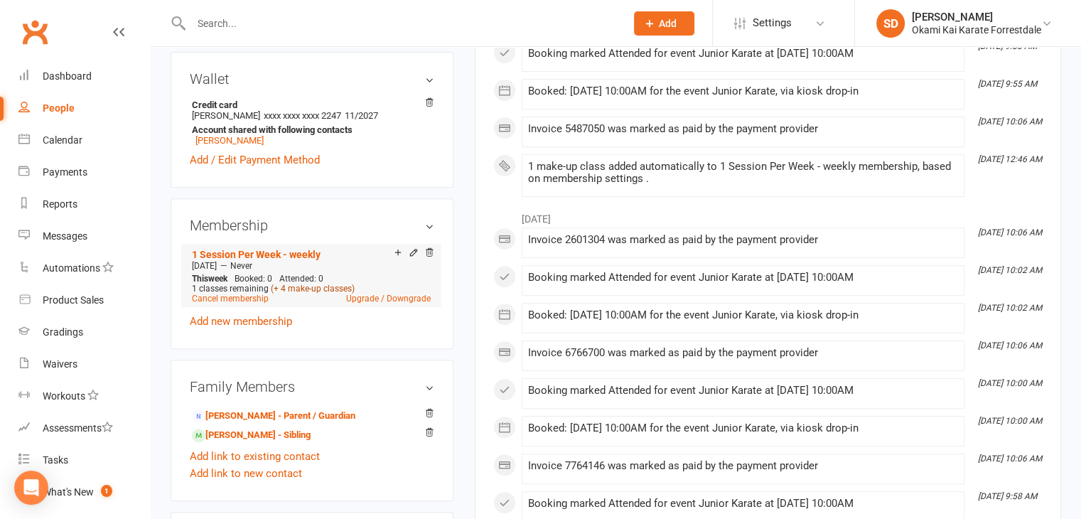
click at [322, 285] on link "(+ 4 make-up classes)" at bounding box center [313, 289] width 84 height 10
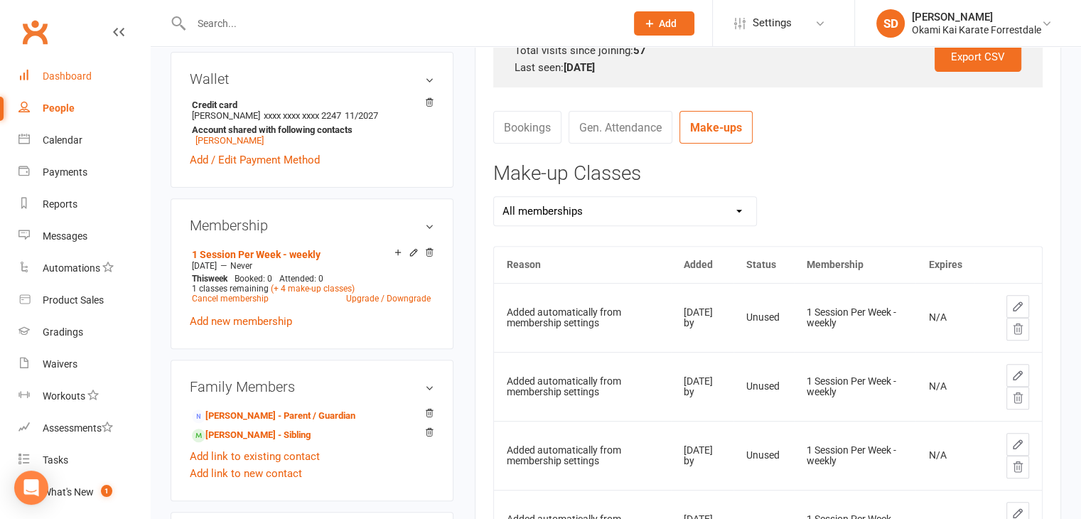
click at [72, 71] on div "Dashboard" at bounding box center [67, 75] width 49 height 11
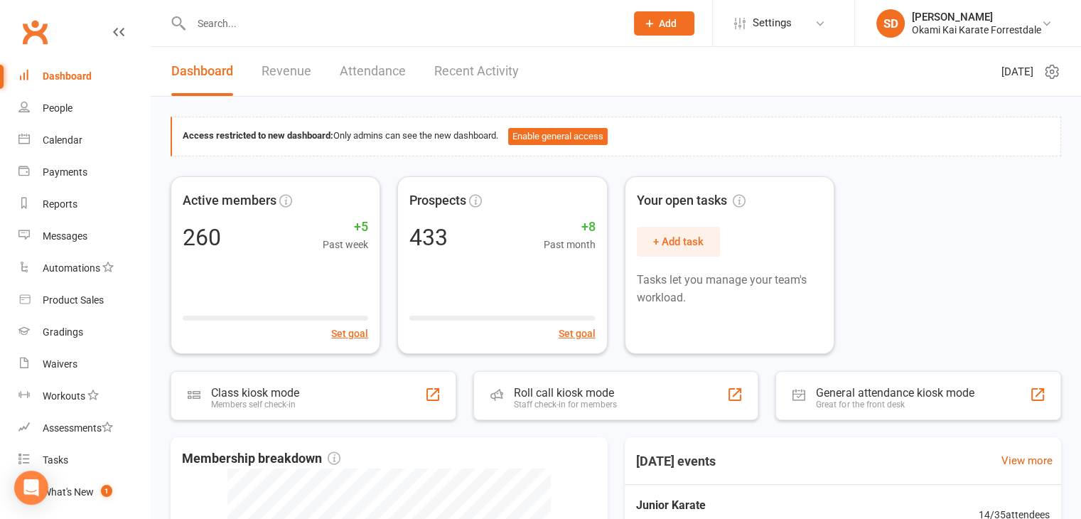
click at [660, 28] on span "Add" at bounding box center [668, 23] width 18 height 11
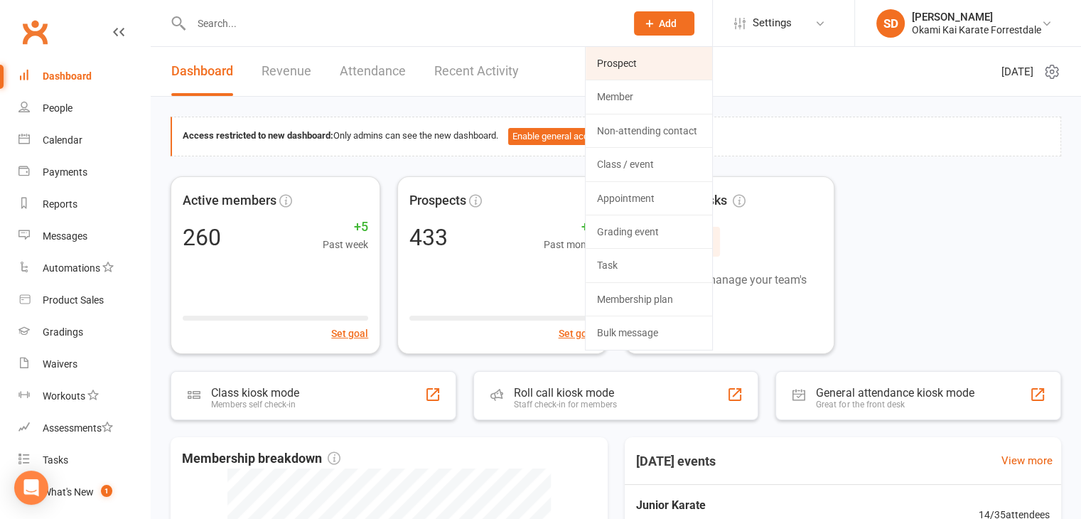
click at [628, 60] on link "Prospect" at bounding box center [649, 63] width 127 height 33
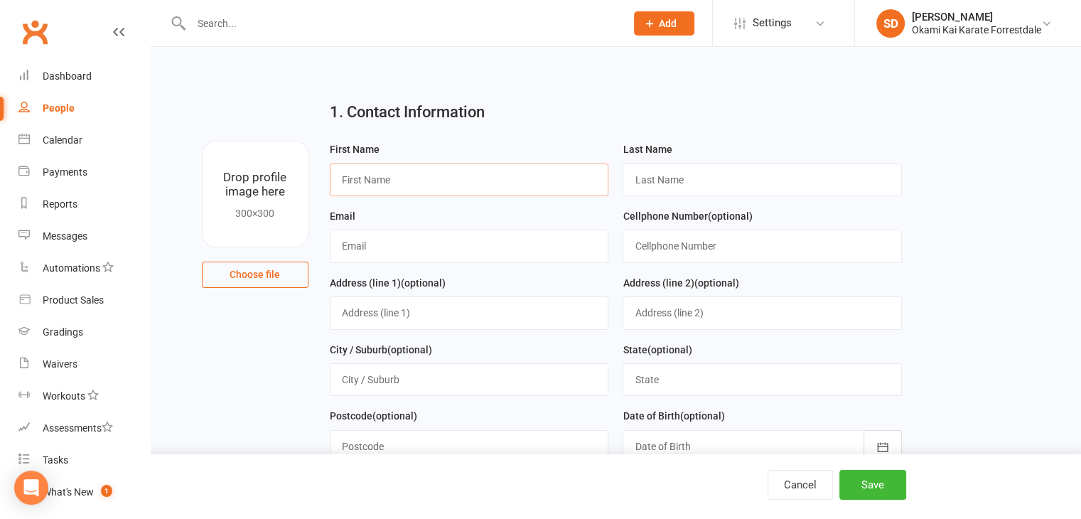
click at [483, 180] on input "text" at bounding box center [469, 179] width 279 height 33
type input "Areli"
type input "Hettiarachchi"
type input "donhetti@gmail.com"
type input "0406871212"
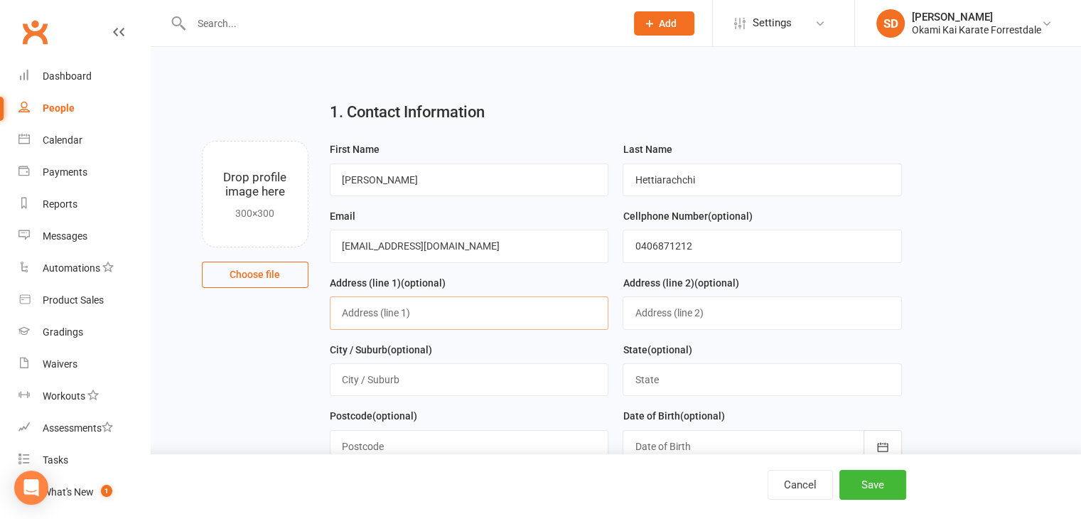
click at [459, 312] on input "text" at bounding box center [469, 312] width 279 height 33
type input "3 Woodliegh way"
type input "Harrisdale"
click at [665, 384] on input "text" at bounding box center [762, 379] width 279 height 33
type input "Western Australia"
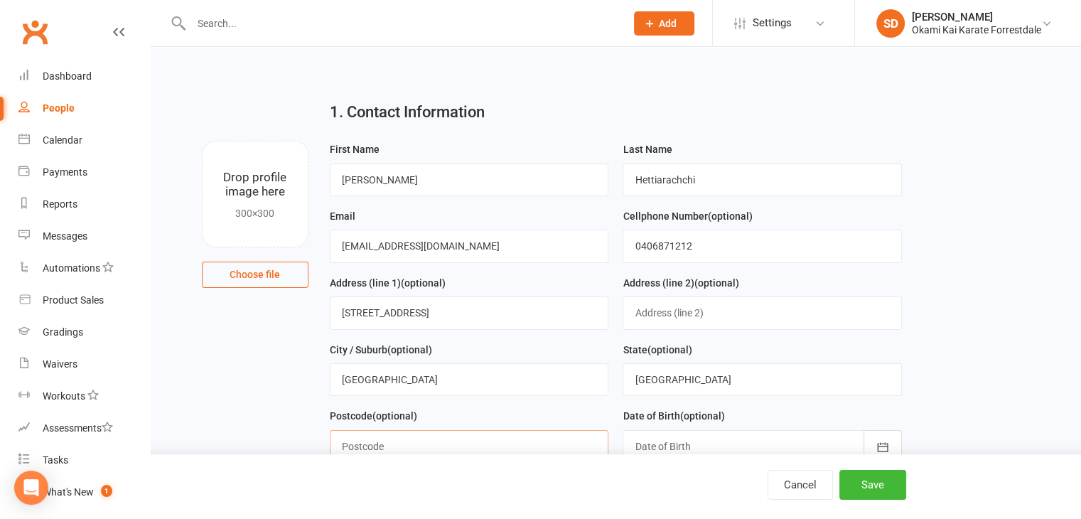
click at [543, 443] on input "text" at bounding box center [469, 446] width 279 height 33
type input "6112"
click at [886, 440] on icon "button" at bounding box center [883, 447] width 14 height 14
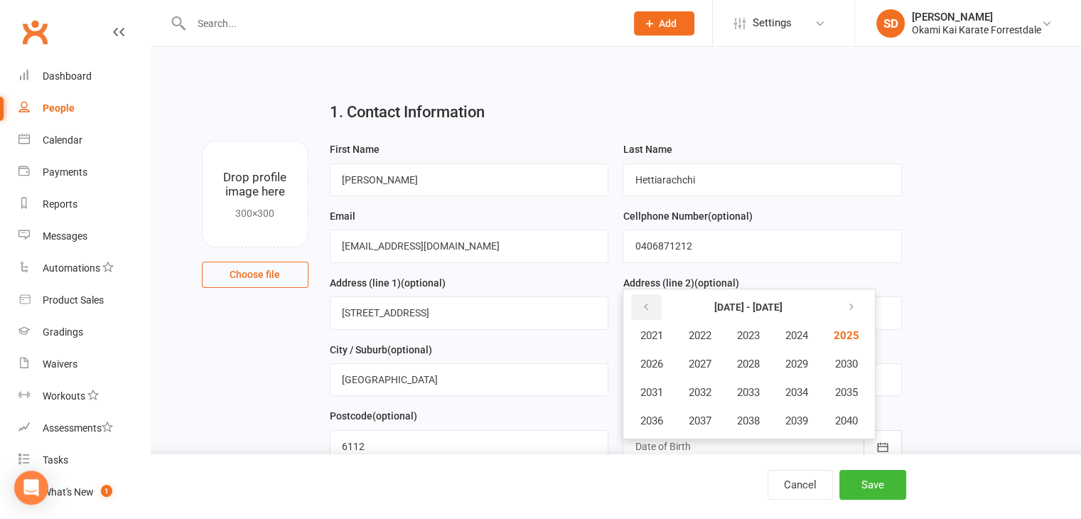
click at [640, 302] on icon "button" at bounding box center [645, 306] width 10 height 11
click at [806, 419] on span "2019" at bounding box center [796, 420] width 23 height 13
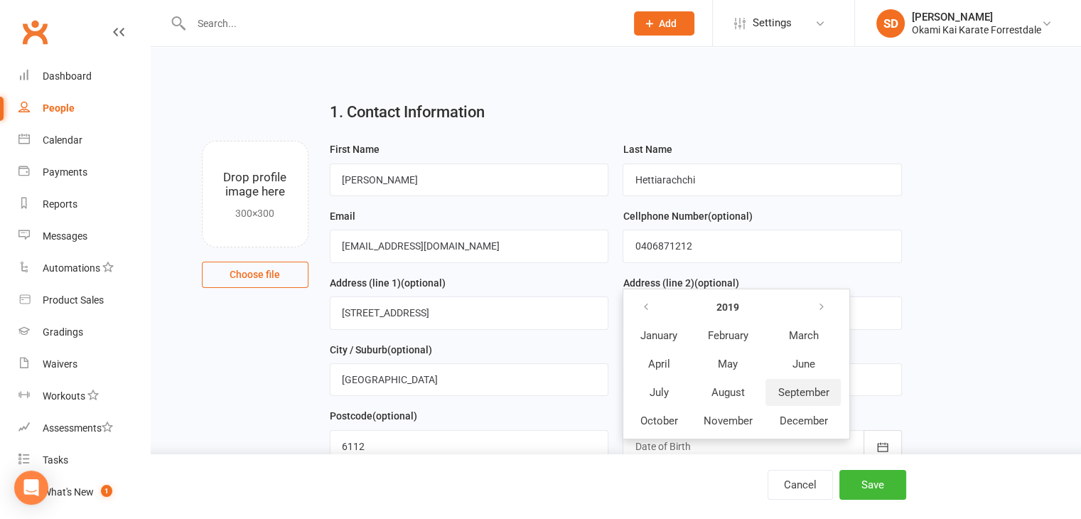
click at [803, 387] on span "September" at bounding box center [802, 392] width 51 height 13
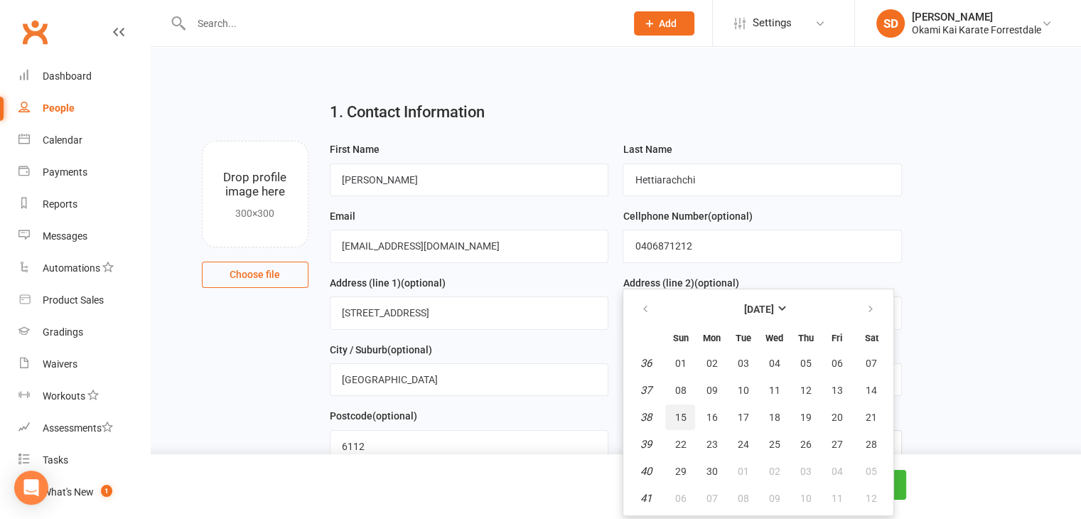
click at [684, 412] on span "15" at bounding box center [679, 416] width 11 height 11
type input "15 Sep 2019"
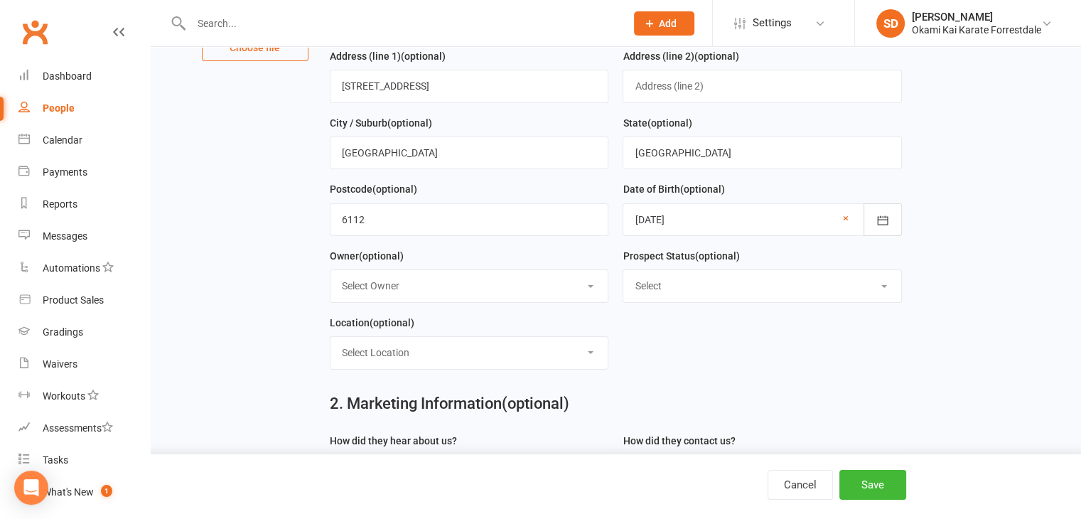
scroll to position [227, 0]
click at [593, 284] on select "Select Owner Sonya Del Carlo" at bounding box center [469, 284] width 278 height 31
select select "0"
click at [330, 269] on select "Select Owner Sonya Del Carlo" at bounding box center [469, 284] width 278 height 31
drag, startPoint x: 592, startPoint y: 353, endPoint x: 562, endPoint y: 397, distance: 53.2
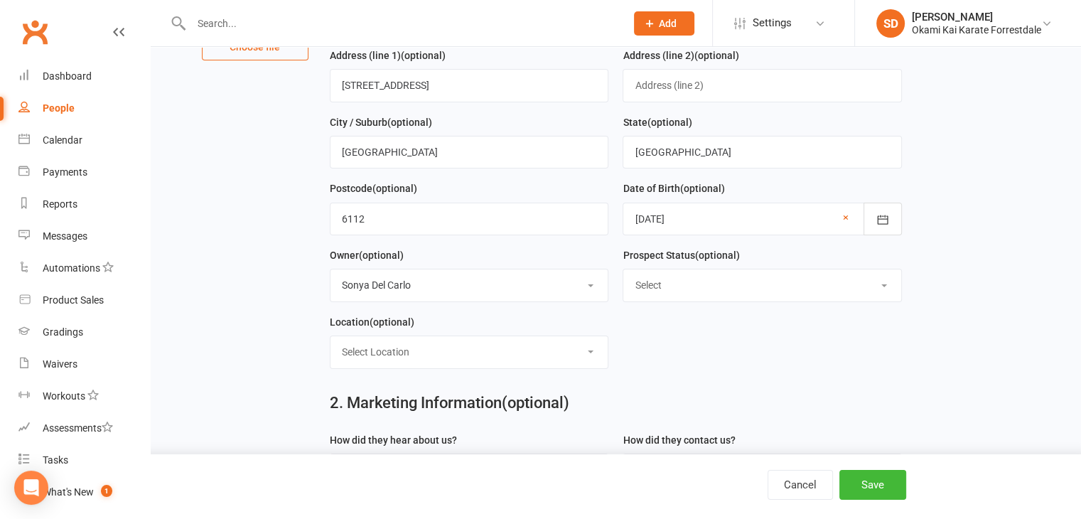
click at [562, 397] on main "1. Contact Information Drop profile image here 300×300 Choose file First Name A…" at bounding box center [616, 239] width 890 height 754
select select "0"
click at [330, 336] on select "Select Location Forrestdale" at bounding box center [469, 351] width 278 height 31
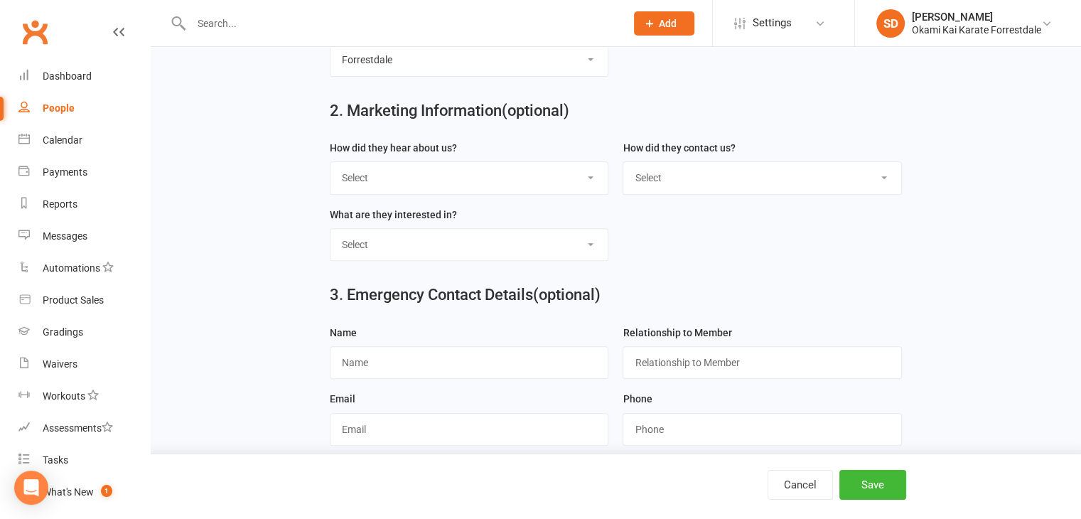
scroll to position [566, 0]
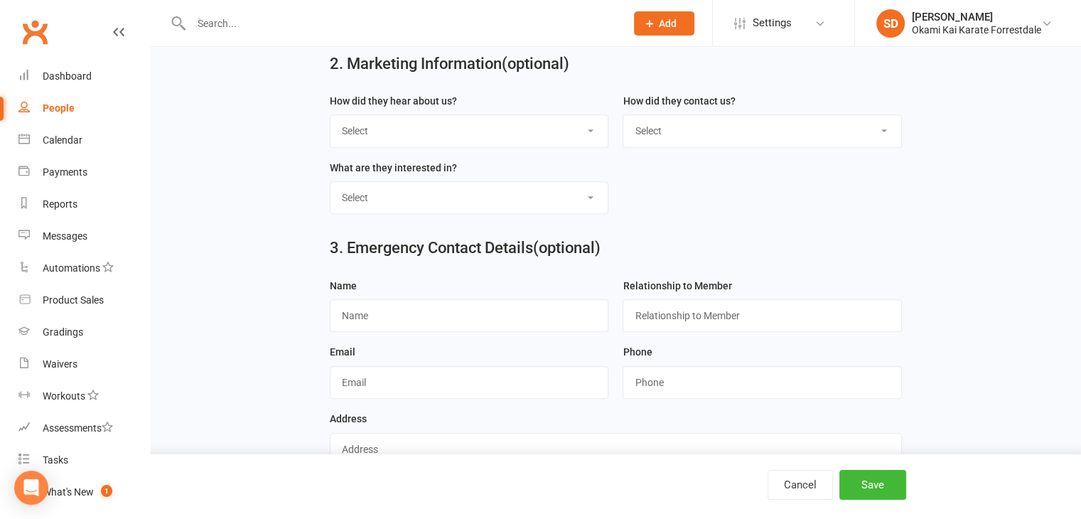
click at [587, 129] on select "Select Google Through A Friend Poster Magazine Walk by Letter Box Drop Facebook" at bounding box center [469, 130] width 278 height 31
select select "Facebook"
click at [330, 115] on select "Select Google Through A Friend Poster Magazine Walk by Letter Box Drop Facebook" at bounding box center [469, 130] width 278 height 31
click at [590, 194] on select "Select Classes Personal Training Weight Loss Body Building De-Stressing Diet/Fo…" at bounding box center [469, 197] width 278 height 31
select select "Classes"
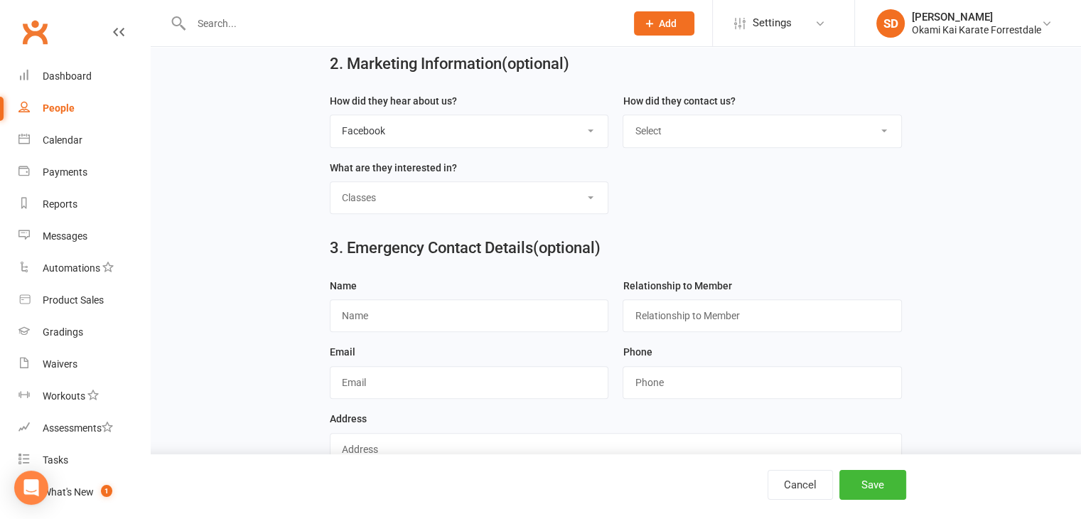
click at [330, 182] on select "Select Classes Personal Training Weight Loss Body Building De-Stressing Diet/Fo…" at bounding box center [469, 197] width 278 height 31
click at [890, 132] on select "Select Phone Email In-Facility" at bounding box center [762, 130] width 278 height 31
select select "In-Facility"
click at [623, 115] on select "Select Phone Email In-Facility" at bounding box center [762, 130] width 278 height 31
click at [875, 487] on button "Save" at bounding box center [872, 485] width 67 height 30
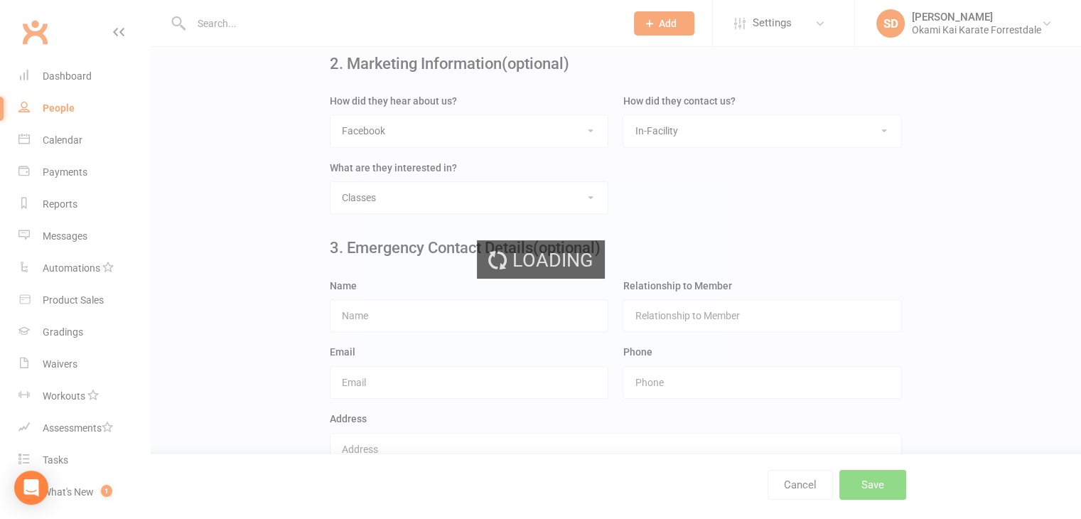
scroll to position [0, 0]
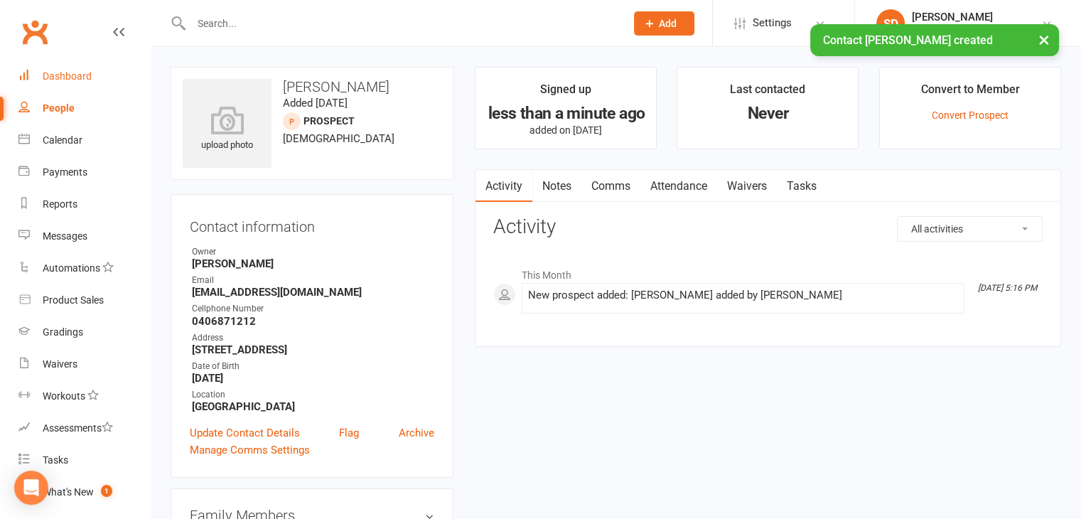
click at [60, 80] on div "Dashboard" at bounding box center [67, 75] width 49 height 11
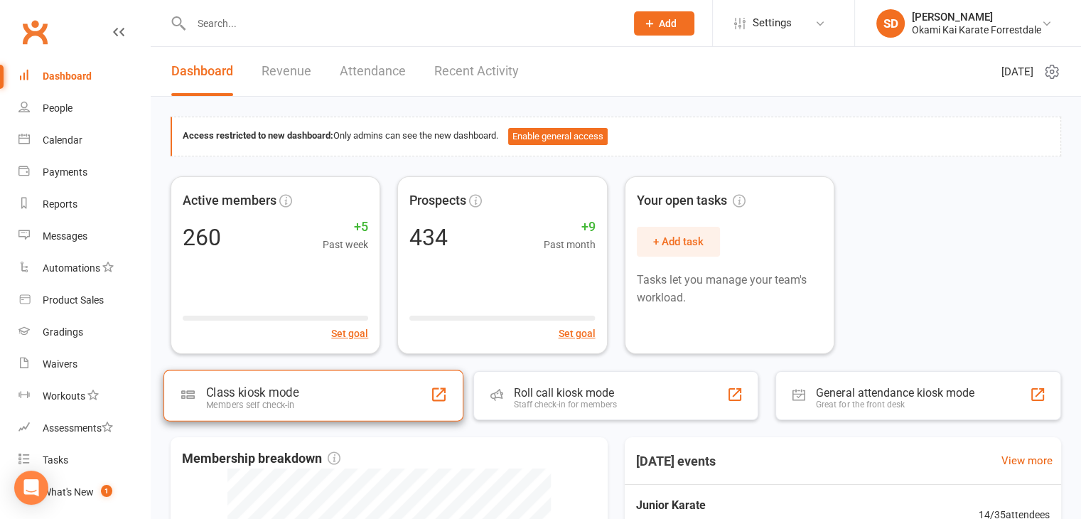
click at [328, 385] on div "Class kiosk mode Members self check-in" at bounding box center [313, 395] width 300 height 51
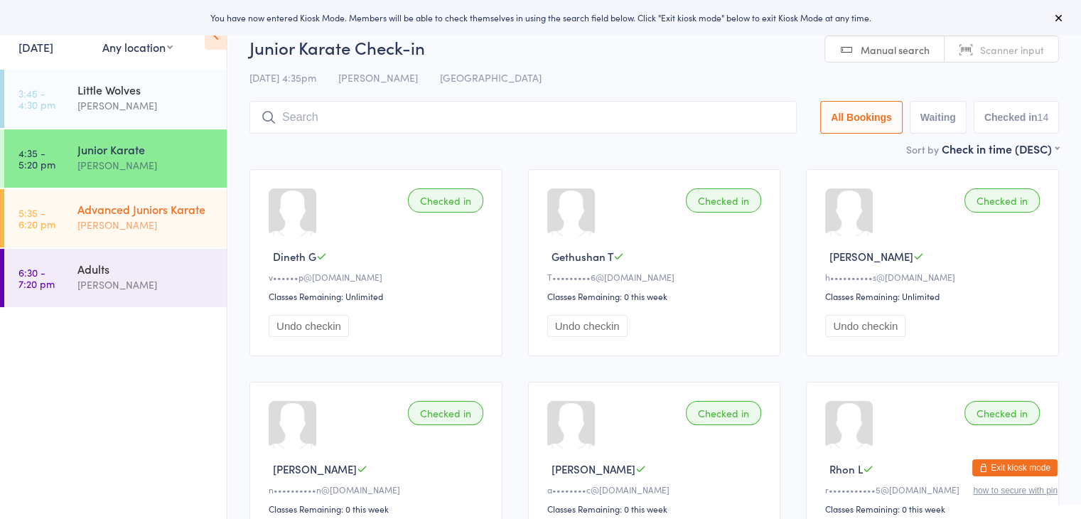
click at [124, 222] on div "[PERSON_NAME]" at bounding box center [145, 225] width 137 height 16
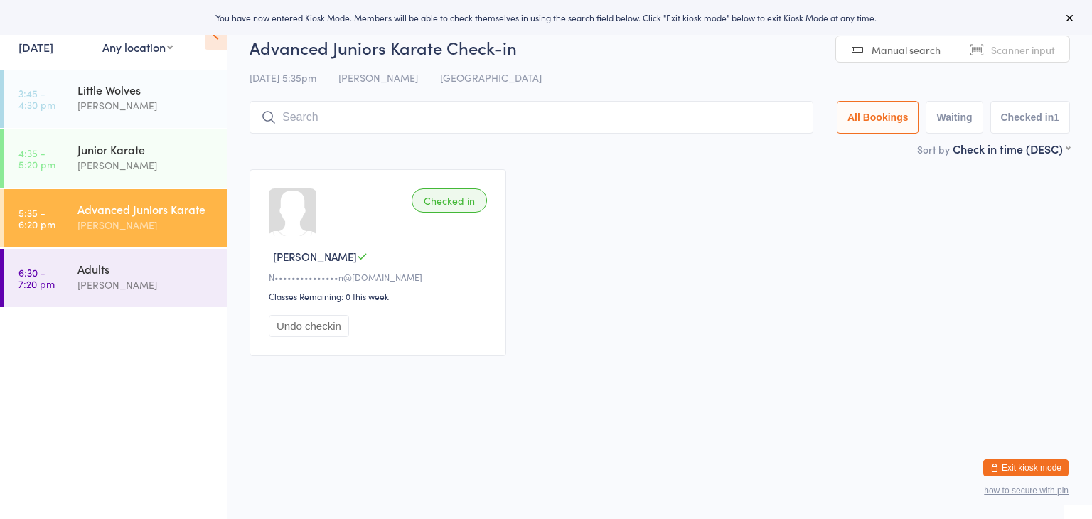
click at [350, 119] on input "search" at bounding box center [531, 117] width 564 height 33
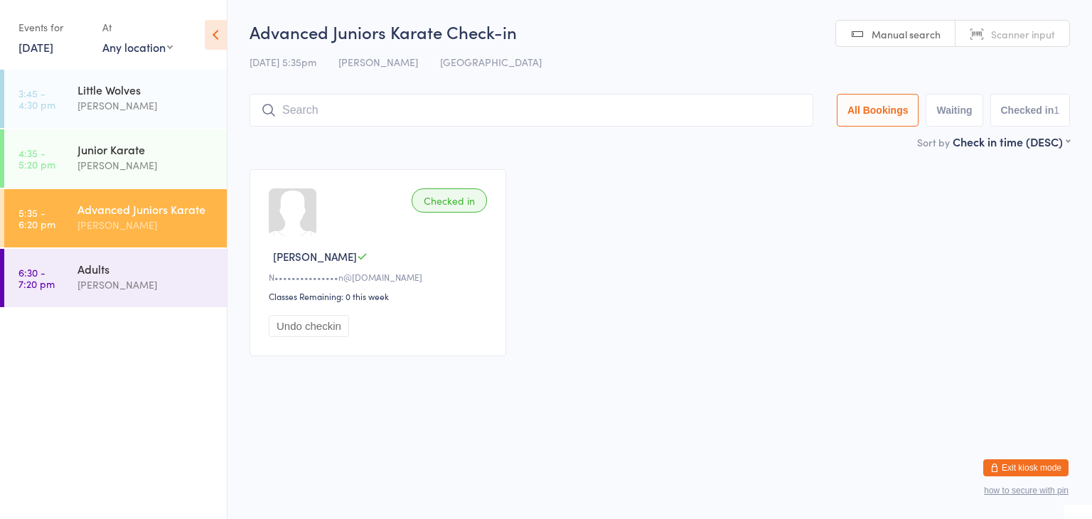
click at [1016, 470] on button "Exit kiosk mode" at bounding box center [1025, 467] width 85 height 17
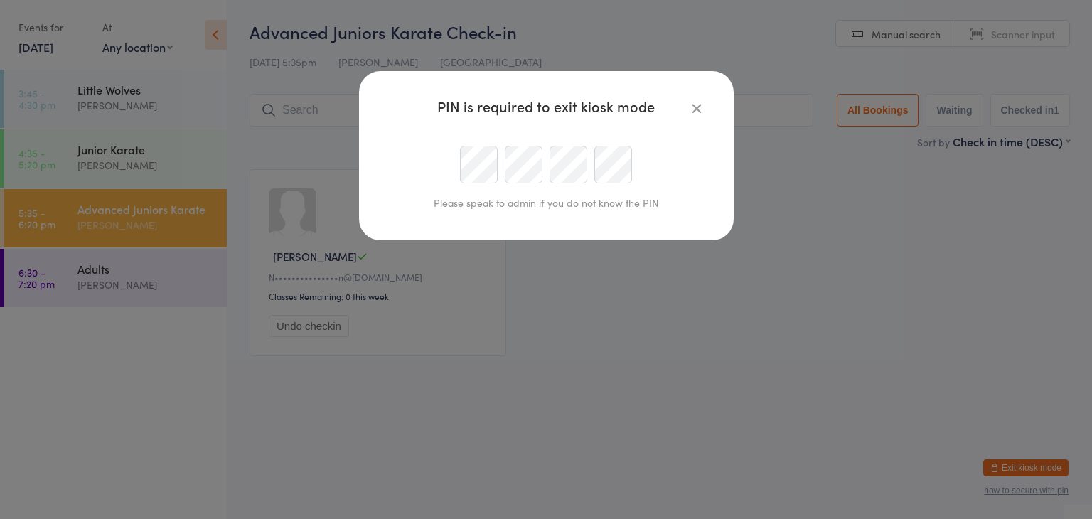
type input "[PERSON_NAME][EMAIL_ADDRESS][DOMAIN_NAME]"
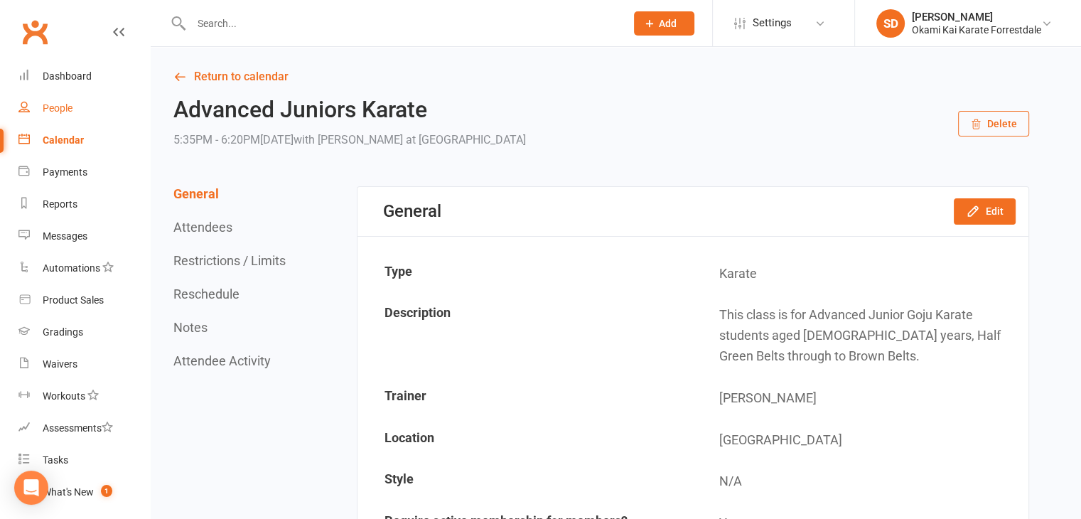
click at [58, 109] on div "People" at bounding box center [58, 107] width 30 height 11
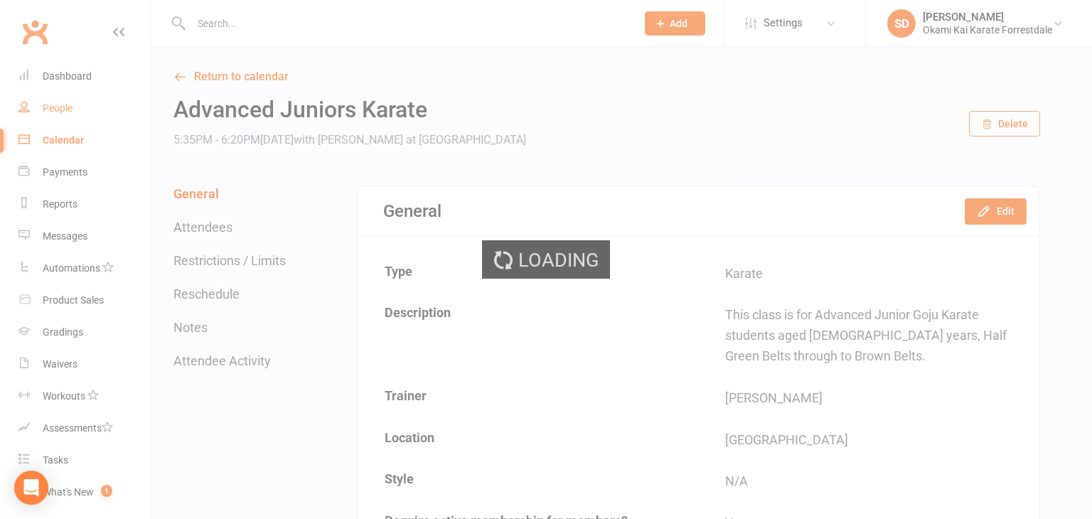
select select "100"
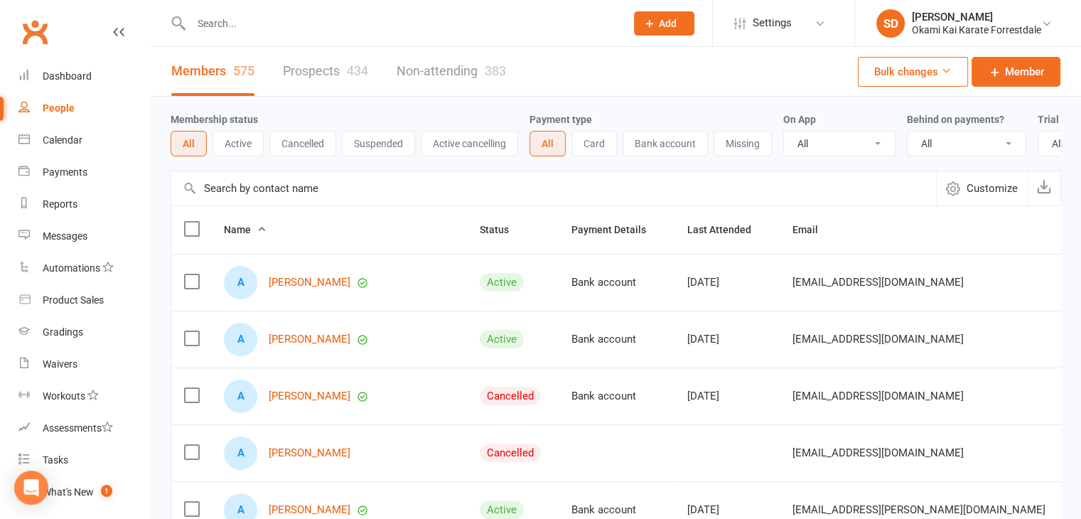
click at [267, 190] on input "text" at bounding box center [553, 188] width 765 height 34
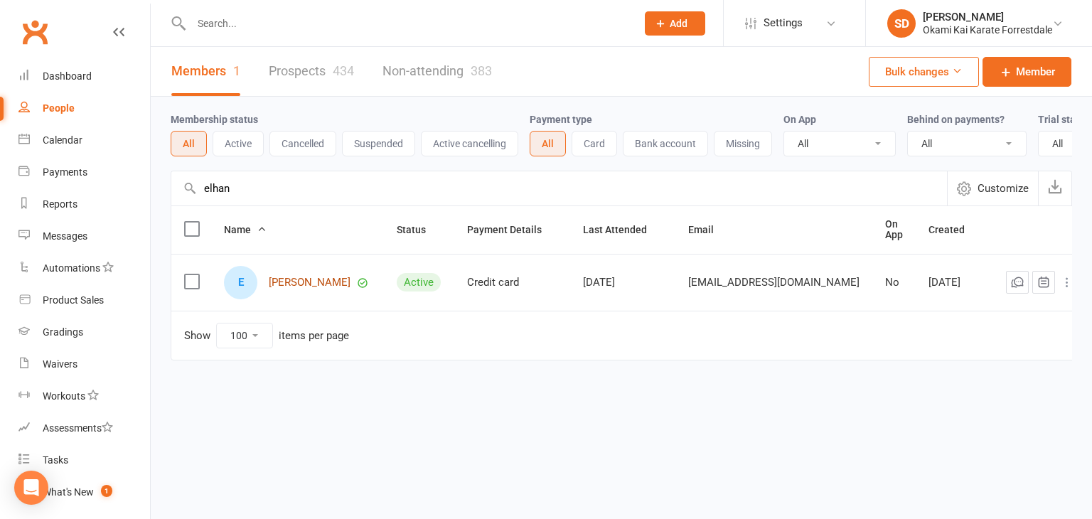
type input "elhan"
click at [313, 285] on link "[PERSON_NAME]" at bounding box center [310, 282] width 82 height 12
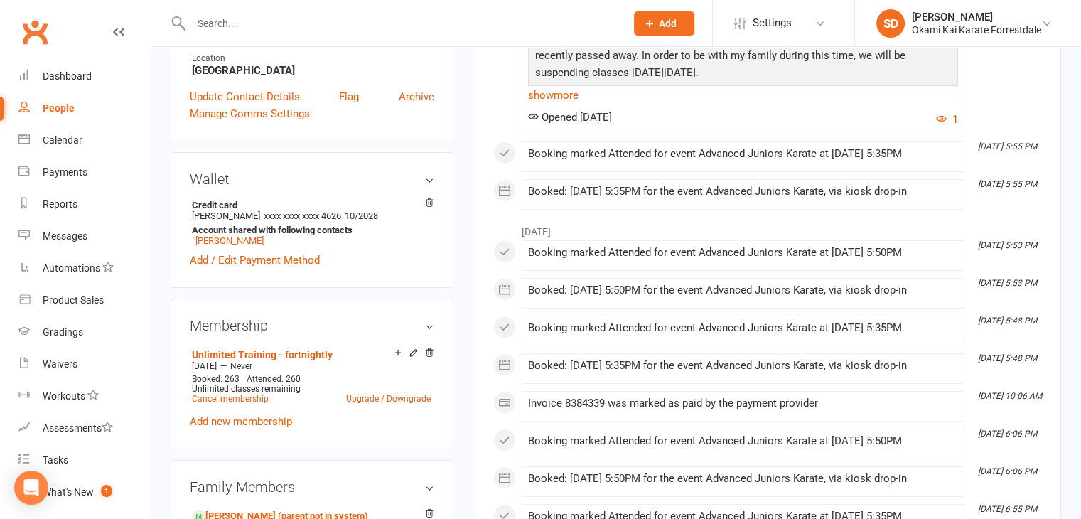
scroll to position [386, 0]
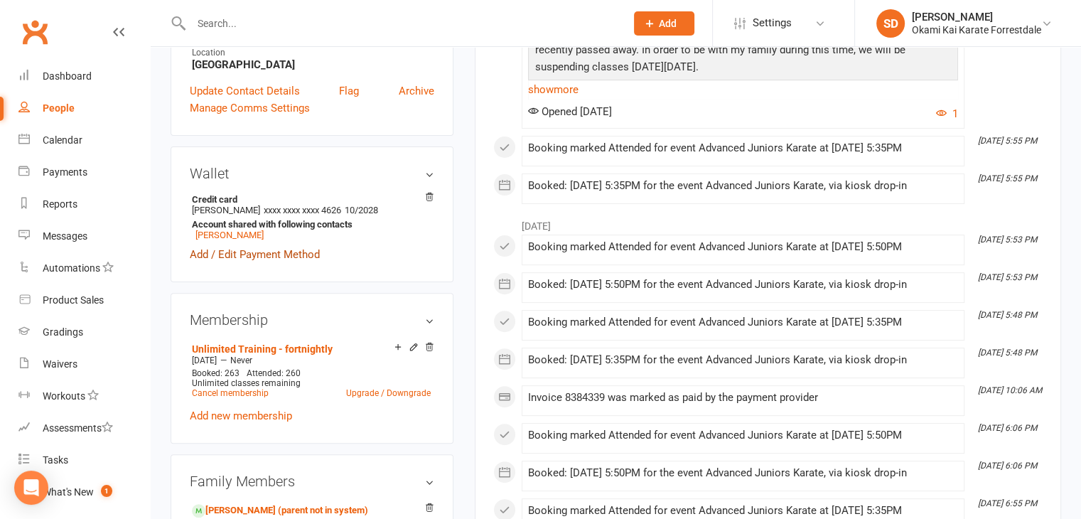
click at [298, 262] on link "Add / Edit Payment Method" at bounding box center [255, 254] width 130 height 17
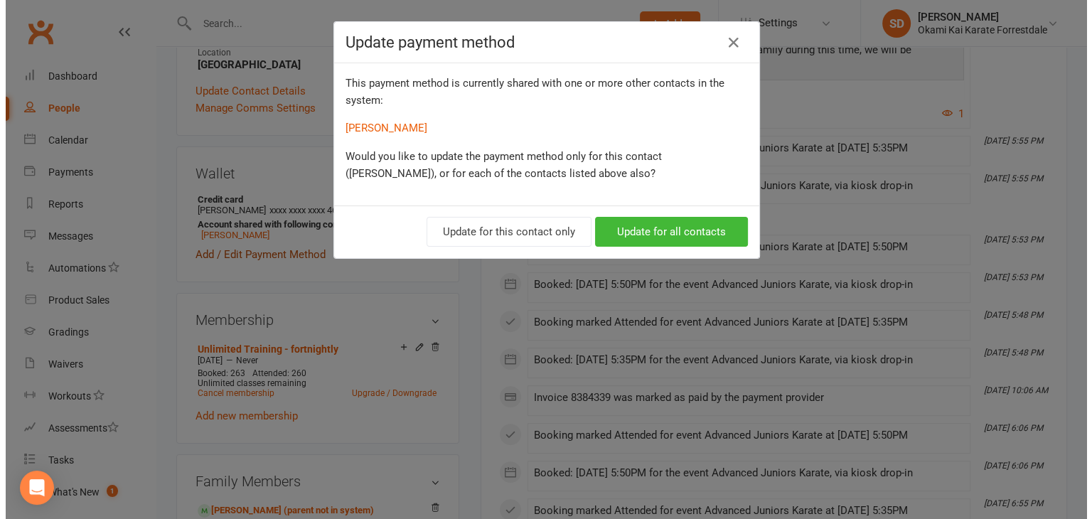
scroll to position [372, 0]
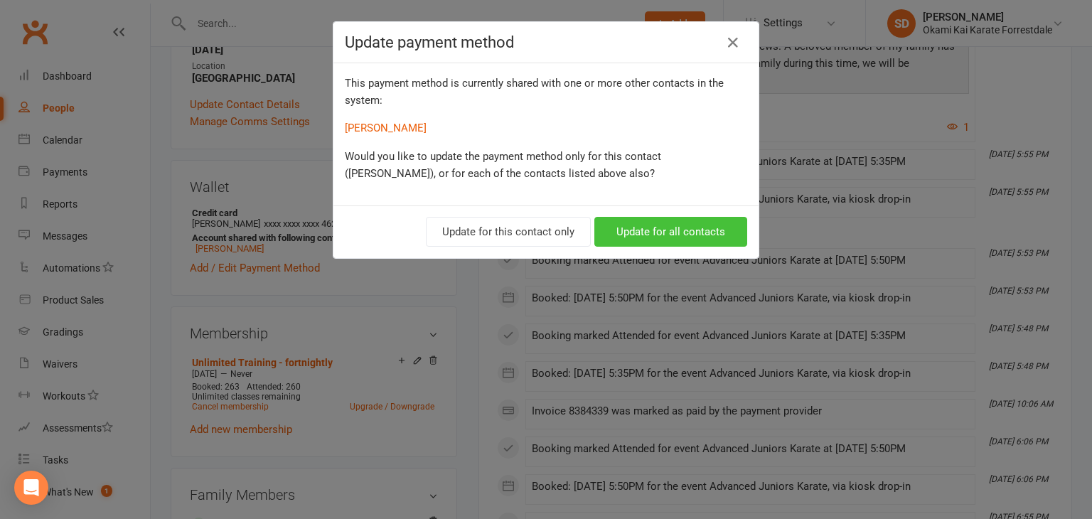
click at [640, 237] on button "Update for all contacts" at bounding box center [670, 232] width 153 height 30
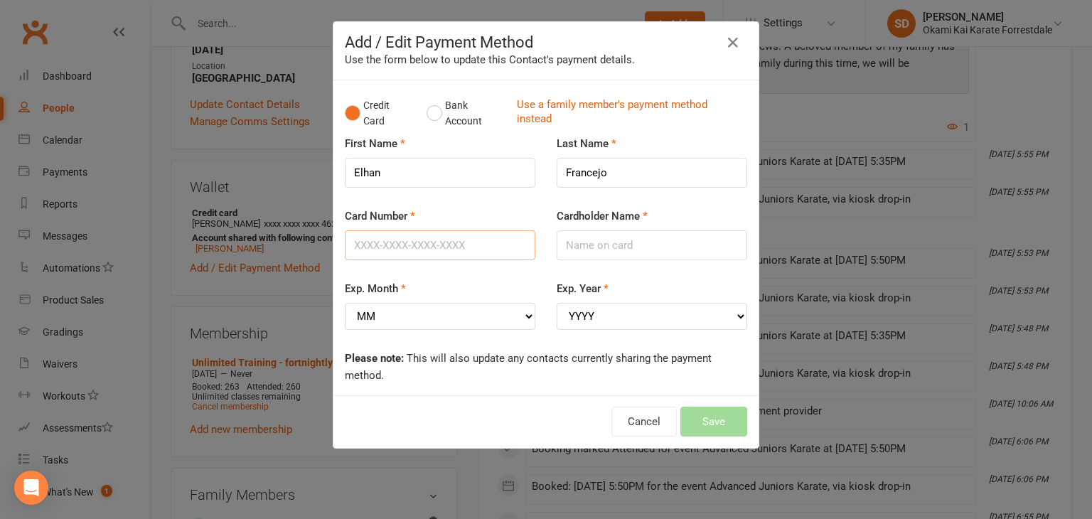
click at [441, 247] on input "Card Number" at bounding box center [440, 245] width 190 height 30
type input "5163610209869435"
click at [590, 233] on input "Cardholder Name" at bounding box center [651, 245] width 190 height 30
type input "Nivin Pappu"
click at [522, 322] on select "MM 01 02 03 04 05 06 07 08 09 10 11 12" at bounding box center [440, 316] width 190 height 27
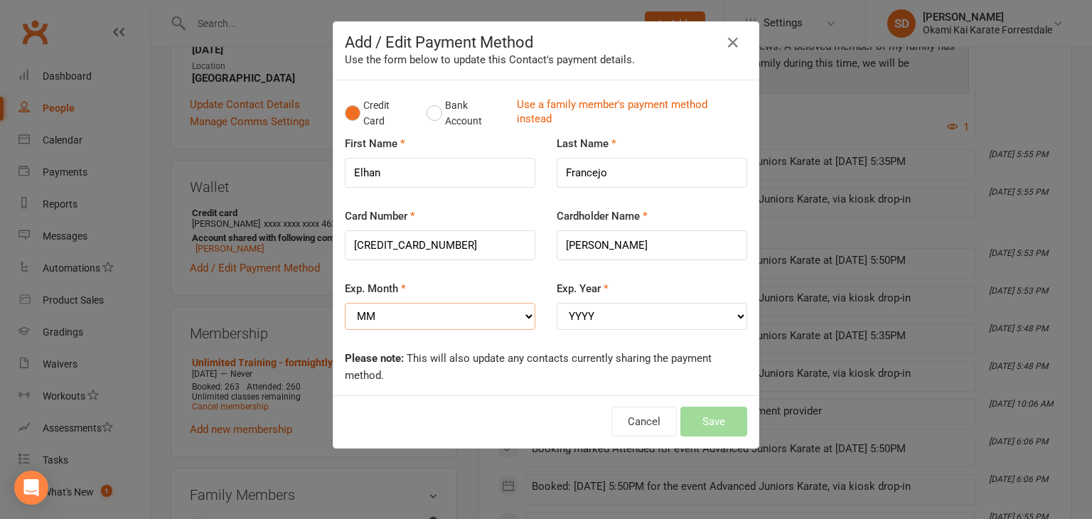
select select "08"
click at [345, 303] on select "MM 01 02 03 04 05 06 07 08 09 10 11 12" at bounding box center [440, 316] width 190 height 27
click at [611, 316] on select "YYYY 2025 2026 2027 2028 2029 2030 2031 2032 2033 2034" at bounding box center [651, 316] width 190 height 27
select select "2029"
click at [556, 303] on select "YYYY 2025 2026 2027 2028 2029 2030 2031 2032 2033 2034" at bounding box center [651, 316] width 190 height 27
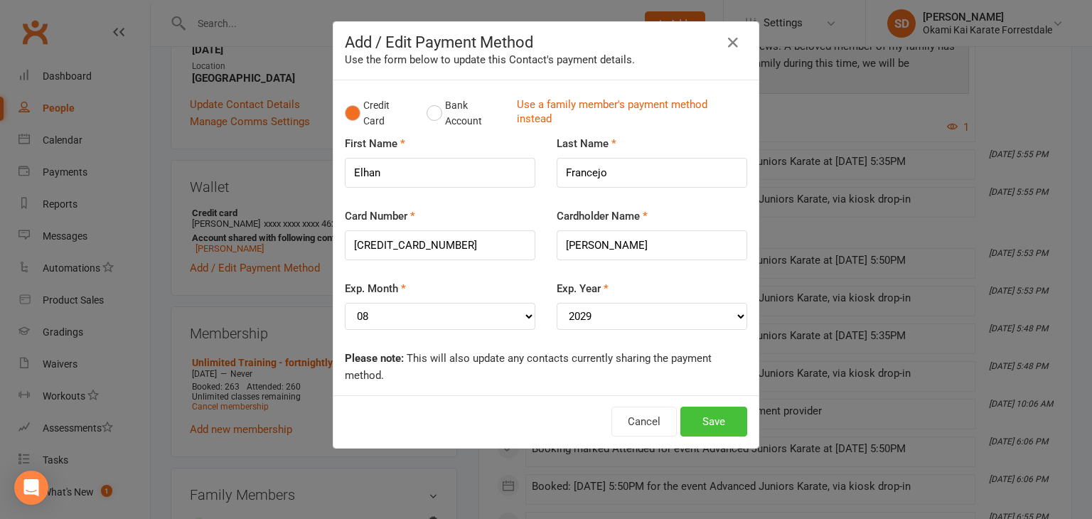
click at [711, 424] on button "Save" at bounding box center [713, 422] width 67 height 30
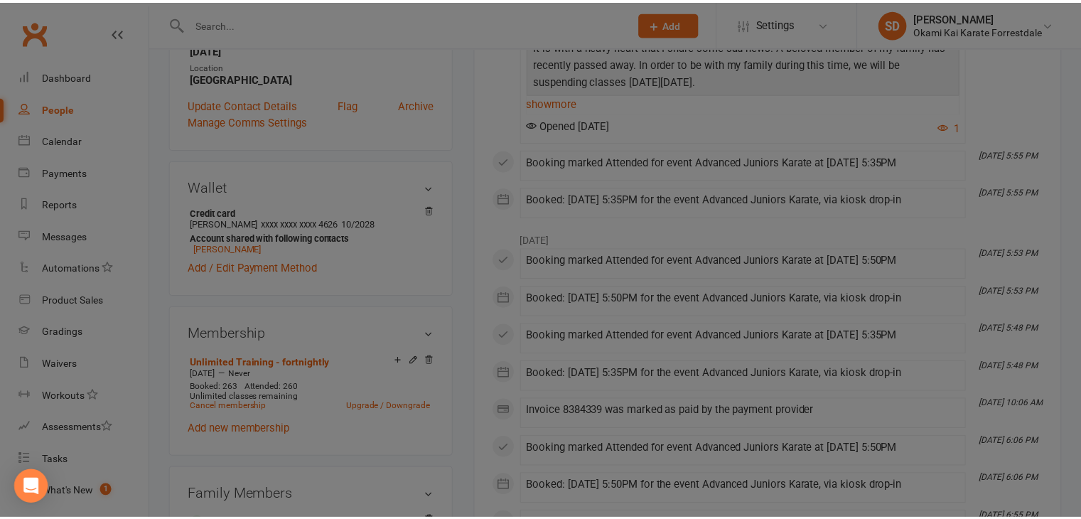
scroll to position [386, 0]
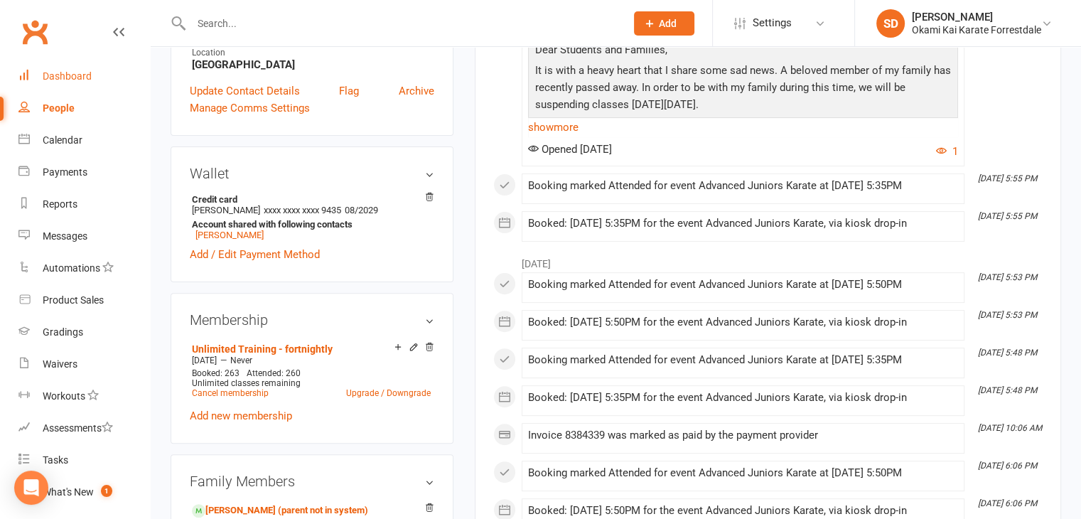
click at [63, 77] on div "Dashboard" at bounding box center [67, 75] width 49 height 11
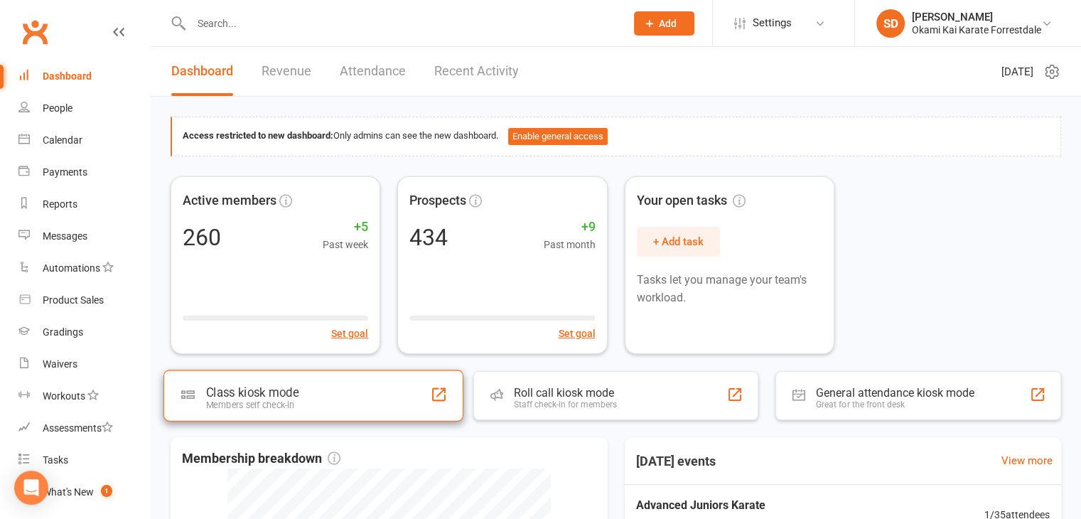
click at [281, 392] on div "Class kiosk mode" at bounding box center [252, 392] width 92 height 14
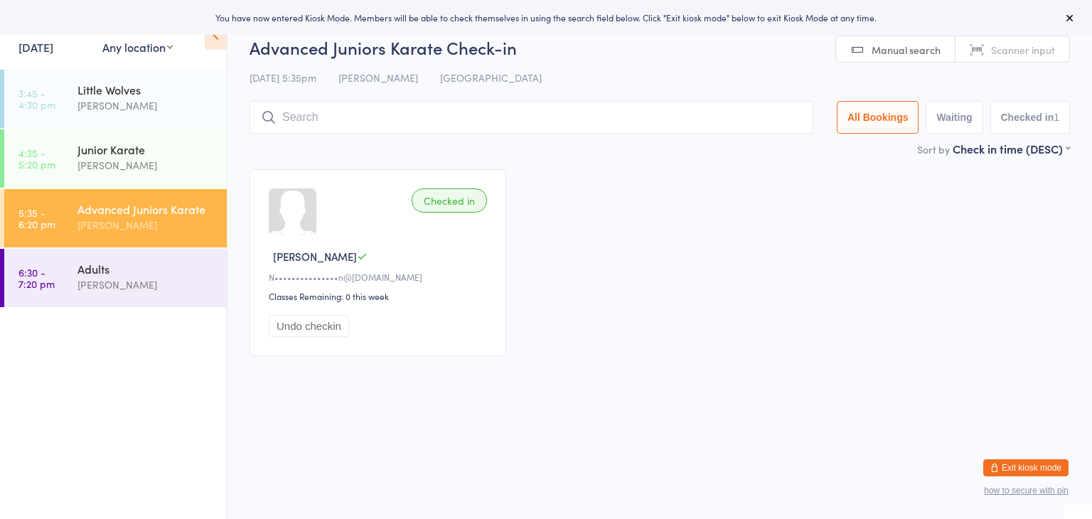
click at [345, 122] on input "search" at bounding box center [531, 117] width 564 height 33
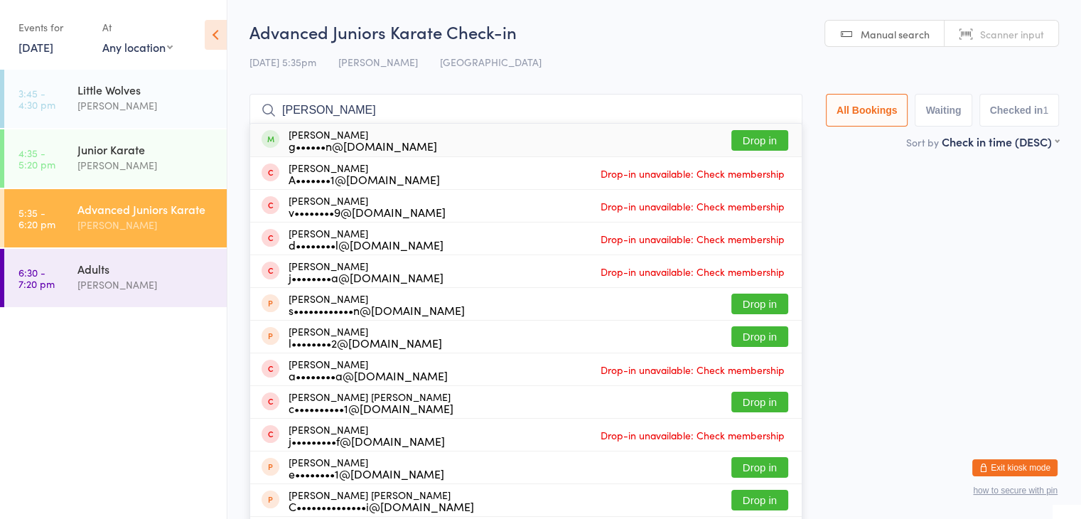
type input "[PERSON_NAME]"
click at [750, 149] on button "Drop in" at bounding box center [759, 140] width 57 height 21
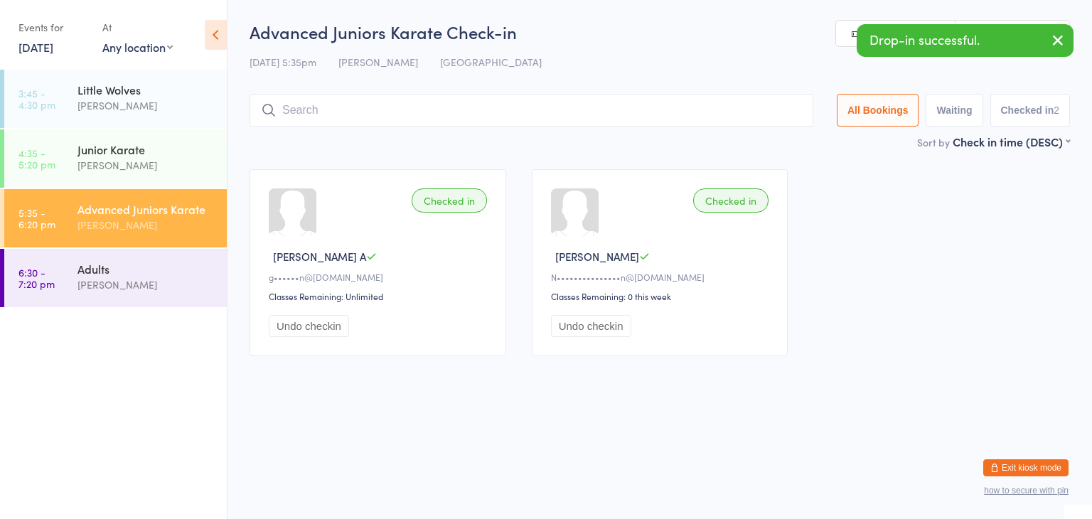
click at [697, 115] on input "search" at bounding box center [531, 110] width 564 height 33
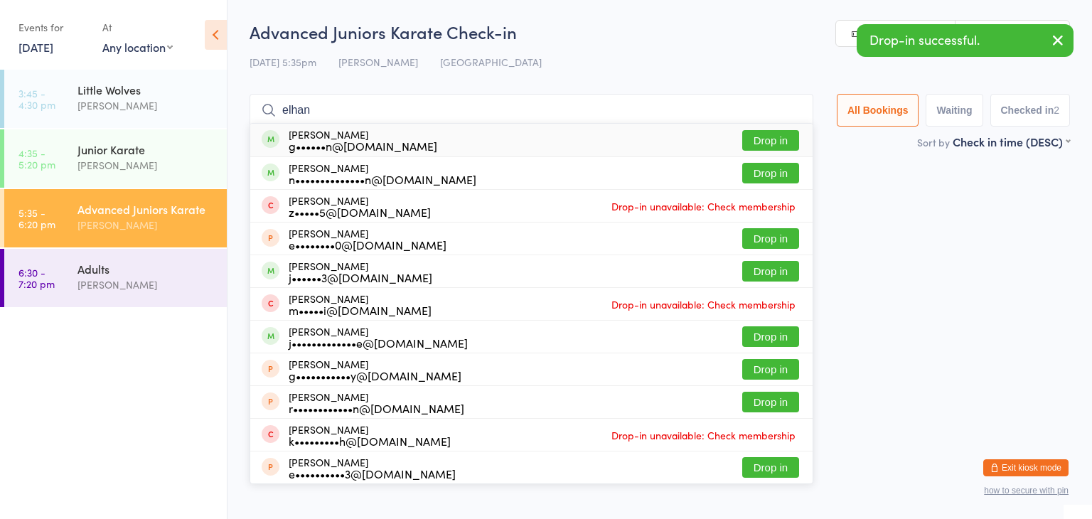
type input "elhan"
click at [782, 139] on button "Drop in" at bounding box center [770, 140] width 57 height 21
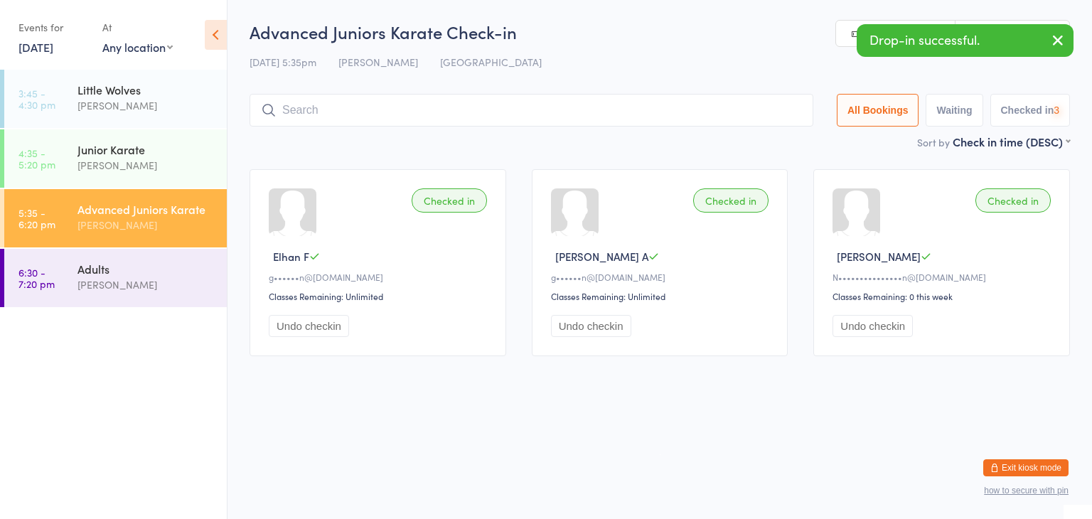
click at [773, 111] on input "search" at bounding box center [531, 110] width 564 height 33
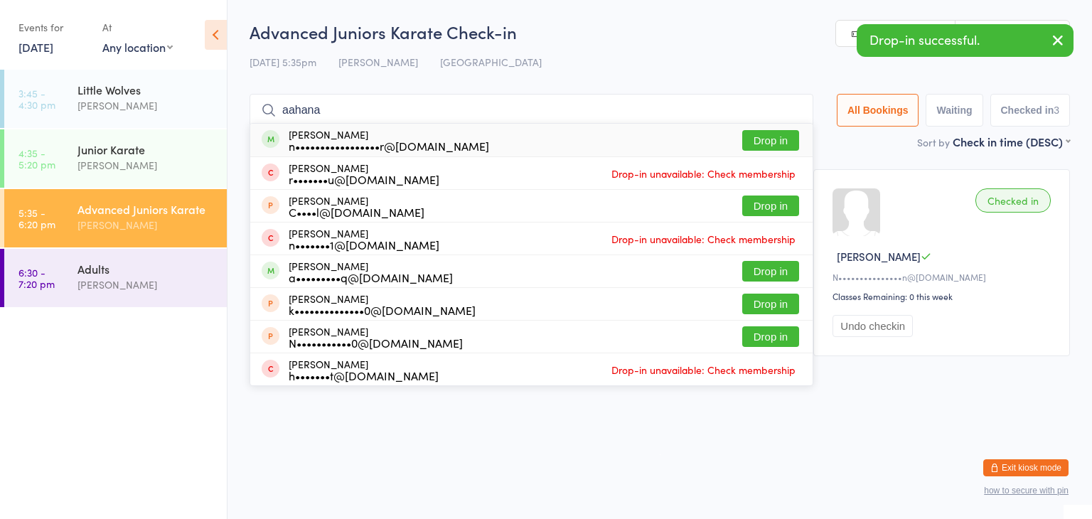
type input "aahana"
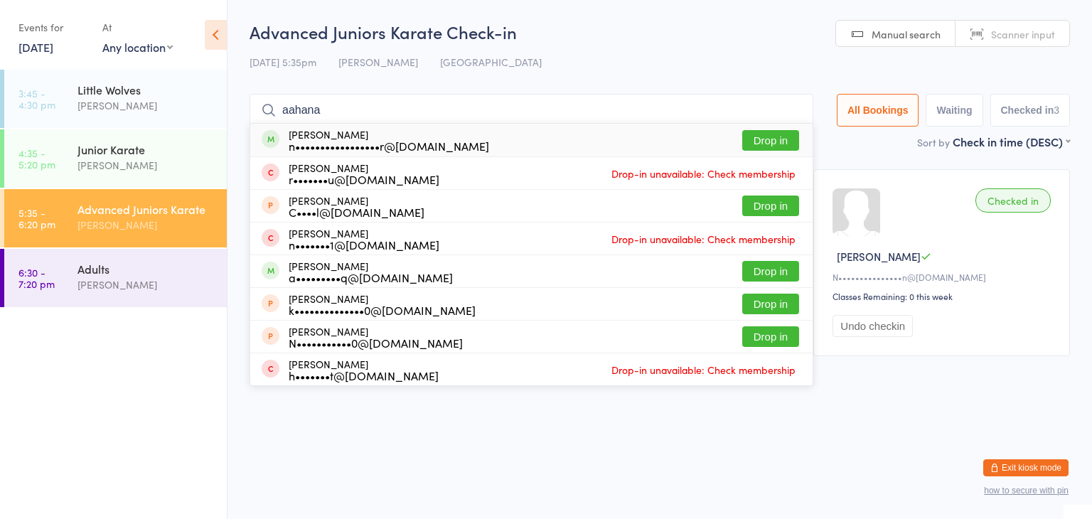
click at [757, 139] on button "Drop in" at bounding box center [770, 140] width 57 height 21
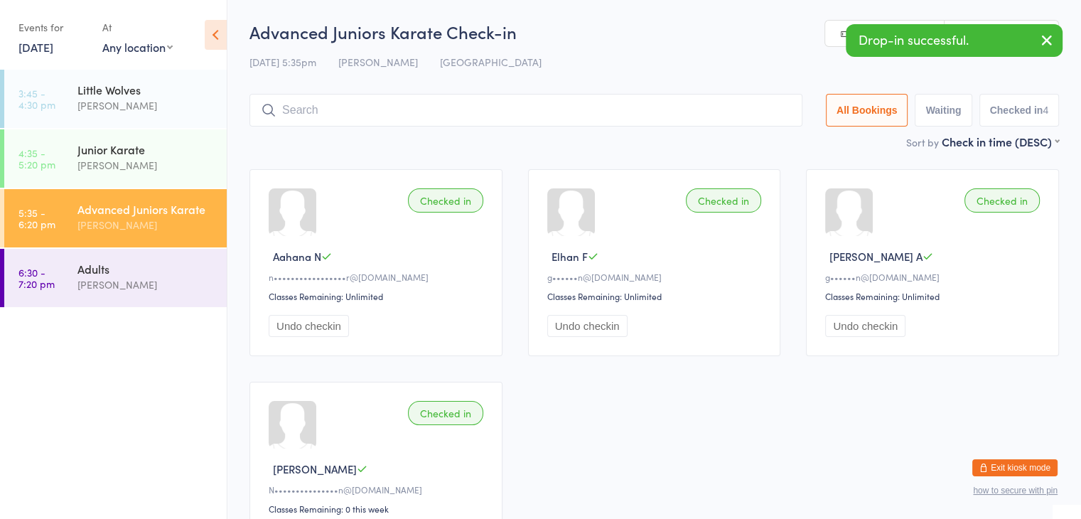
click at [729, 118] on input "search" at bounding box center [525, 110] width 553 height 33
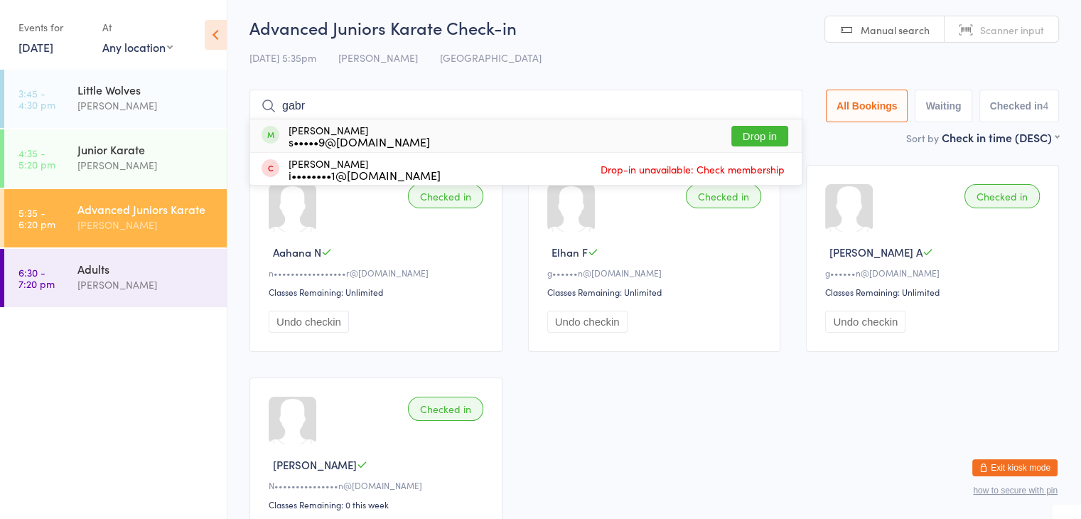
type input "gabr"
click at [758, 129] on button "Drop in" at bounding box center [759, 136] width 57 height 21
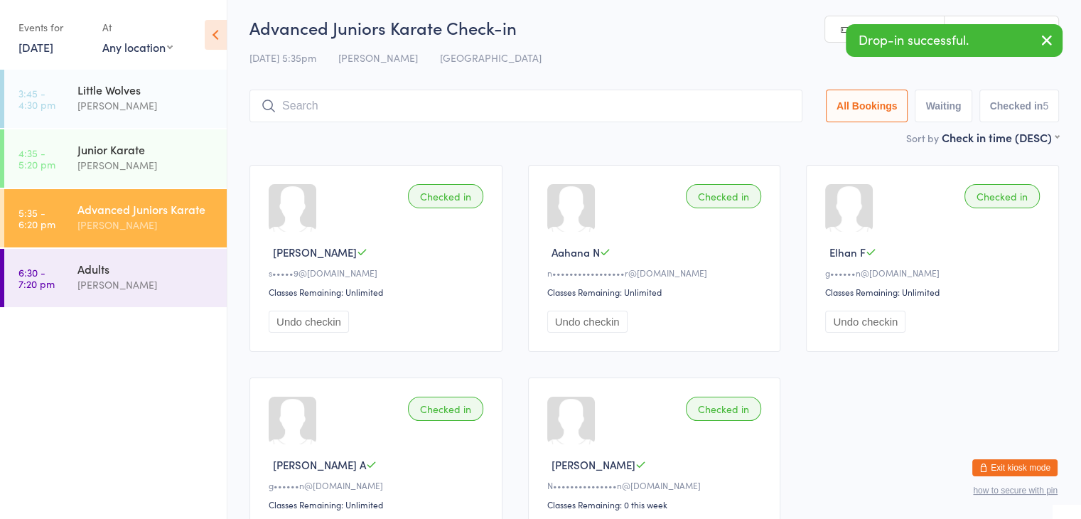
click at [738, 107] on input "search" at bounding box center [525, 106] width 553 height 33
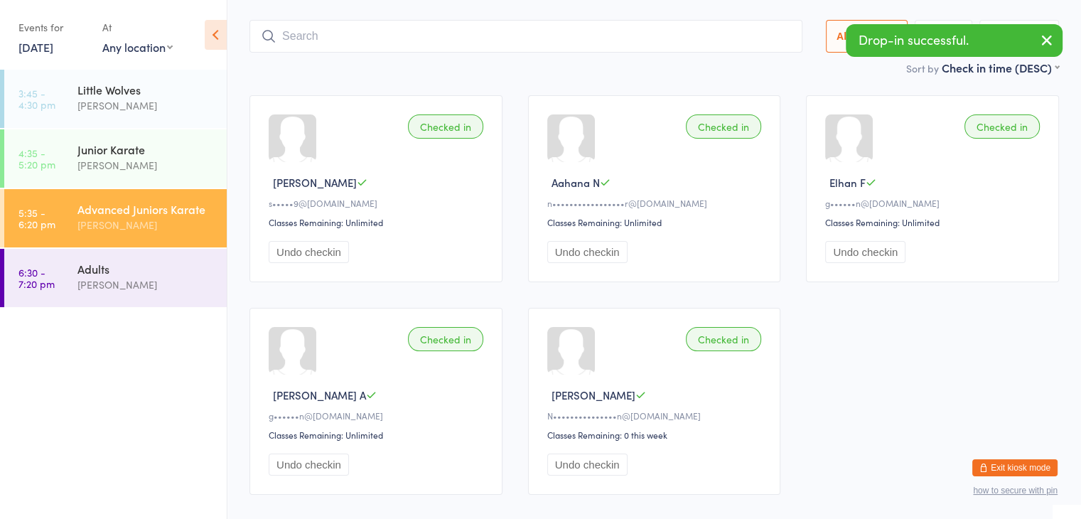
scroll to position [94, 0]
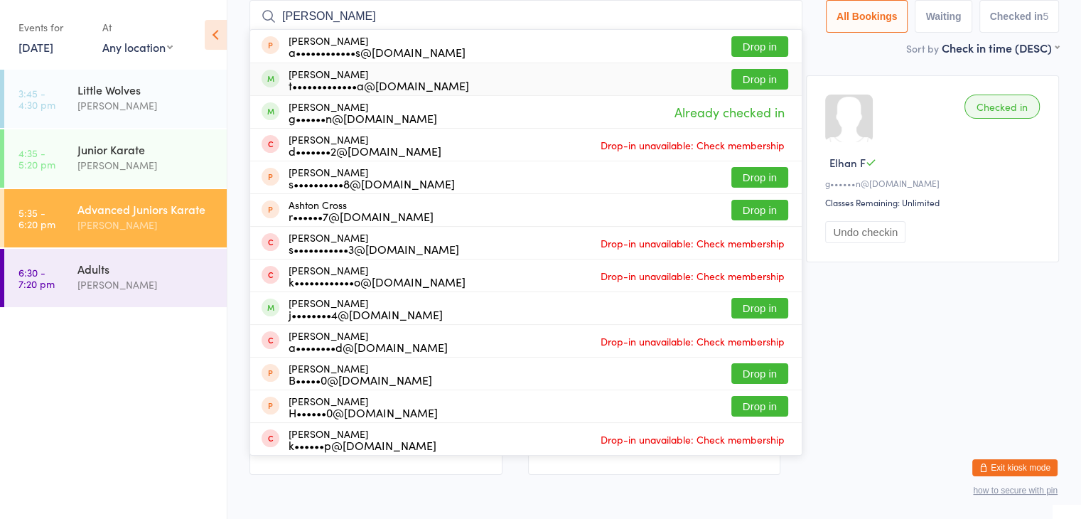
type input "[PERSON_NAME]"
click at [739, 78] on button "Drop in" at bounding box center [759, 79] width 57 height 21
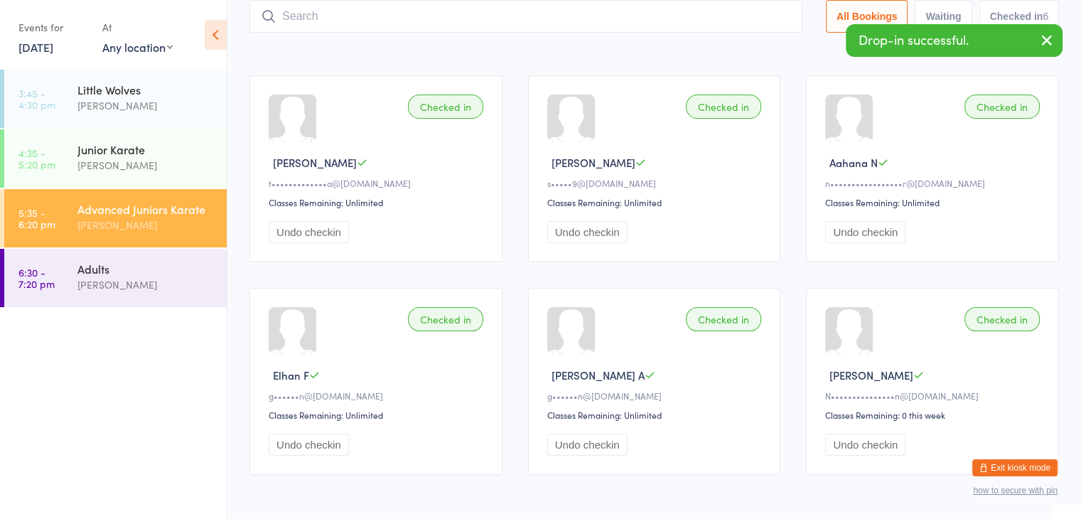
click at [714, 21] on input "search" at bounding box center [525, 16] width 553 height 33
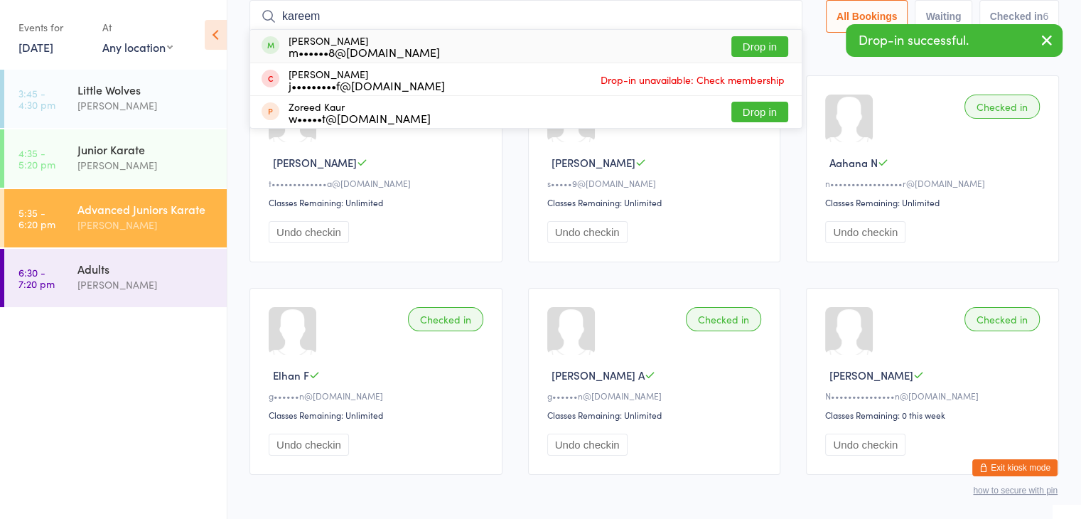
type input "kareem"
click at [752, 46] on button "Drop in" at bounding box center [759, 46] width 57 height 21
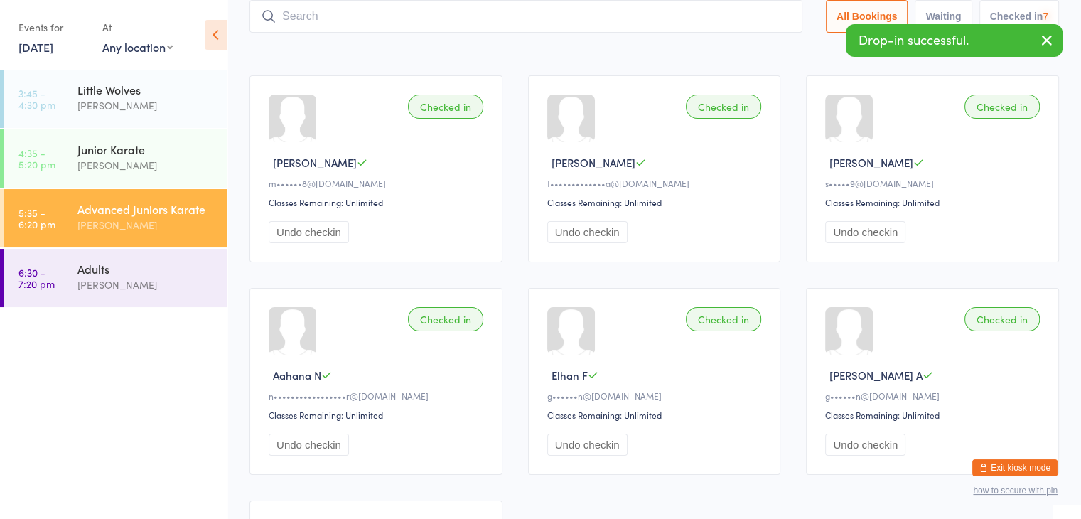
click at [742, 21] on input "search" at bounding box center [525, 16] width 553 height 33
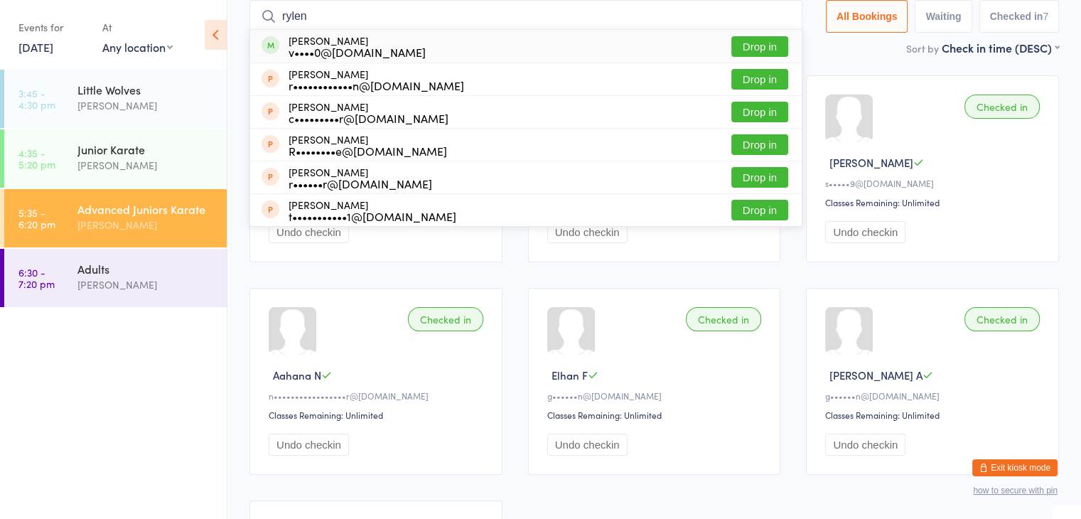
type input "rylen"
click at [759, 43] on button "Drop in" at bounding box center [759, 46] width 57 height 21
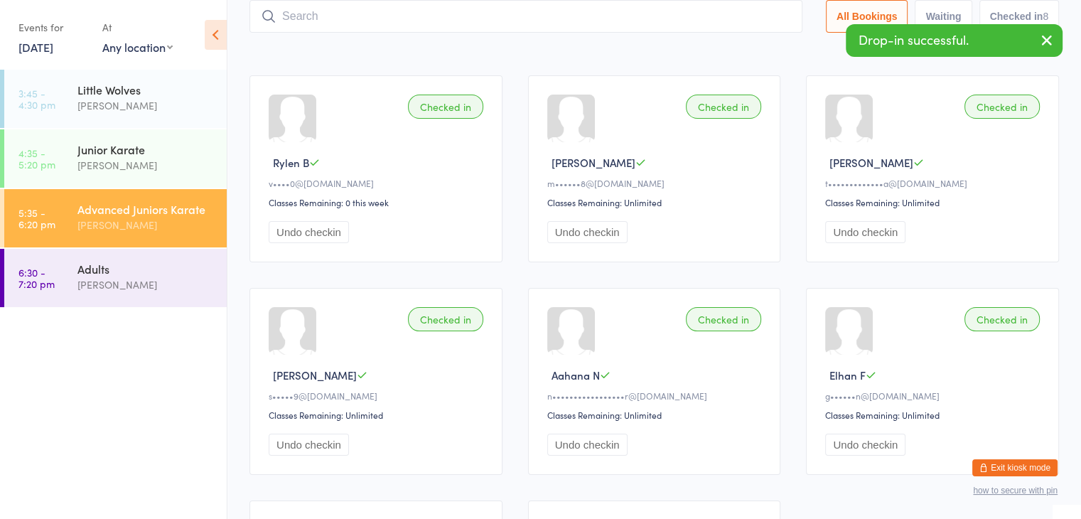
click at [731, 18] on input "search" at bounding box center [525, 16] width 553 height 33
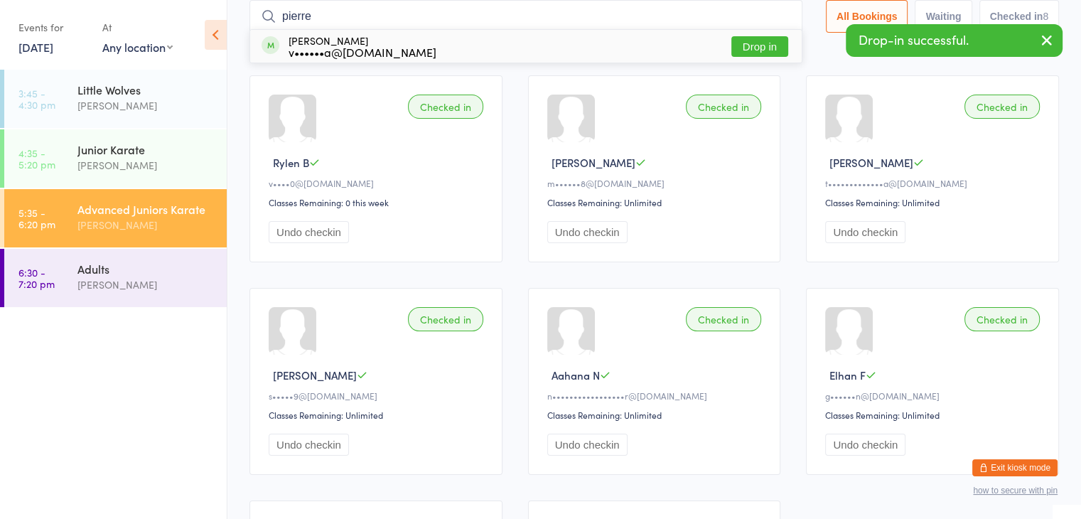
type input "pierre"
click at [756, 42] on button "Drop in" at bounding box center [759, 46] width 57 height 21
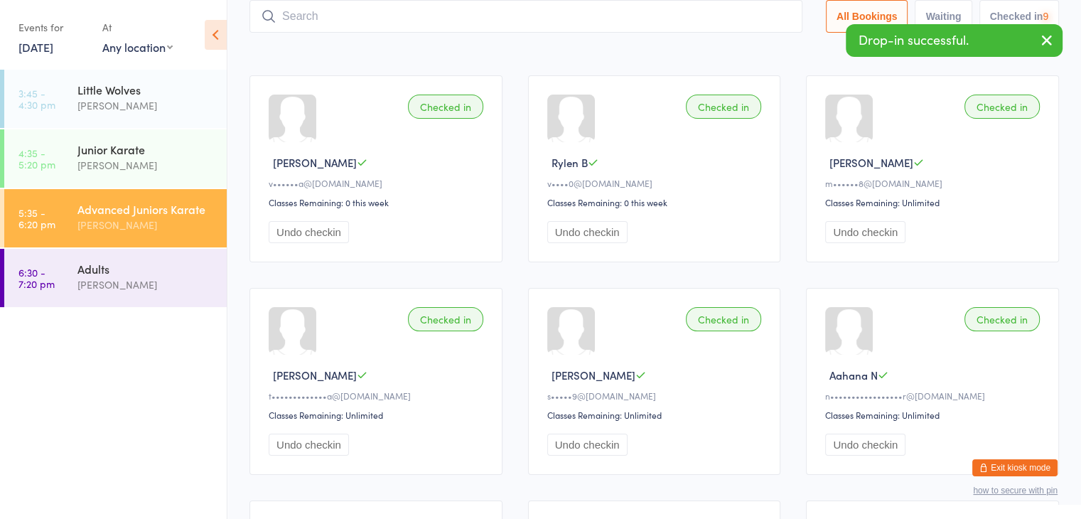
click at [731, 18] on input "search" at bounding box center [525, 16] width 553 height 33
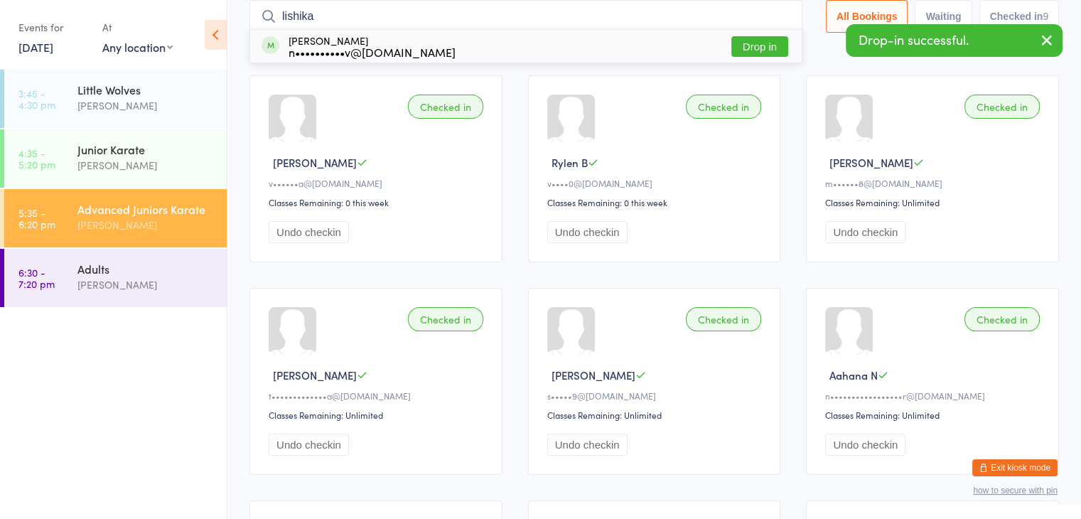
type input "lishika"
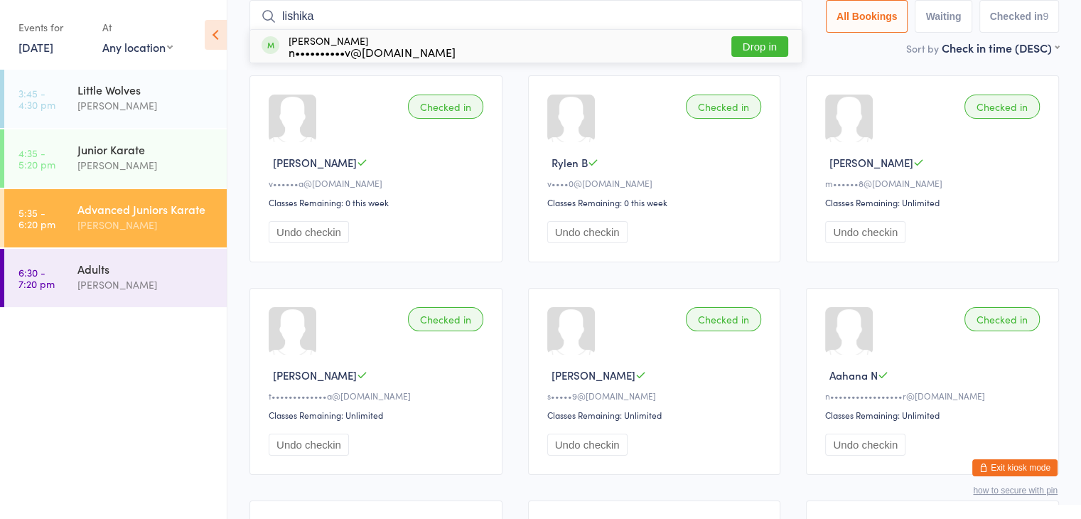
click at [768, 43] on button "Drop in" at bounding box center [759, 46] width 57 height 21
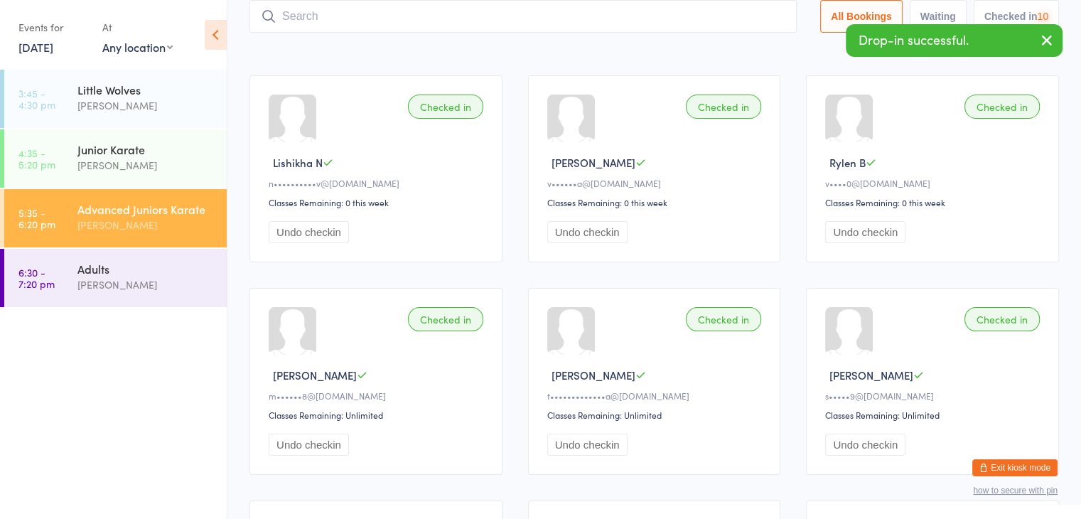
click at [757, 16] on input "search" at bounding box center [522, 16] width 547 height 33
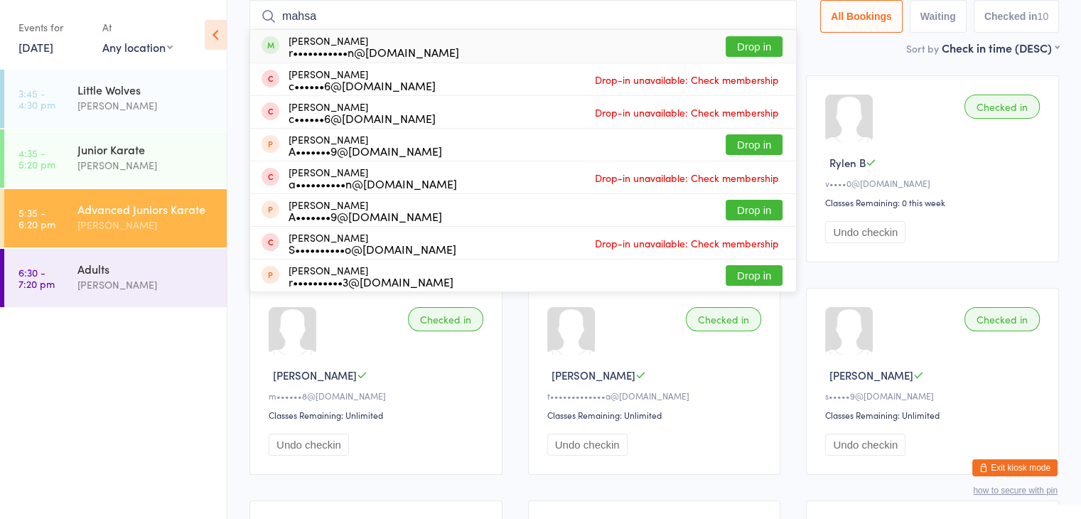
type input "mahsa"
click at [753, 42] on button "Drop in" at bounding box center [754, 46] width 57 height 21
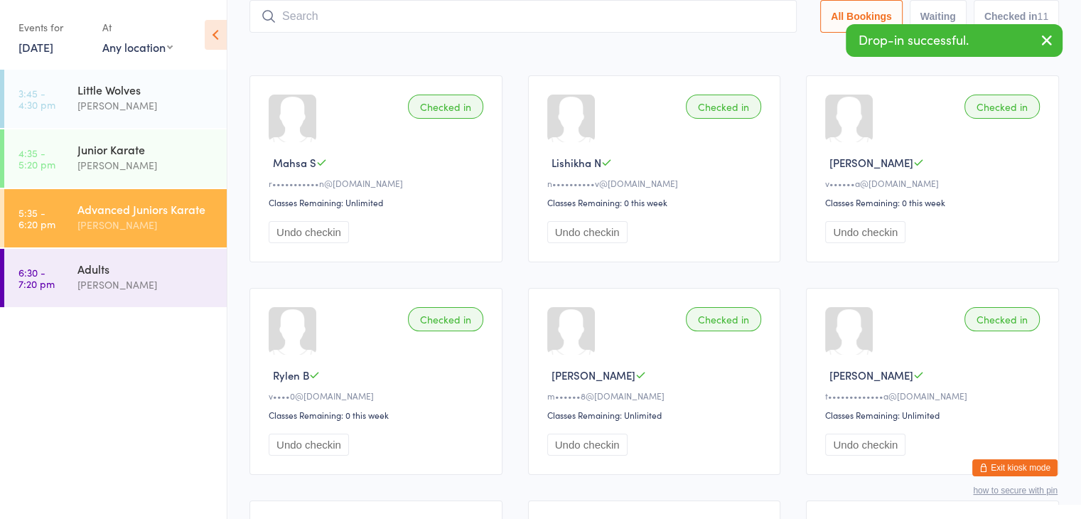
click at [736, 20] on input "search" at bounding box center [522, 16] width 547 height 33
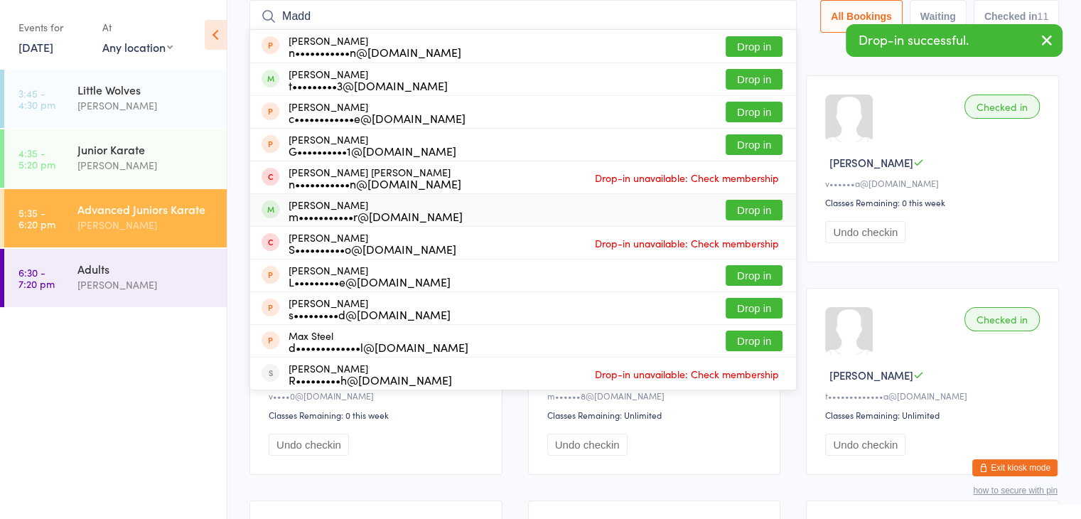
type input "Madd"
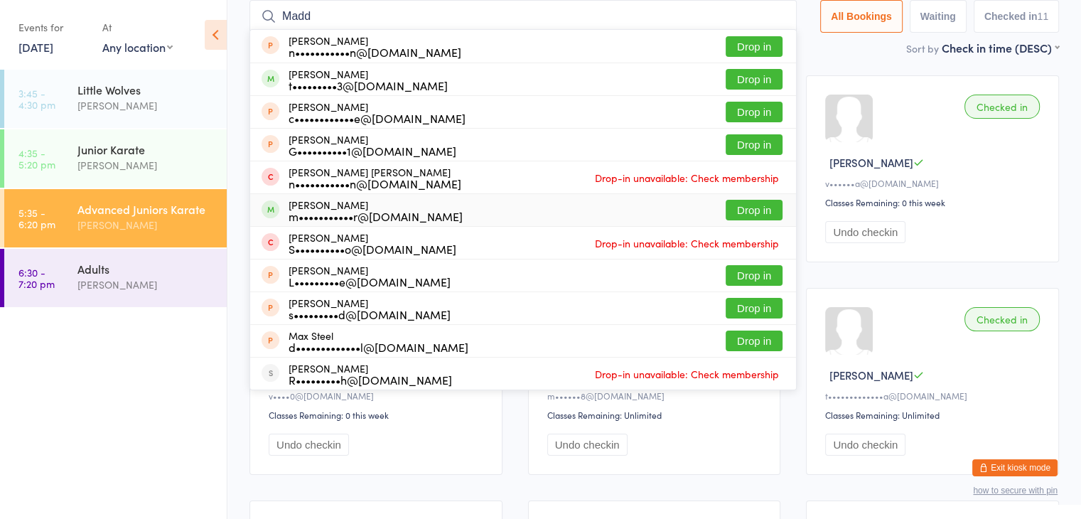
click at [748, 205] on button "Drop in" at bounding box center [754, 210] width 57 height 21
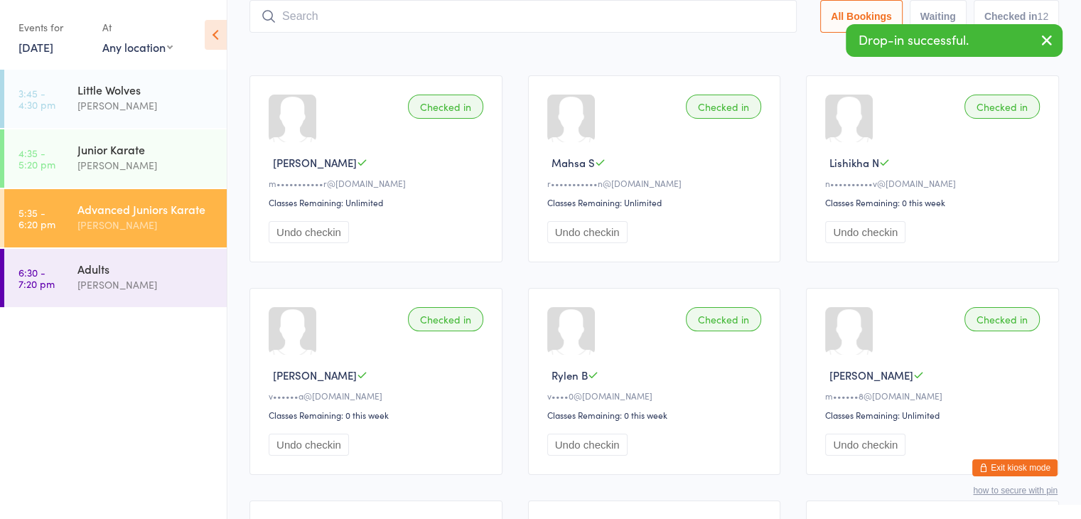
click at [721, 11] on input "search" at bounding box center [522, 16] width 547 height 33
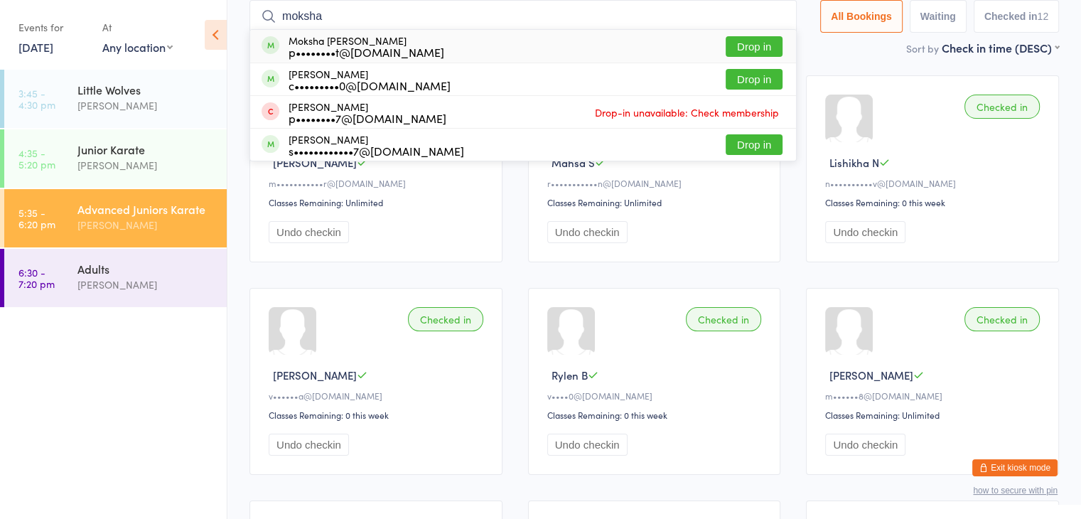
type input "moksha"
click at [747, 47] on button "Drop in" at bounding box center [754, 46] width 57 height 21
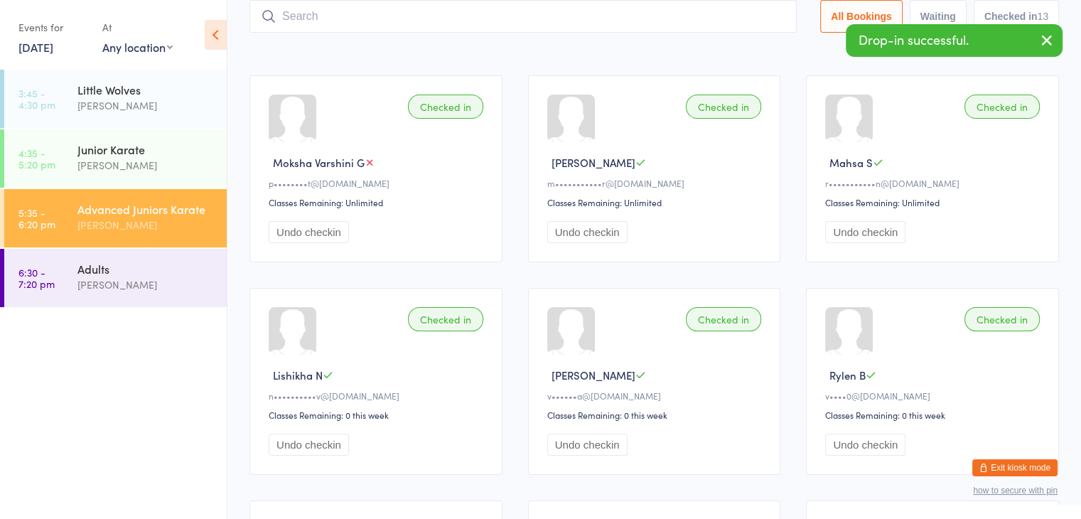
click at [728, 20] on input "search" at bounding box center [522, 16] width 547 height 33
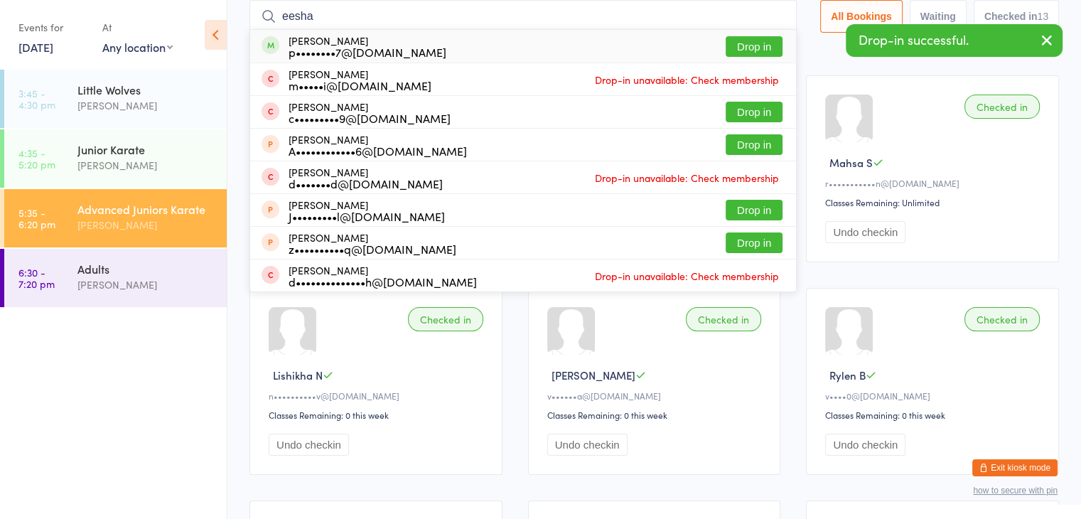
type input "eesha"
click at [762, 48] on button "Drop in" at bounding box center [754, 46] width 57 height 21
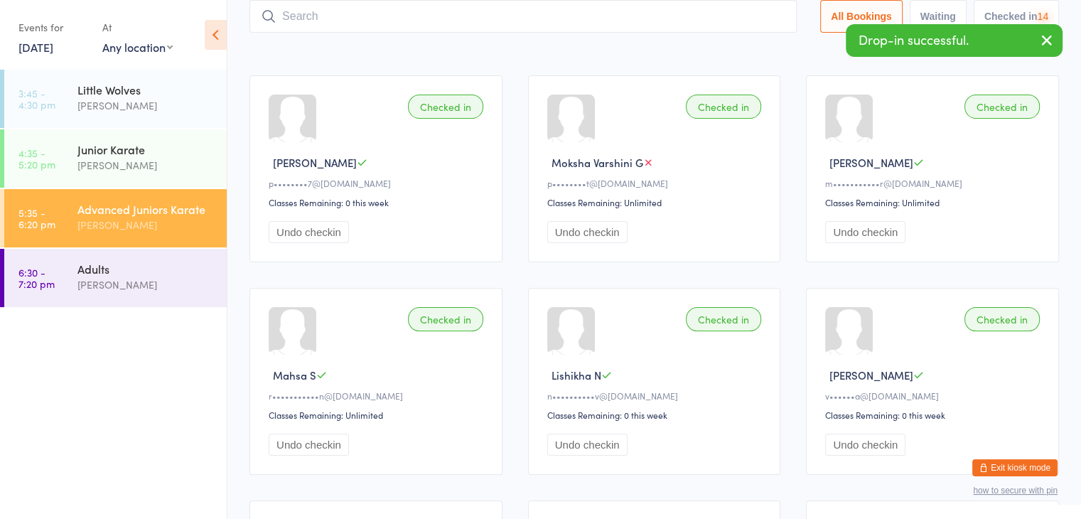
click at [738, 14] on input "search" at bounding box center [522, 16] width 547 height 33
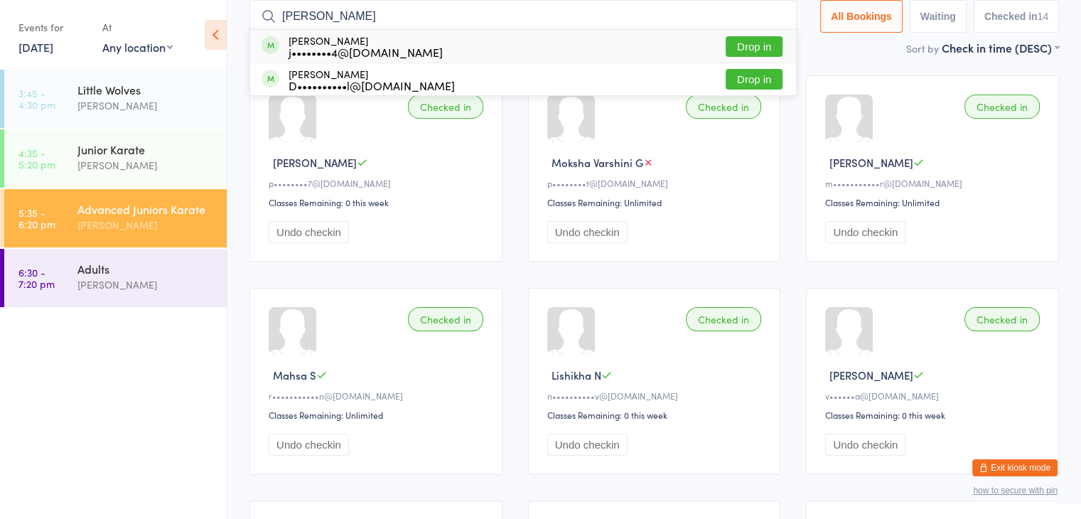
type input "[PERSON_NAME]"
click at [753, 42] on button "Drop in" at bounding box center [754, 46] width 57 height 21
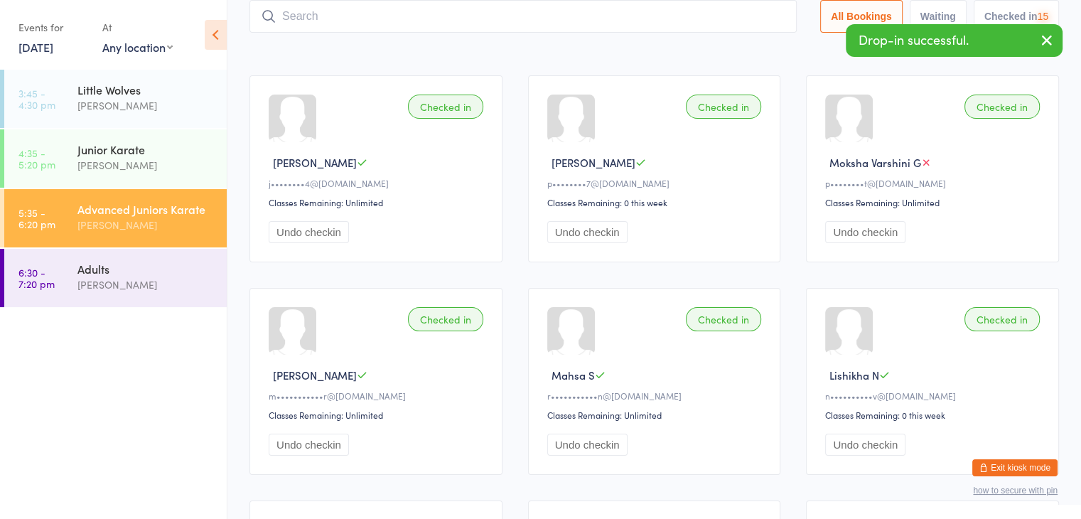
click at [735, 16] on input "search" at bounding box center [522, 16] width 547 height 33
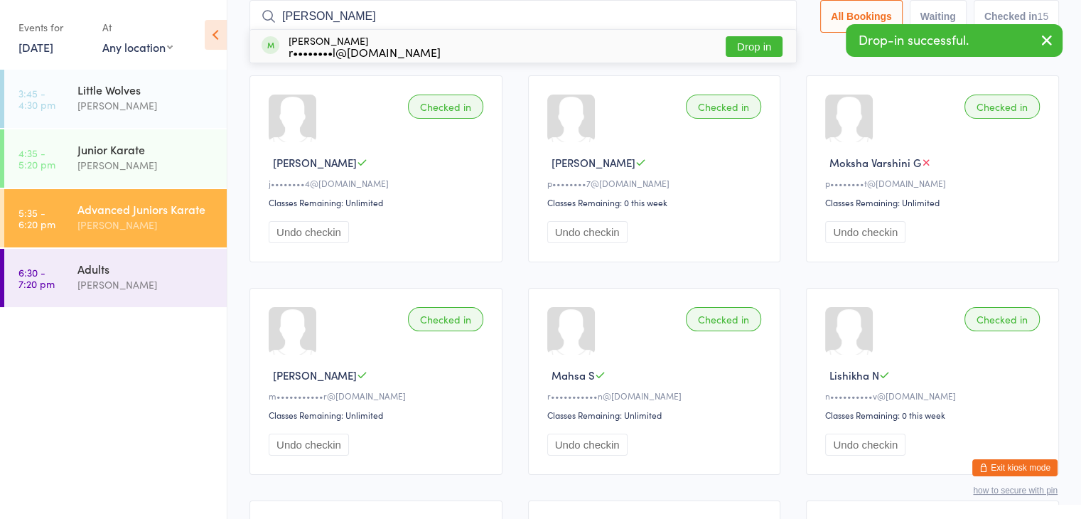
type input "[PERSON_NAME]"
click at [759, 43] on button "Drop in" at bounding box center [754, 46] width 57 height 21
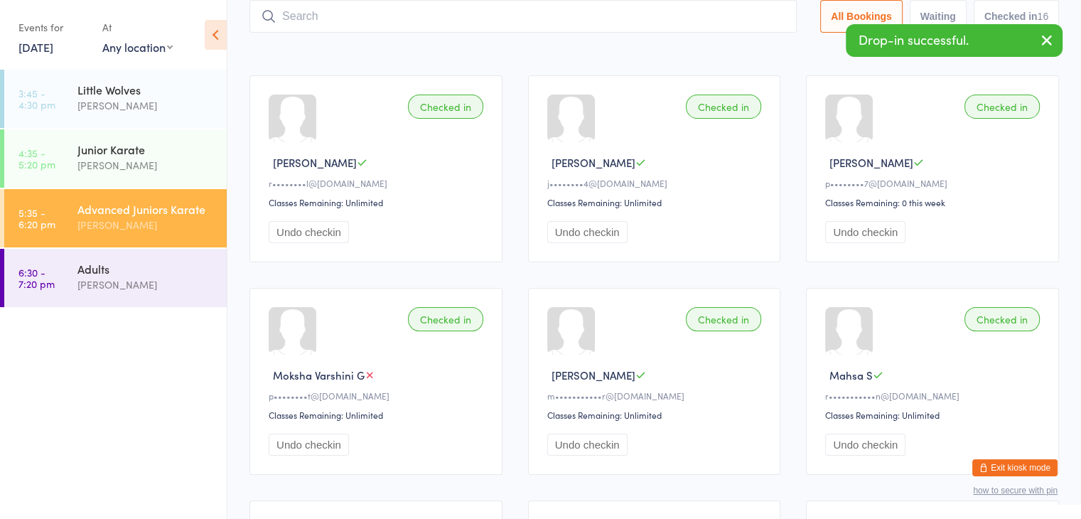
click at [745, 18] on input "search" at bounding box center [522, 16] width 547 height 33
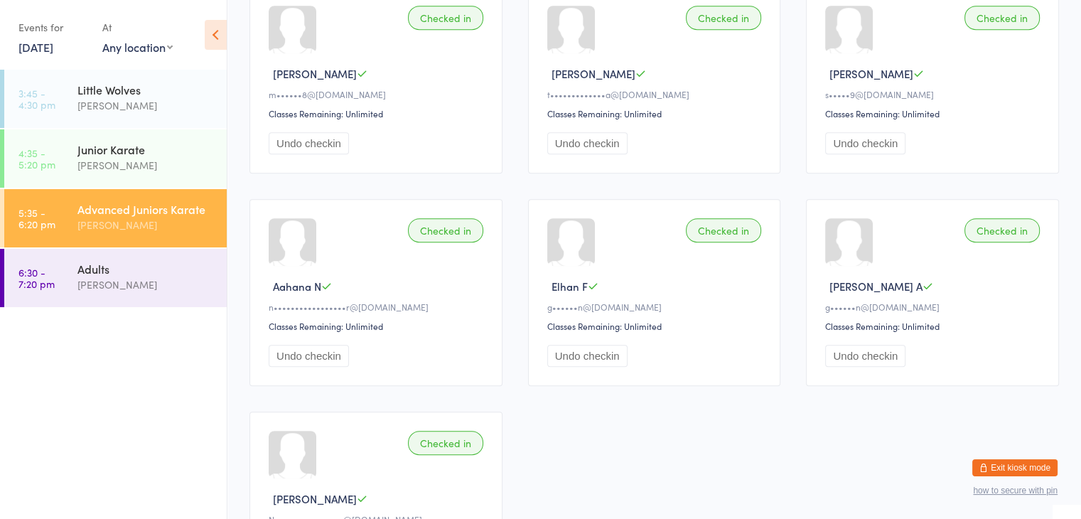
scroll to position [895, 0]
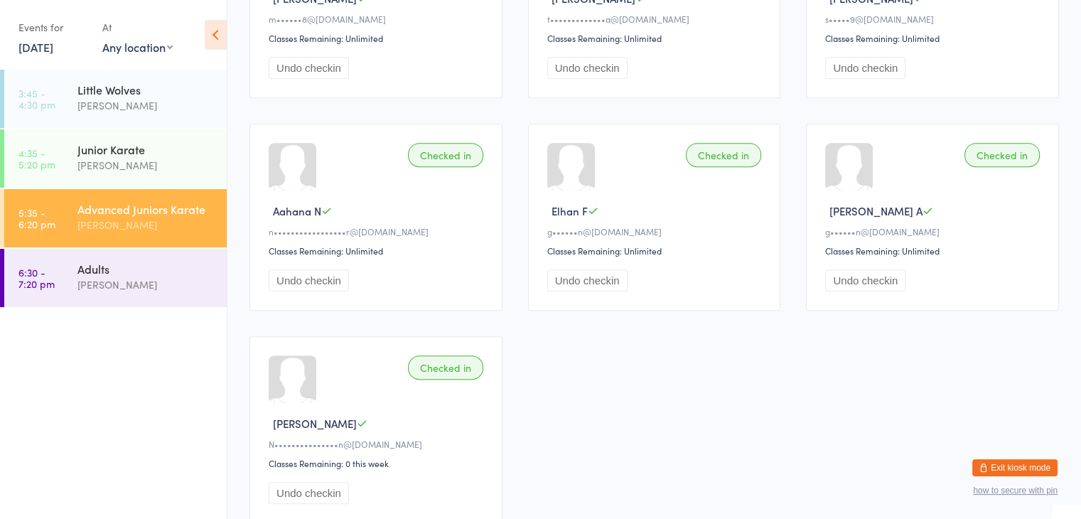
click at [859, 280] on button "Undo checkin" at bounding box center [865, 280] width 80 height 22
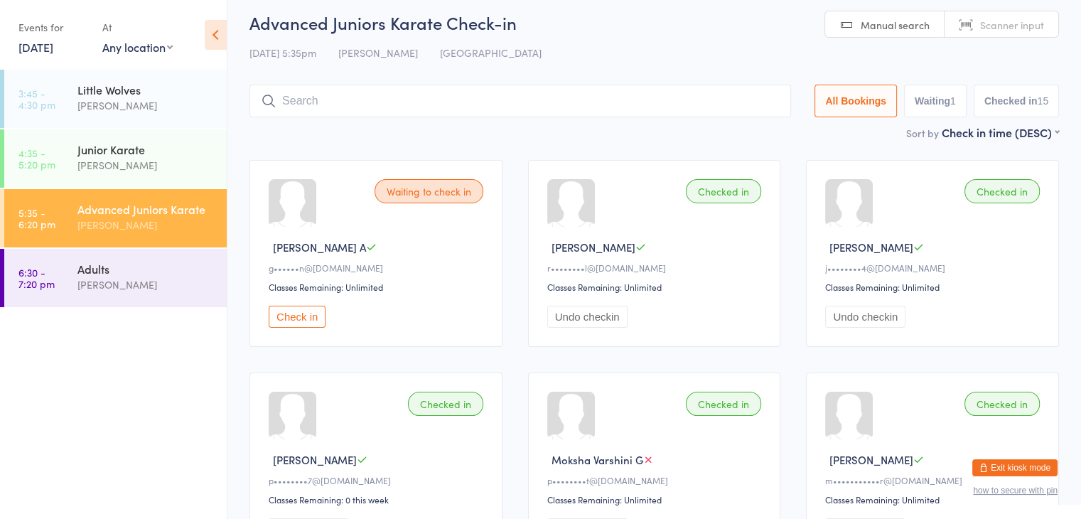
scroll to position [0, 0]
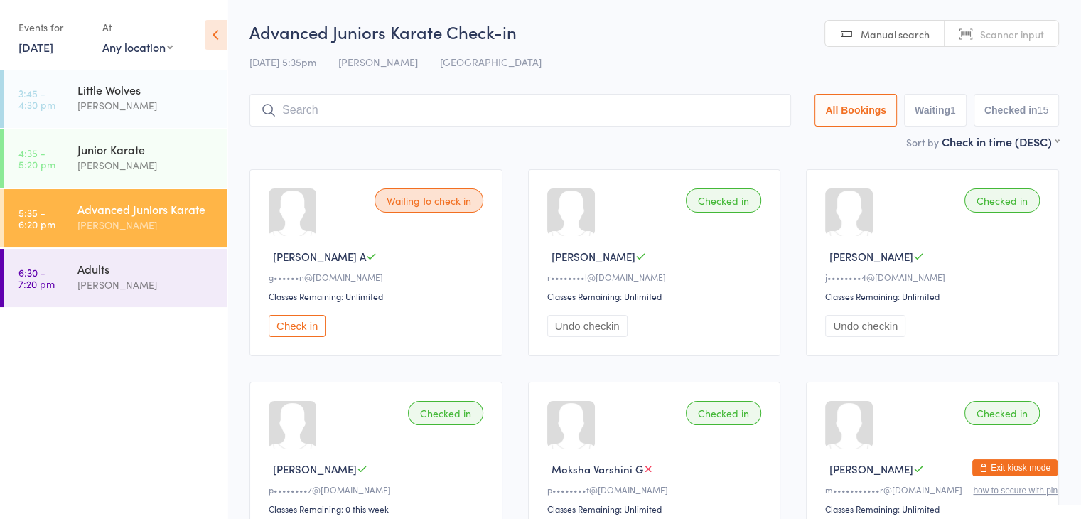
click at [615, 116] on input "search" at bounding box center [520, 110] width 542 height 33
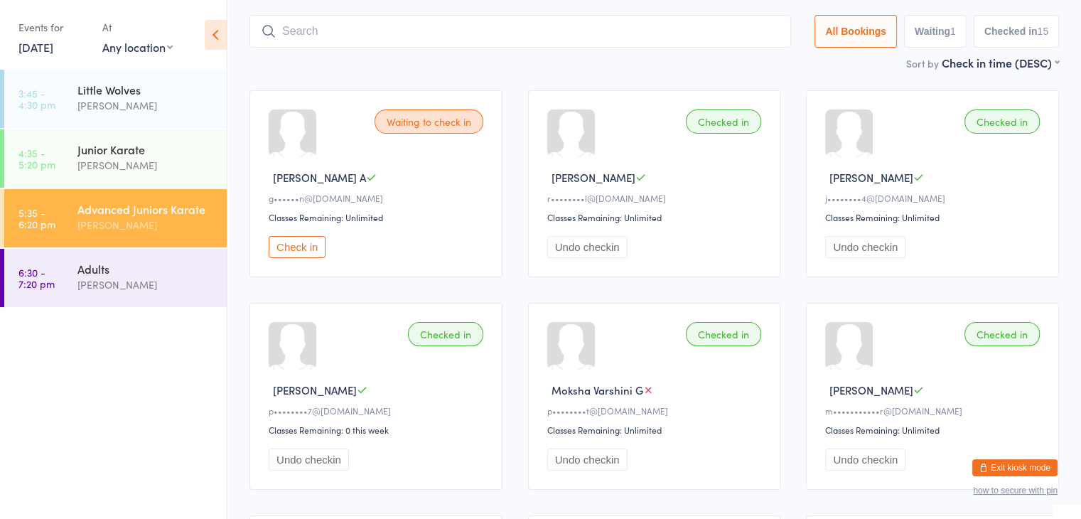
scroll to position [94, 0]
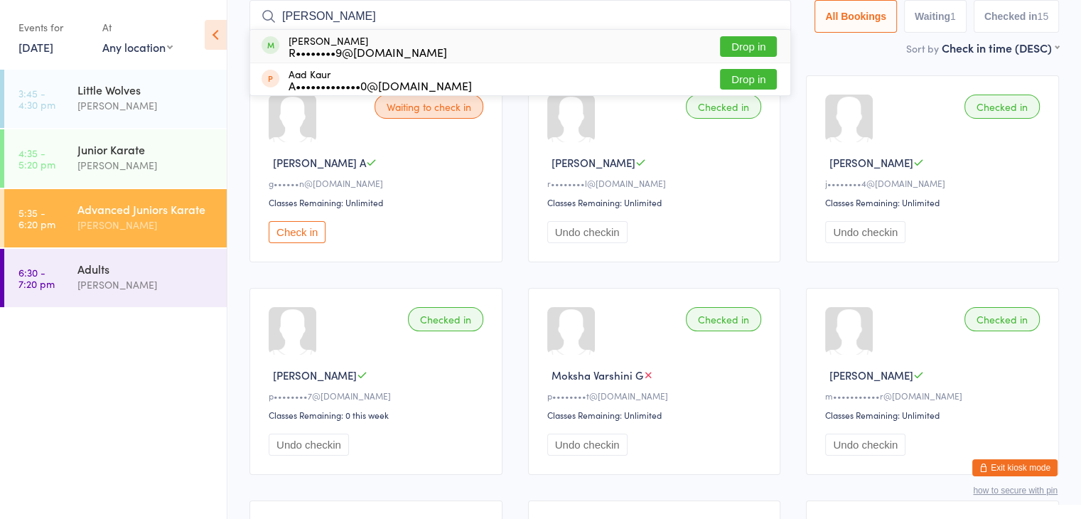
type input "[PERSON_NAME]"
click at [729, 45] on button "Drop in" at bounding box center [748, 46] width 57 height 21
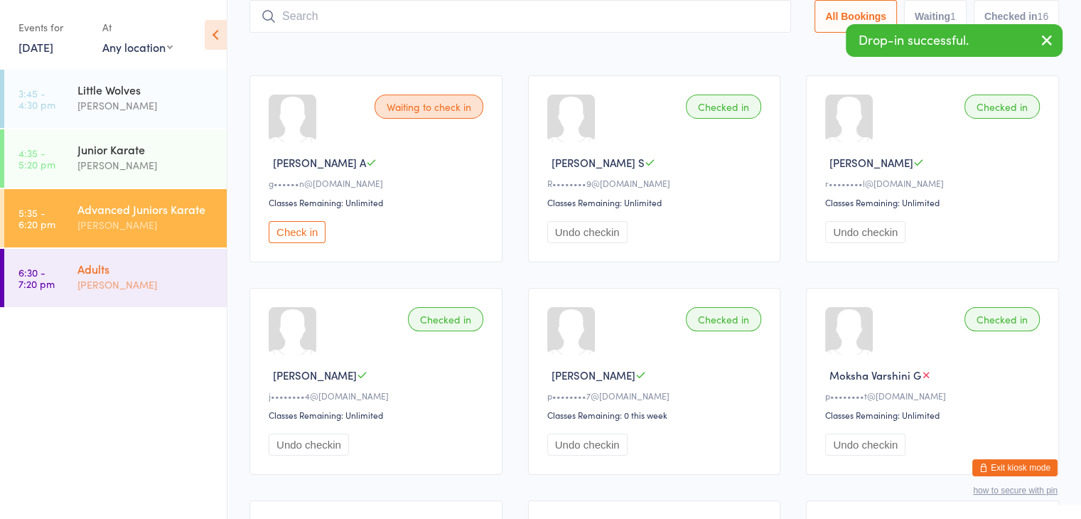
click at [154, 288] on div "[PERSON_NAME]" at bounding box center [145, 284] width 137 height 16
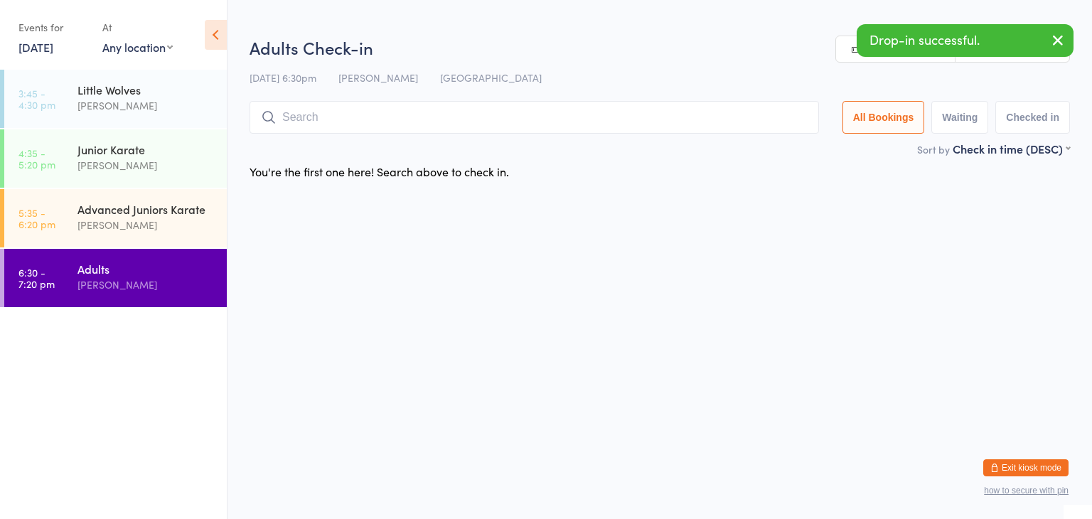
click at [394, 121] on input "search" at bounding box center [533, 117] width 569 height 33
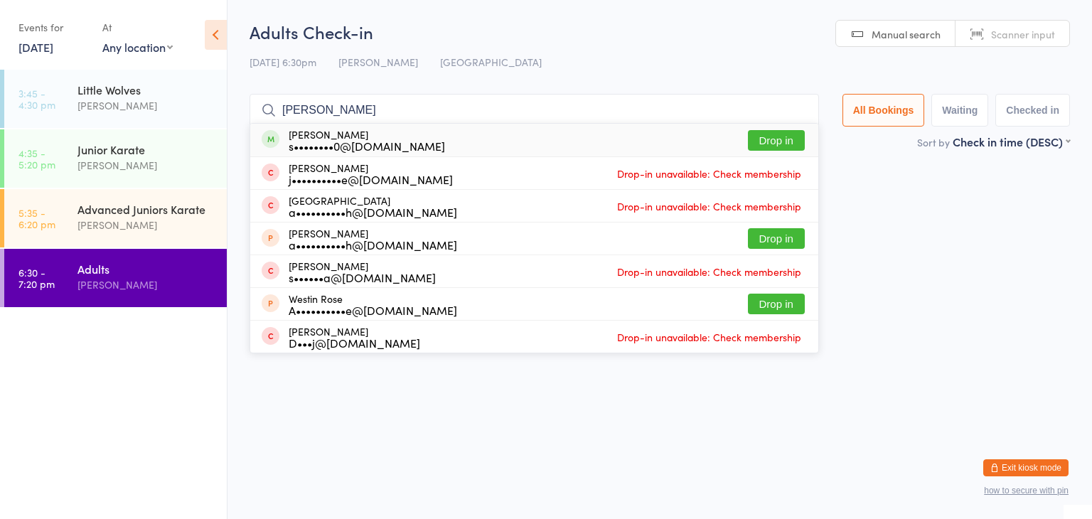
type input "[PERSON_NAME]"
click at [759, 146] on button "Drop in" at bounding box center [776, 140] width 57 height 21
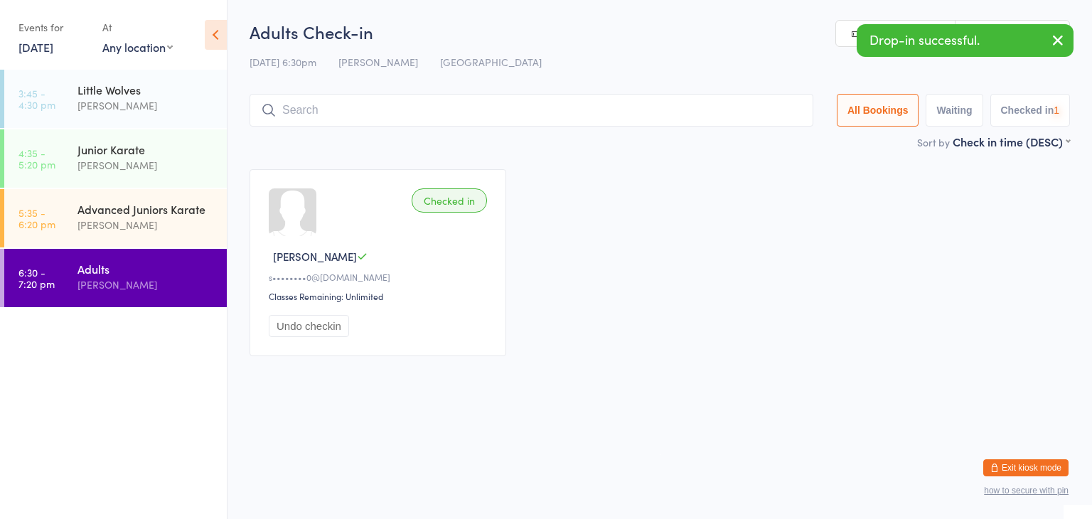
click at [718, 117] on input "search" at bounding box center [531, 110] width 564 height 33
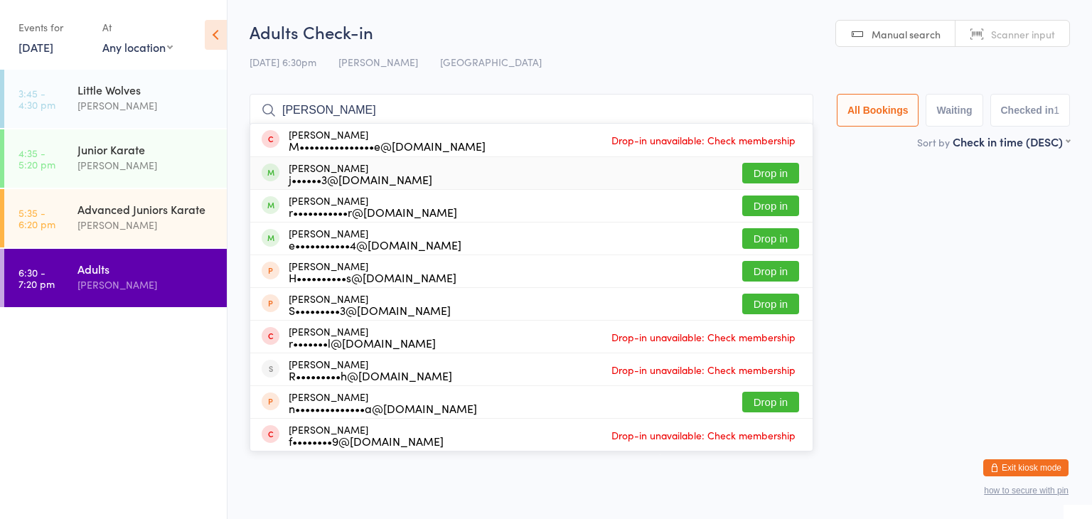
type input "[PERSON_NAME]"
click at [760, 171] on button "Drop in" at bounding box center [770, 173] width 57 height 21
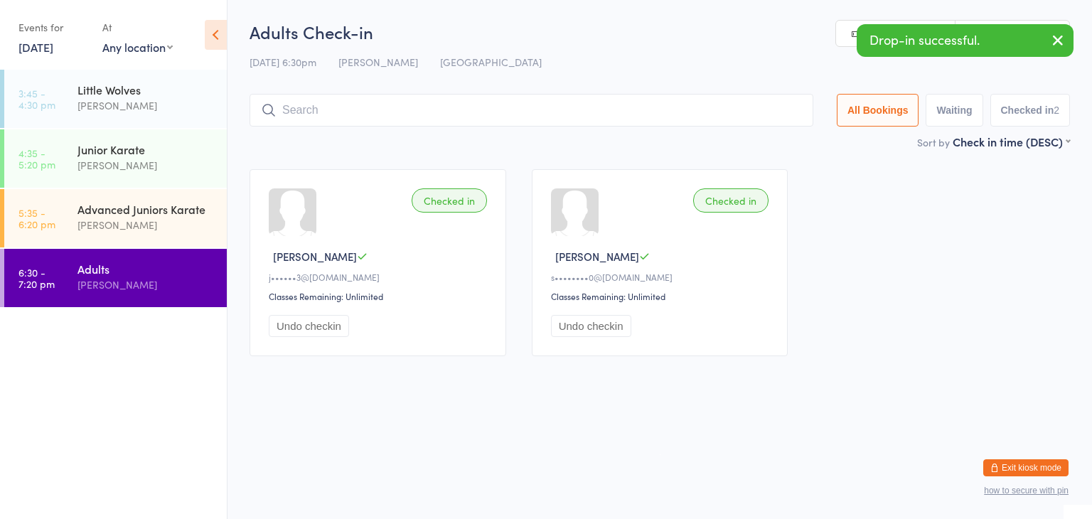
click at [725, 112] on input "search" at bounding box center [531, 110] width 564 height 33
